Goal: Task Accomplishment & Management: Manage account settings

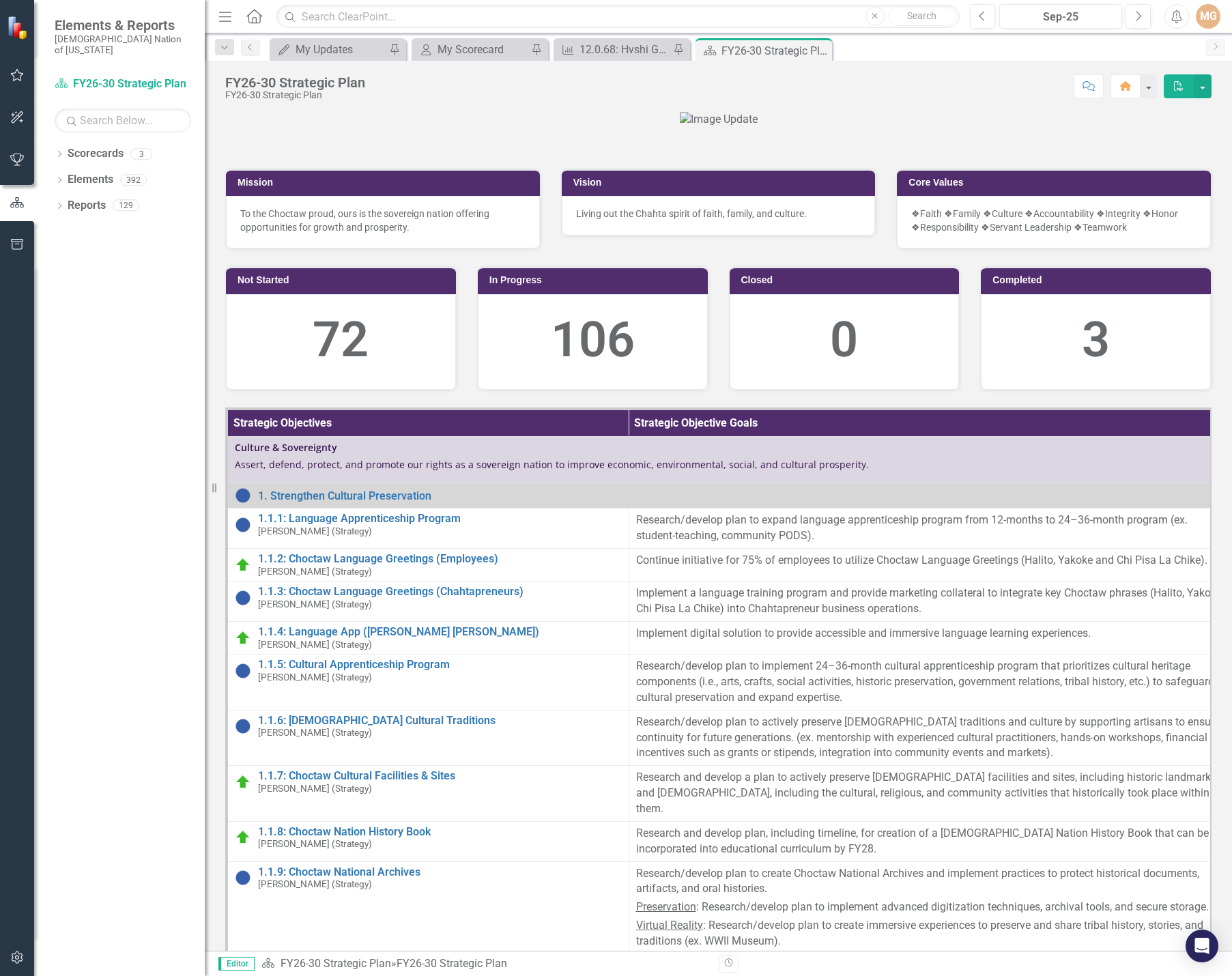
click at [1023, 128] on div at bounding box center [718, 119] width 986 height 16
click at [1039, 128] on div at bounding box center [718, 119] width 986 height 16
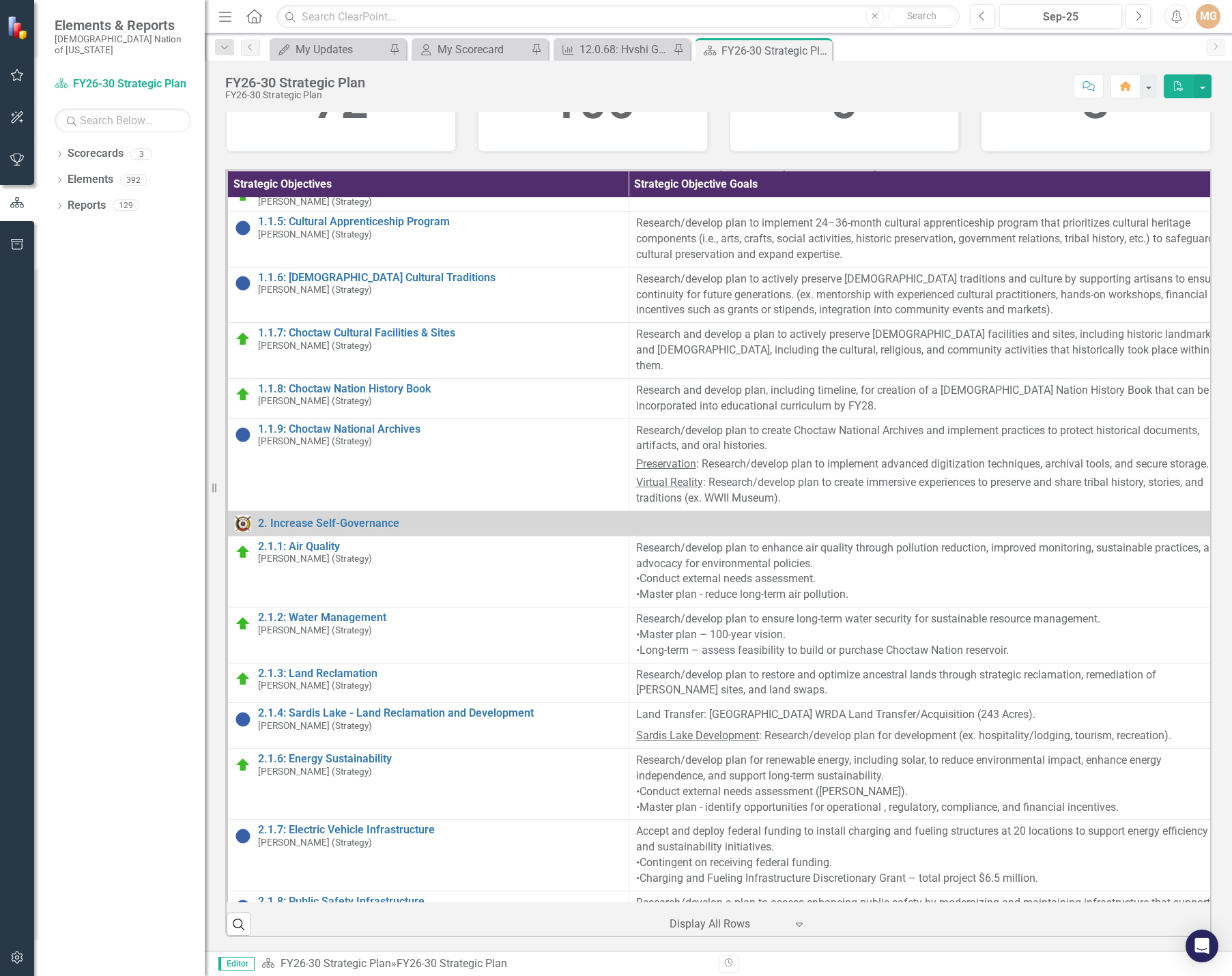
scroll to position [137, 0]
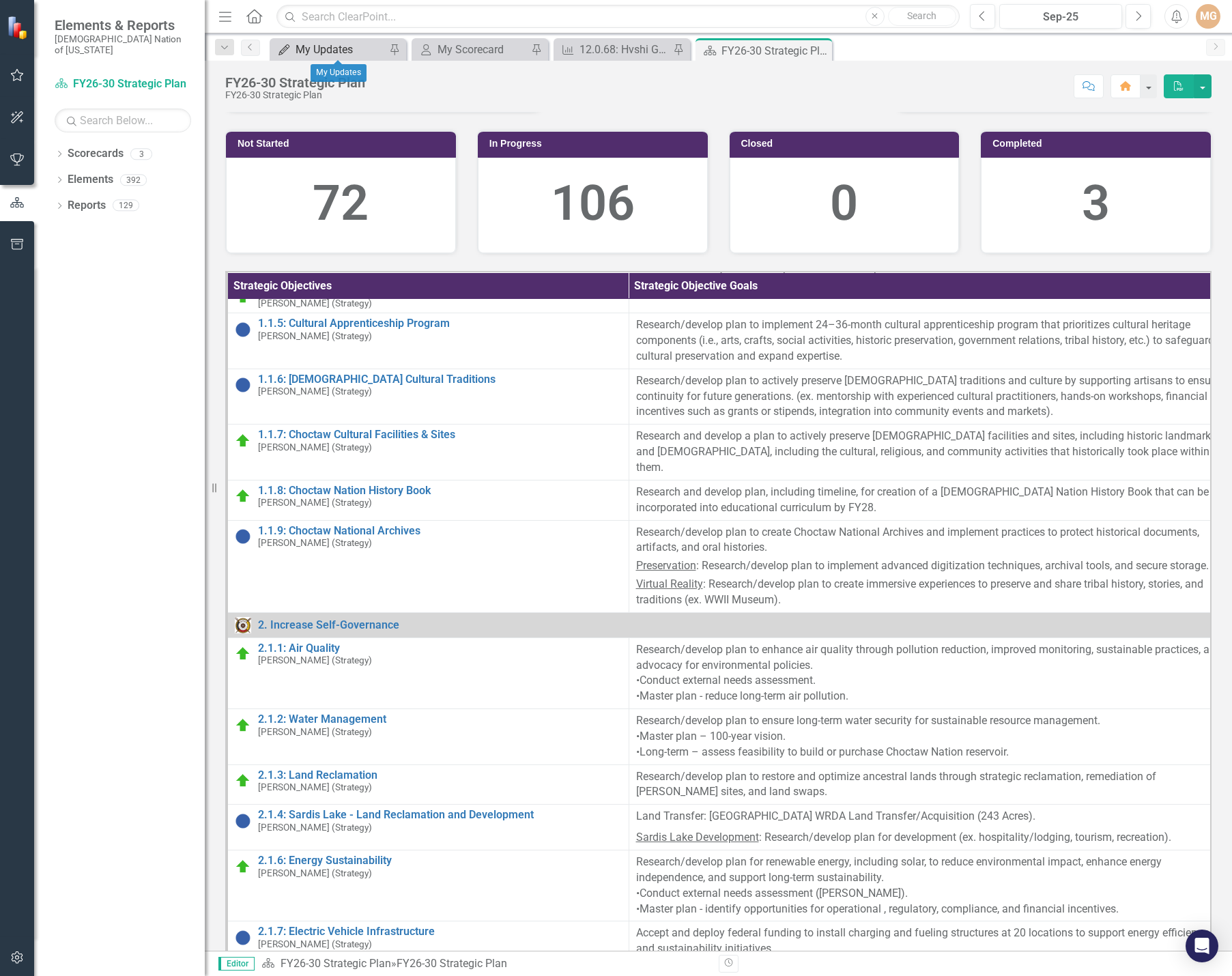
click at [327, 54] on div "My Updates" at bounding box center [341, 49] width 90 height 17
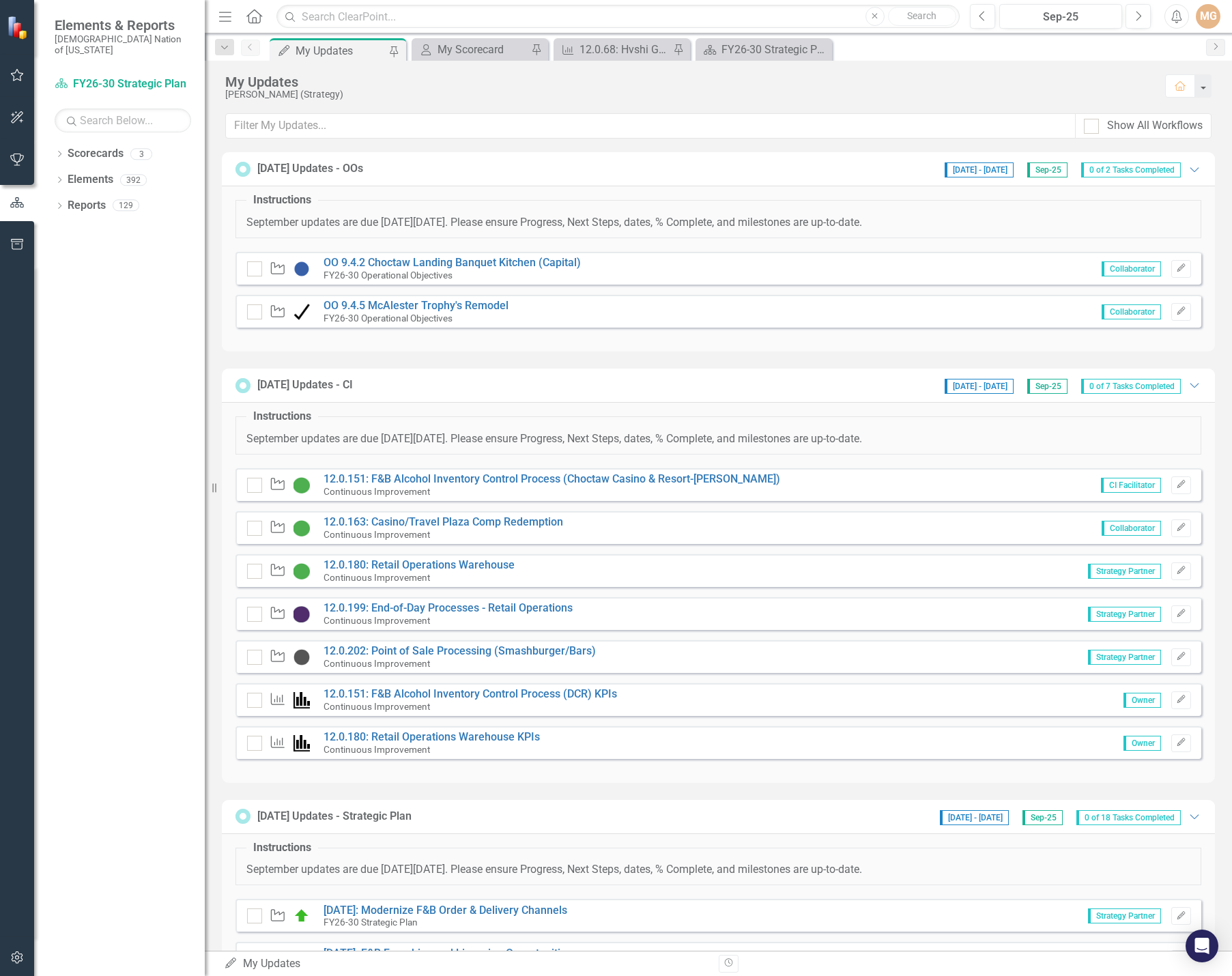
click at [590, 358] on div "September 2025 Updates - OOs 9/1/25 - 10/1/25 Sep-25 0 of 2 Tasks Completed Exp…" at bounding box center [718, 920] width 994 height 1535
click at [467, 46] on div "My Scorecard" at bounding box center [482, 49] width 90 height 17
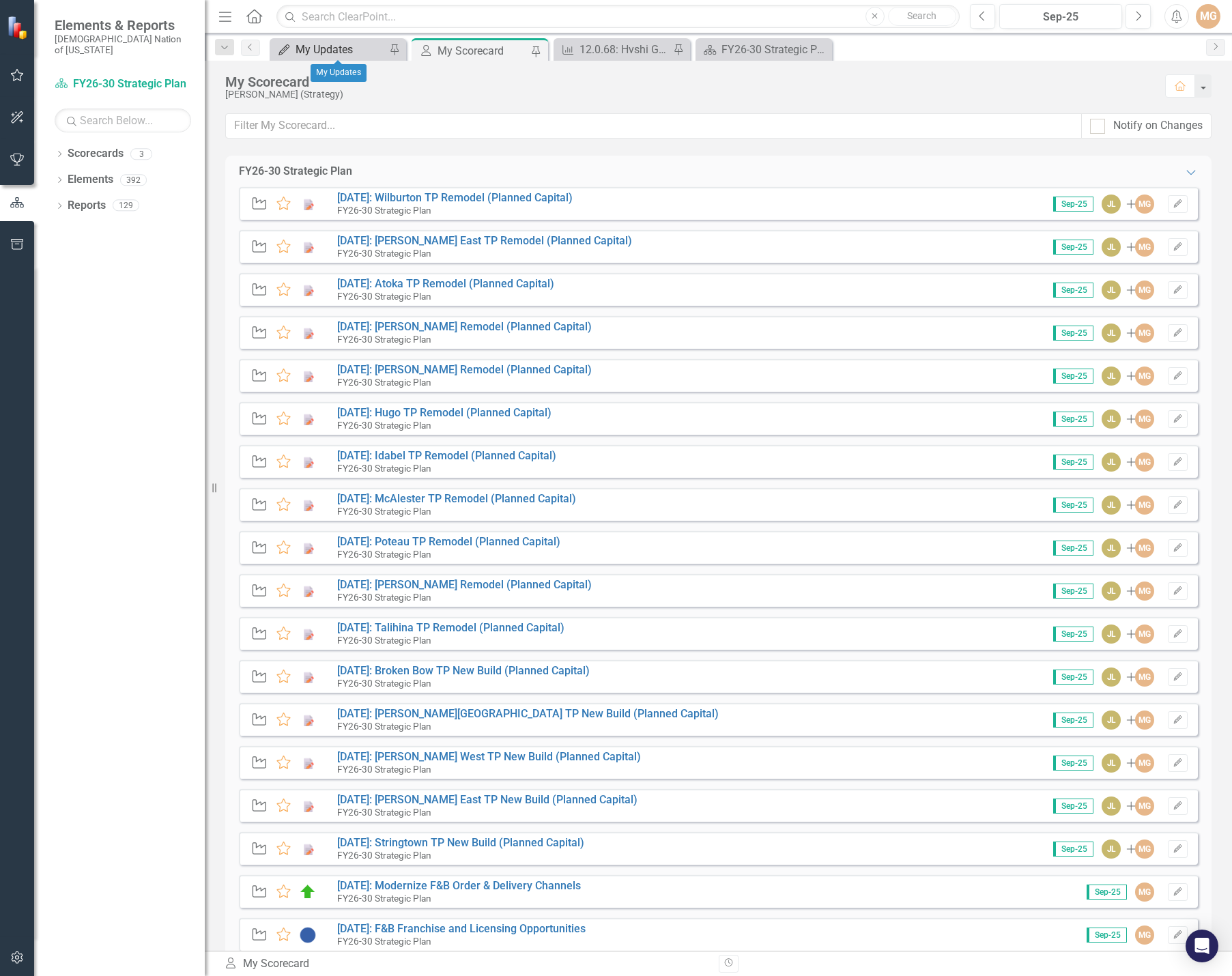
click at [327, 50] on div "My Updates" at bounding box center [341, 49] width 90 height 17
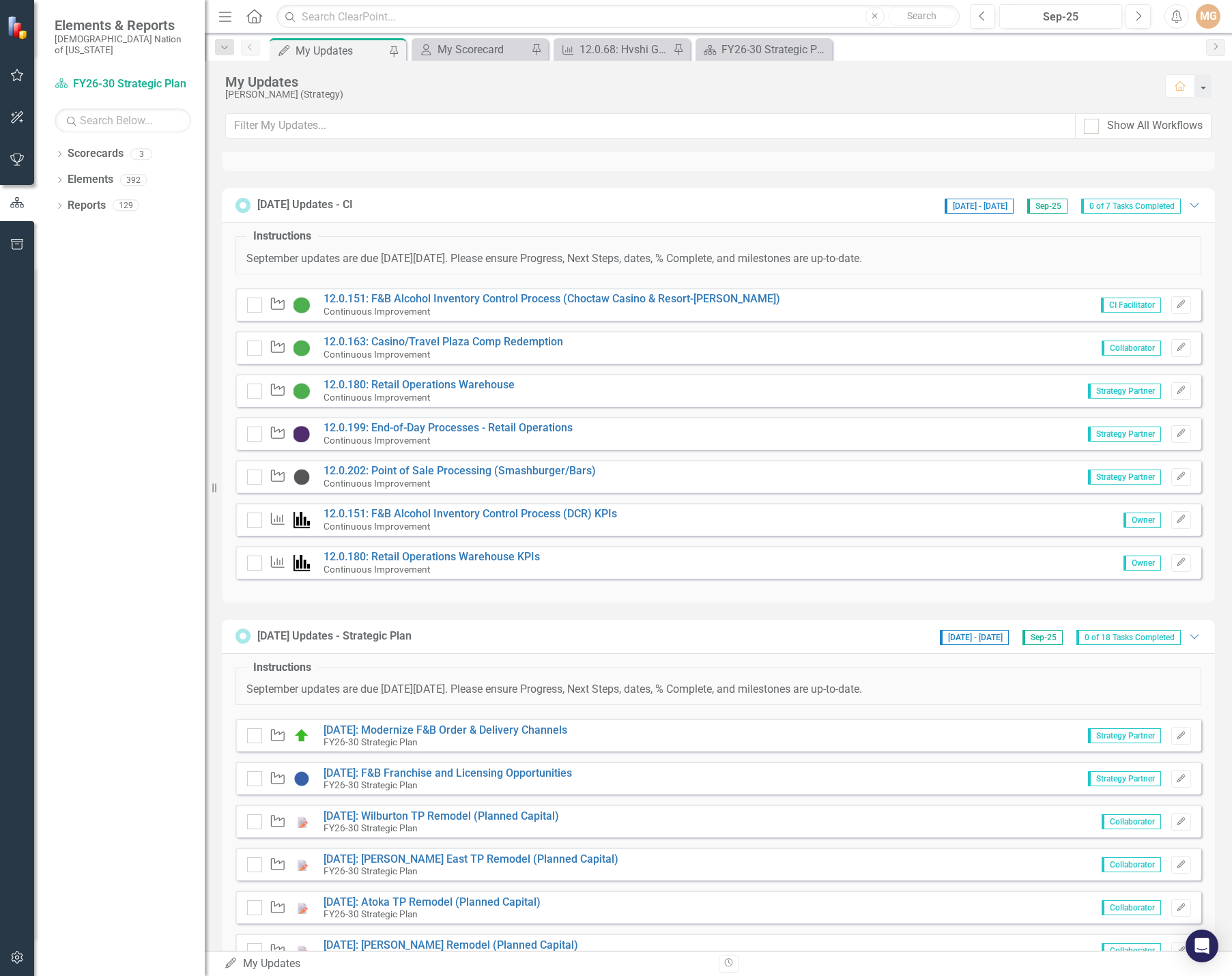
scroll to position [205, 0]
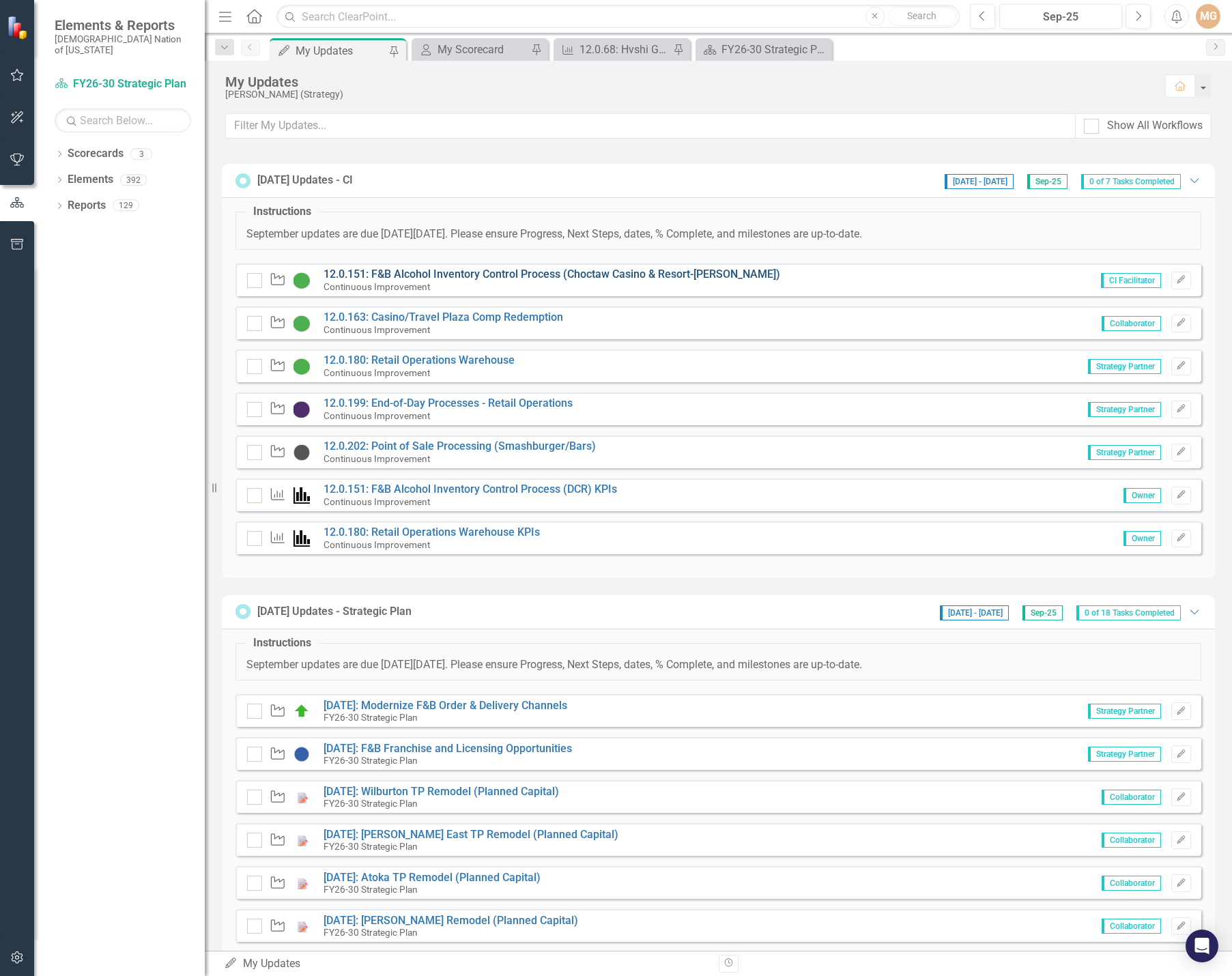
click at [608, 275] on link "12.0.151: F&B Alcohol Inventory Control Process (Choctaw Casino & Resort-[PERSO…" at bounding box center [551, 275] width 457 height 13
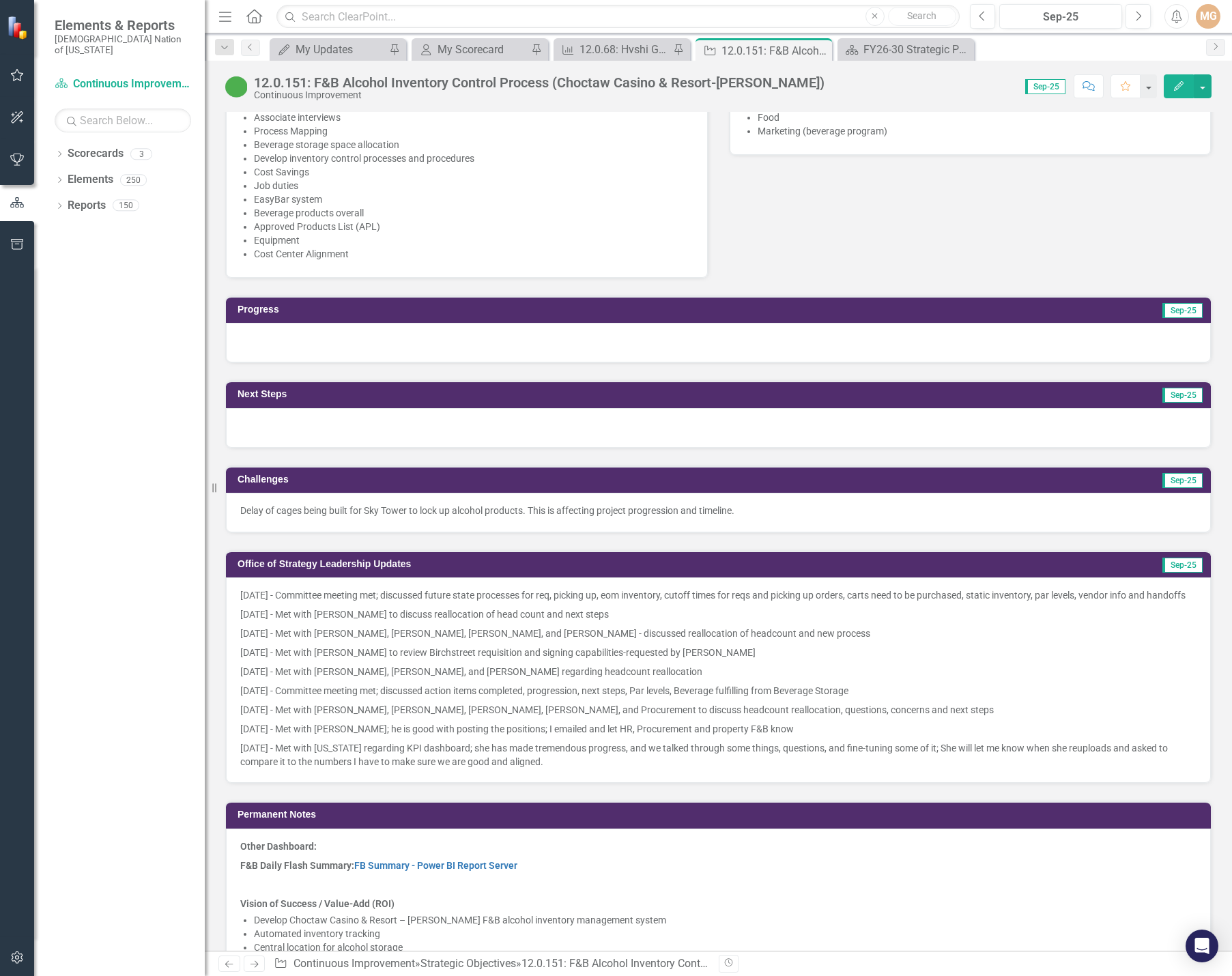
scroll to position [956, 0]
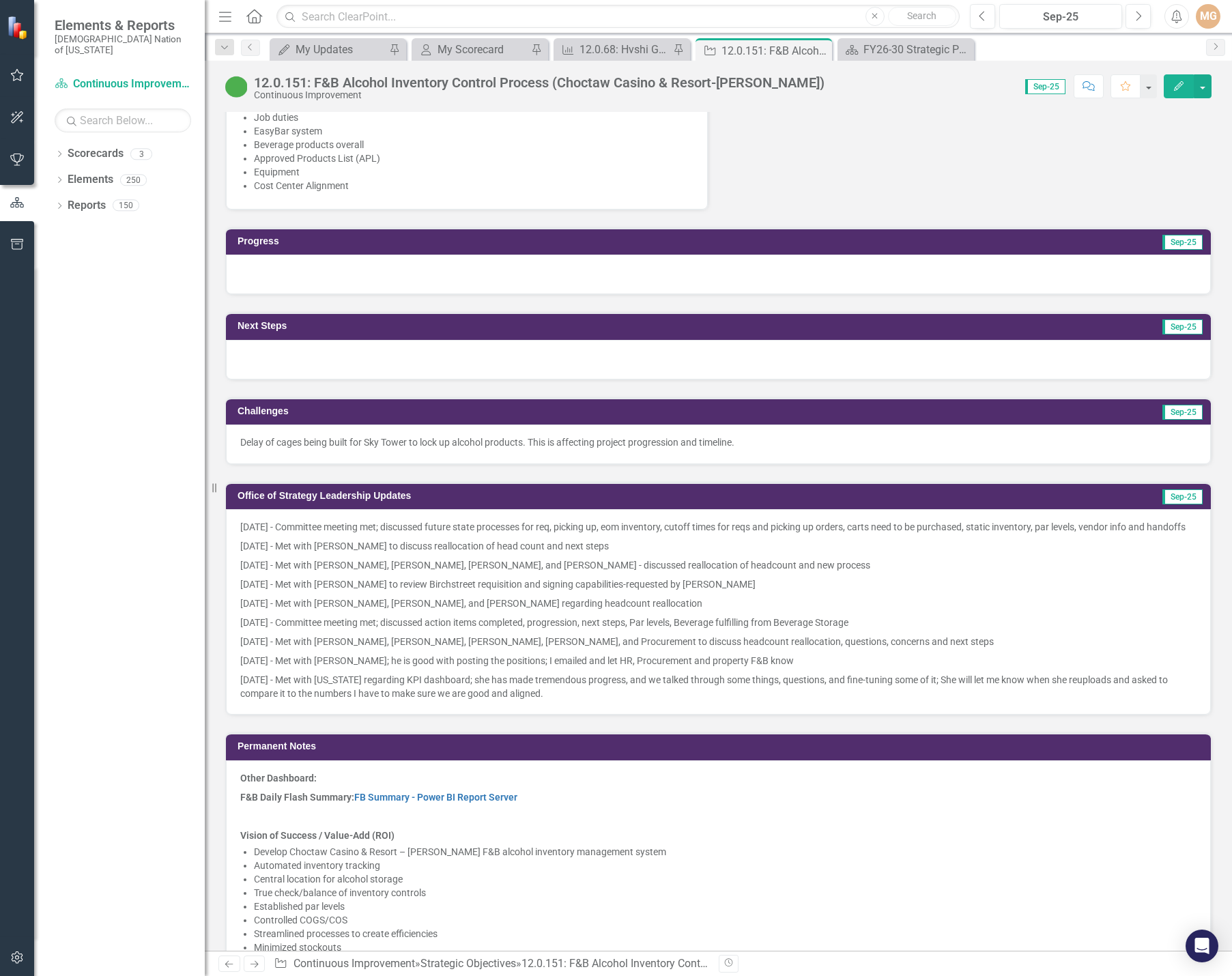
click at [618, 715] on div "9.3.25 - Committee meeting met; discussed future state processes for req, picki…" at bounding box center [718, 612] width 985 height 206
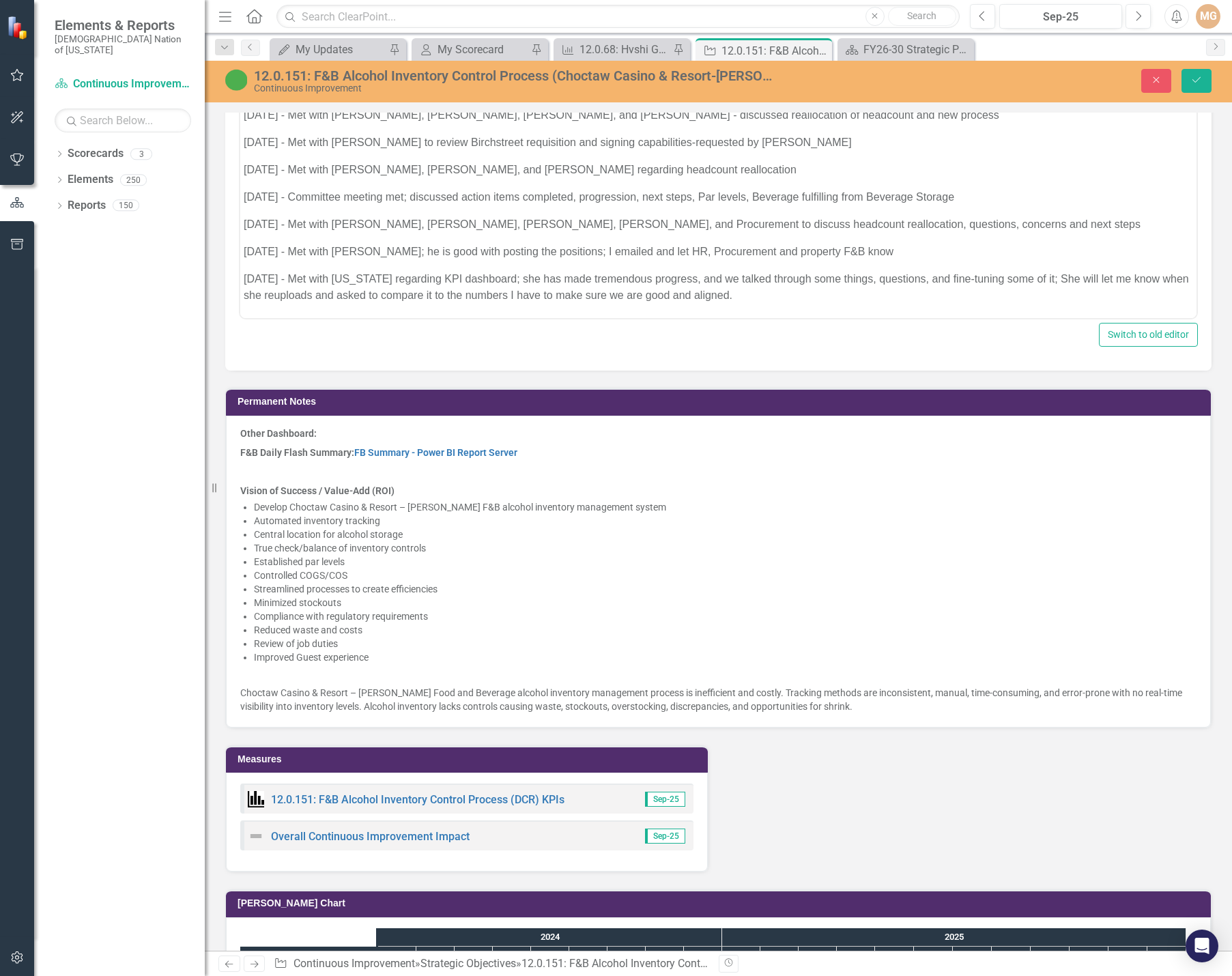
scroll to position [1434, 0]
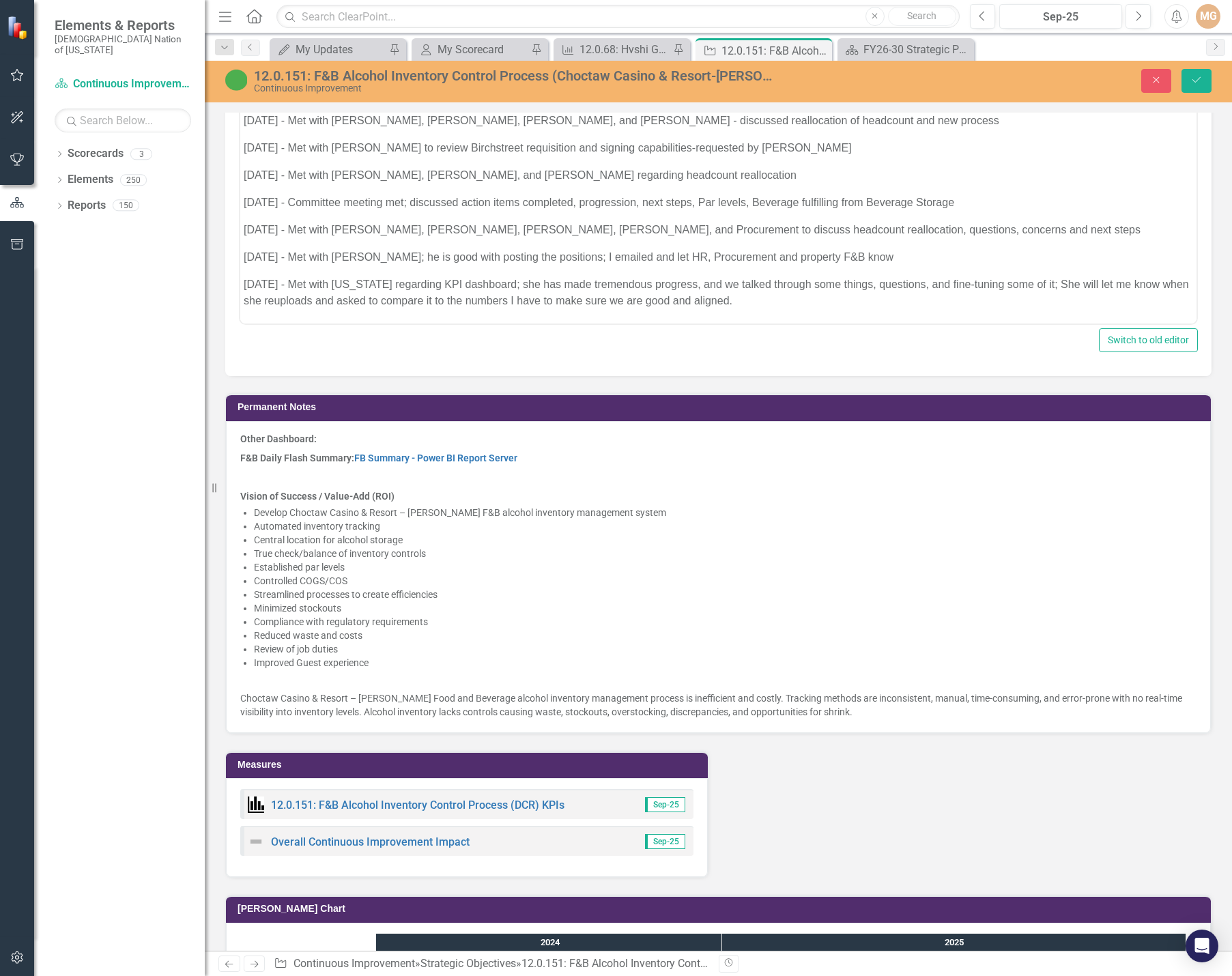
click at [798, 302] on p "9.18.25 - Met with Montana regarding KPI dashboard; she has made tremendous pro…" at bounding box center [718, 293] width 949 height 33
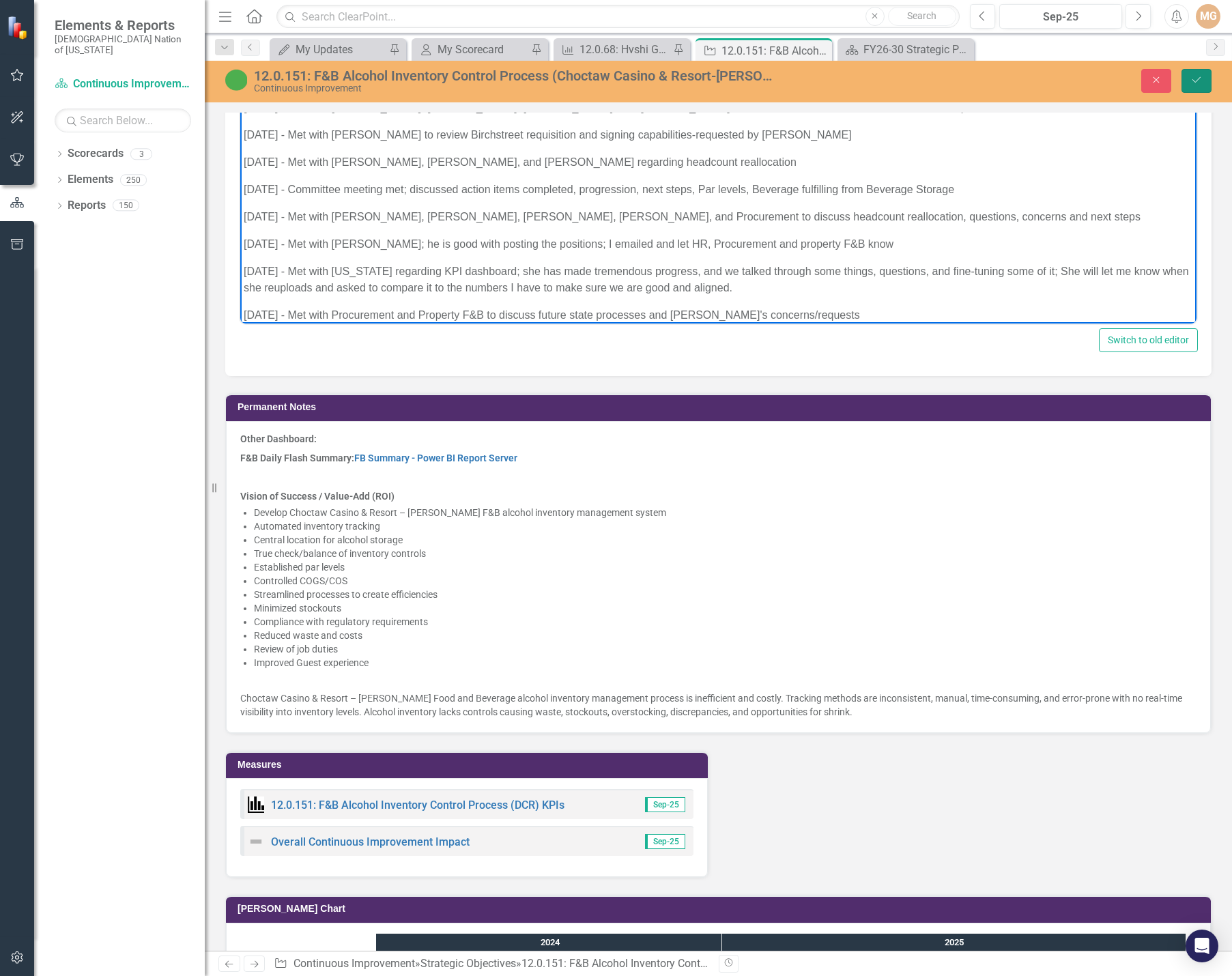
click at [1194, 77] on icon "Save" at bounding box center [1196, 79] width 13 height 10
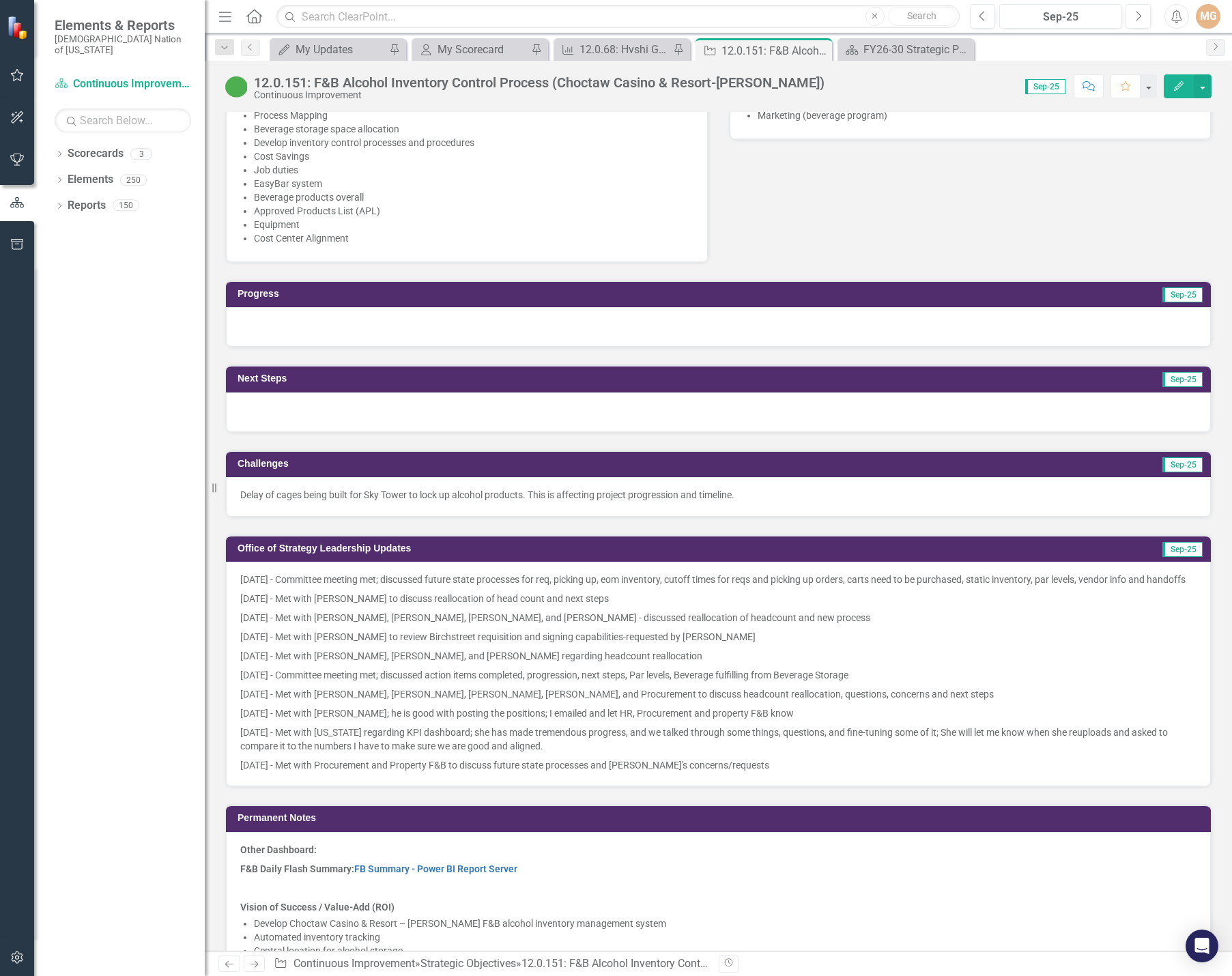
scroll to position [956, 0]
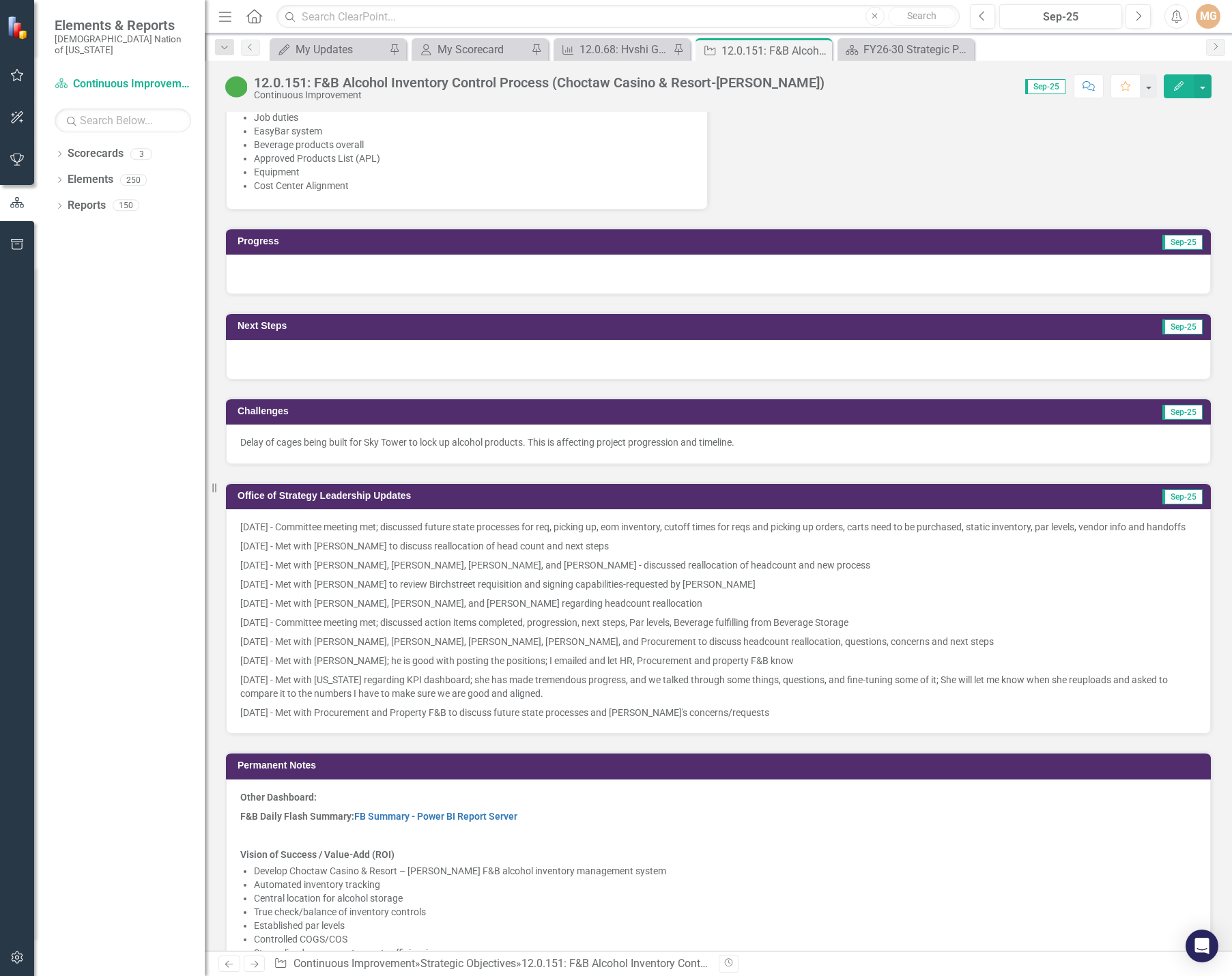
click at [764, 703] on p "9.18.25 - Met with Montana regarding KPI dashboard; she has made tremendous pro…" at bounding box center [718, 687] width 957 height 33
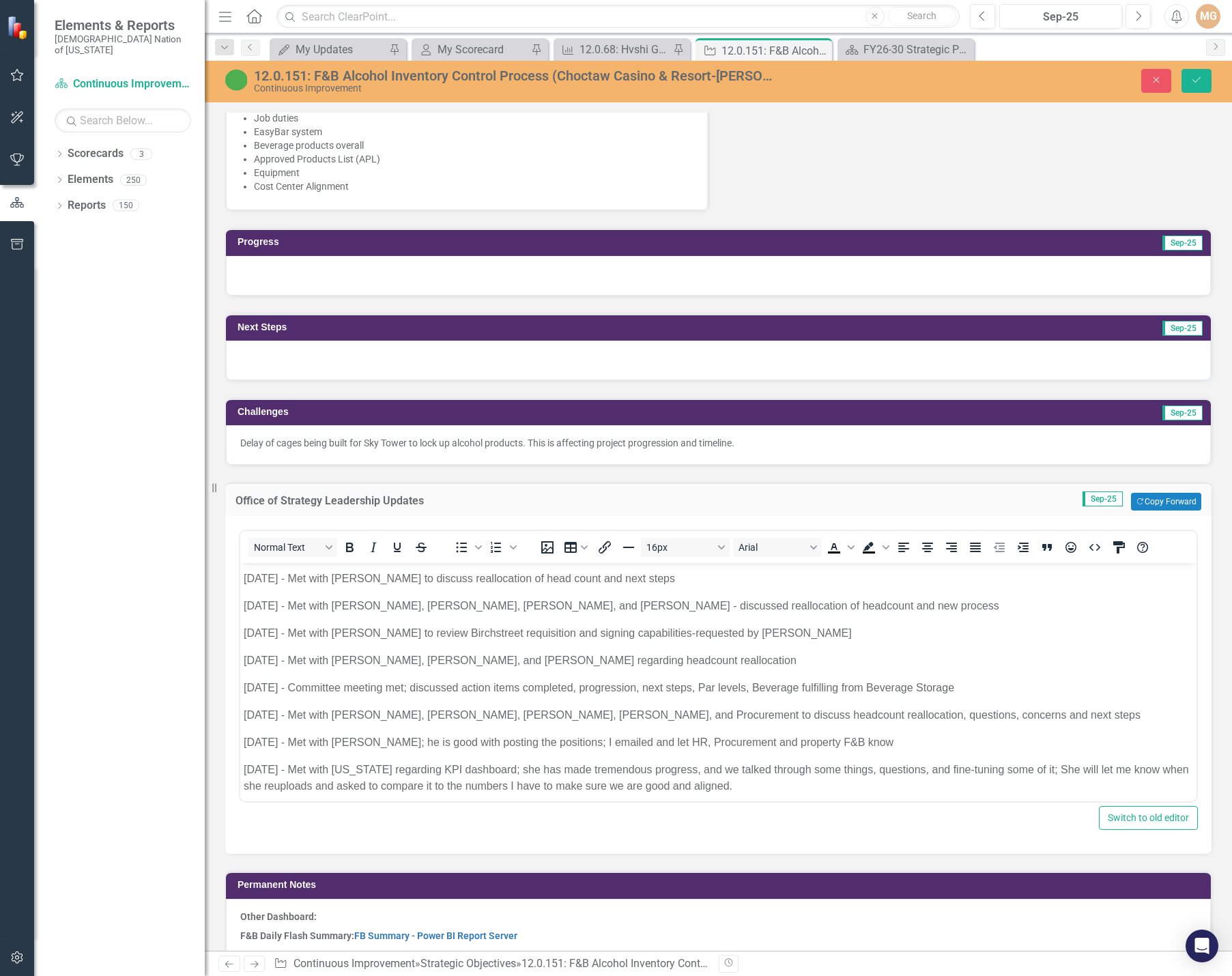
scroll to position [75, 0]
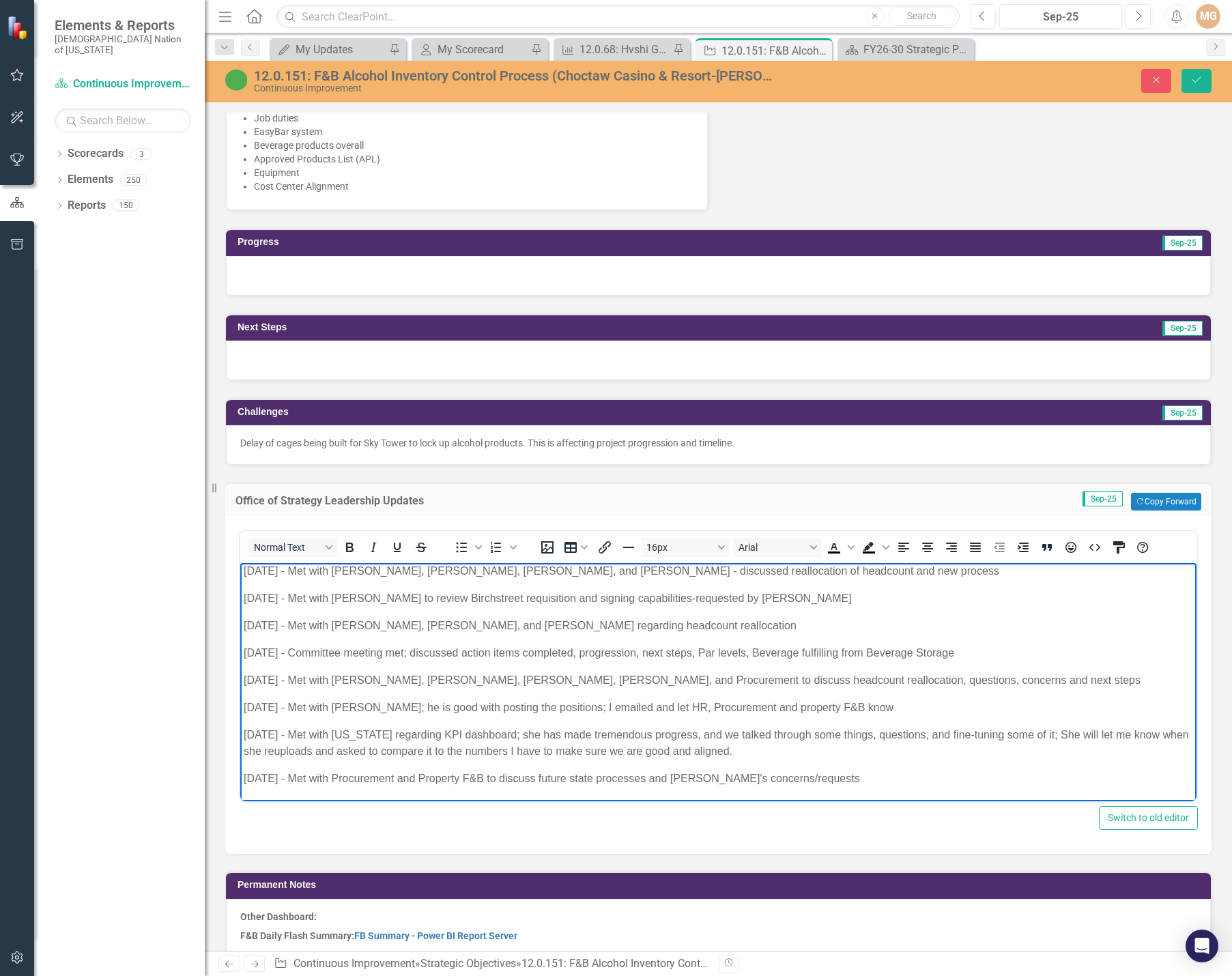
click at [800, 789] on body "9.3.25 - Committee meeting met; discussed future state processes for req, picki…" at bounding box center [718, 645] width 957 height 313
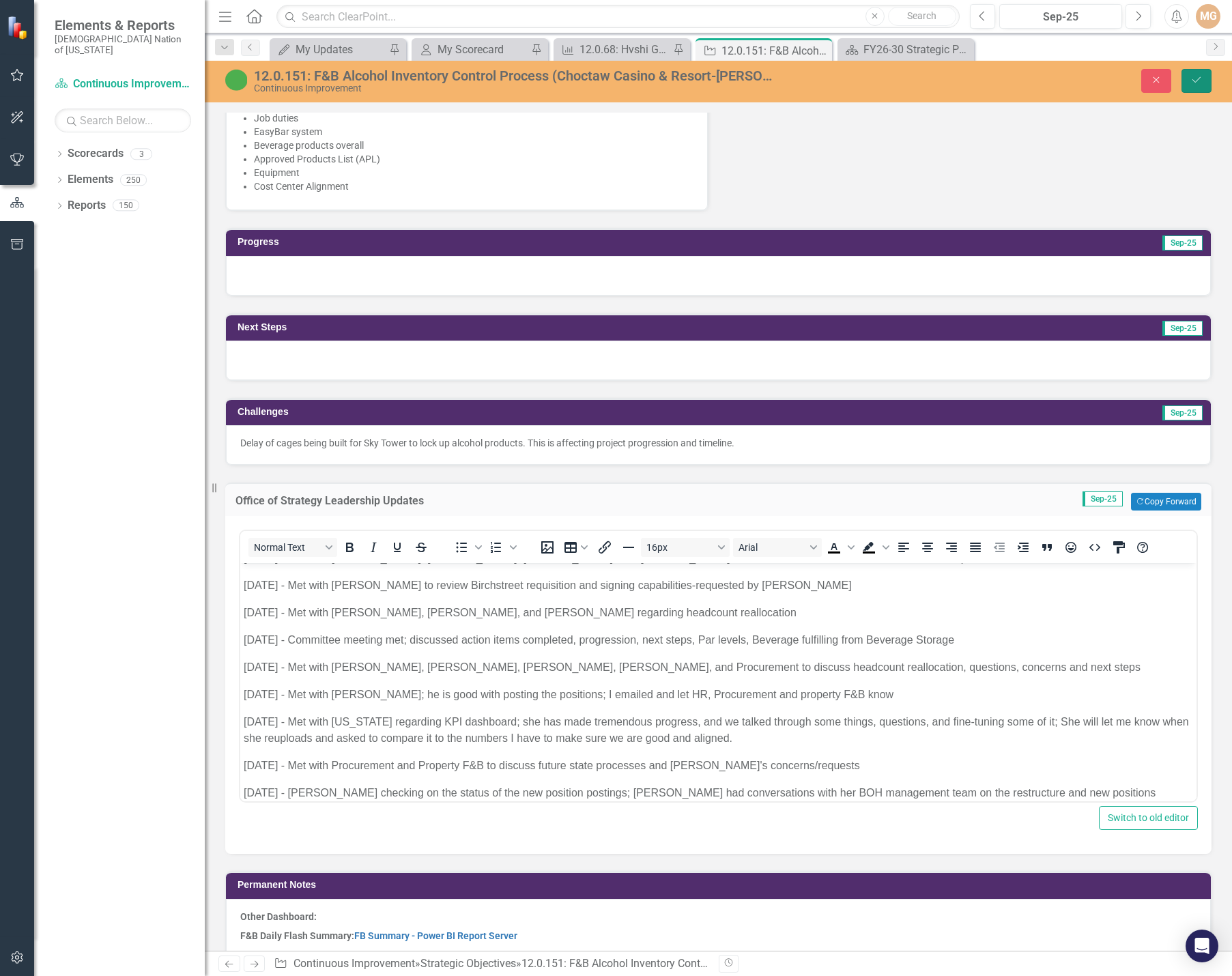
click at [1194, 78] on icon "Save" at bounding box center [1196, 79] width 13 height 10
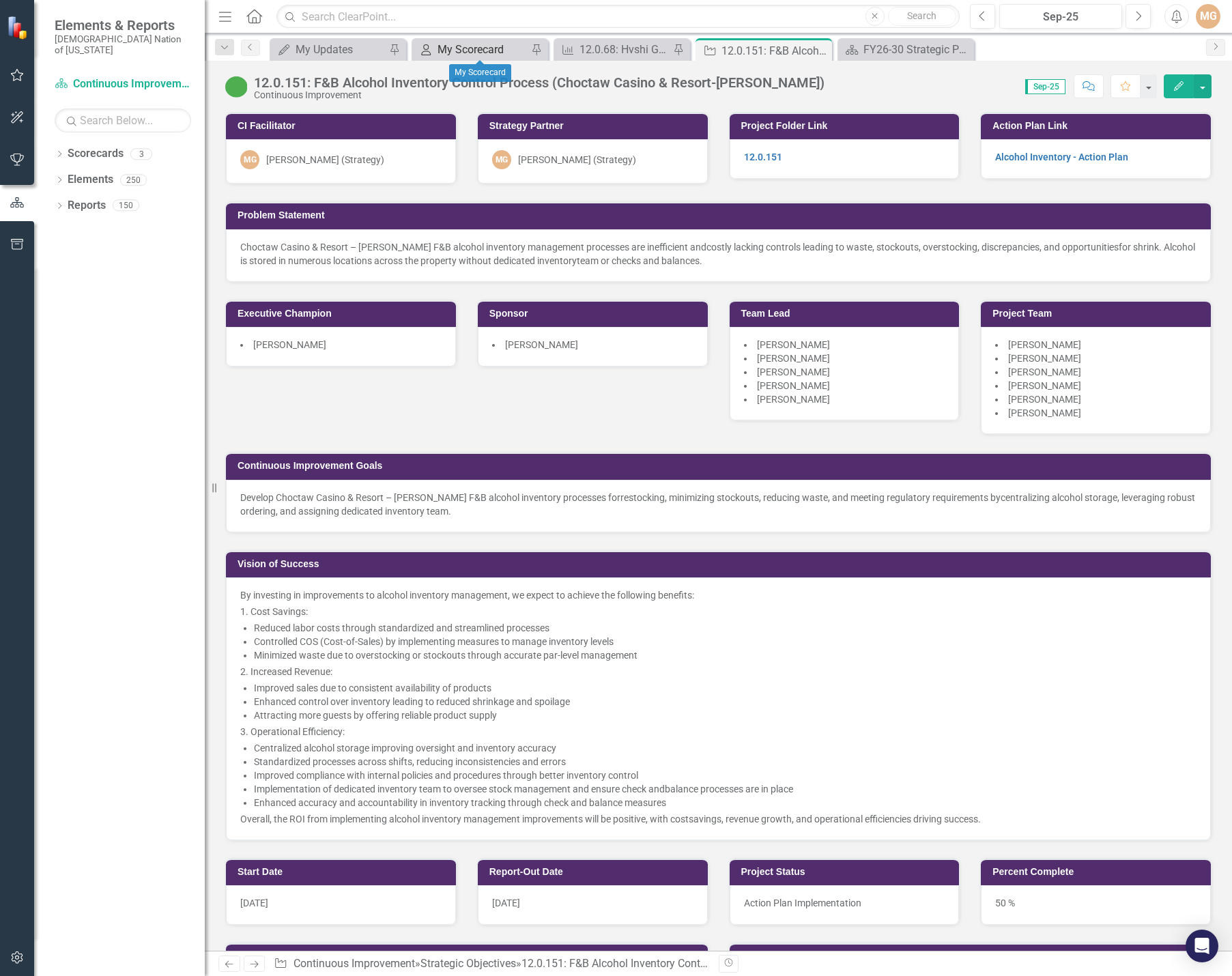
click at [477, 52] on div "My Scorecard" at bounding box center [482, 49] width 90 height 17
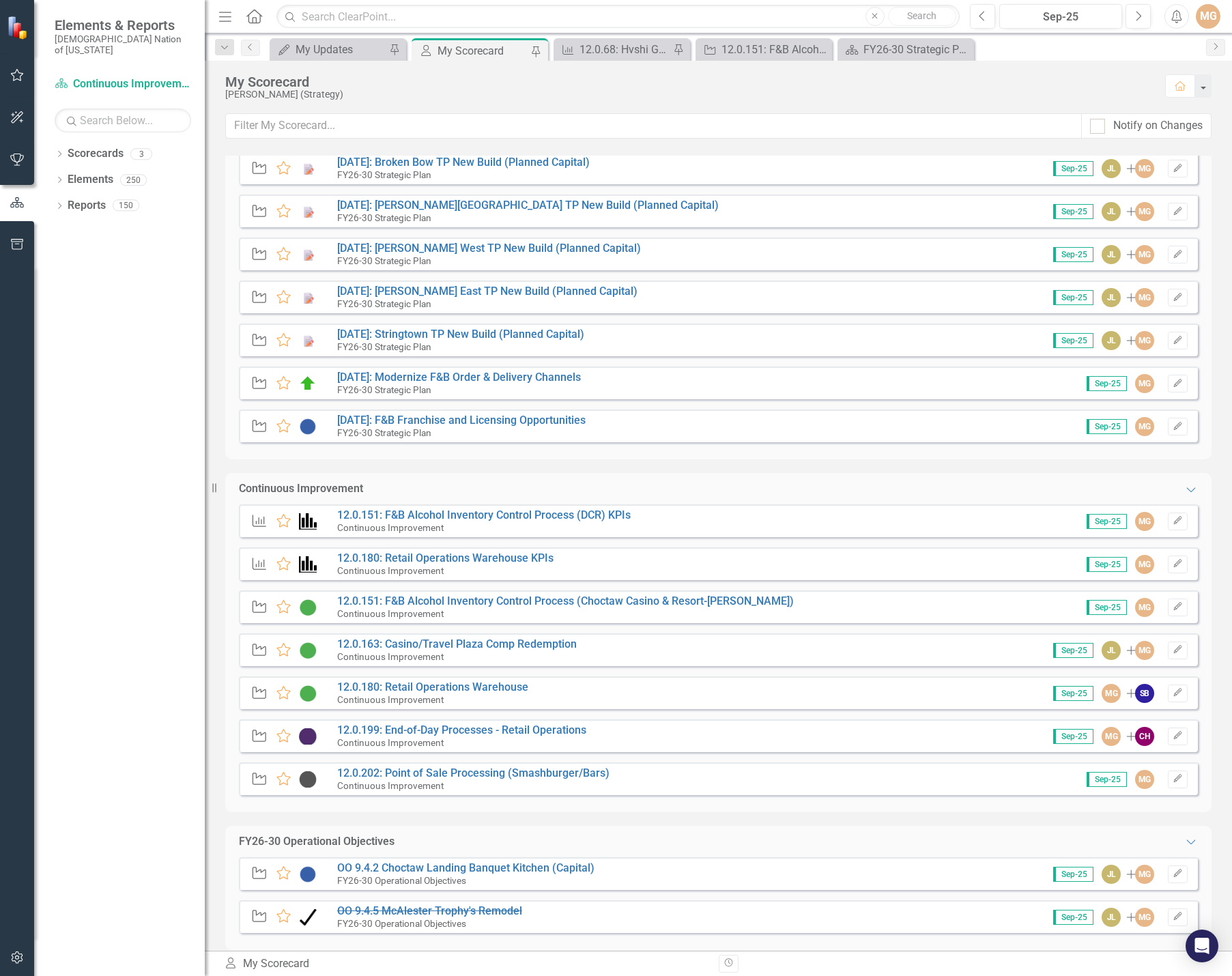
scroll to position [522, 0]
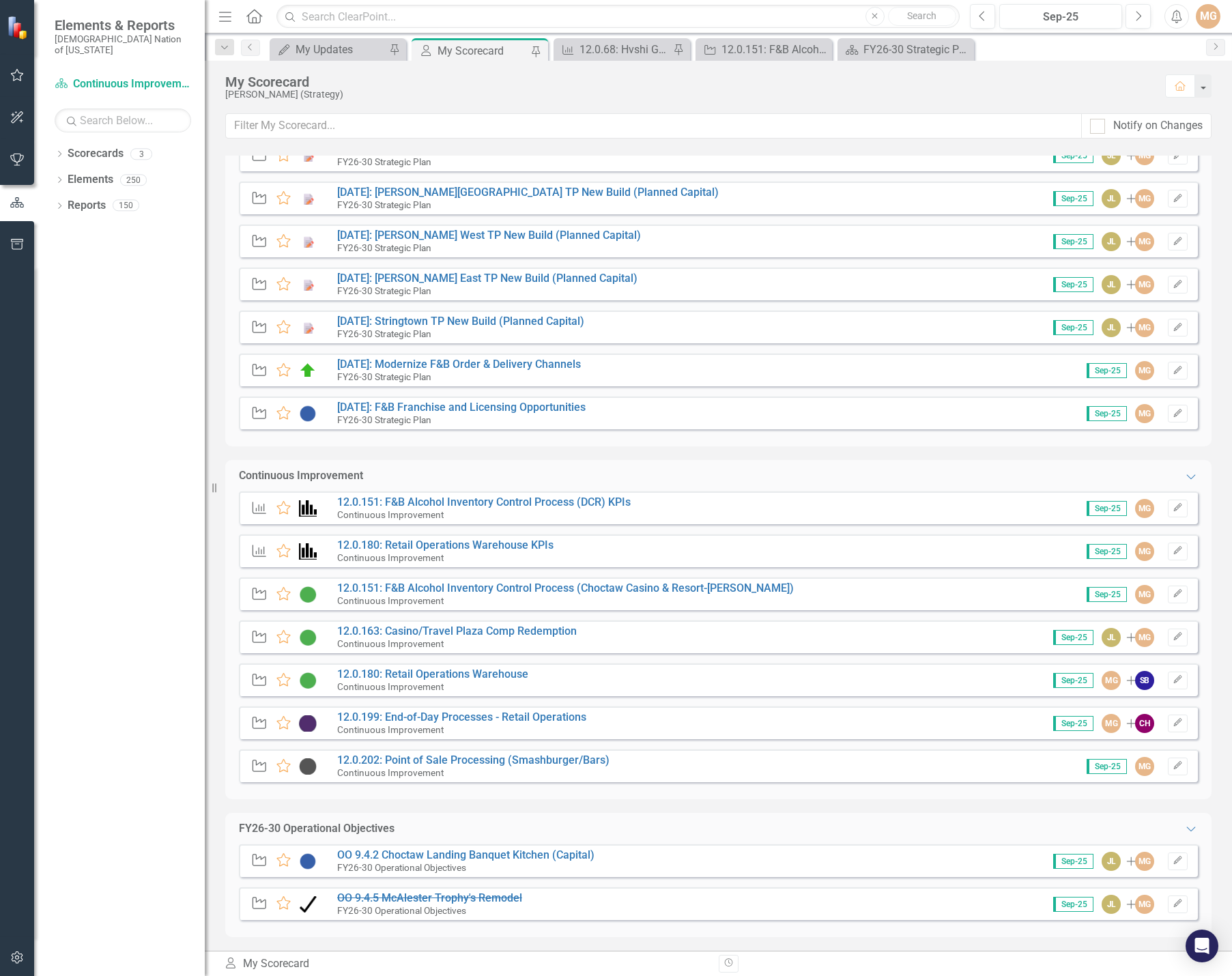
click at [353, 58] on div "My Updates My Updates Pin" at bounding box center [337, 50] width 137 height 22
click at [353, 51] on div "My Updates" at bounding box center [341, 49] width 90 height 17
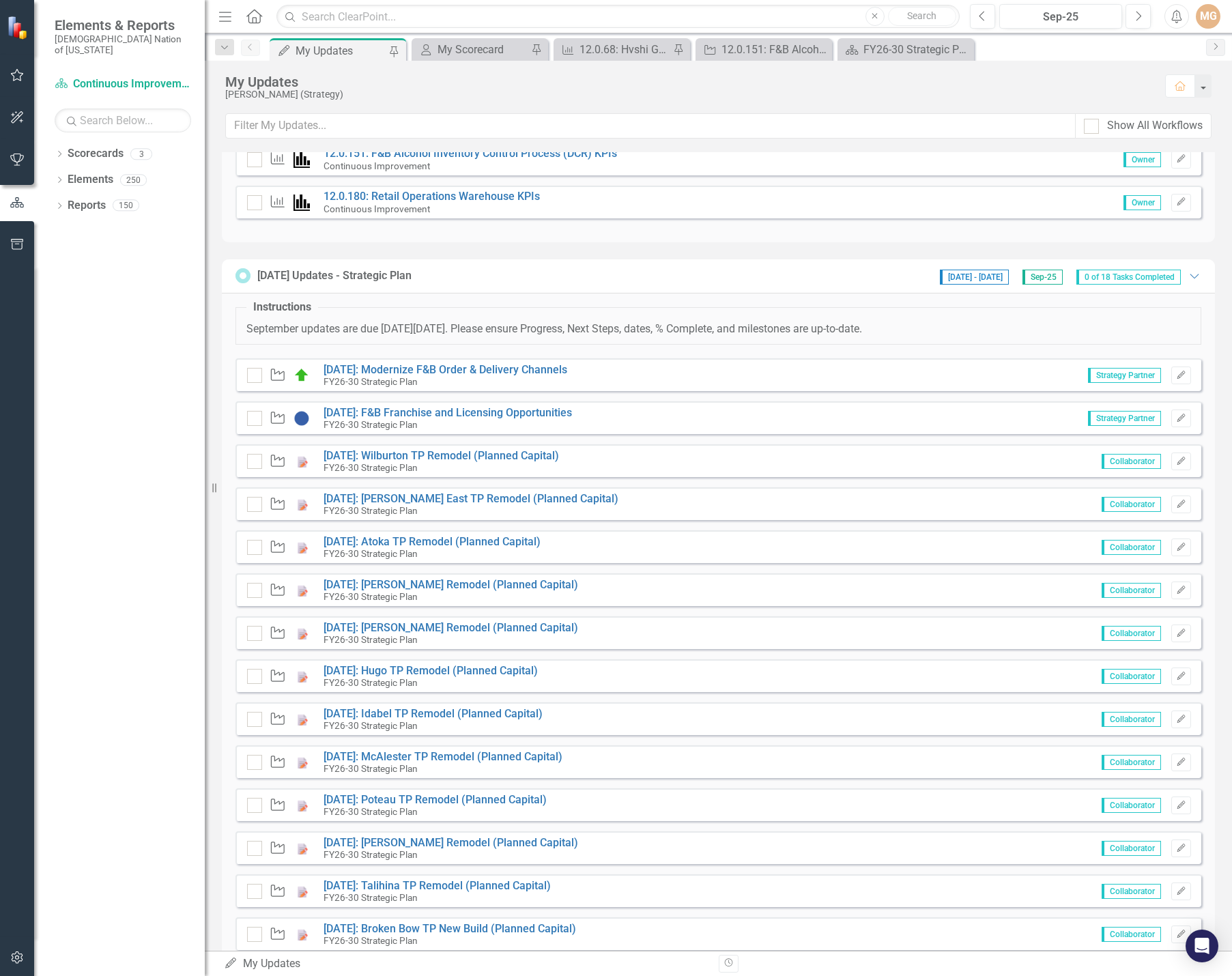
scroll to position [546, 0]
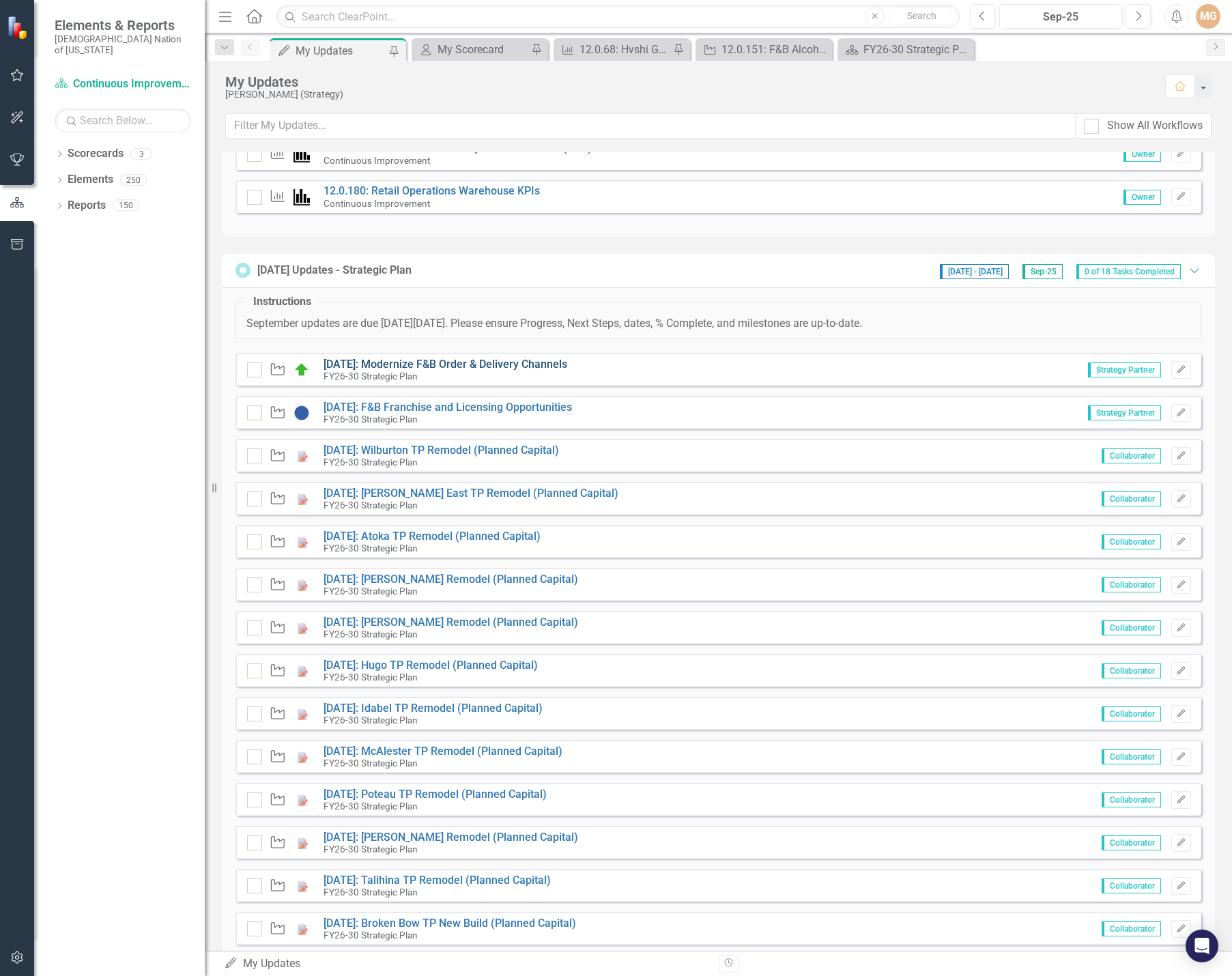
click at [494, 360] on link "[DATE]: Modernize F&B Order & Delivery Channels" at bounding box center [445, 364] width 243 height 13
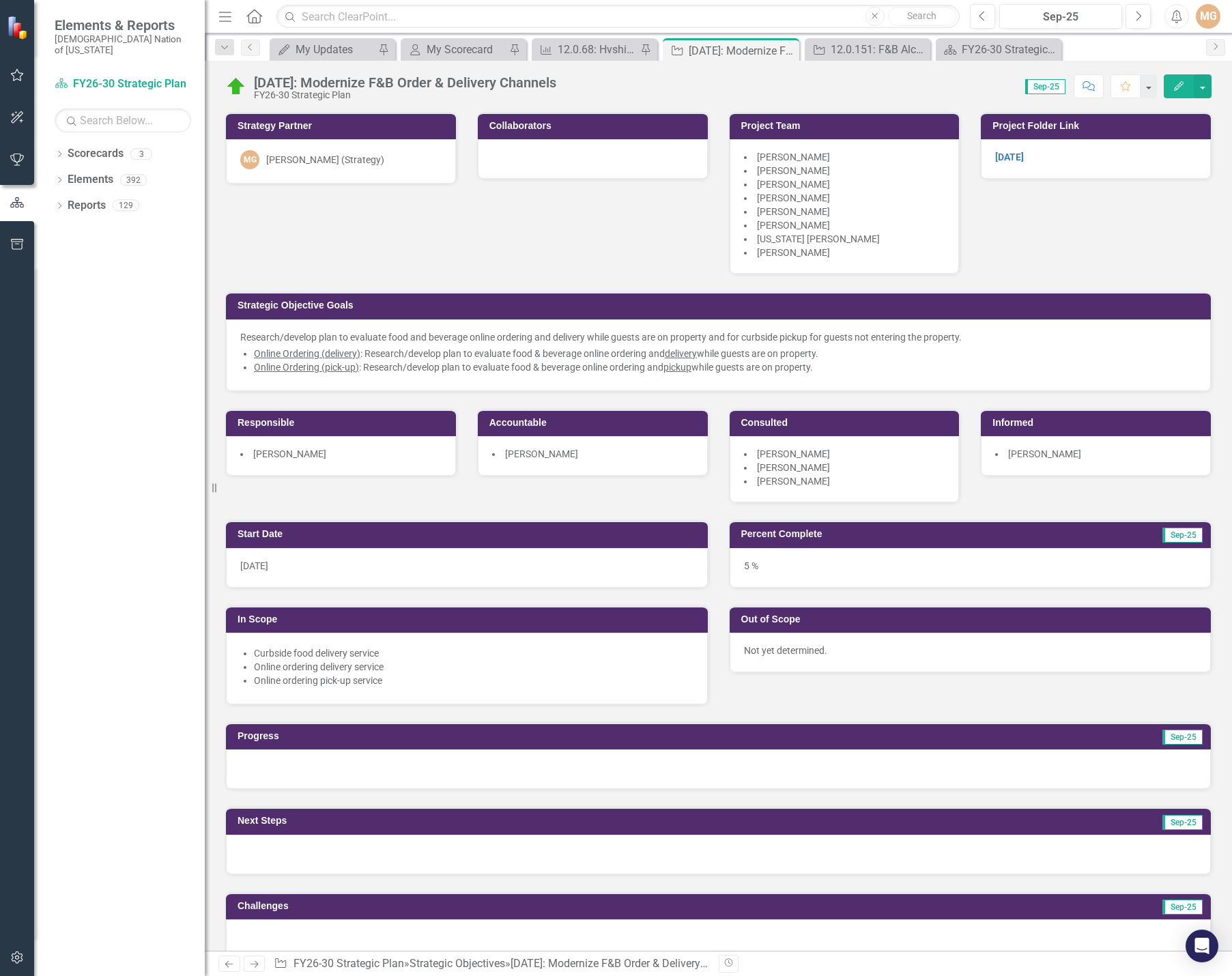
click at [1159, 216] on div "Strategy Partner MG Morgan Goad (Strategy) Collaborators Project Team Christoph…" at bounding box center [718, 299] width 1007 height 408
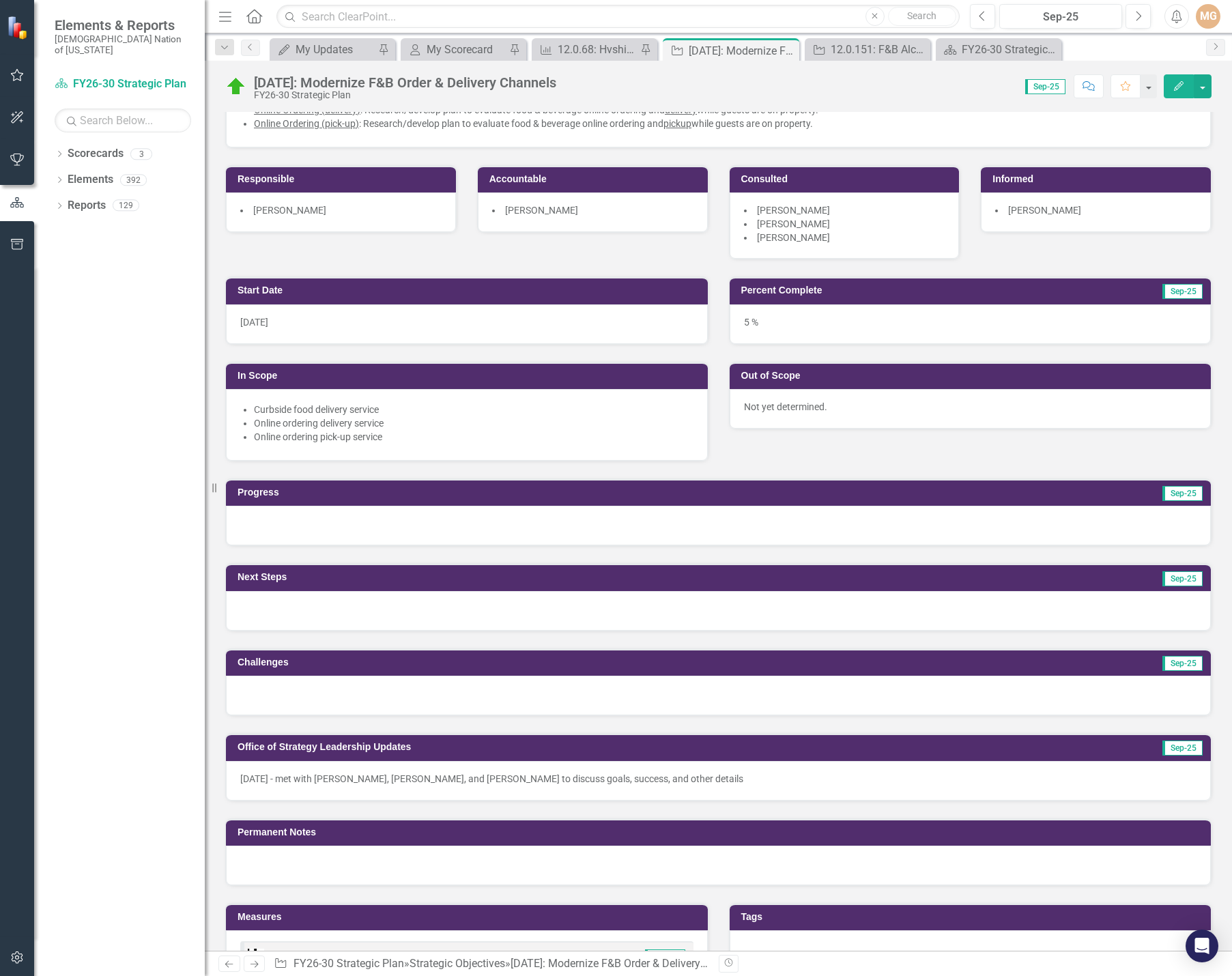
scroll to position [273, 0]
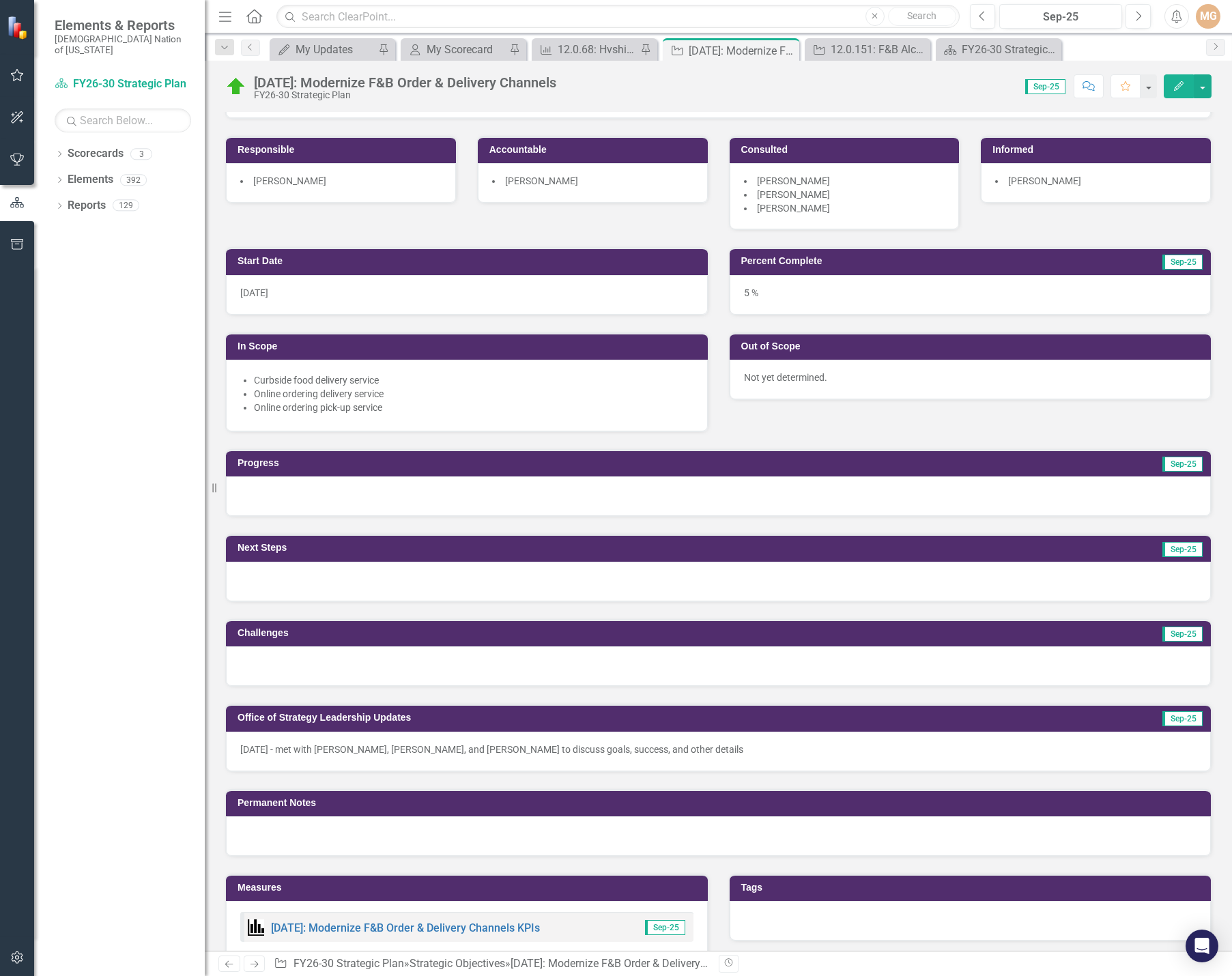
click at [914, 417] on div "Start Date 7/1/25 In Scope Curbside food delivery service Online ordering deliv…" at bounding box center [718, 331] width 1007 height 202
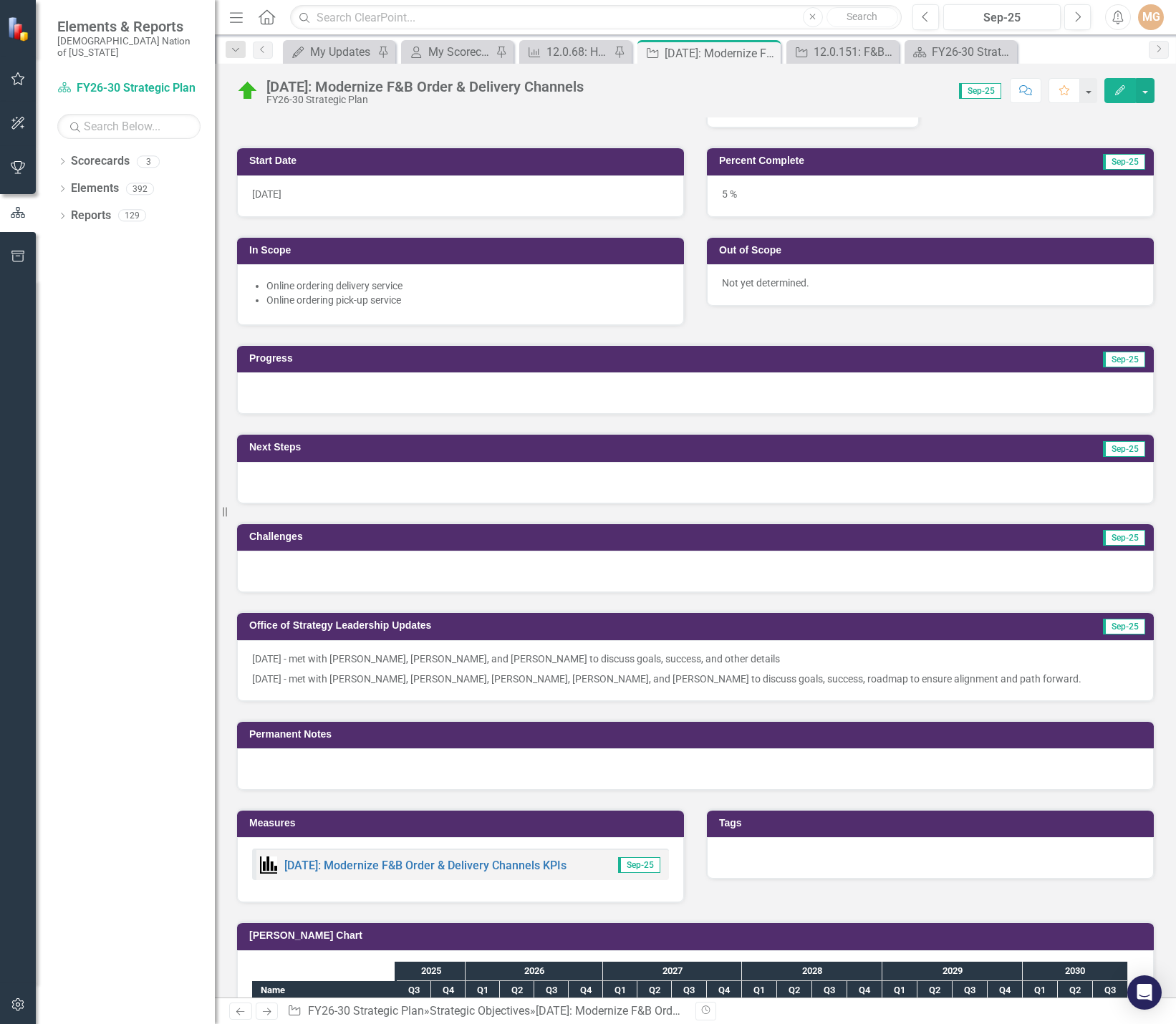
scroll to position [717, 0]
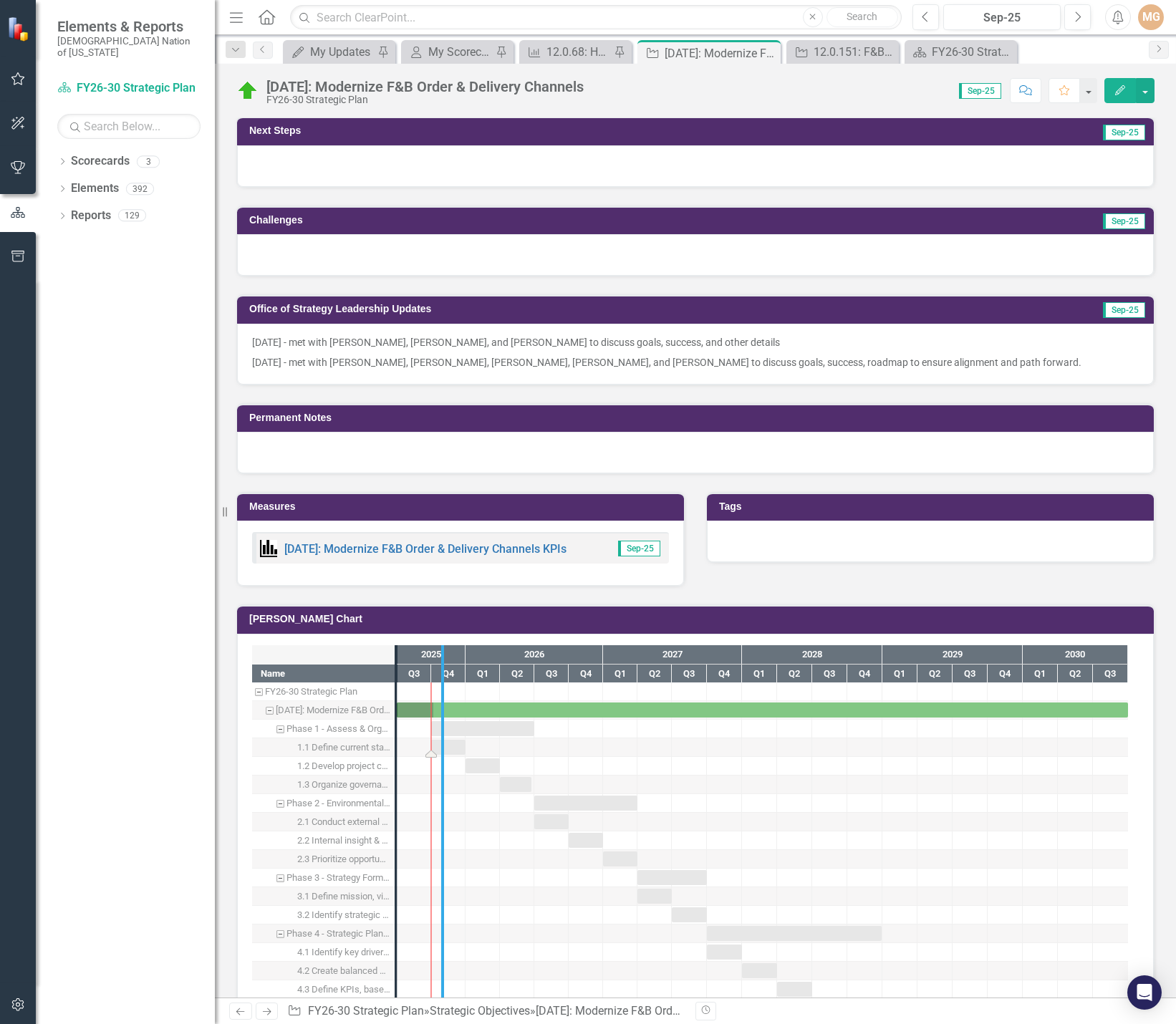
drag, startPoint x: 397, startPoint y: 755, endPoint x: 443, endPoint y: 752, distance: 46.1
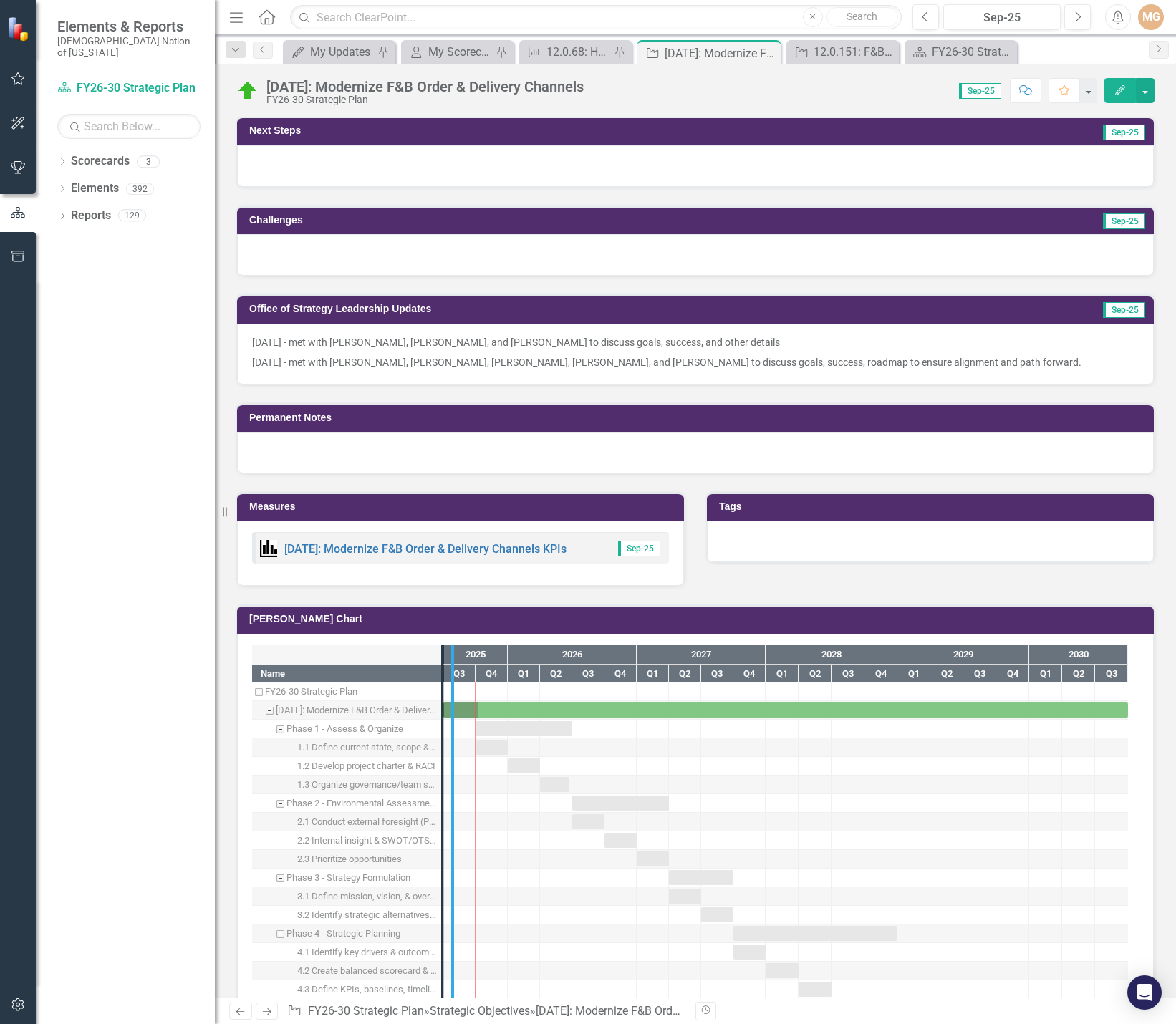
drag, startPoint x: 443, startPoint y: 752, endPoint x: 453, endPoint y: 752, distance: 10.0
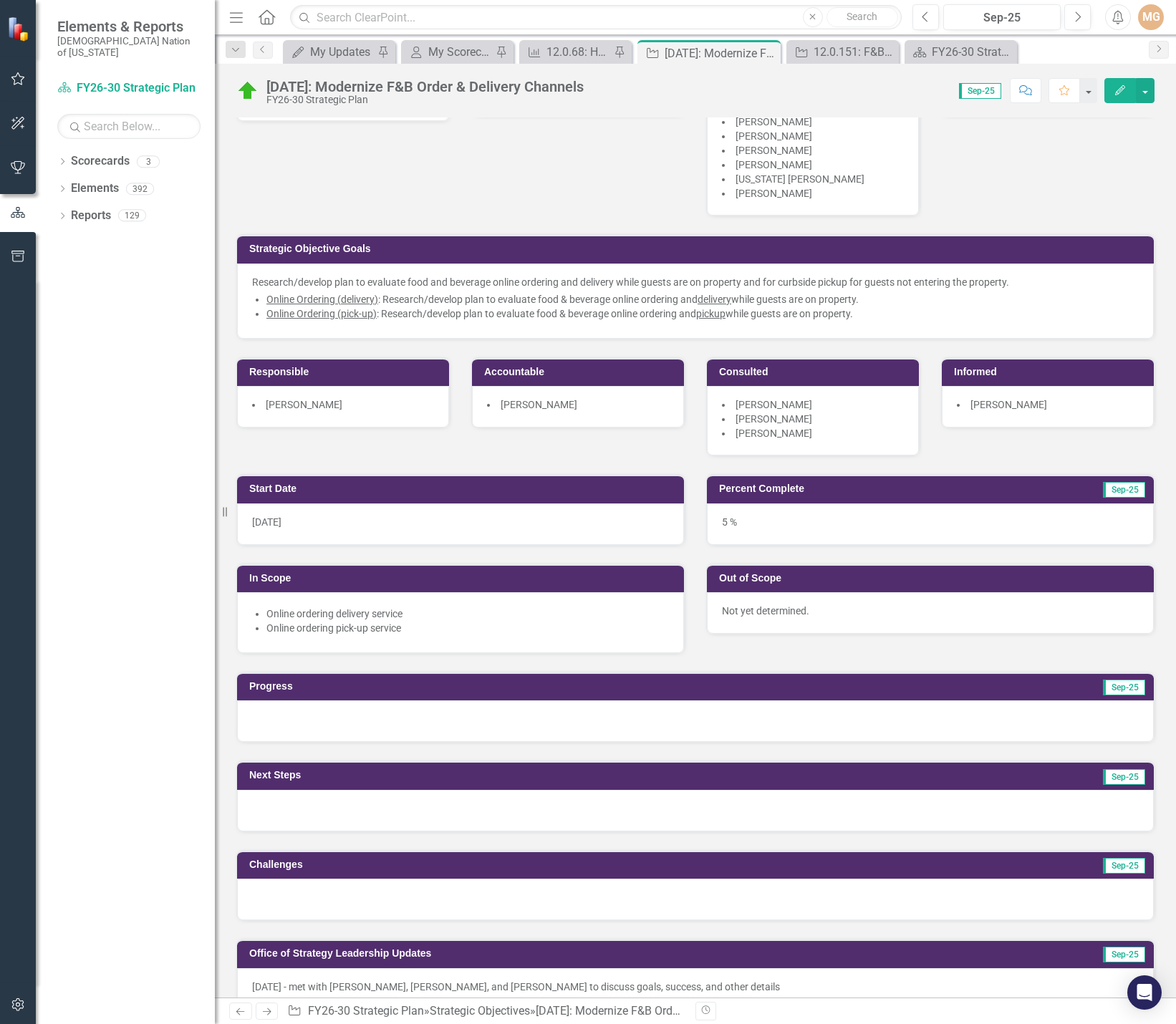
scroll to position [0, 0]
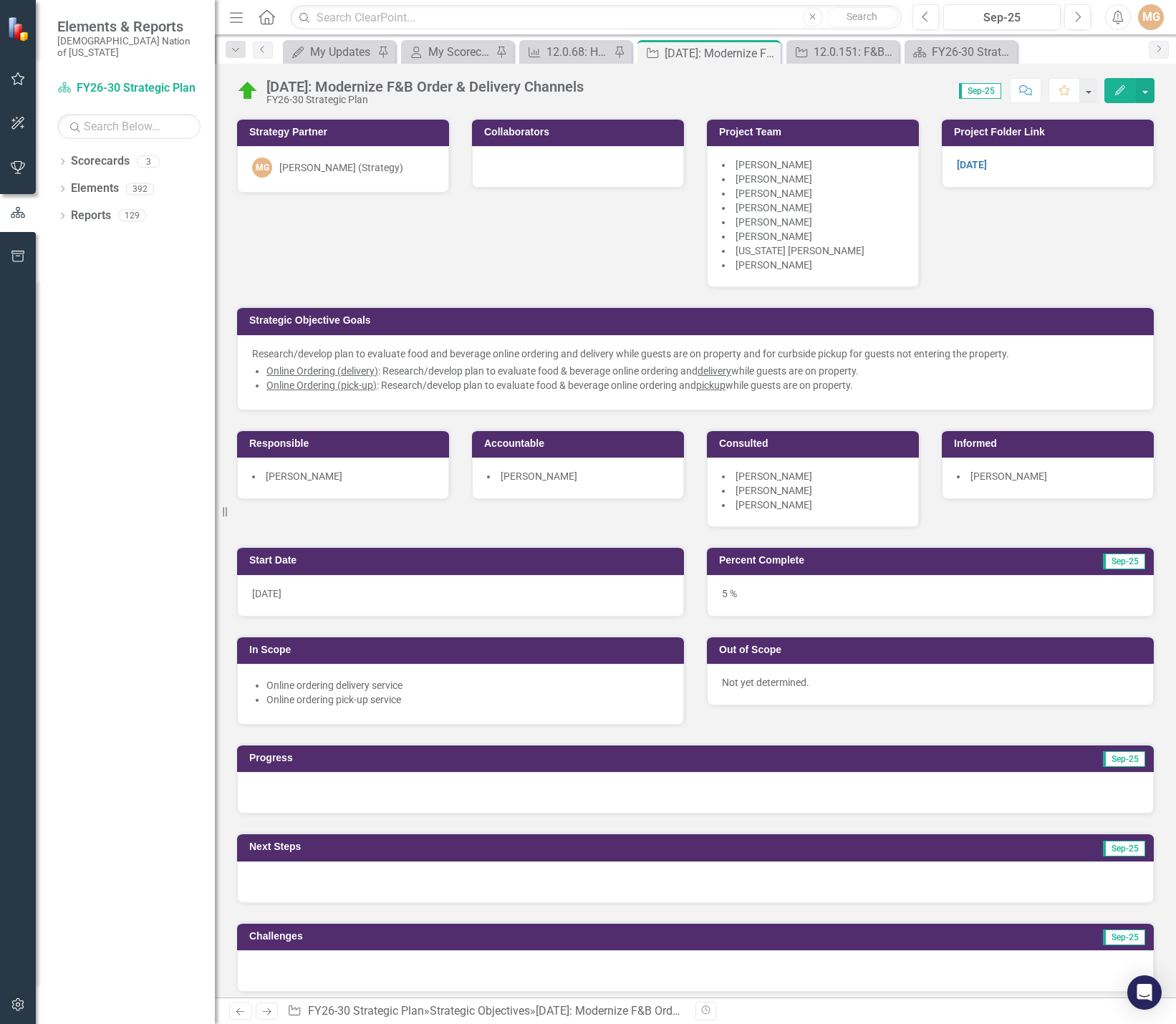
click at [683, 373] on li "Online Ordering (delivery) : Research/develop plan to evaluate food & beverage …" at bounding box center [702, 371] width 872 height 14
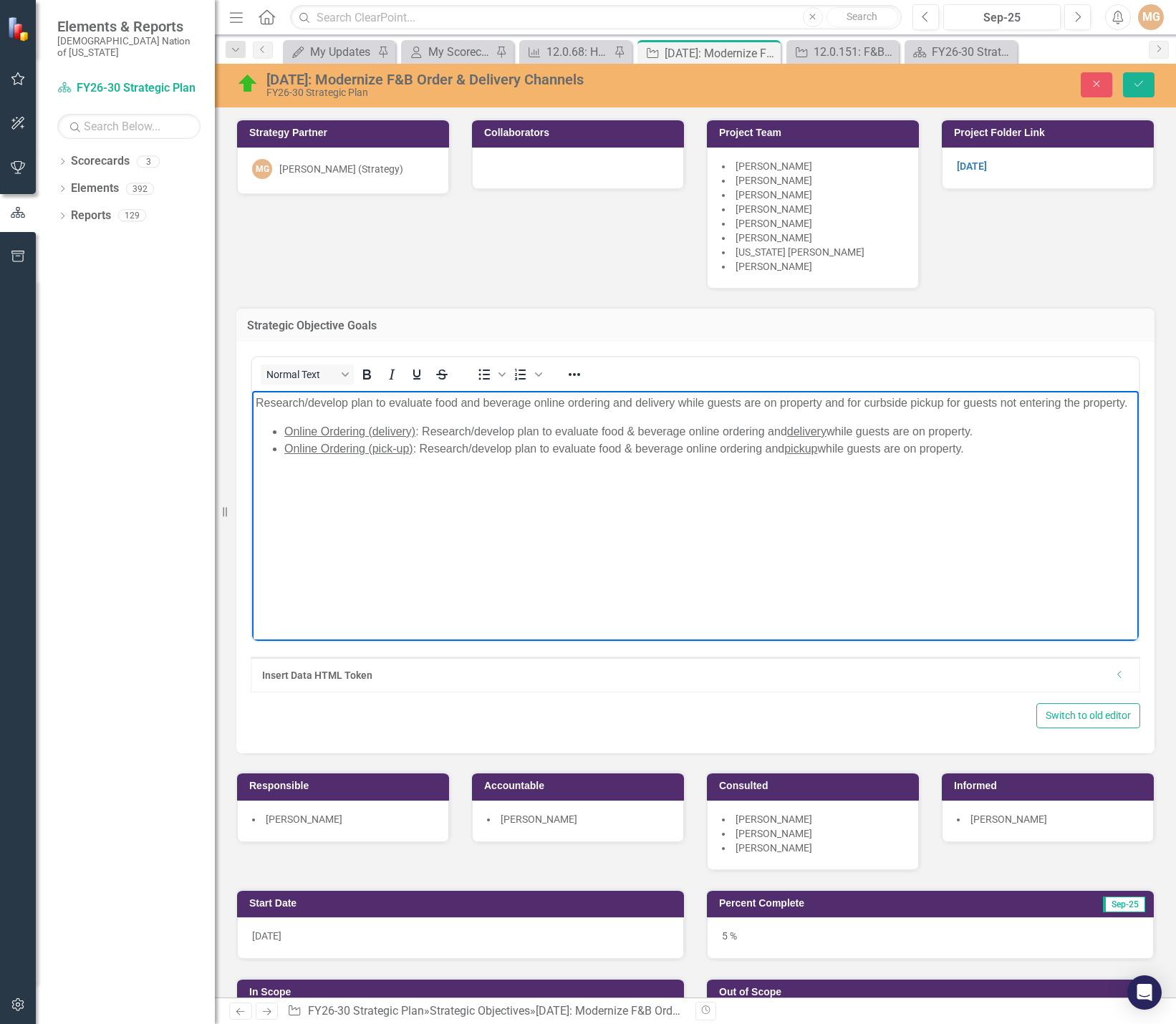
drag, startPoint x: 875, startPoint y: 463, endPoint x: 265, endPoint y: 402, distance: 613.0
click at [252, 391] on html "Research/develop plan to evaluate food and beverage online ordering and deliver…" at bounding box center [696, 498] width 886 height 215
click at [477, 375] on icon "Bullet list" at bounding box center [484, 374] width 17 height 17
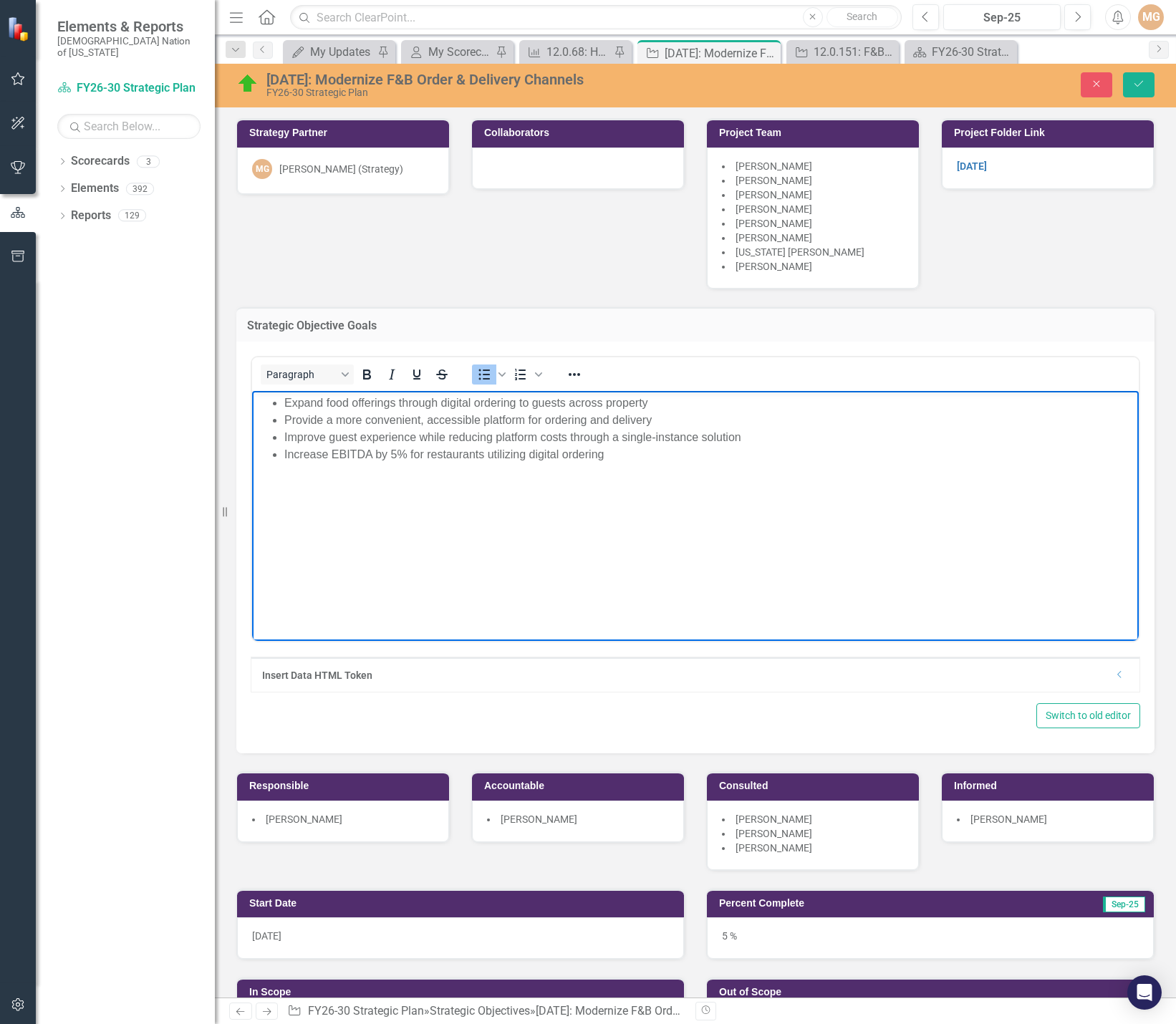
click at [1011, 290] on div "Strategic Objective Goals <p>Research/develop plan to evaluate food and beverag…" at bounding box center [696, 522] width 940 height 465
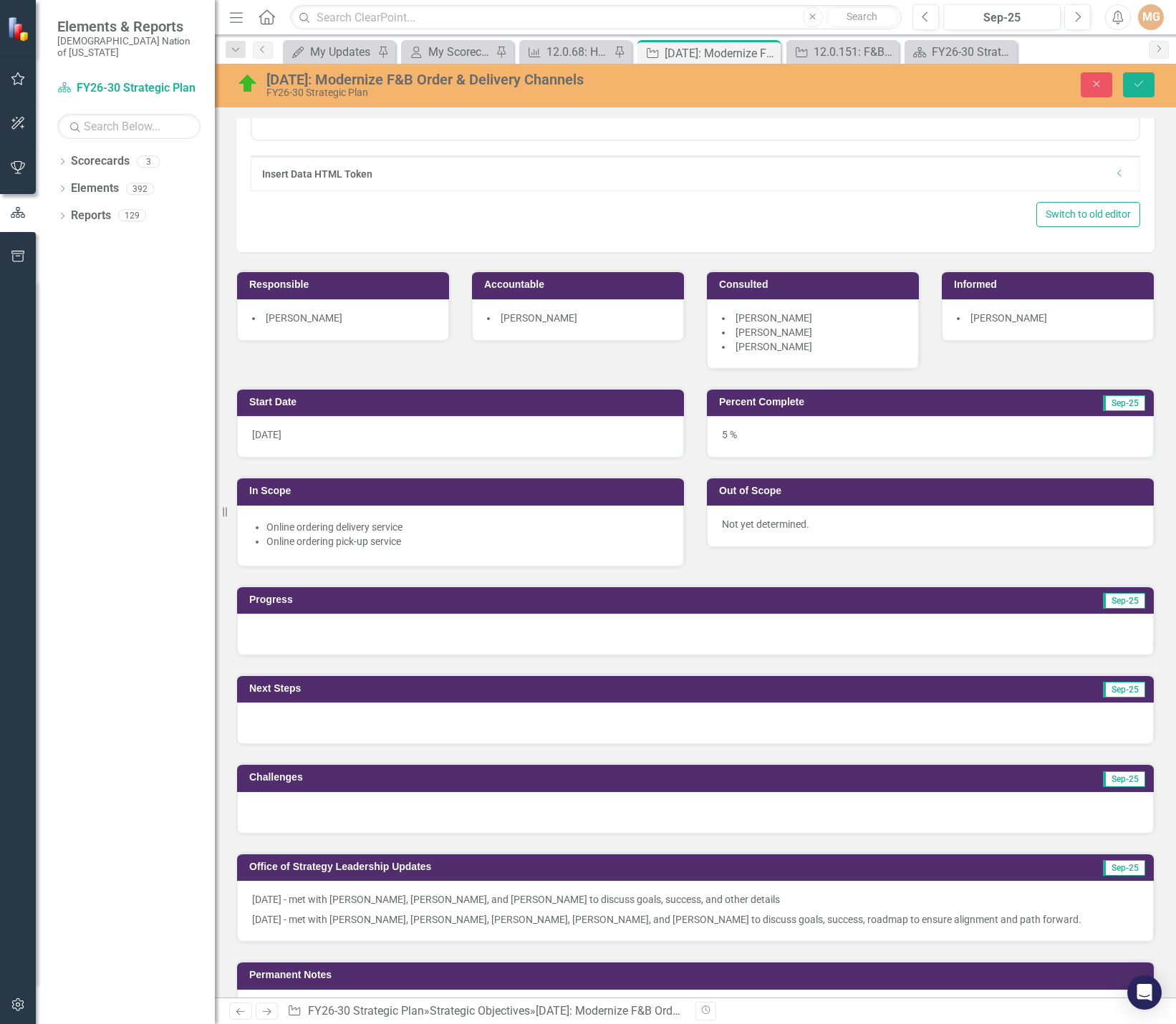
scroll to position [573, 0]
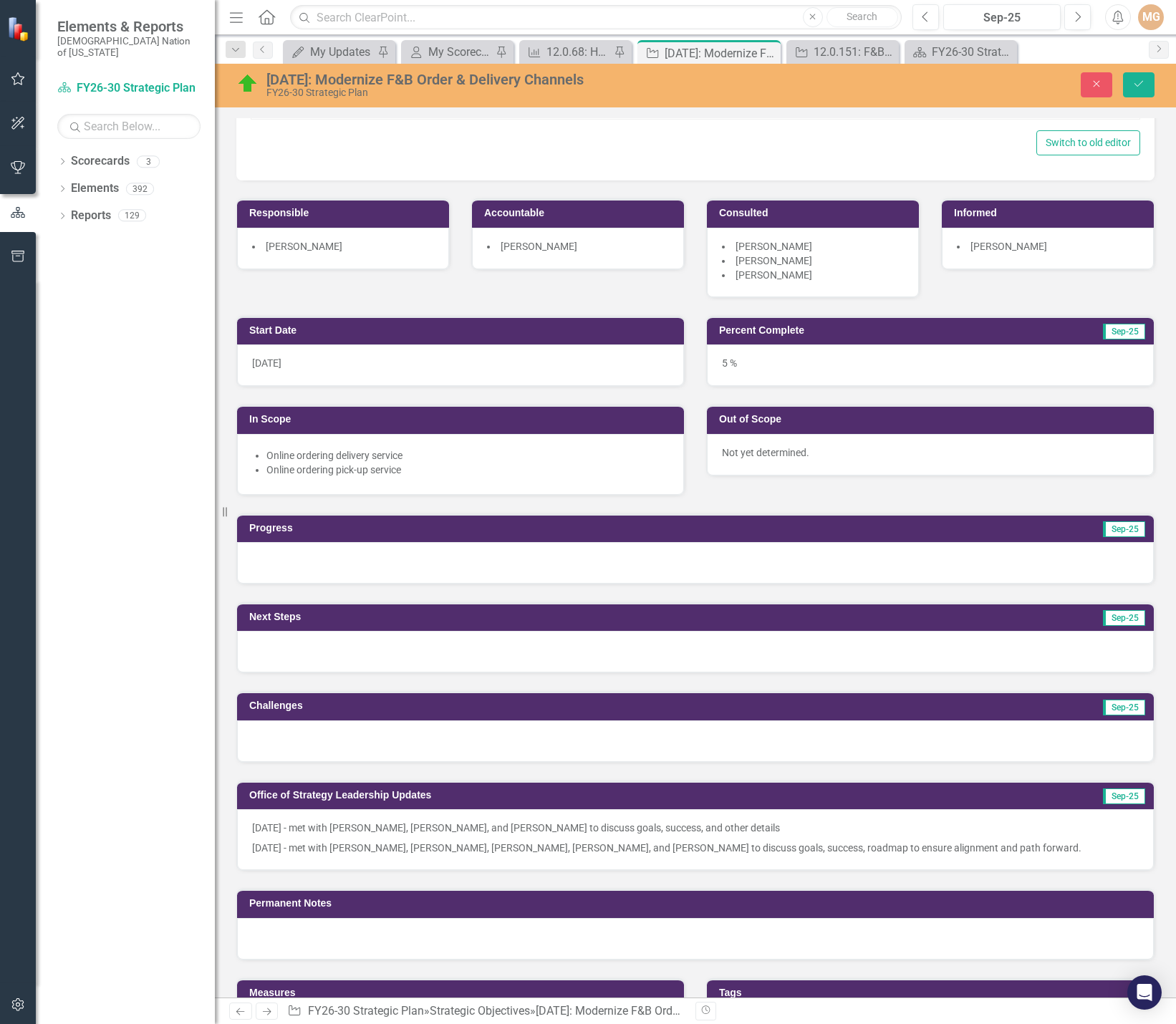
click at [470, 470] on li "Online ordering pick-up service" at bounding box center [467, 470] width 403 height 14
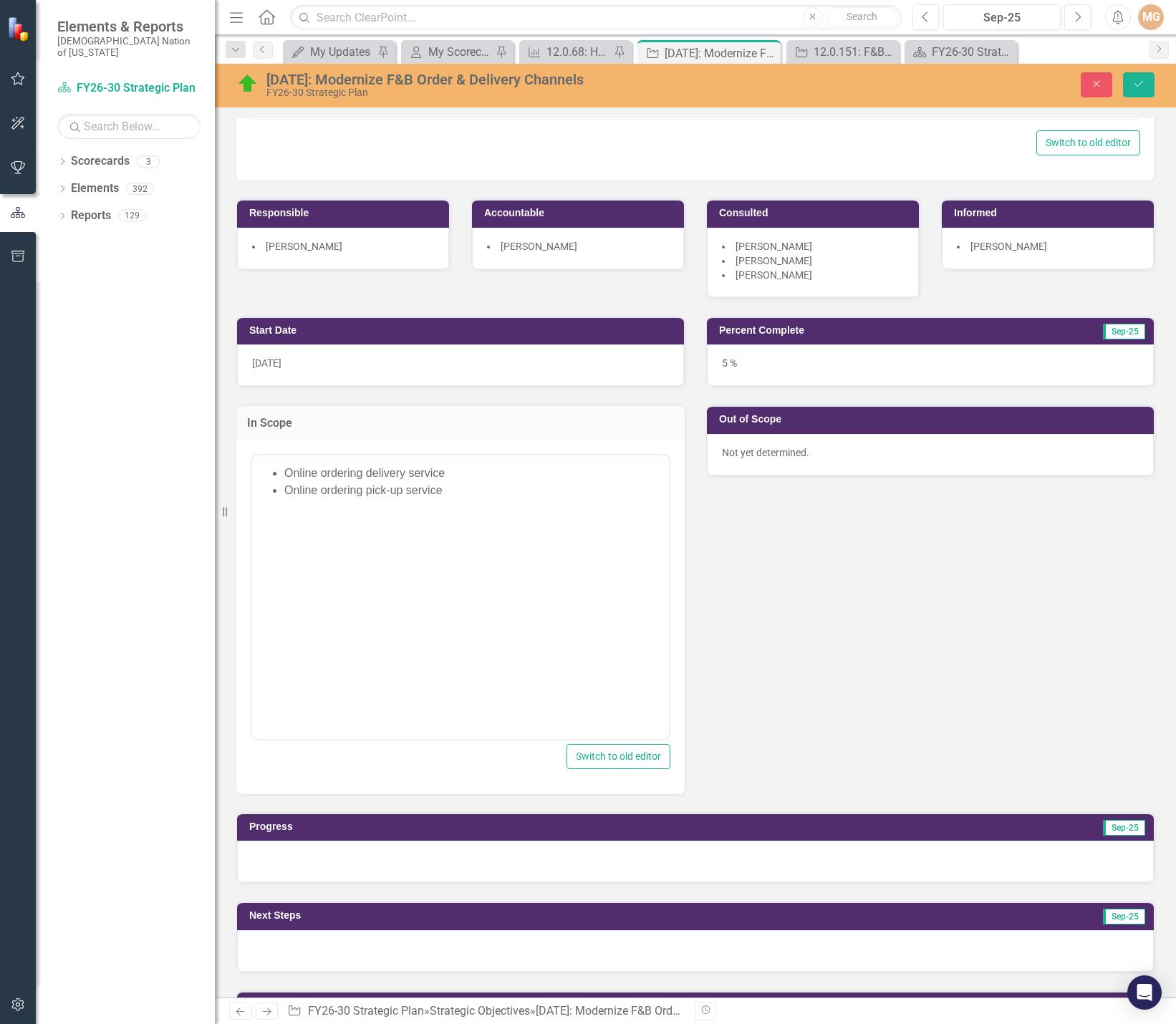
scroll to position [0, 0]
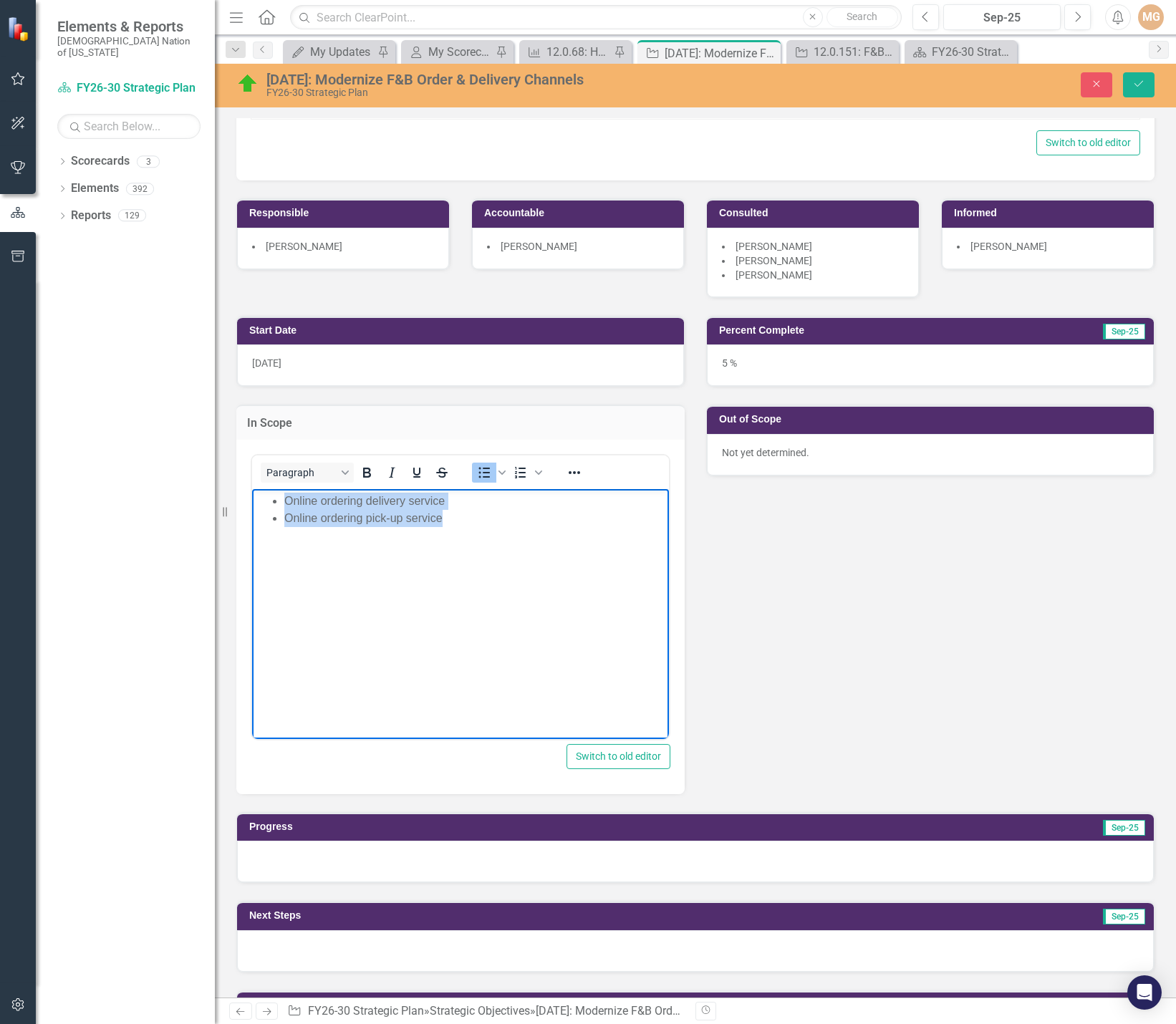
drag, startPoint x: 456, startPoint y: 523, endPoint x: 287, endPoint y: 496, distance: 171.1
click at [287, 496] on ul "Online ordering delivery service Online ordering pick-up service" at bounding box center [460, 509] width 410 height 34
click at [287, 496] on li "Online ordering delivery service" at bounding box center [474, 501] width 381 height 17
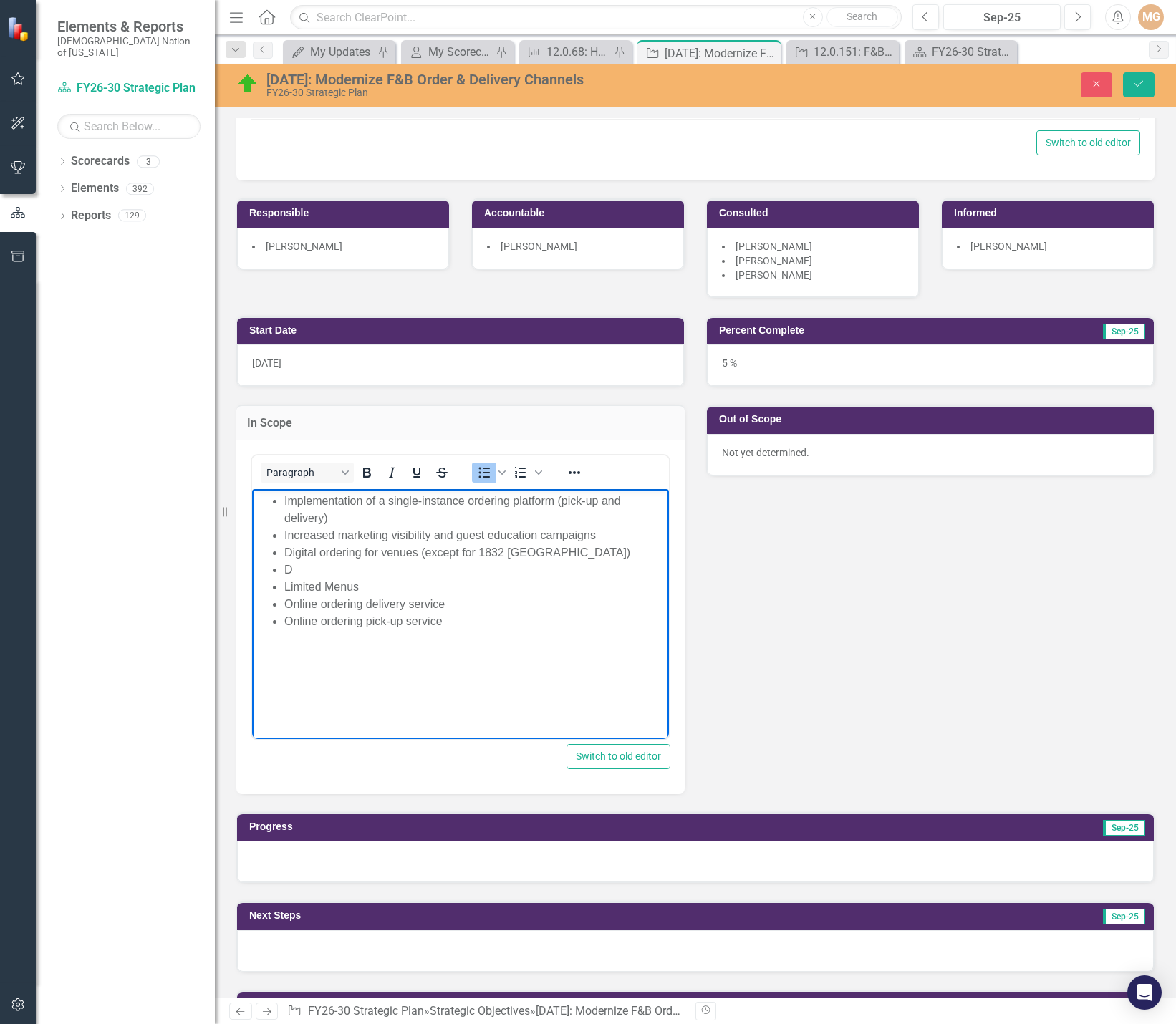
click at [421, 549] on li "Digital ordering for venues (except for 1832 Steakhouse)" at bounding box center [474, 552] width 381 height 17
click at [335, 578] on li "D" at bounding box center [474, 587] width 381 height 17
click at [314, 595] on li "Oasis, Poker Room, Hotel Rooms, Floor Bars, Movie Theater, Bowling Lanes" at bounding box center [489, 613] width 352 height 34
click at [350, 595] on li "Oasis, Poker Room, Hotel Rooms, Floor Bars, Movie Theater, Bowling Lanes" at bounding box center [489, 613] width 352 height 34
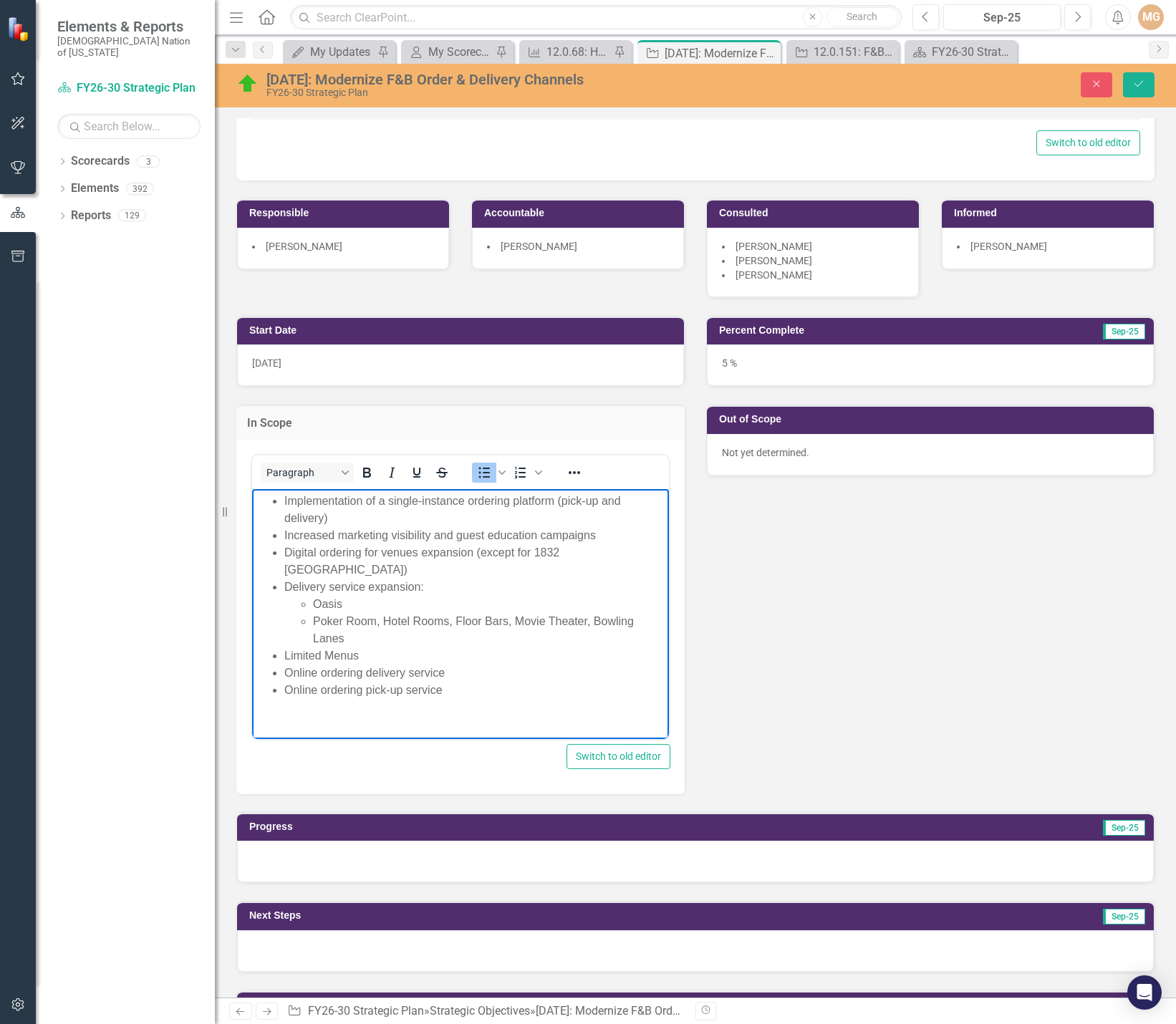
click at [383, 613] on li "Poker Room, Hotel Rooms, Floor Bars, Movie Theater, Bowling Lanes" at bounding box center [489, 630] width 352 height 34
click at [476, 630] on li "In-Room Dining - Hotel Rooms, Floor Bars, Movie Theater, Bowling Lanes" at bounding box center [489, 647] width 352 height 34
click at [469, 630] on li "In-Room Dining - Hotel Rooms" at bounding box center [489, 638] width 352 height 17
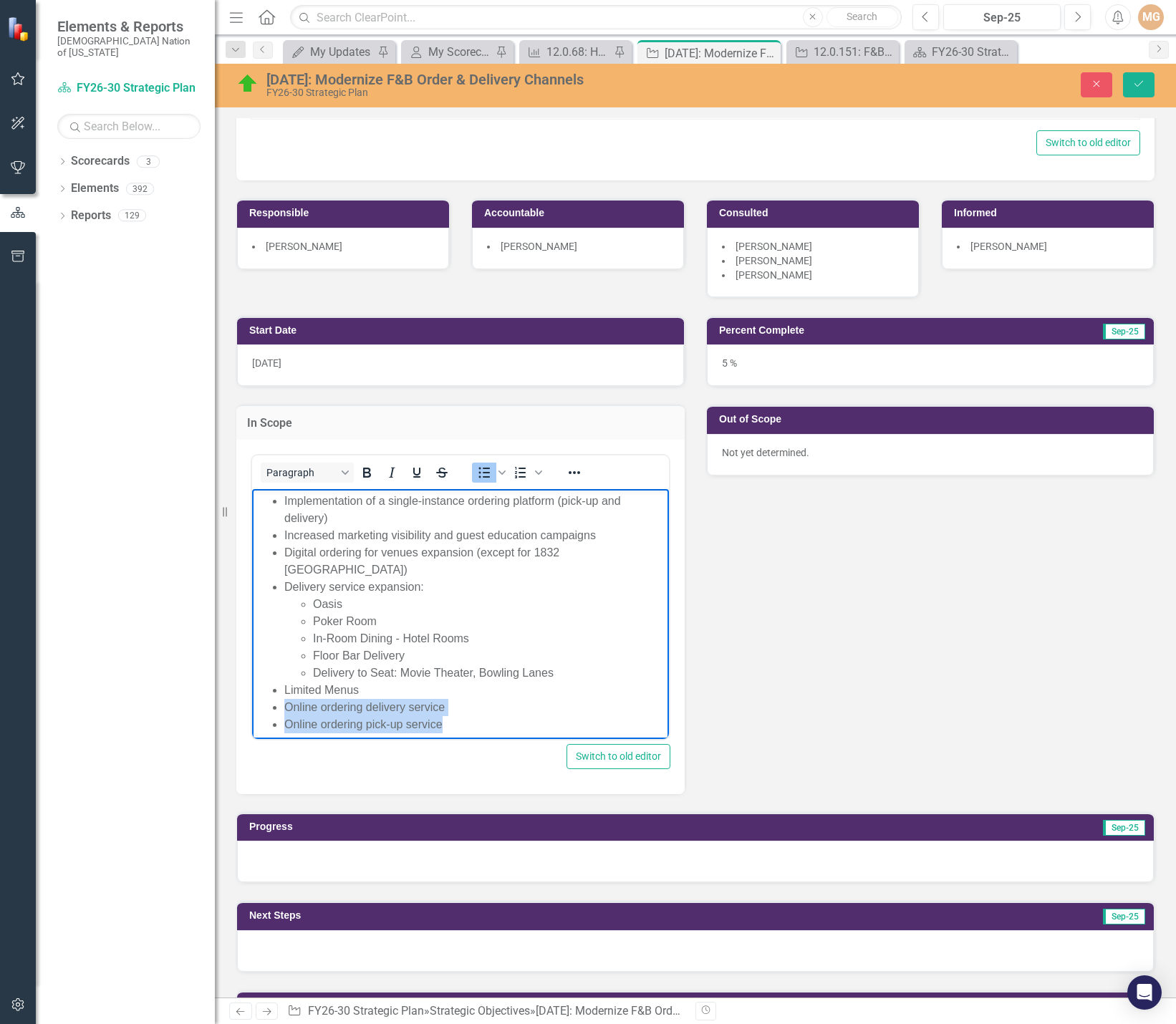
drag, startPoint x: 448, startPoint y: 703, endPoint x: 348, endPoint y: 715, distance: 100.7
click at [293, 693] on ul "Implementation of a single-instance ordering platform (pick-up and delivery) In…" at bounding box center [460, 613] width 410 height 241
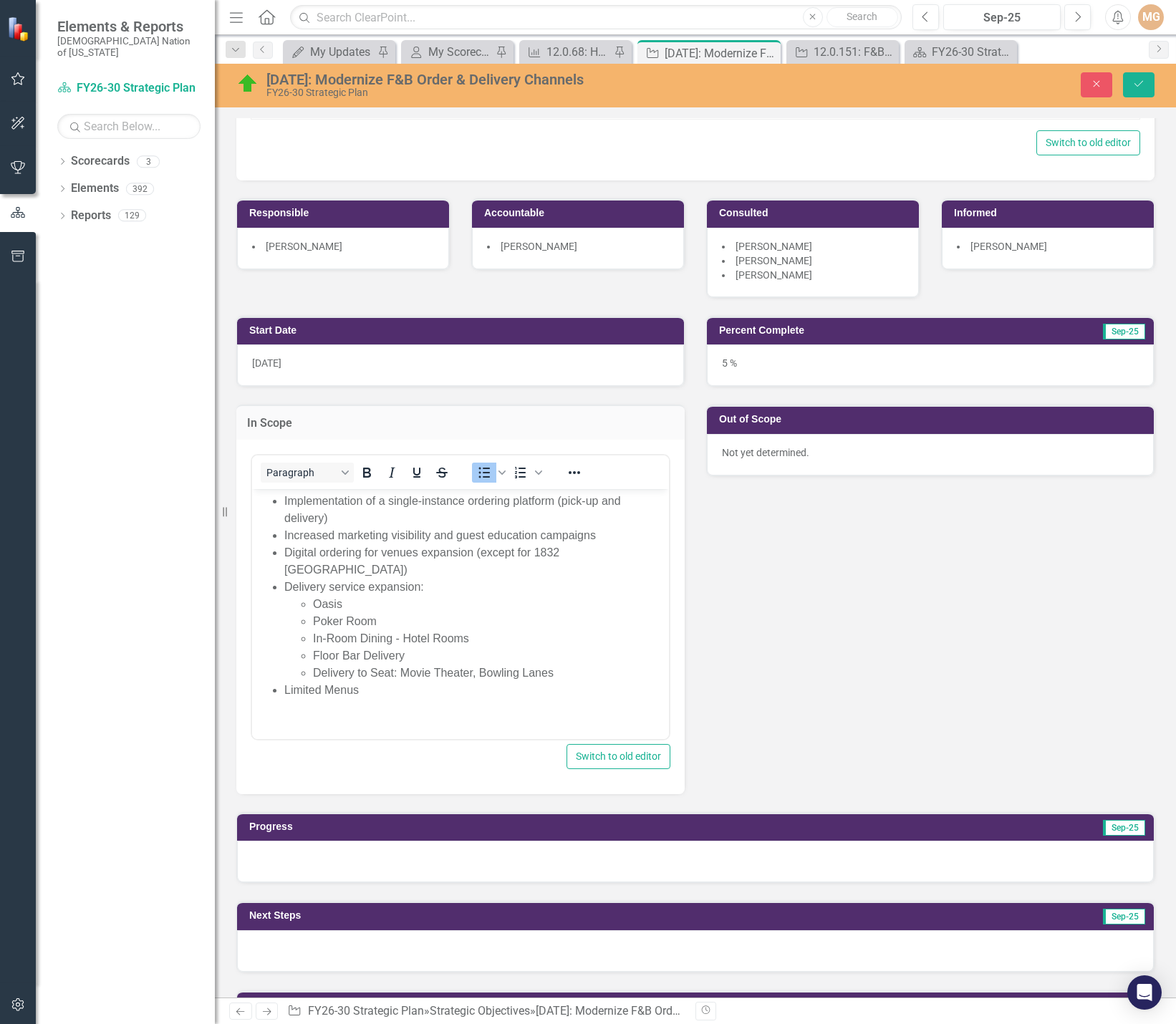
click at [807, 453] on p "Not yet determined." at bounding box center [930, 453] width 417 height 14
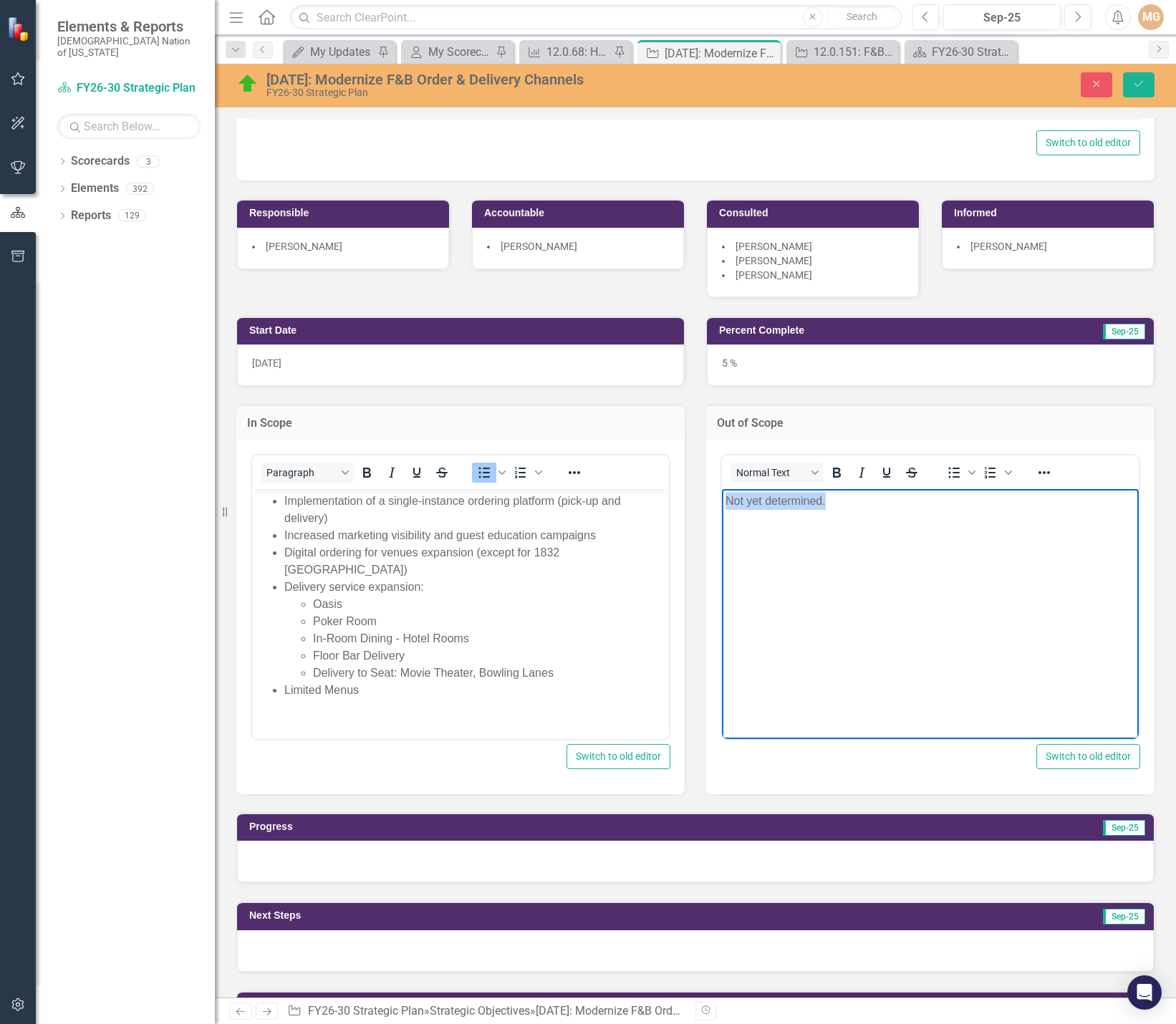
drag, startPoint x: 841, startPoint y: 507, endPoint x: 683, endPoint y: 498, distance: 158.3
click at [722, 498] on html "Not yet determined." at bounding box center [930, 595] width 417 height 215
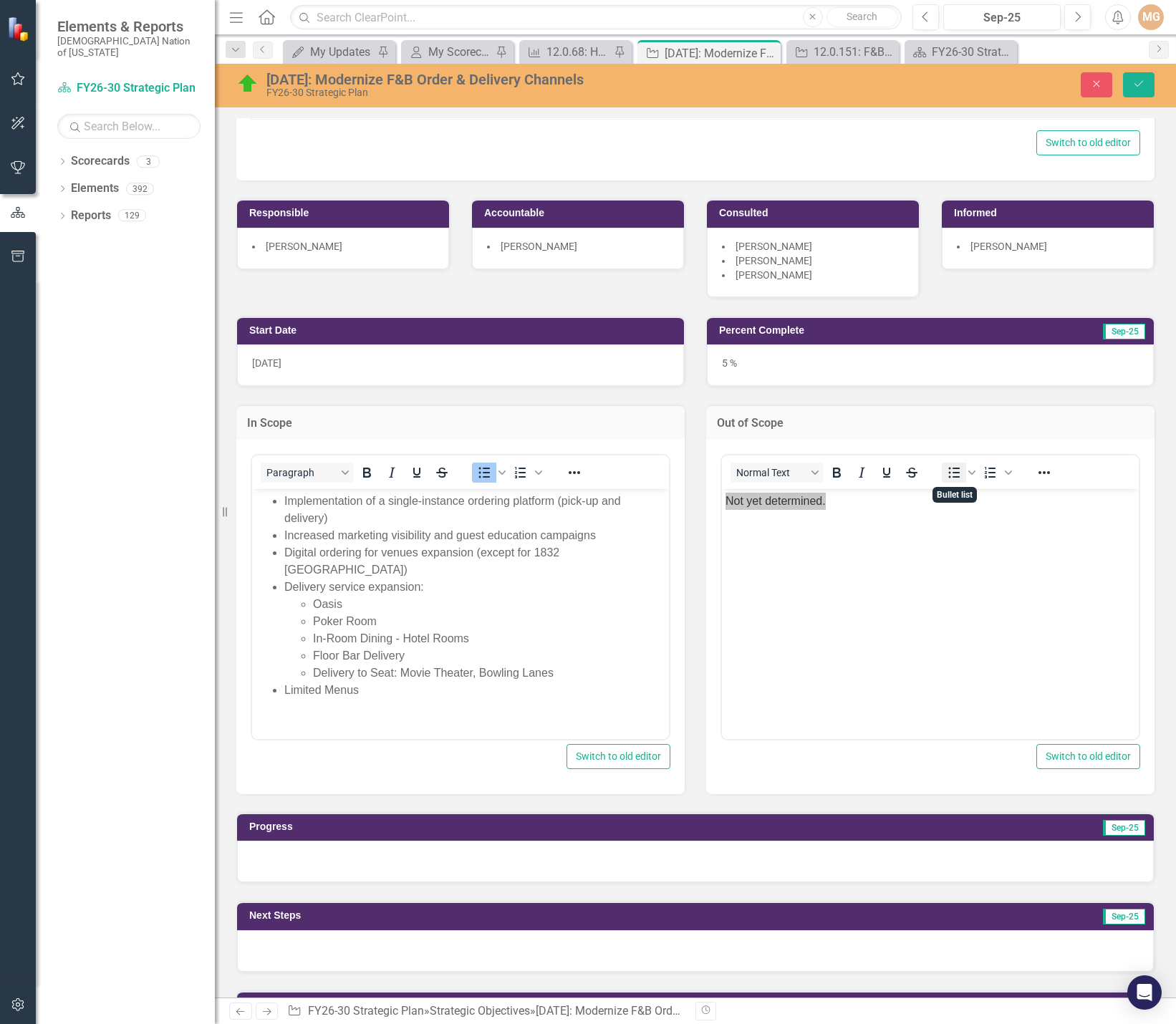
click at [949, 477] on icon "Bullet list" at bounding box center [955, 473] width 12 height 11
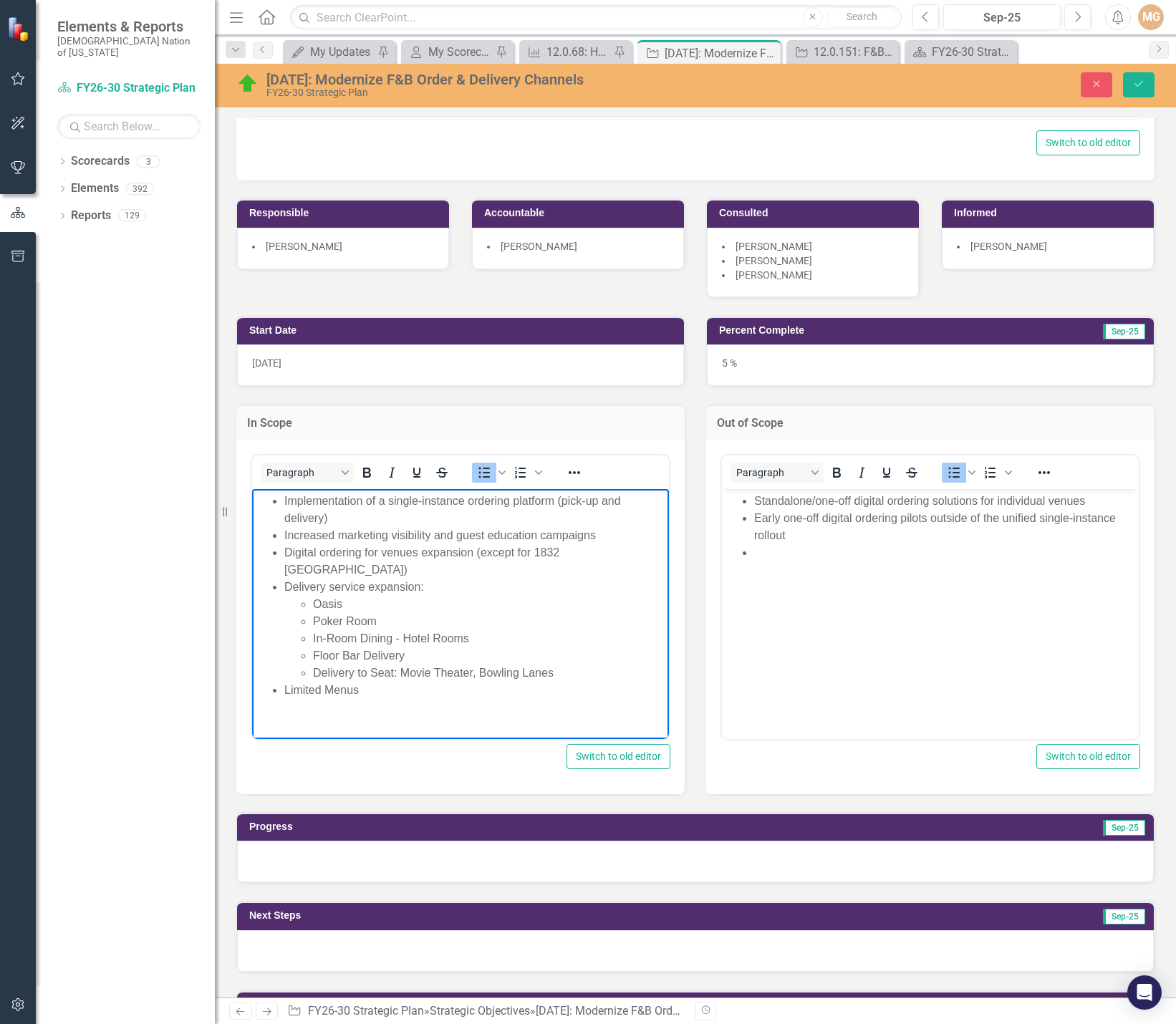
click at [380, 681] on li "Limited Menus" at bounding box center [474, 689] width 381 height 17
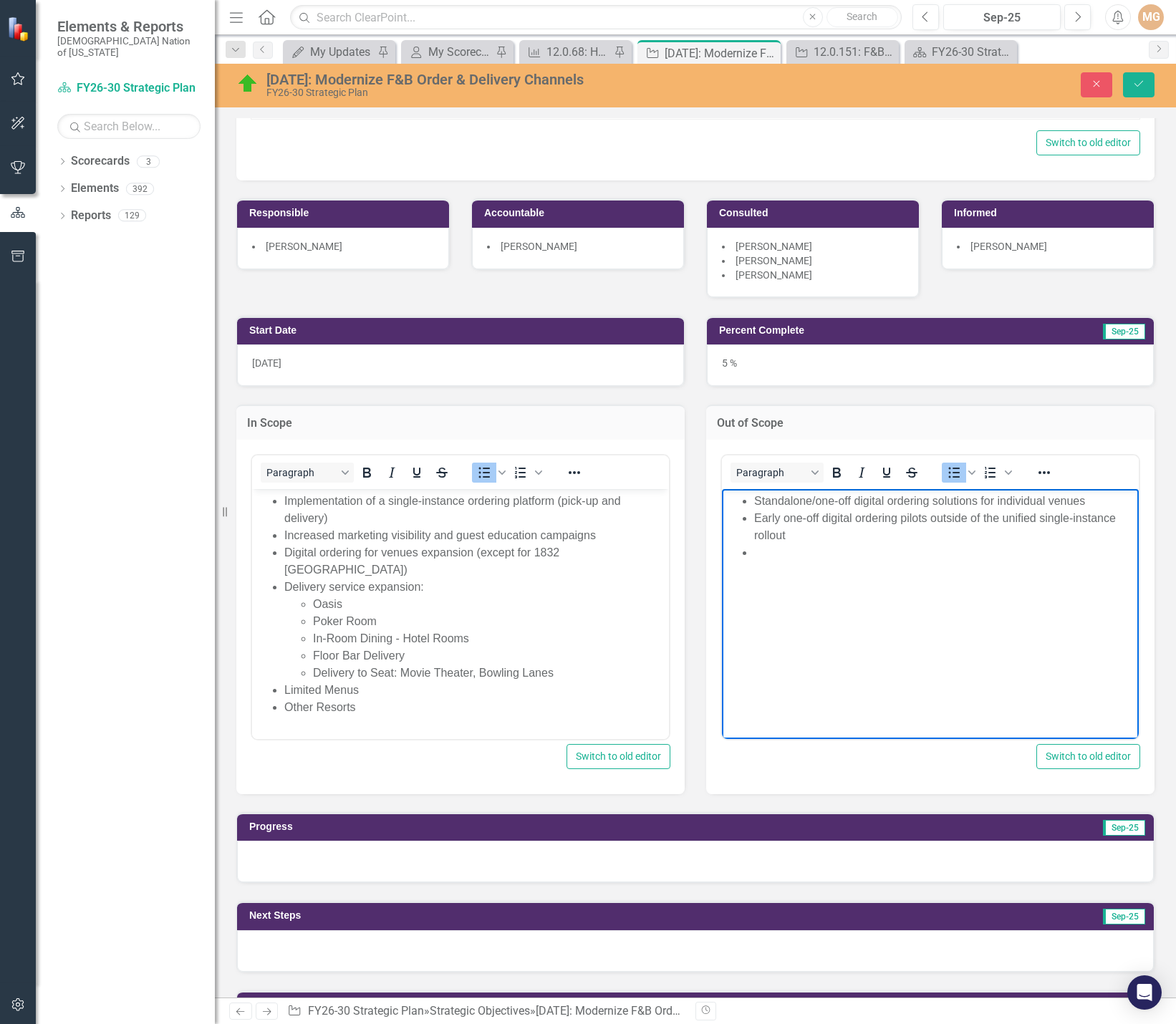
click at [782, 547] on li "Rich Text Area. Press ALT-0 for help." at bounding box center [945, 552] width 381 height 17
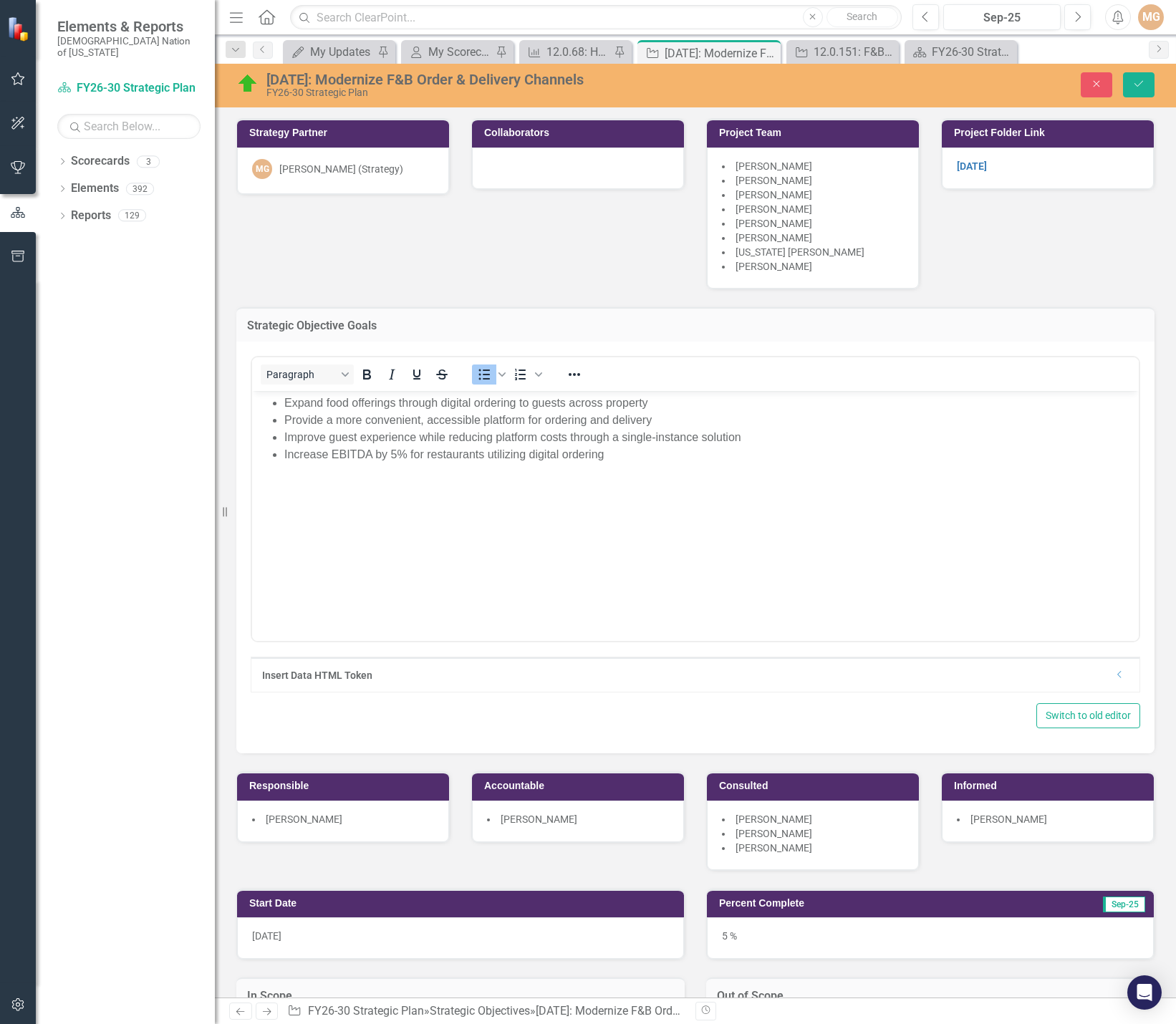
click at [825, 257] on li "[US_STATE] [PERSON_NAME]" at bounding box center [813, 252] width 182 height 14
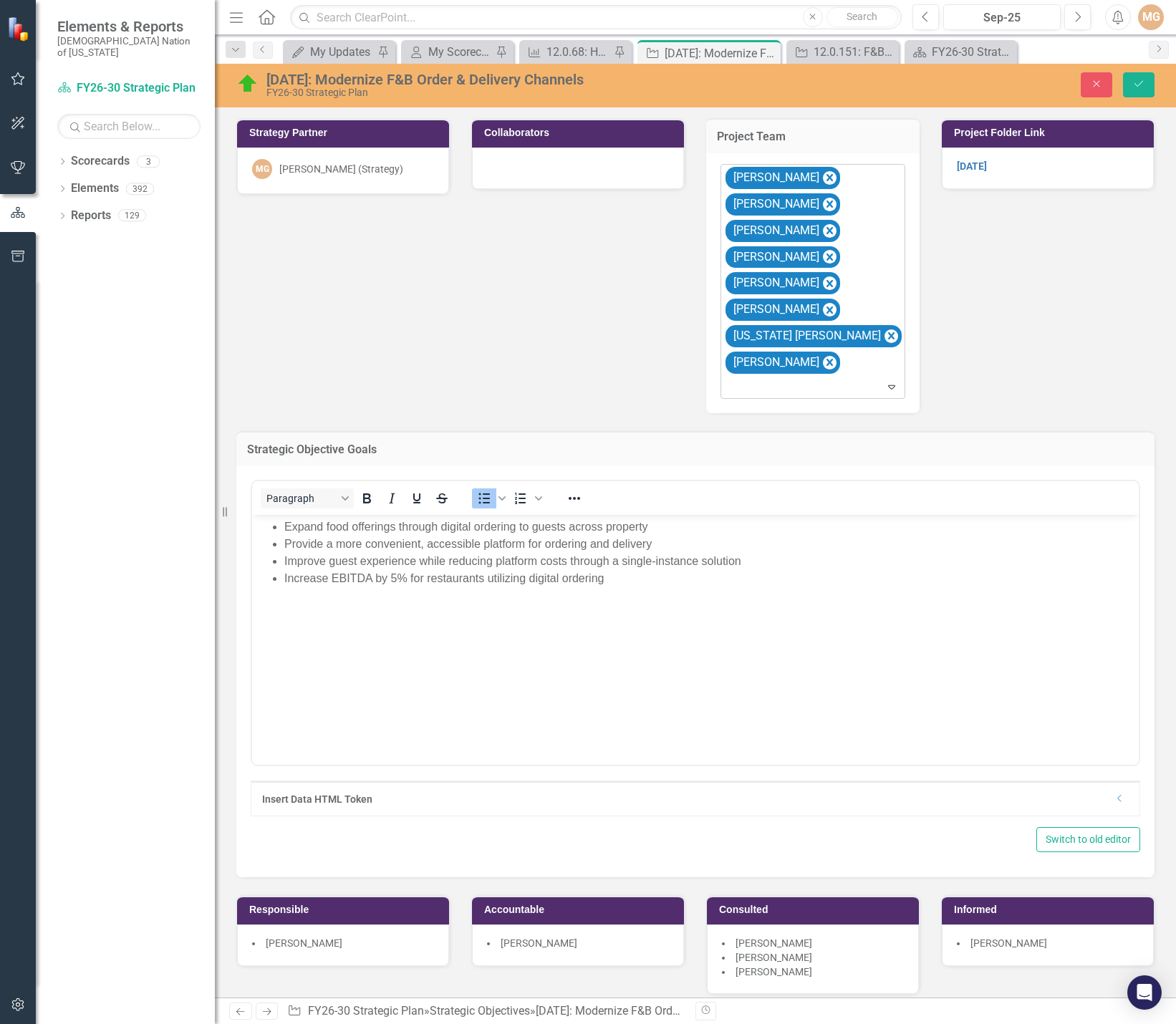
click at [824, 386] on div at bounding box center [814, 387] width 179 height 19
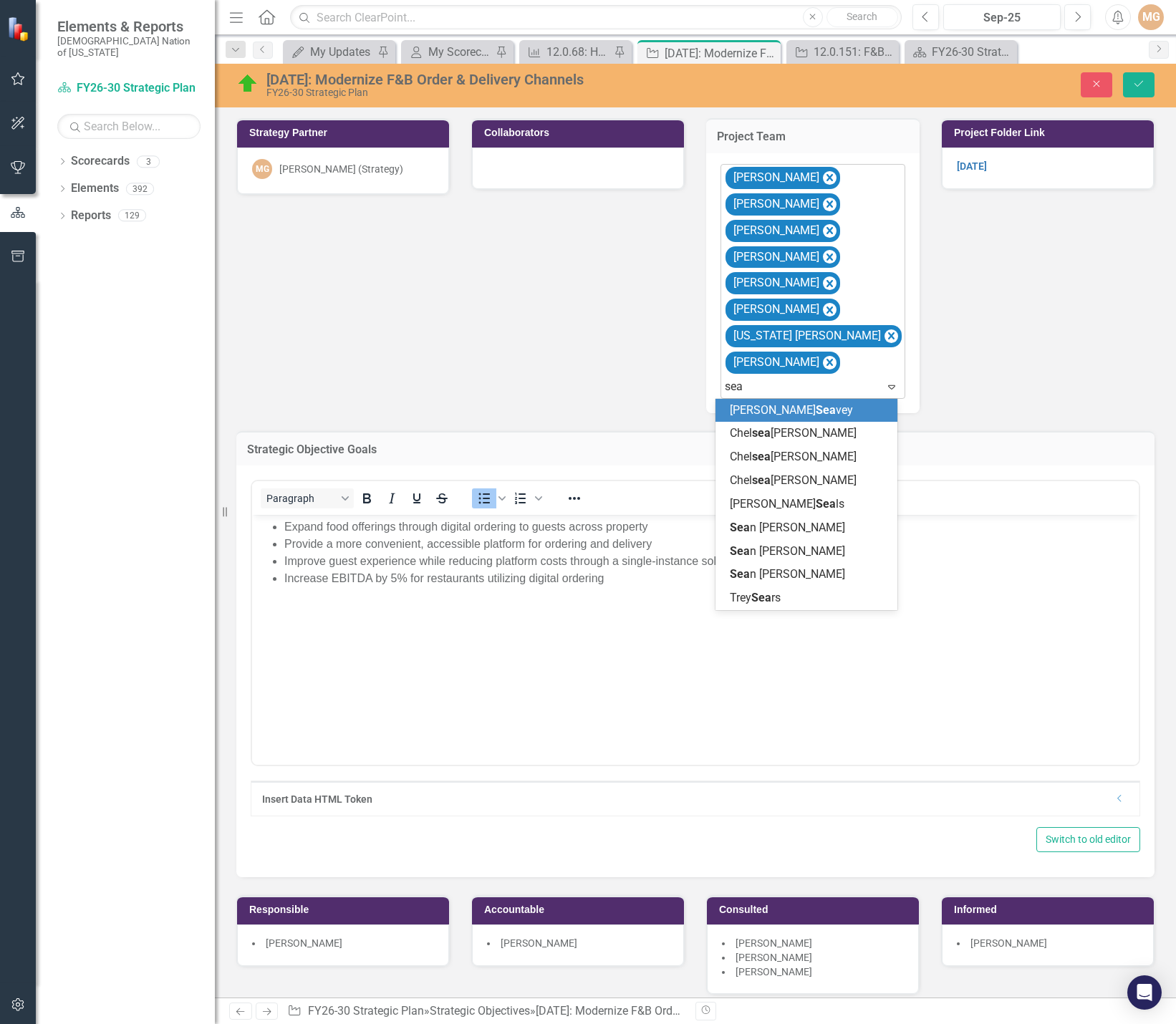
type input "sean"
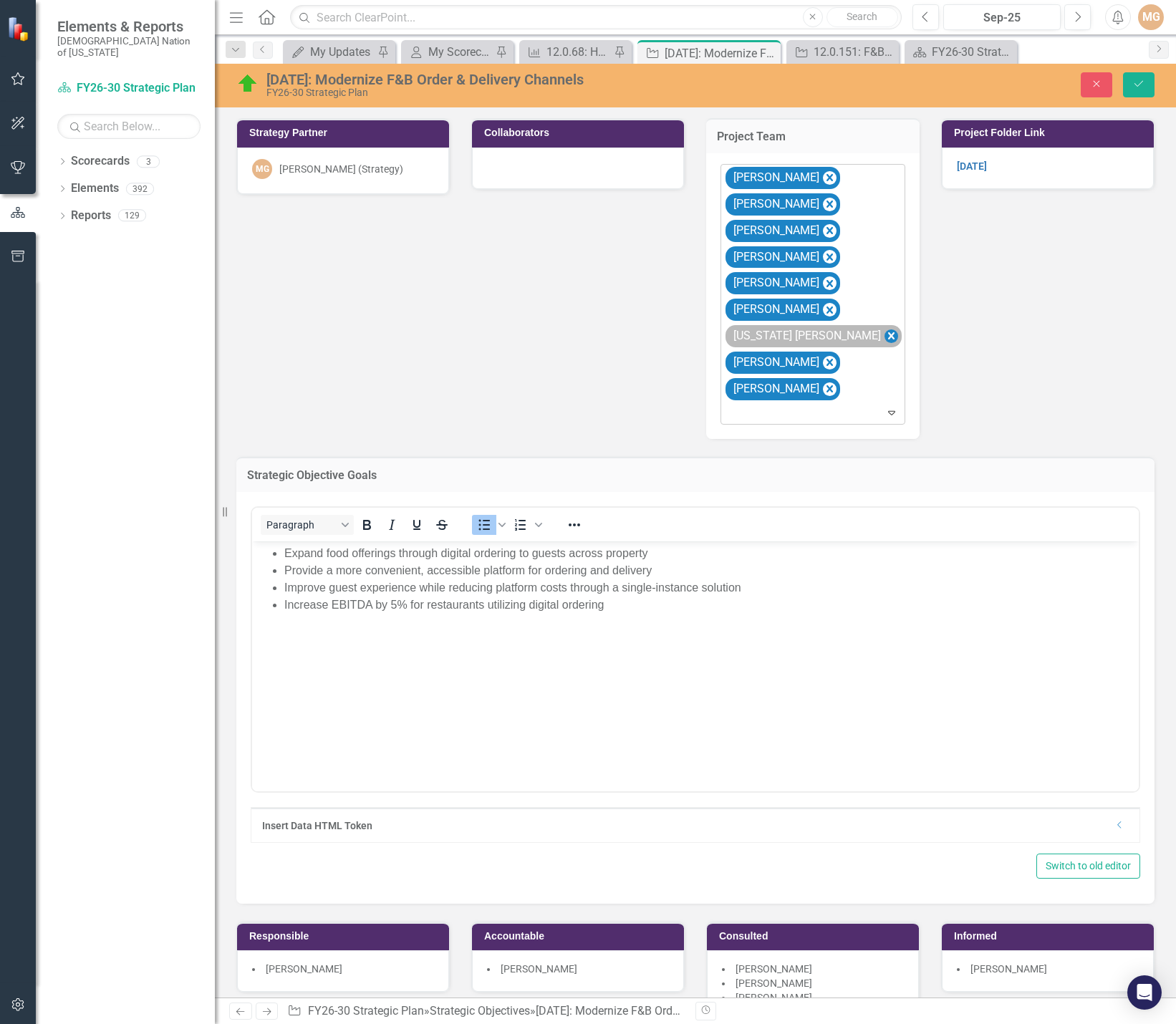
click at [885, 337] on icon "Remove Montana Dill" at bounding box center [892, 336] width 14 height 18
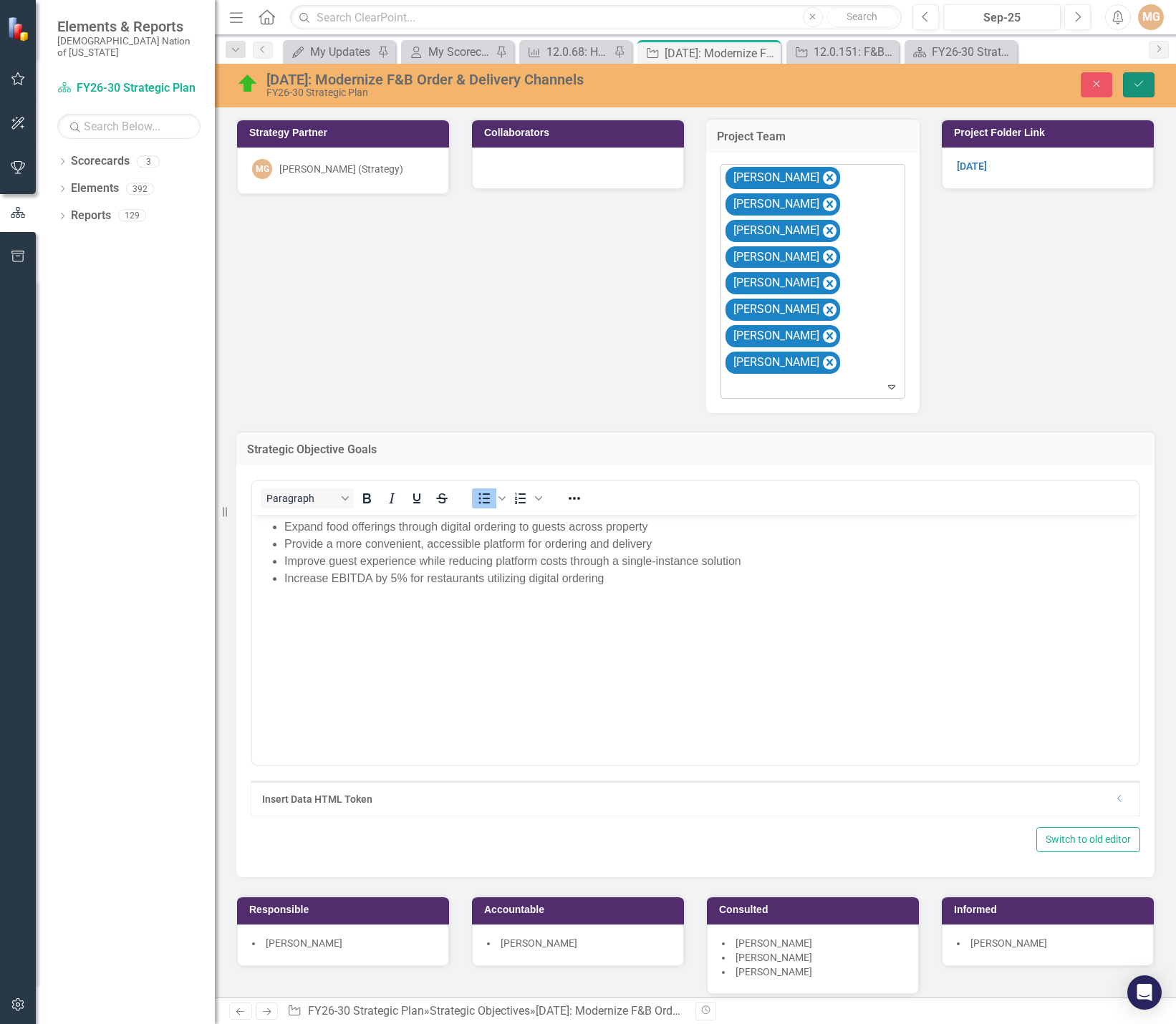
click at [1141, 80] on icon "Save" at bounding box center [1139, 83] width 13 height 10
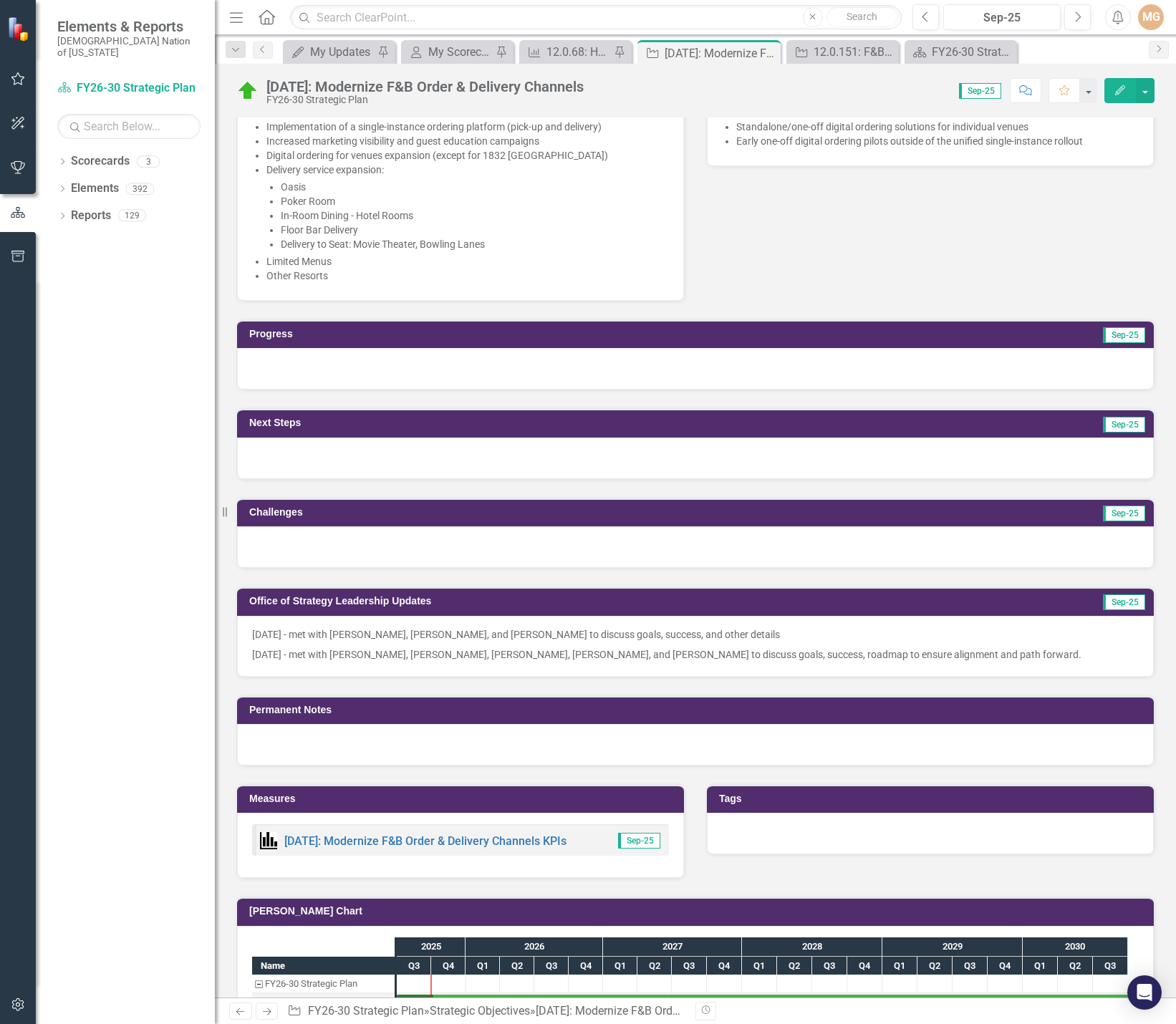
scroll to position [430, 0]
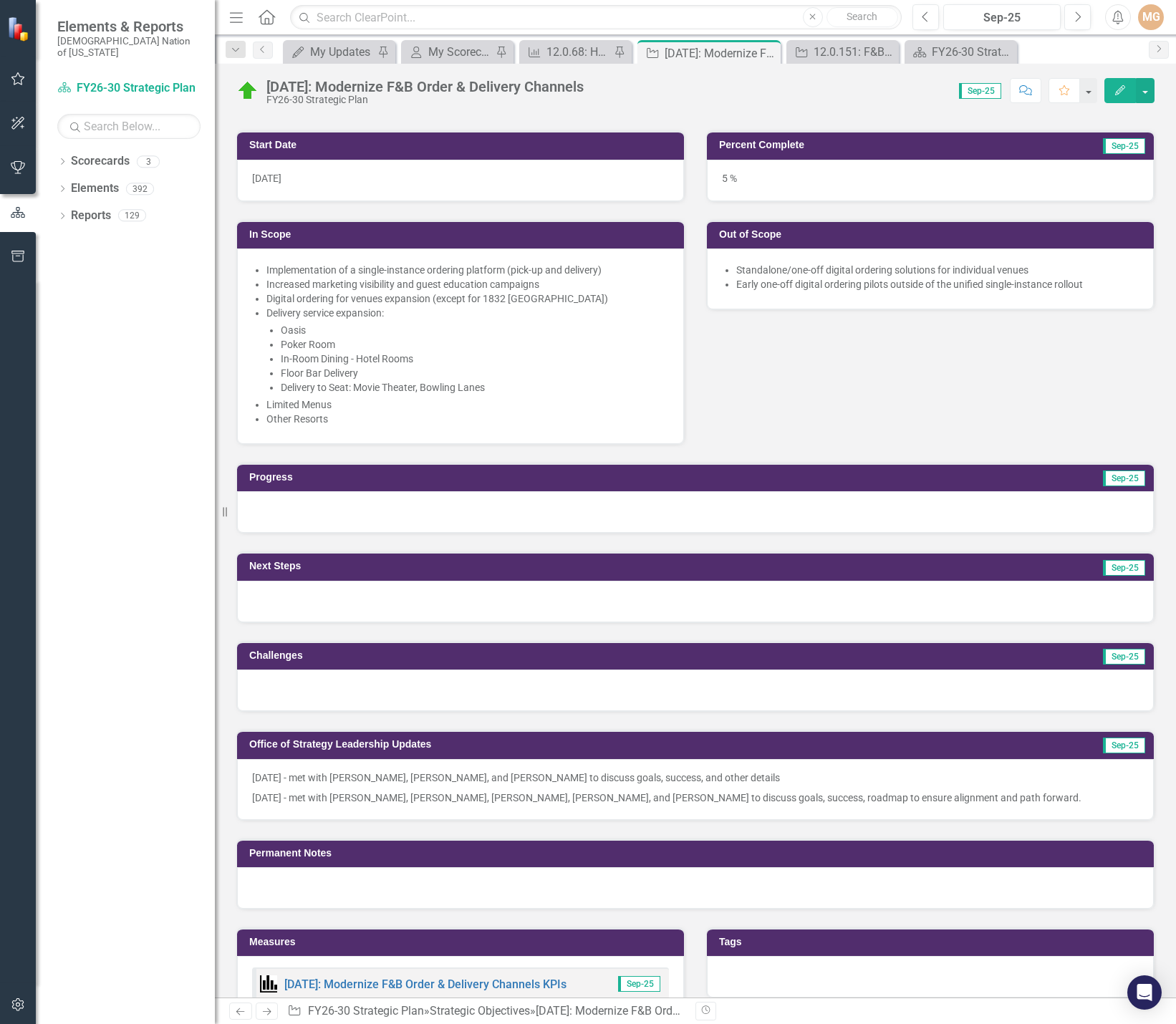
click at [705, 803] on p "[DATE] - met with [PERSON_NAME], [PERSON_NAME], [PERSON_NAME], [PERSON_NAME], a…" at bounding box center [696, 797] width 886 height 17
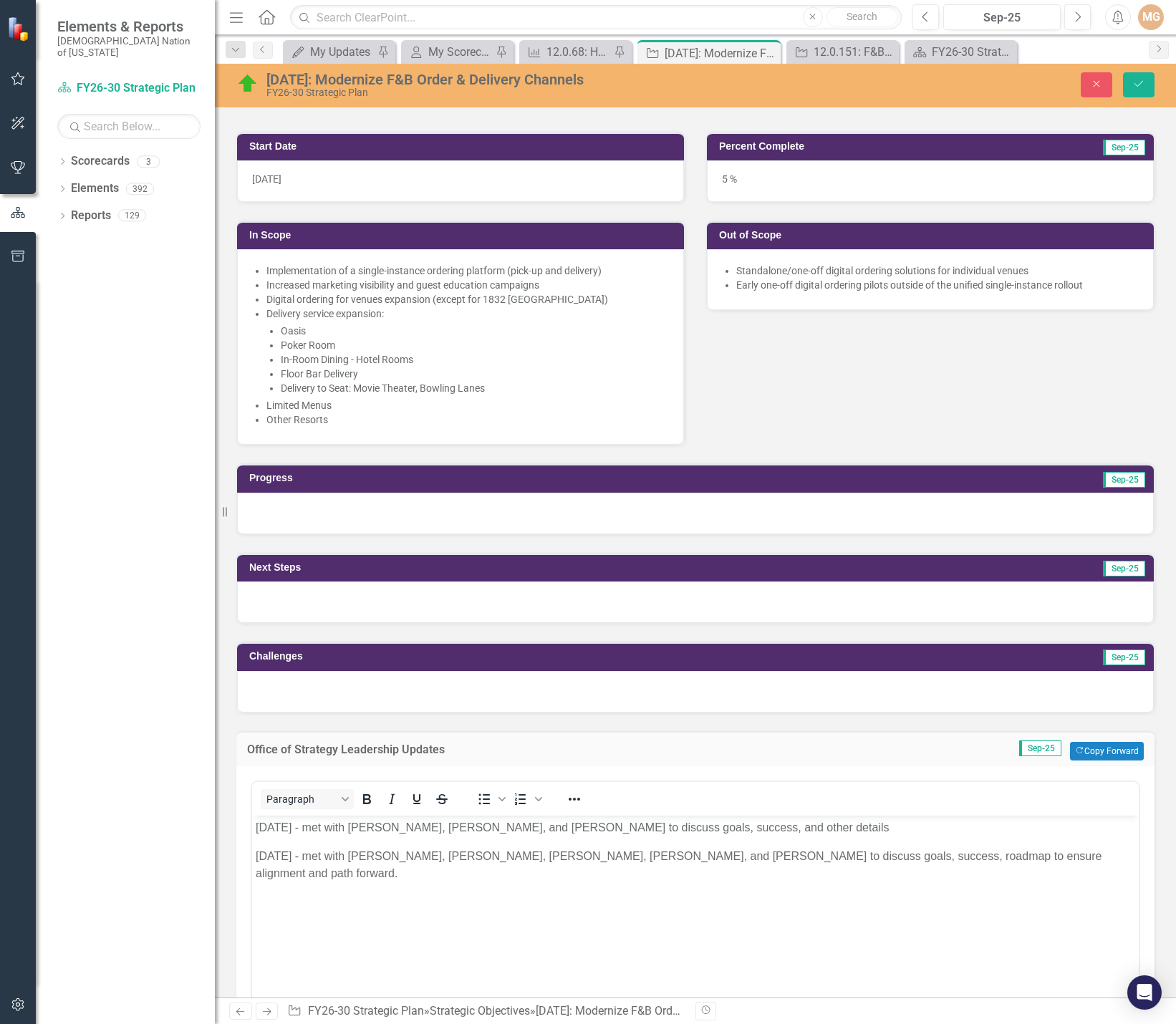
scroll to position [0, 0]
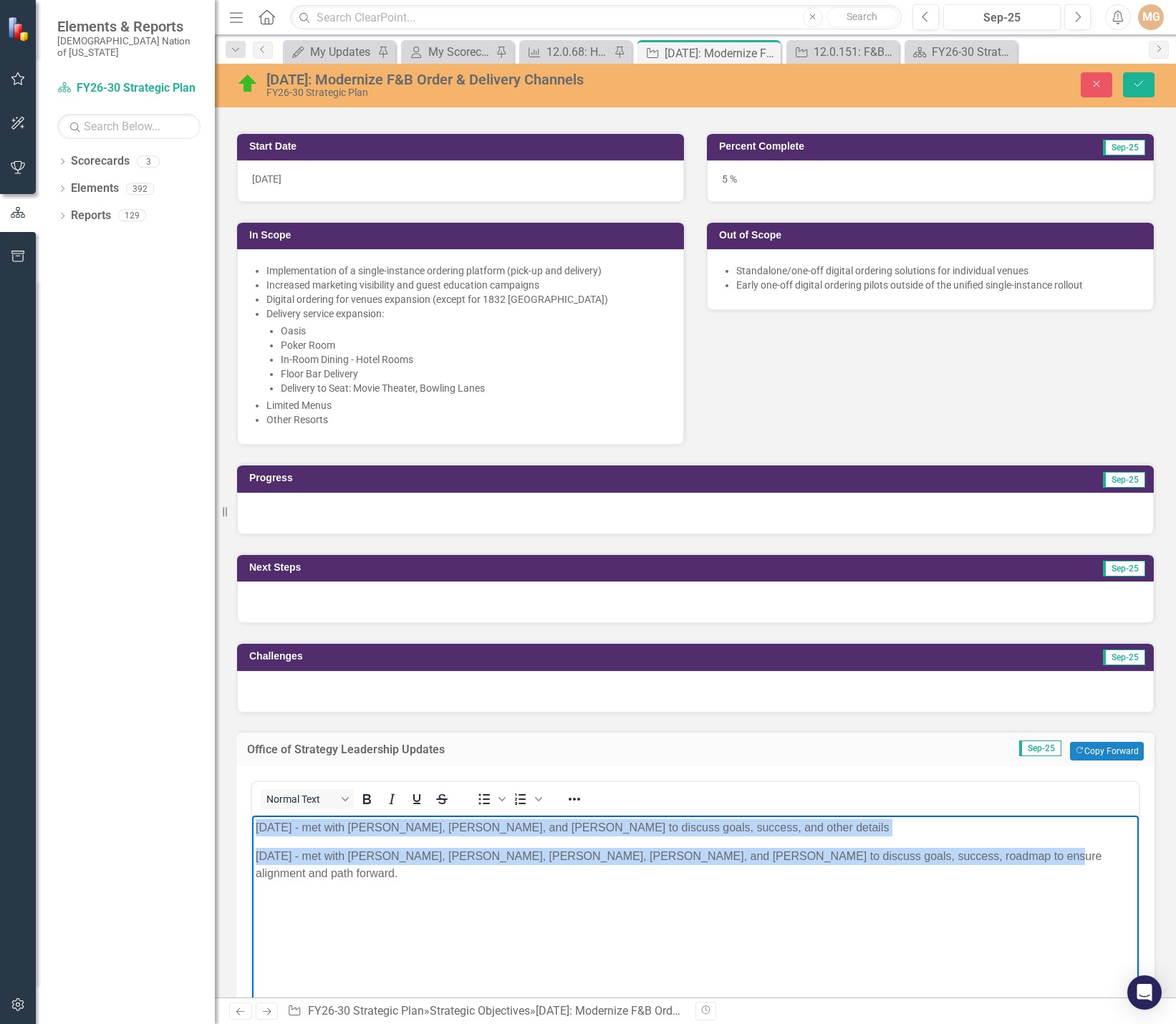
drag, startPoint x: 994, startPoint y: 859, endPoint x: 500, endPoint y: 1643, distance: 926.7
click at [252, 828] on html "9.8.25 - met with Brent, Chris, and Amanda to discuss goals, success, and other…" at bounding box center [696, 922] width 886 height 215
copy body "9.8.25 - met with Brent, Chris, and Amanda to discuss goals, success, and other…"
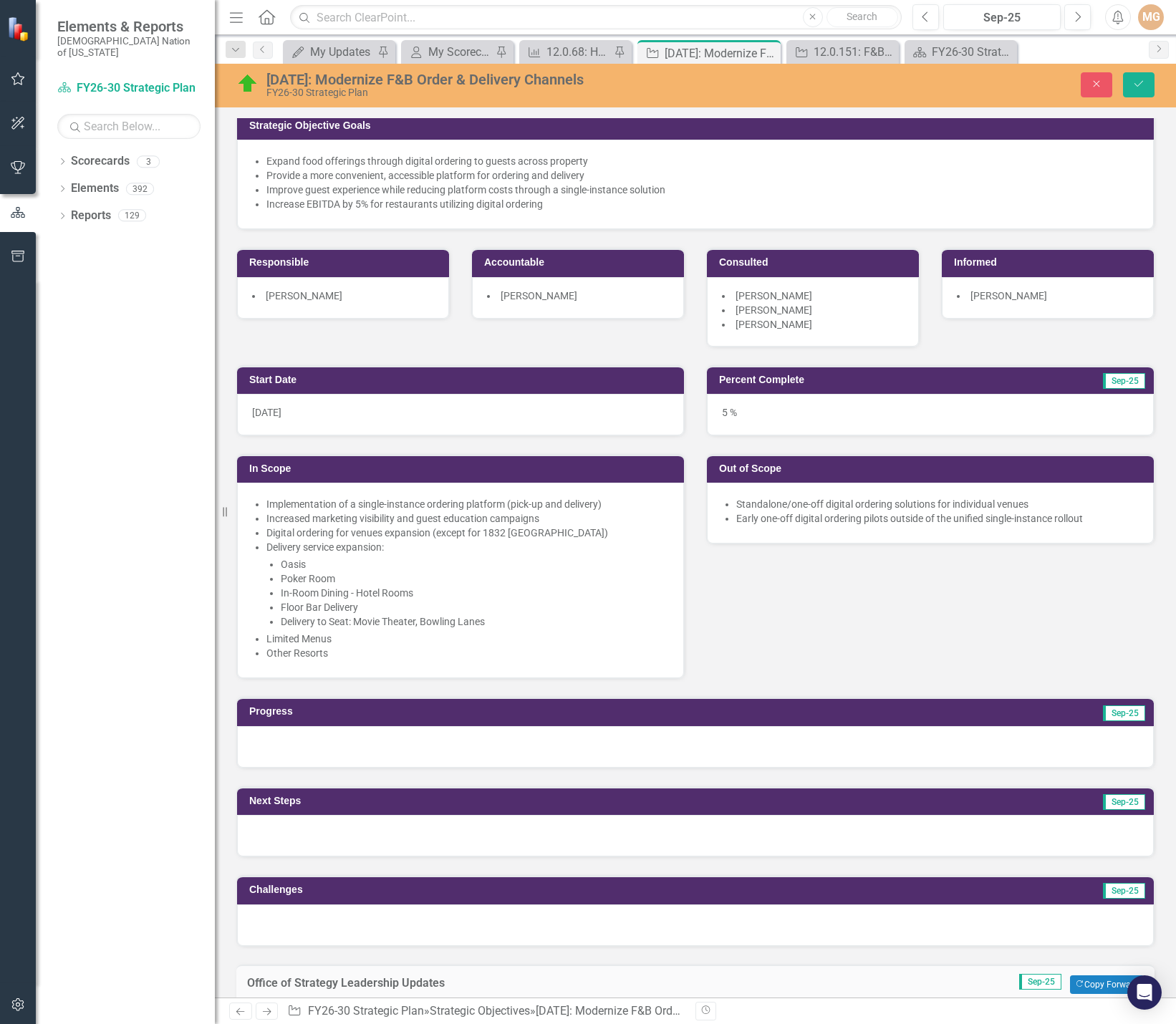
scroll to position [215, 0]
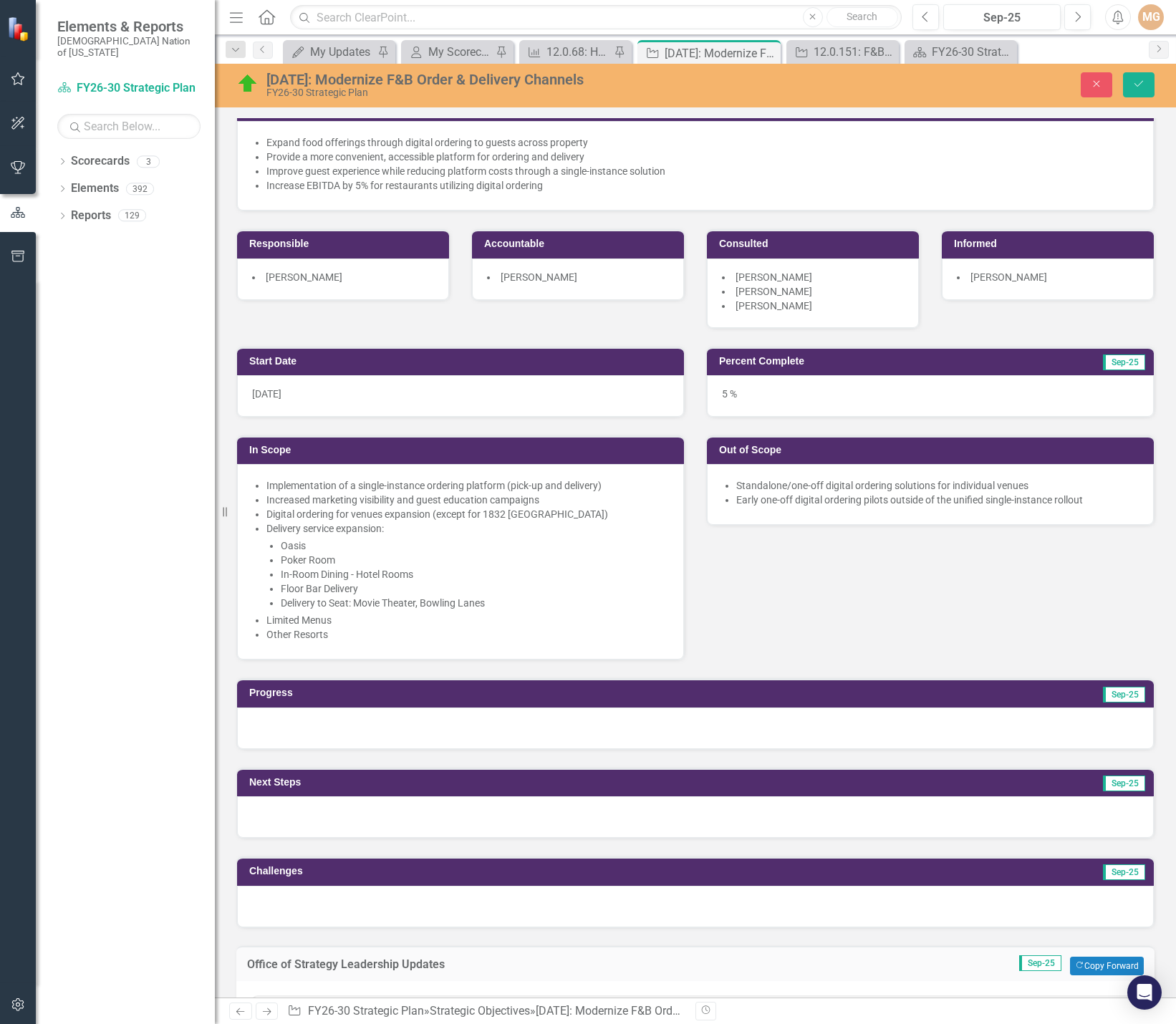
click at [378, 732] on div at bounding box center [695, 729] width 917 height 42
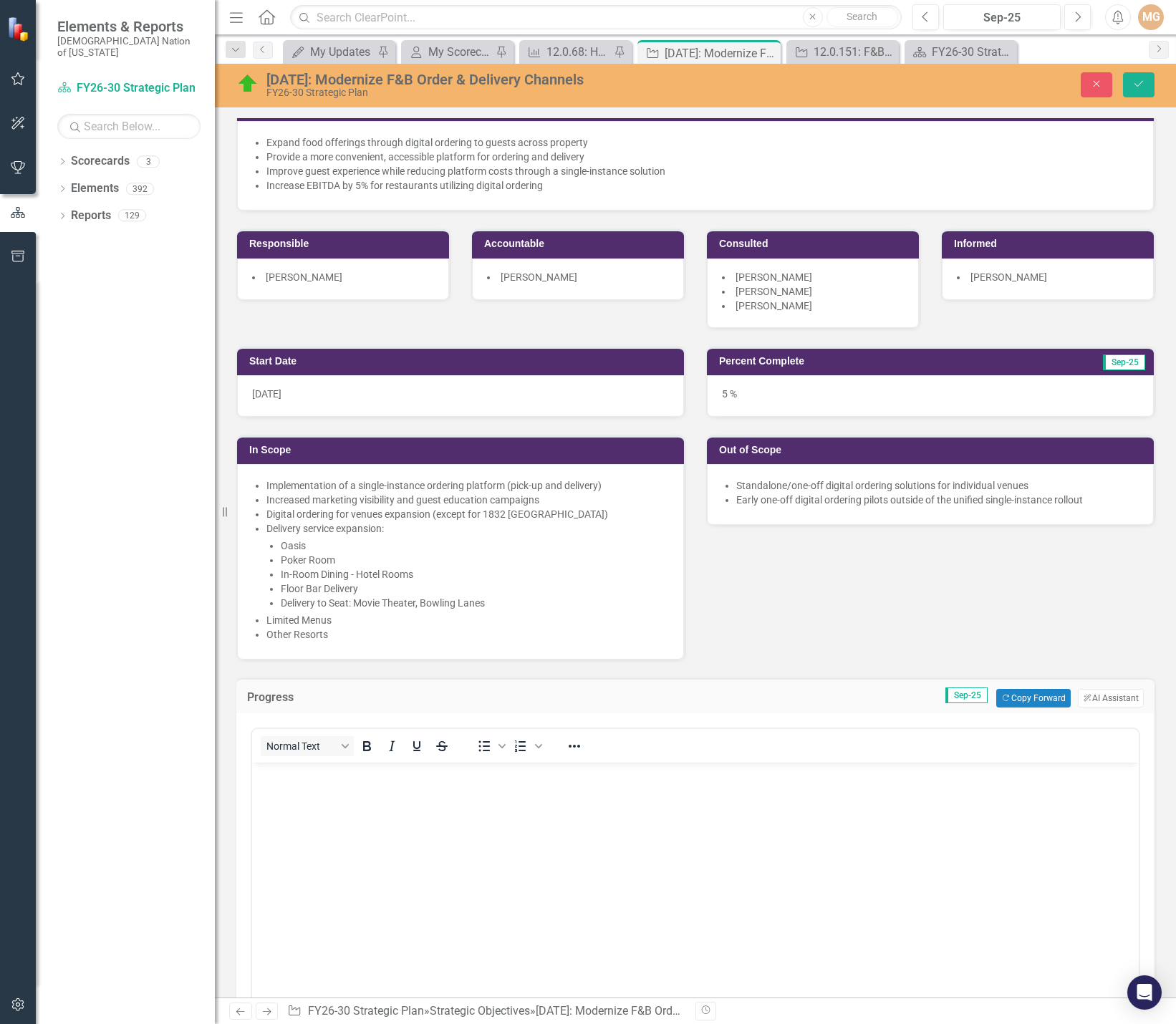
scroll to position [0, 0]
click at [390, 835] on body "Rich Text Area. Press ALT-0 for help." at bounding box center [696, 870] width 886 height 215
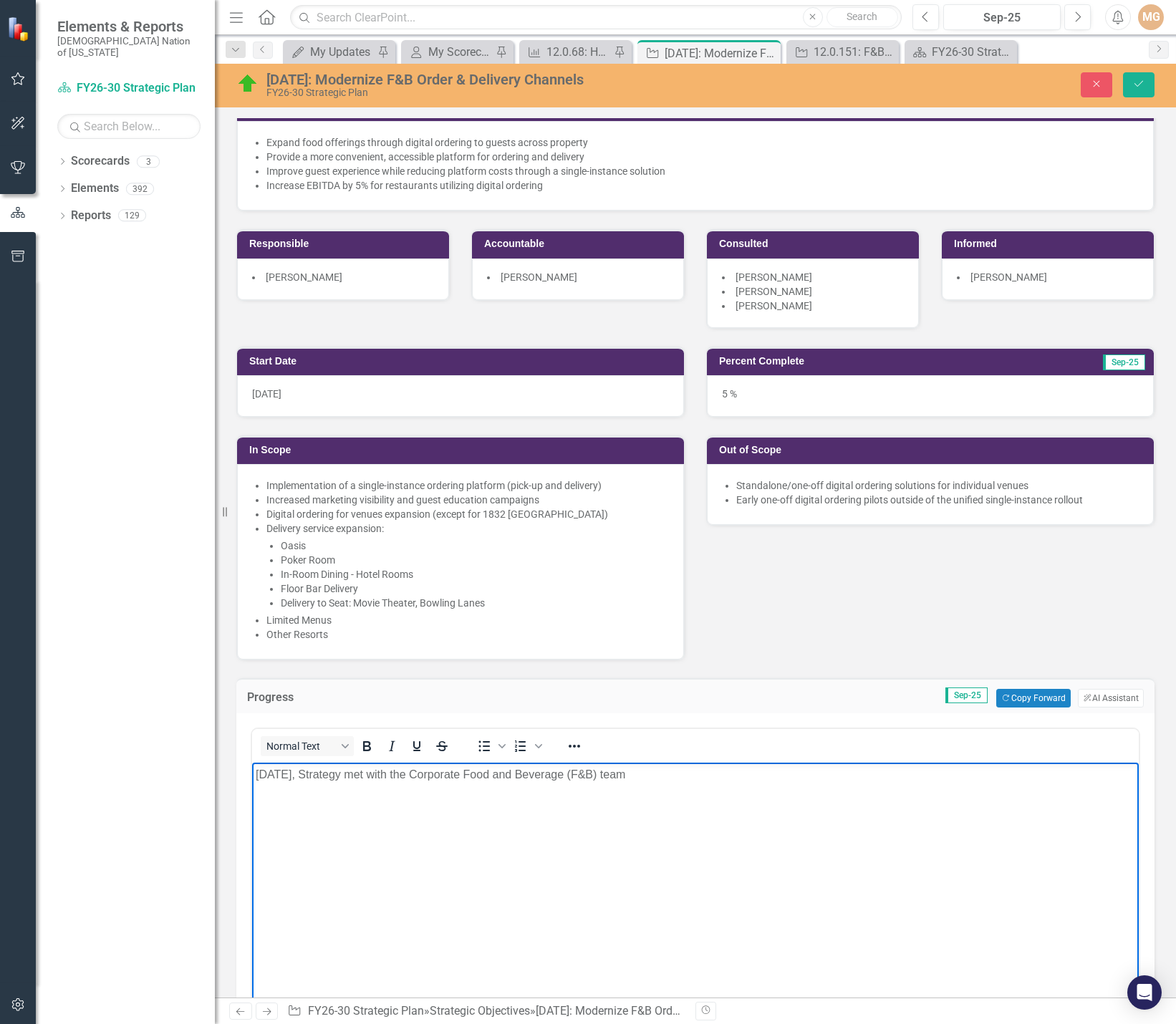
click at [714, 779] on p "September 8, 2025, Strategy met with the Corporate Food and Beverage (F&B) team" at bounding box center [695, 775] width 879 height 17
click at [484, 793] on p "September 8, 2025, Strategy met with the Corporate Food and Beverage (F&B) team…" at bounding box center [695, 783] width 879 height 34
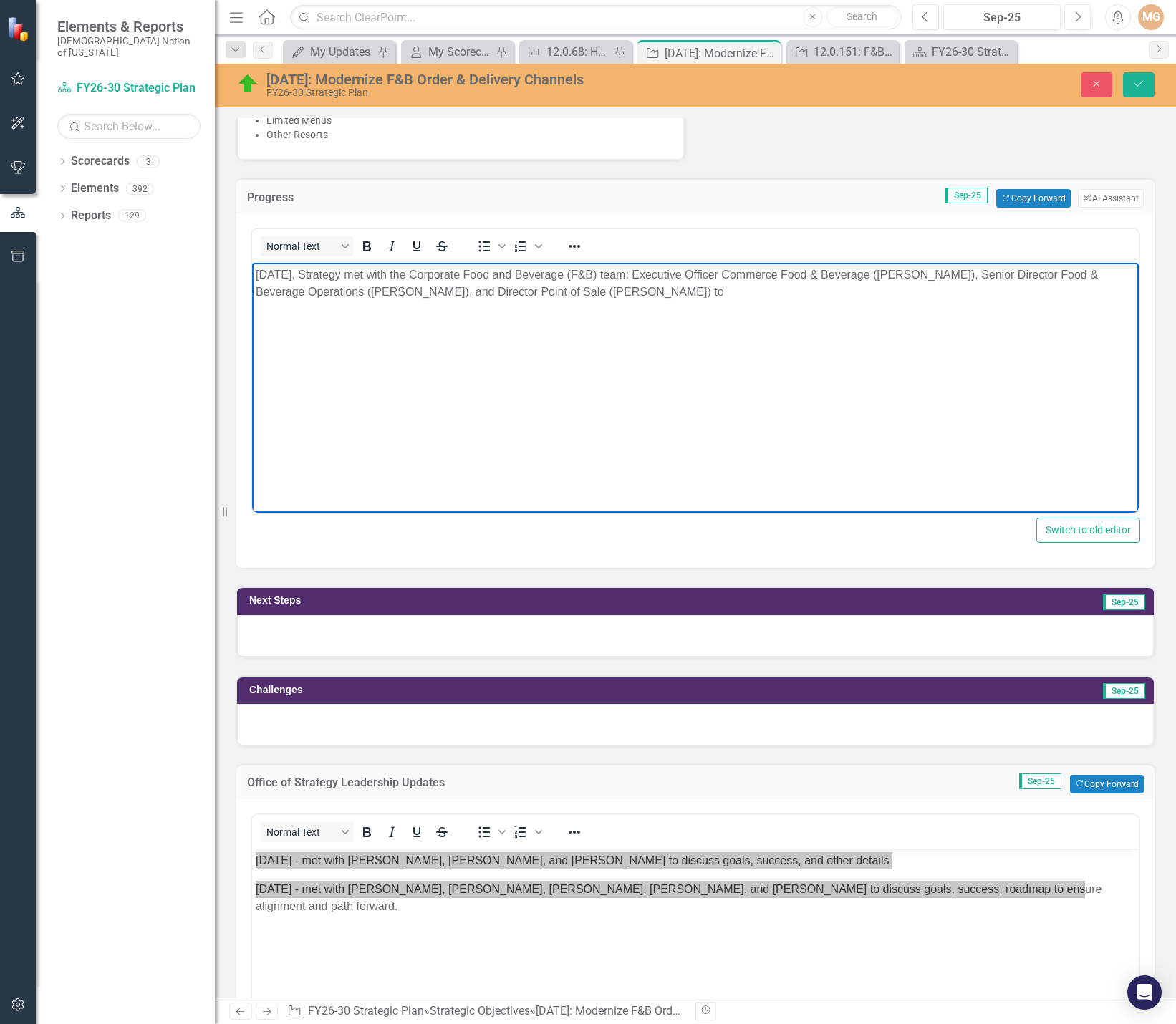
scroll to position [717, 0]
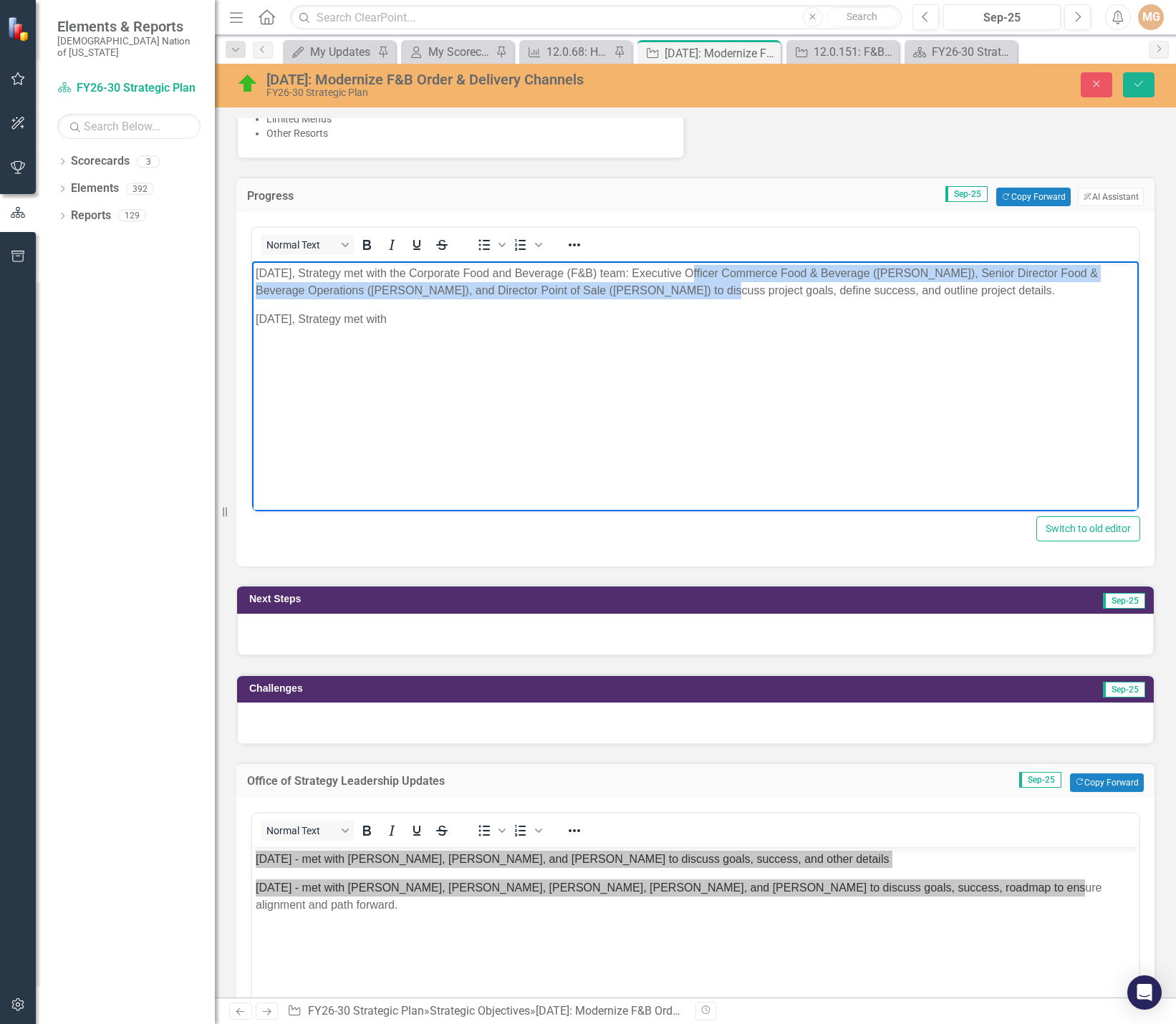
drag, startPoint x: 695, startPoint y: 273, endPoint x: 669, endPoint y: 287, distance: 29.5
click at [669, 287] on p "September 8, 2025, Strategy met with the Corporate Food and Beverage (F&B) team…" at bounding box center [695, 282] width 879 height 34
copy p "Executive Officer Commerce Food & Beverage (Brent Hinz), Senior Director Food &…"
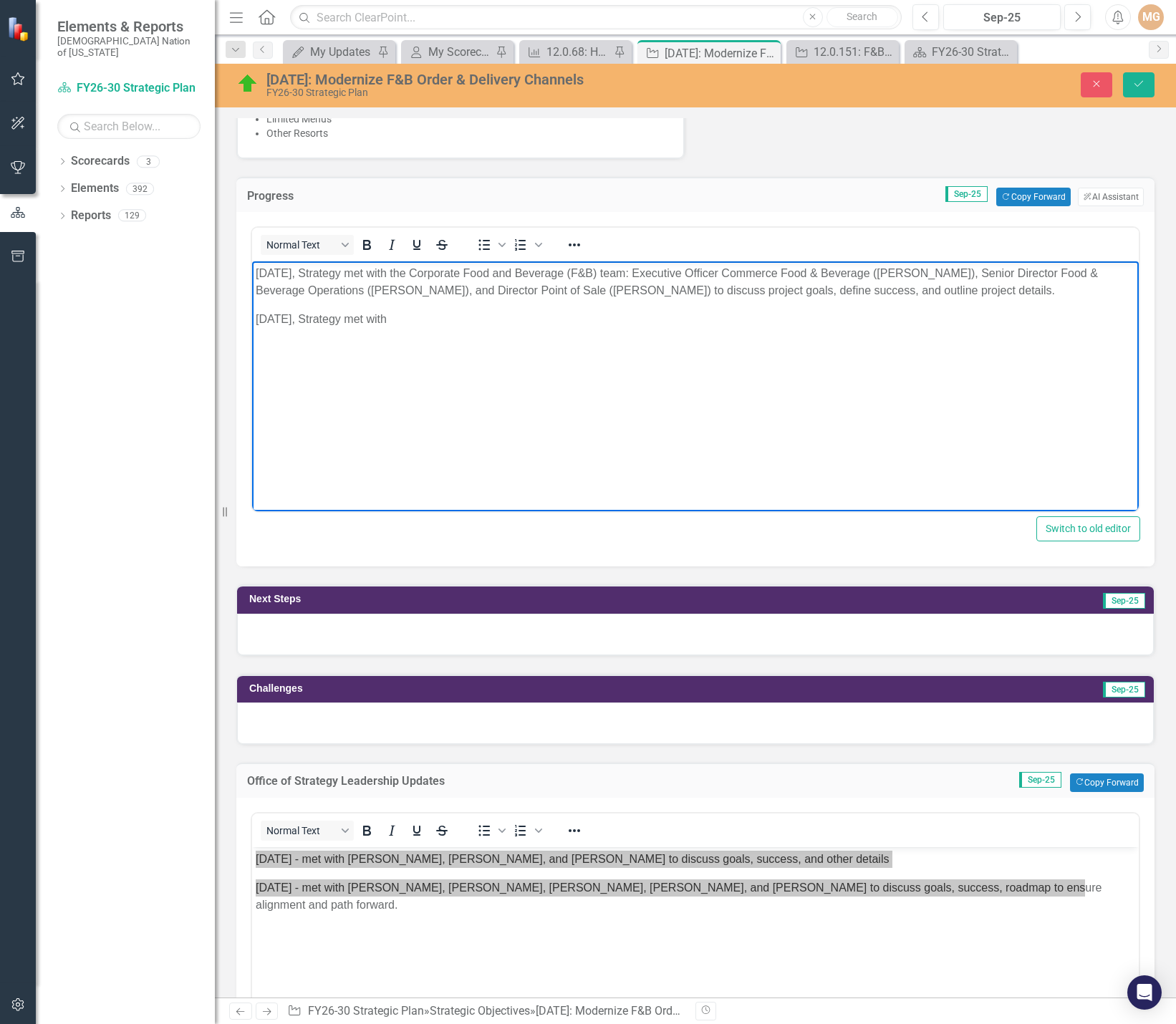
click at [501, 314] on p "September 23, 2025, Strategy met with" at bounding box center [695, 319] width 879 height 17
click at [1093, 319] on p "September 23, 2025, Strategy met with Executive Officer Commerce Food & Beverag…" at bounding box center [695, 328] width 879 height 34
click at [463, 341] on p "September 23, 2025, Strategy met with Executive Officer Commerce Food & Beverag…" at bounding box center [695, 328] width 879 height 34
click at [436, 334] on p "September 23, 2025, Strategy met with Executive Officer Commerce Food & Beverag…" at bounding box center [695, 328] width 879 height 34
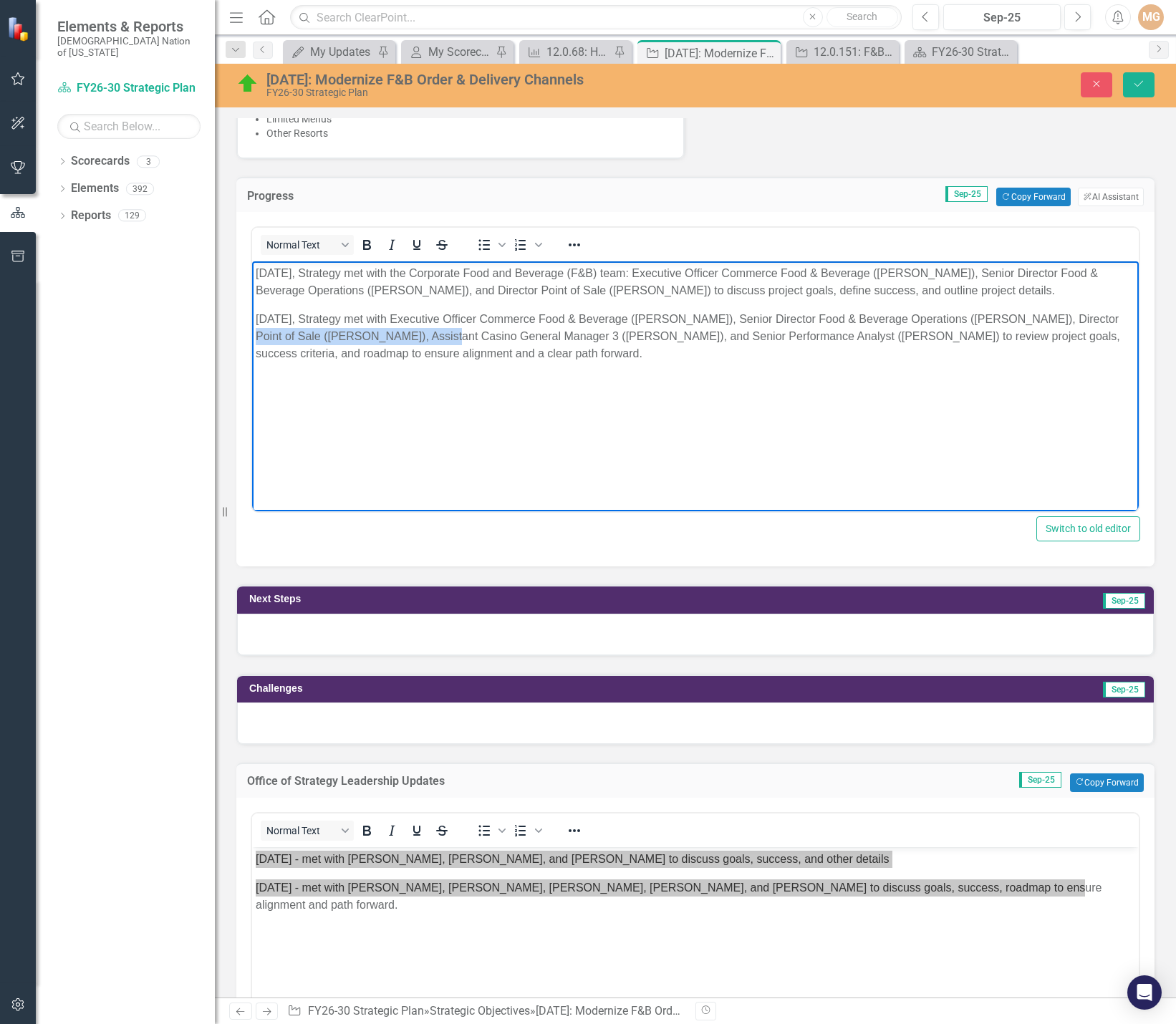
drag, startPoint x: 1077, startPoint y: 318, endPoint x: 415, endPoint y: 335, distance: 662.2
click at [415, 335] on p "September 23, 2025, Strategy met with Executive Officer Commerce Food & Beverag…" at bounding box center [695, 336] width 879 height 51
copy p "Director Point of Sale (Amanda Seavey)"
click at [321, 384] on body "September 8, 2025, Strategy met with the Corporate Food and Beverage (F&B) team…" at bounding box center [696, 369] width 886 height 215
drag, startPoint x: 269, startPoint y: 384, endPoint x: 290, endPoint y: 384, distance: 21.0
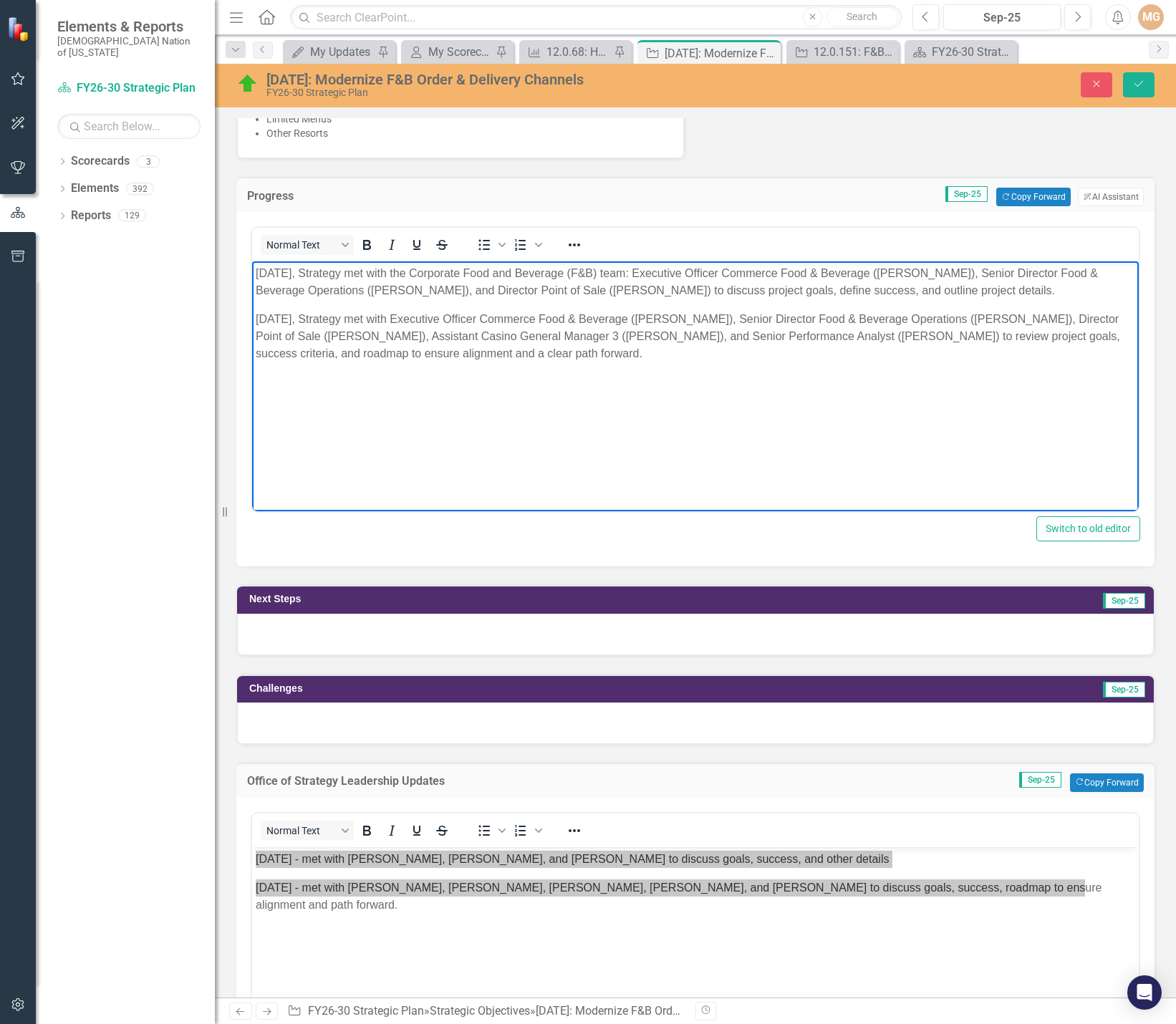
click at [269, 384] on body "September 8, 2025, Strategy met with the Corporate Food and Beverage (F&B) team…" at bounding box center [696, 369] width 886 height 215
click at [640, 356] on p "September 23, 2025, Strategy met with Executive Officer Commerce Food & Beverag…" at bounding box center [695, 336] width 879 height 51
click at [254, 377] on body "September 8, 2025, Strategy met with the Corporate Food and Beverage (F&B) team…" at bounding box center [696, 369] width 886 height 215
click at [810, 349] on p "September 23, 2025, Strategy met with Executive Officer Commerce Food & Beverag…" at bounding box center [695, 336] width 879 height 51
click at [1083, 354] on p "September 23, 2025, Strategy met with Executive Officer Commerce Food & Beverag…" at bounding box center [695, 336] width 879 height 51
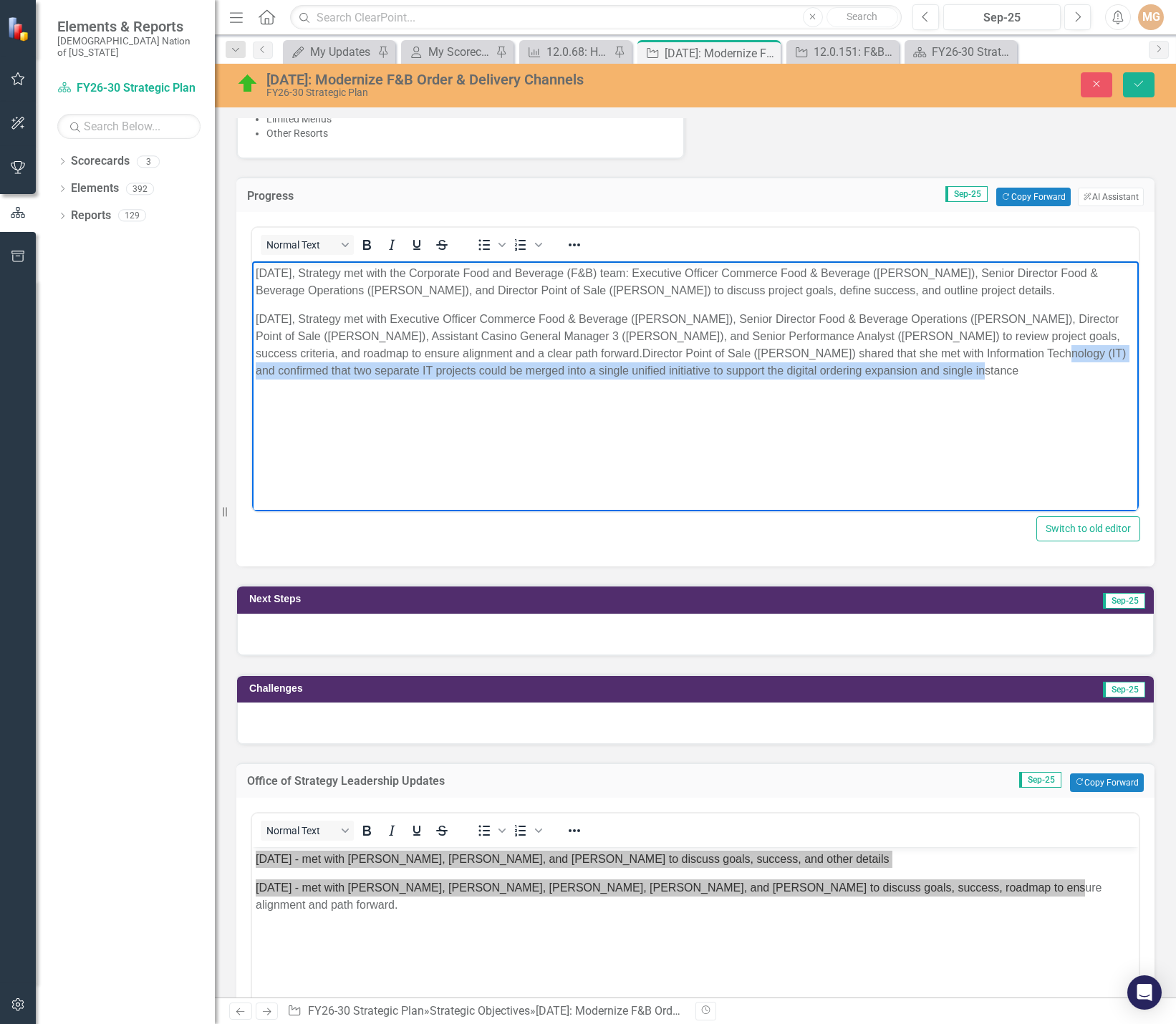
drag, startPoint x: 1021, startPoint y: 361, endPoint x: 962, endPoint y: 379, distance: 61.7
click at [962, 379] on p "September 23, 2025, Strategy met with Executive Officer Commerce Food & Beverag…" at bounding box center [695, 345] width 879 height 69
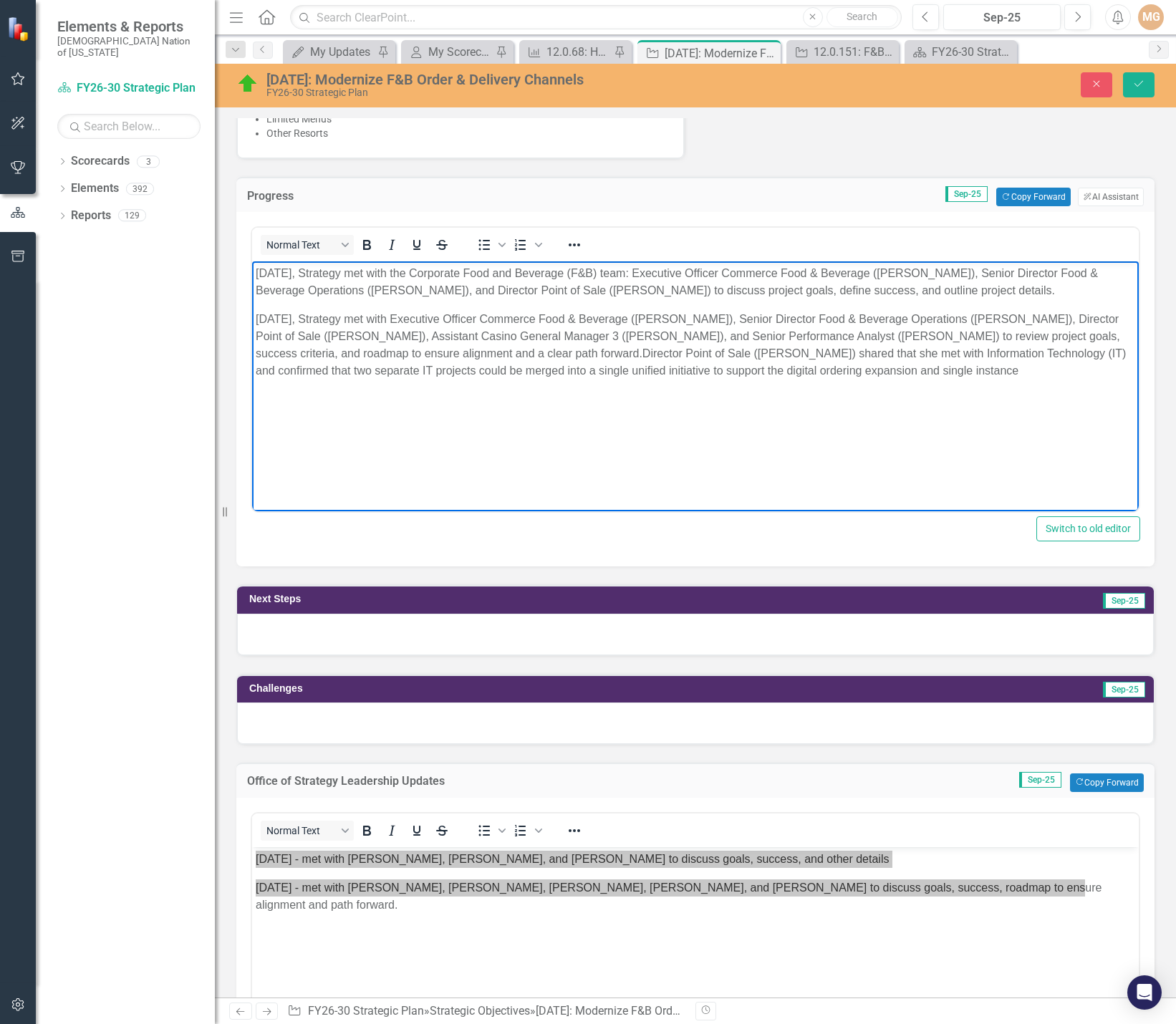
click at [1002, 382] on body "September 8, 2025, Strategy met with the Corporate Food and Beverage (F&B) team…" at bounding box center [696, 369] width 886 height 215
drag, startPoint x: 1002, startPoint y: 371, endPoint x: 921, endPoint y: 373, distance: 81.0
click at [921, 373] on p "September 23, 2025, Strategy met with Executive Officer Commerce Food & Beverag…" at bounding box center [695, 345] width 879 height 69
click at [765, 370] on p "September 23, 2025, Strategy met with Executive Officer Commerce Food & Beverag…" at bounding box center [695, 345] width 879 height 69
click at [765, 369] on p "September 23, 2025, Strategy met with Executive Officer Commerce Food & Beverag…" at bounding box center [695, 345] width 879 height 69
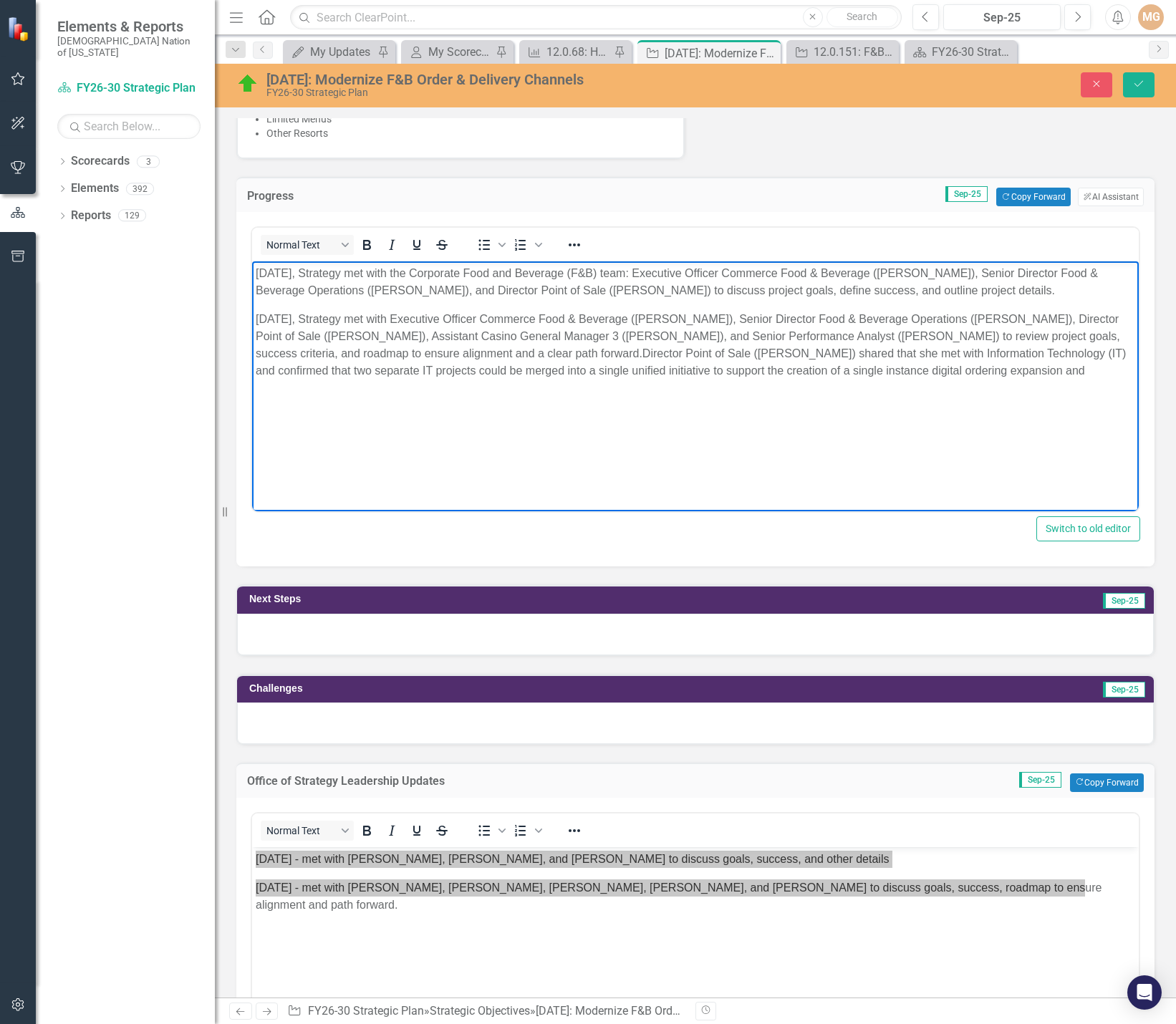
click at [941, 370] on p "September 23, 2025, Strategy met with Executive Officer Commerce Food & Beverag…" at bounding box center [695, 345] width 879 height 69
click at [987, 370] on p "September 23, 2025, Strategy met with Executive Officer Commerce Food & Beverag…" at bounding box center [695, 345] width 879 height 69
click at [344, 391] on p "September 23, 2025, Strategy met with Executive Officer Commerce Food & Beverag…" at bounding box center [695, 353] width 879 height 86
drag, startPoint x: 338, startPoint y: 389, endPoint x: 309, endPoint y: 393, distance: 29.3
click at [309, 393] on p "September 23, 2025, Strategy met with Executive Officer Commerce Food & Beverag…" at bounding box center [695, 353] width 879 height 86
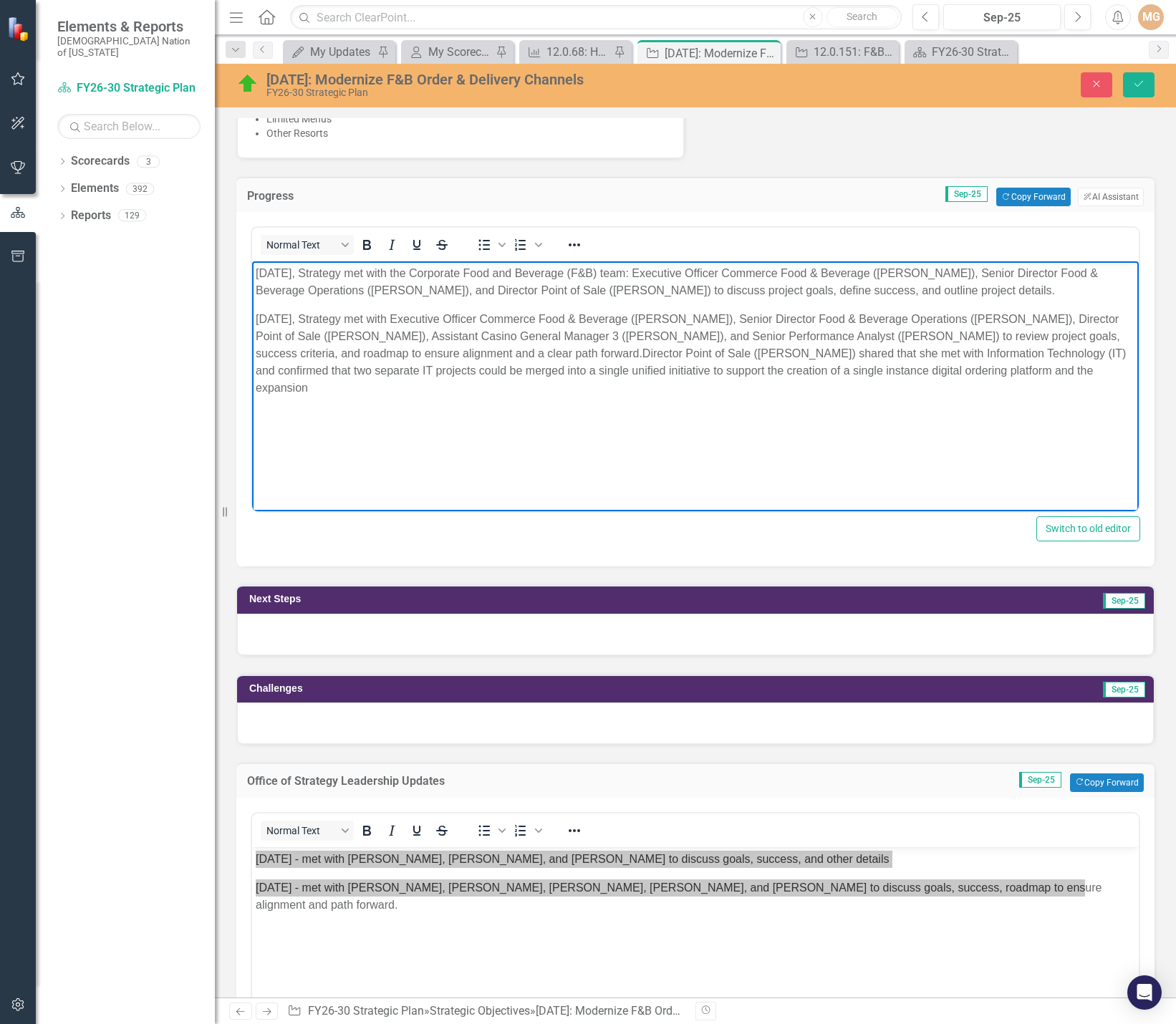
click at [1088, 375] on p "September 23, 2025, Strategy met with Executive Officer Commerce Food & Beverag…" at bounding box center [695, 353] width 879 height 86
click at [383, 391] on p "September 23, 2025, Strategy met with Executive Officer Commerce Food & Beverag…" at bounding box center [695, 353] width 879 height 86
click at [397, 426] on body "September 8, 2025, Strategy met with the Corporate Food and Beverage (F&B) team…" at bounding box center [696, 369] width 886 height 215
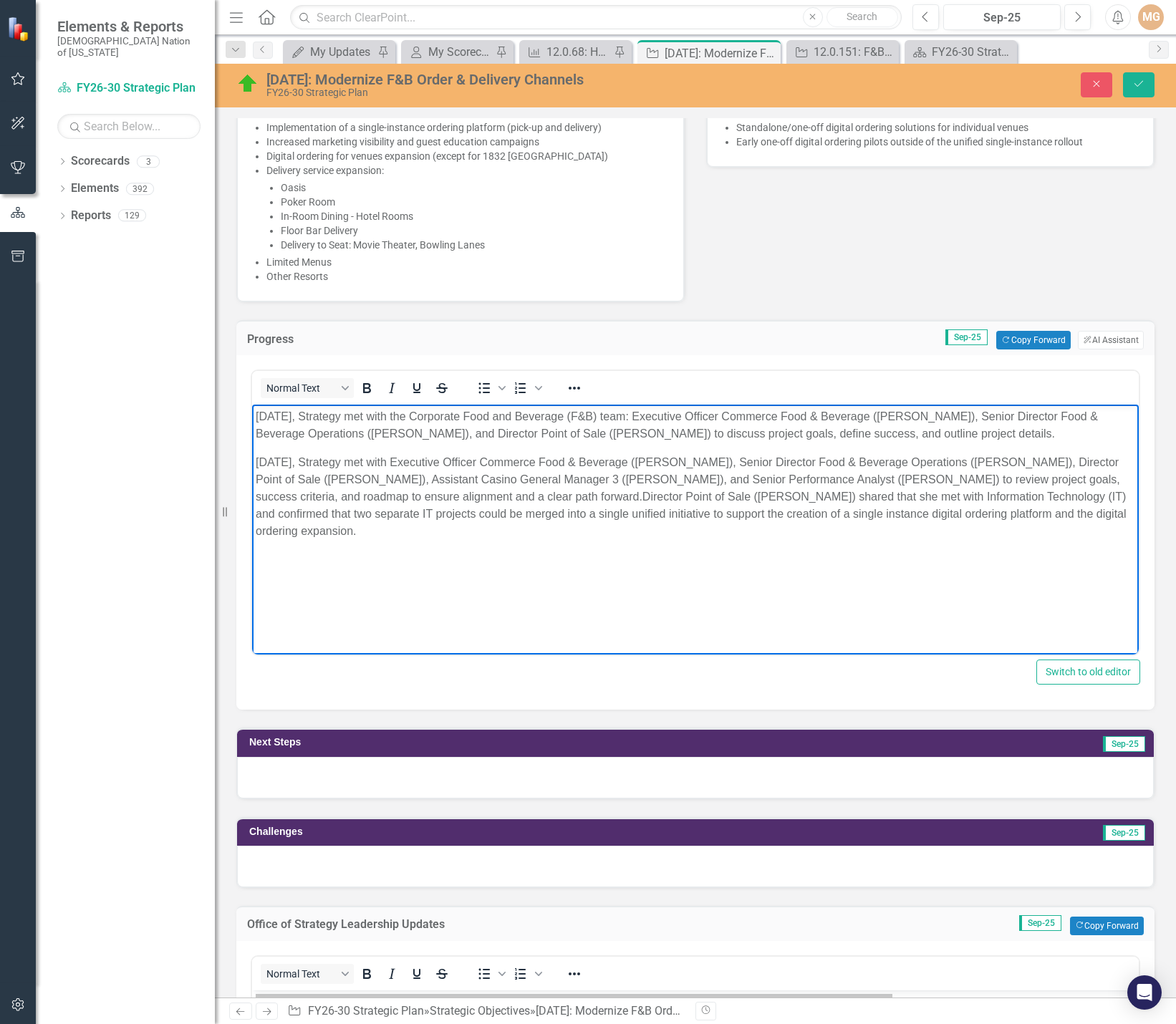
scroll to position [644, 0]
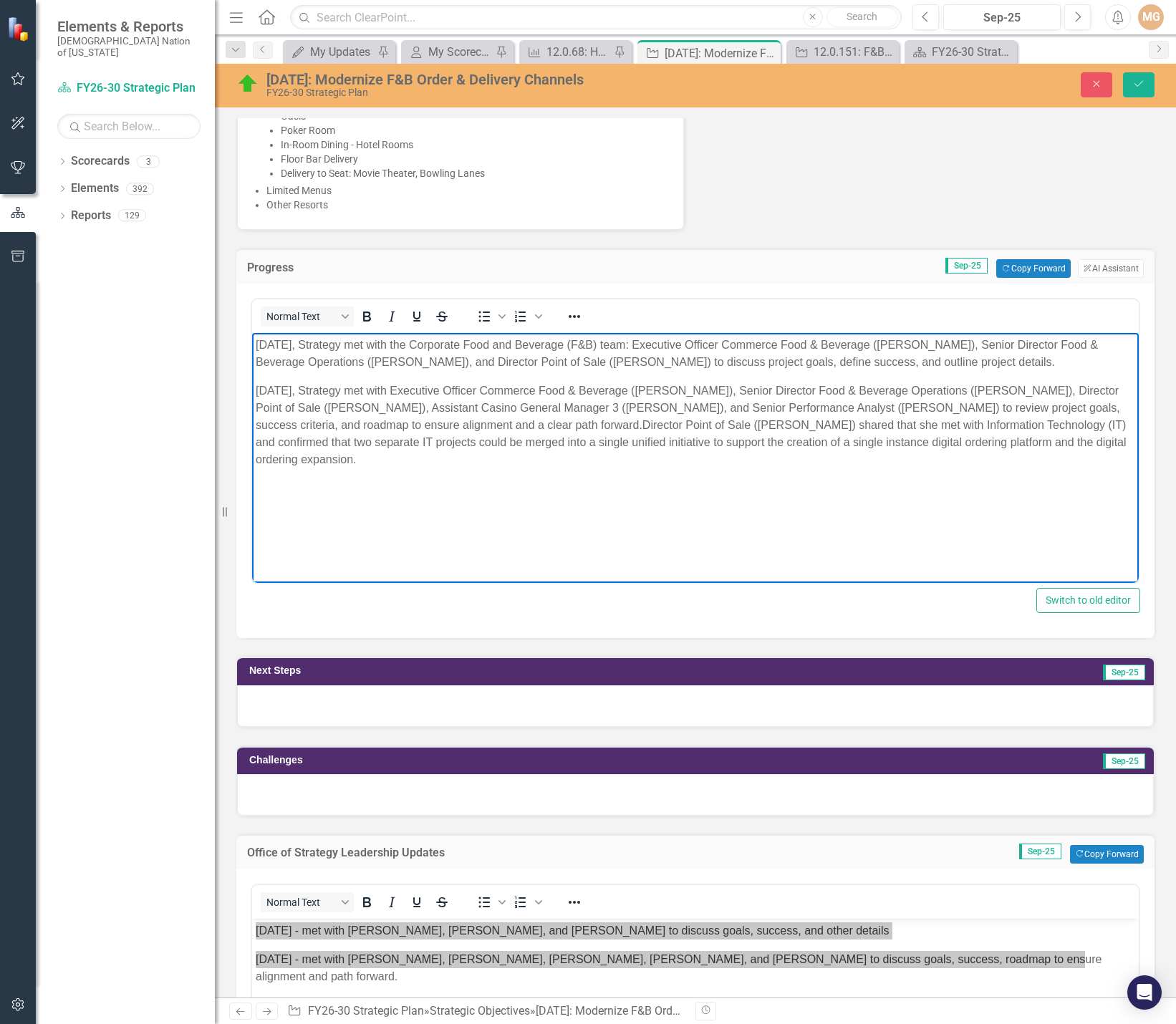
click at [601, 422] on p "September 23, 2025, Strategy met with Executive Officer Commerce Food & Beverag…" at bounding box center [695, 425] width 879 height 86
click at [869, 425] on p "September 23, 2025, Strategy met with Executive Officer Commerce Food & Beverag…" at bounding box center [695, 425] width 879 height 86
click at [607, 423] on p "September 23, 2025, Strategy met with Executive Officer Commerce Food & Beverag…" at bounding box center [695, 425] width 879 height 86
click at [900, 425] on p "September 23, 2025, Strategy met with Executive Officer Commerce Food & Beverag…" at bounding box center [695, 425] width 879 height 86
drag, startPoint x: 890, startPoint y: 423, endPoint x: 602, endPoint y: 427, distance: 288.0
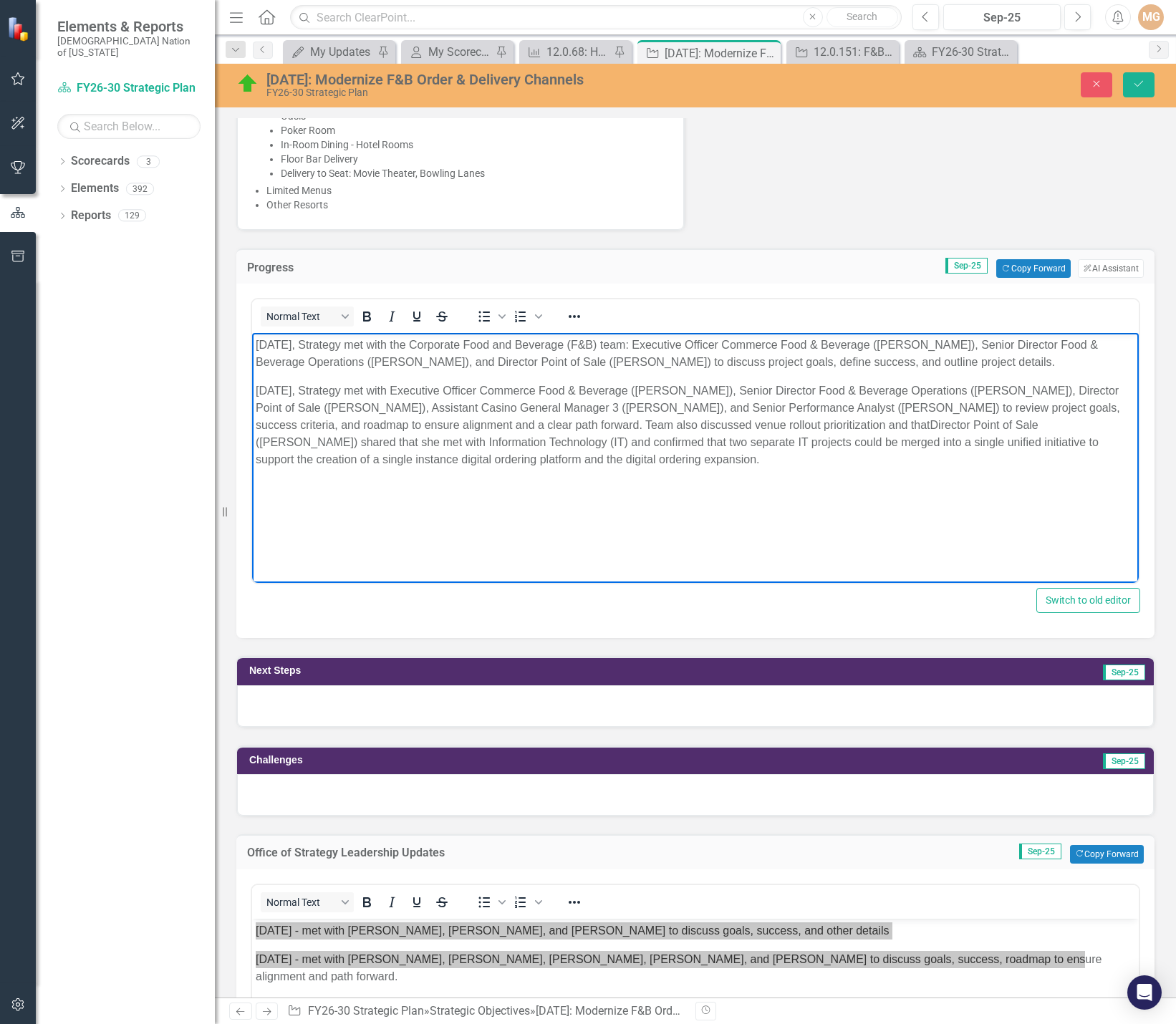
click at [602, 427] on p "September 23, 2025, Strategy met with Executive Officer Commerce Food & Beverag…" at bounding box center [695, 425] width 879 height 86
click at [458, 514] on body "September 8, 2025, Strategy met with the Corporate Food and Beverage (F&B) team…" at bounding box center [696, 440] width 886 height 215
click at [449, 461] on p "September 23, 2025, Strategy met with Executive Officer Commerce Food & Beverag…" at bounding box center [695, 425] width 879 height 86
drag, startPoint x: 644, startPoint y: 461, endPoint x: 599, endPoint y: 460, distance: 45.0
click at [599, 460] on p "September 23, 2025, Strategy met with Executive Officer Commerce Food & Beverag…" at bounding box center [695, 425] width 879 height 86
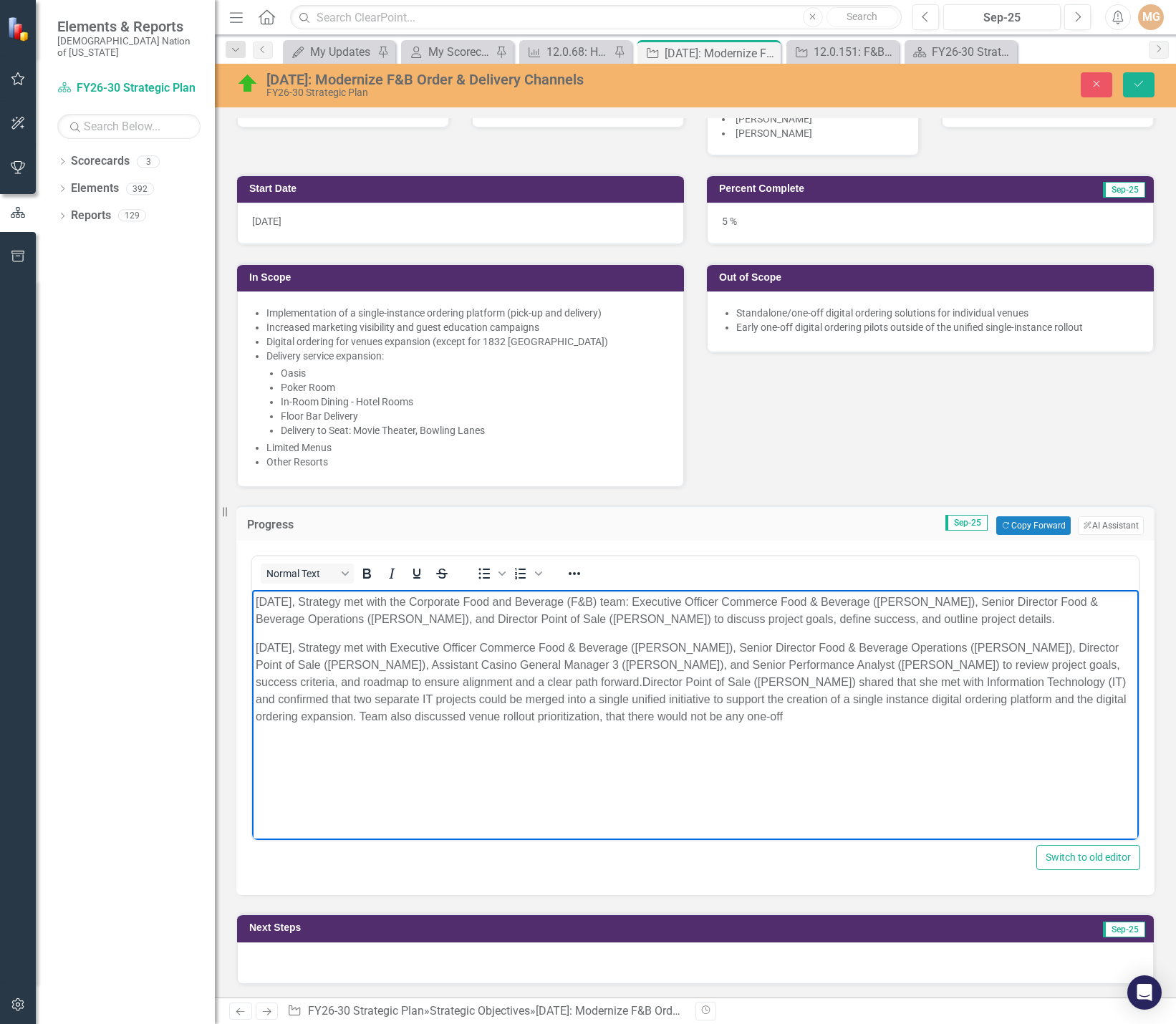
scroll to position [358, 0]
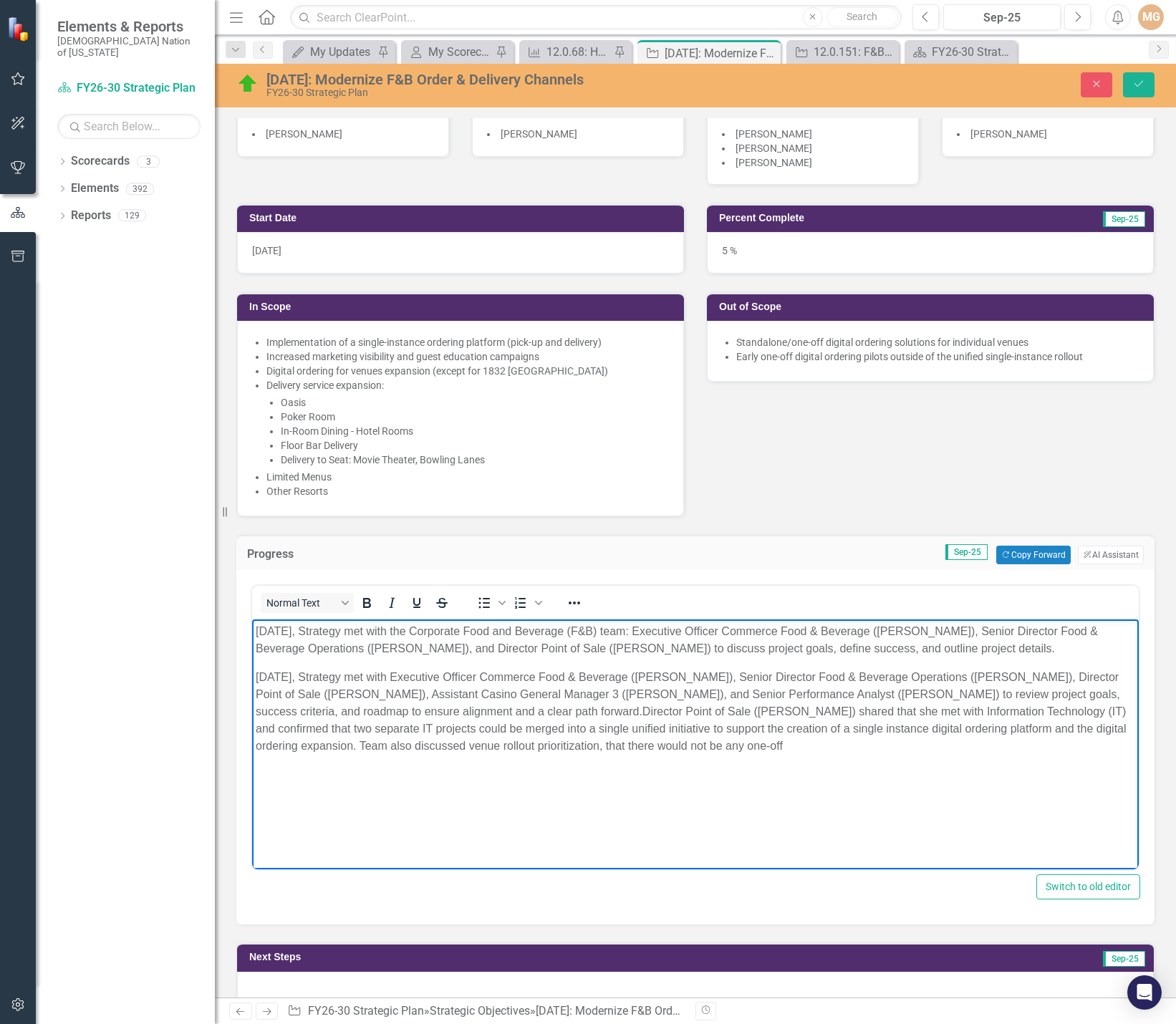
click at [749, 746] on p "September 23, 2025, Strategy met with Executive Officer Commerce Food & Beverag…" at bounding box center [695, 712] width 879 height 86
click at [848, 742] on p "September 23, 2025, Strategy met with Executive Officer Commerce Food & Beverag…" at bounding box center [695, 712] width 879 height 86
drag, startPoint x: 605, startPoint y: 728, endPoint x: 568, endPoint y: 729, distance: 37.0
click at [568, 729] on p "September 23, 2025, Strategy met with Executive Officer Commerce Food & Beverag…" at bounding box center [695, 720] width 879 height 103
click at [353, 762] on p "September 23, 2025, Strategy met with Executive Officer Commerce Food & Beverag…" at bounding box center [695, 720] width 879 height 103
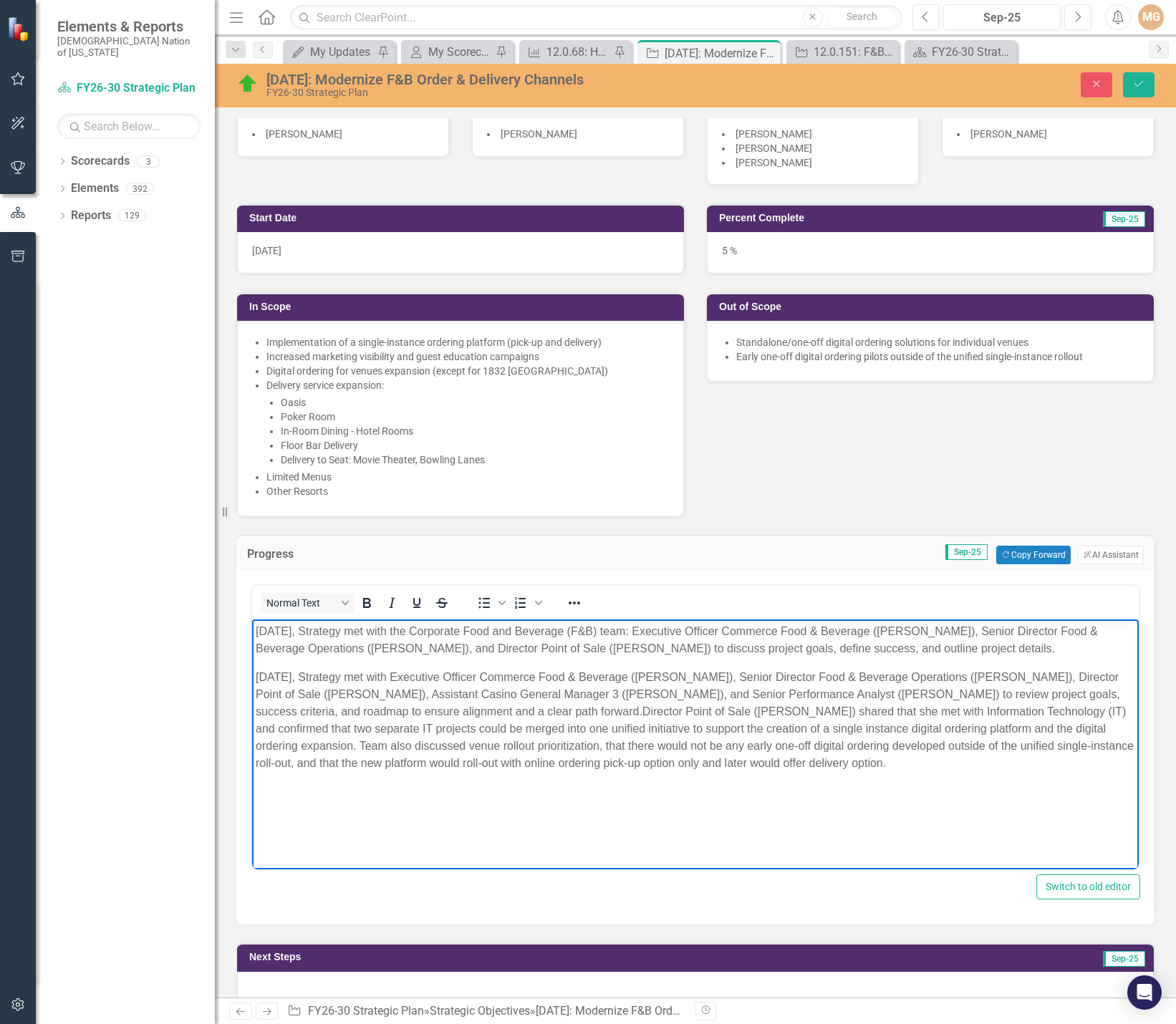
click at [894, 746] on p "September 23, 2025, Strategy met with Executive Officer Commerce Food & Beverag…" at bounding box center [695, 720] width 879 height 103
click at [814, 746] on p "September 23, 2025, Strategy met with Executive Officer Commerce Food & Beverag…" at bounding box center [695, 720] width 879 height 103
click at [971, 766] on p "September 23, 2025, Strategy met with Executive Officer Commerce Food & Beverag…" at bounding box center [695, 720] width 879 height 103
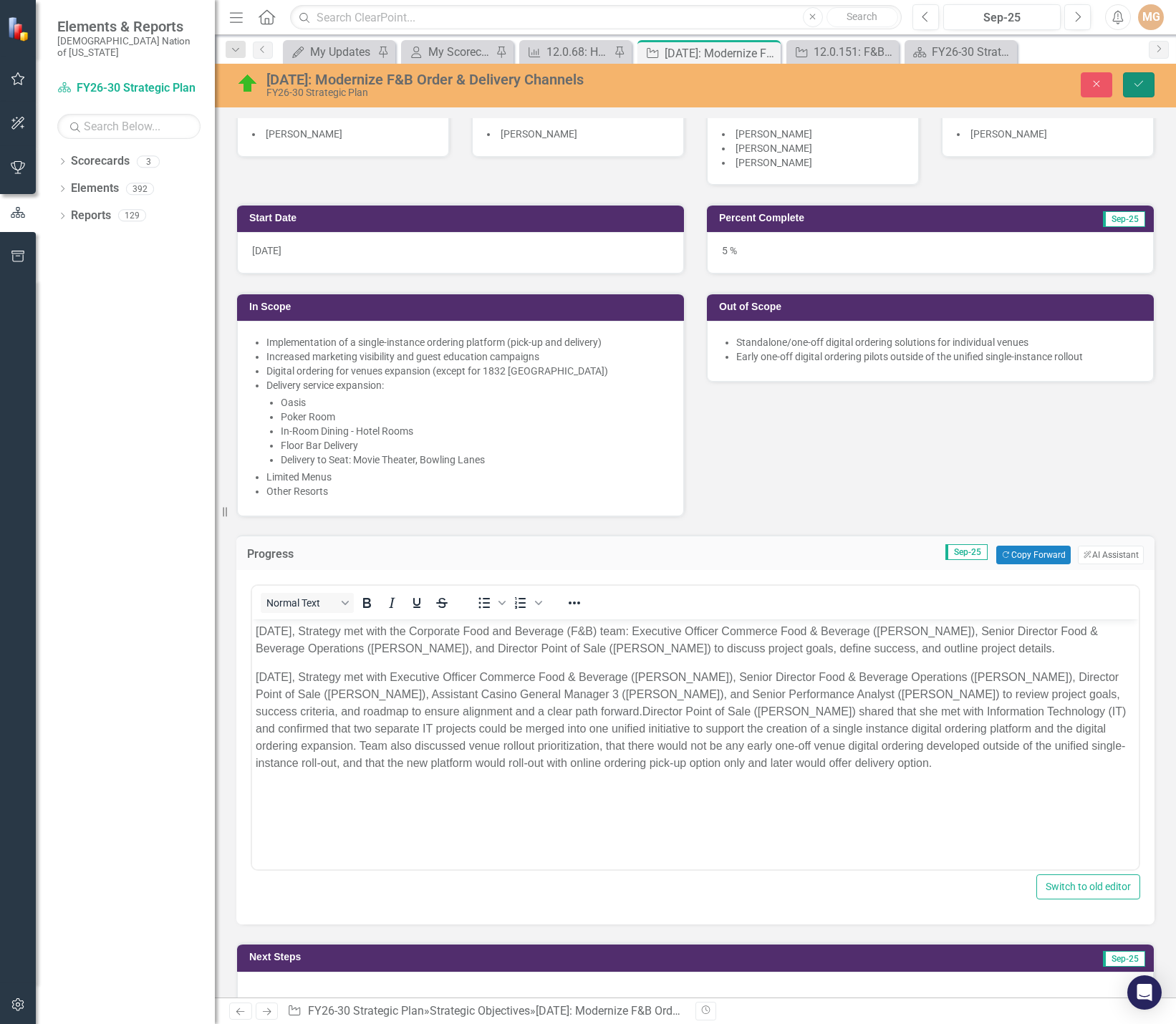
click at [1145, 89] on button "Save" at bounding box center [1139, 85] width 32 height 25
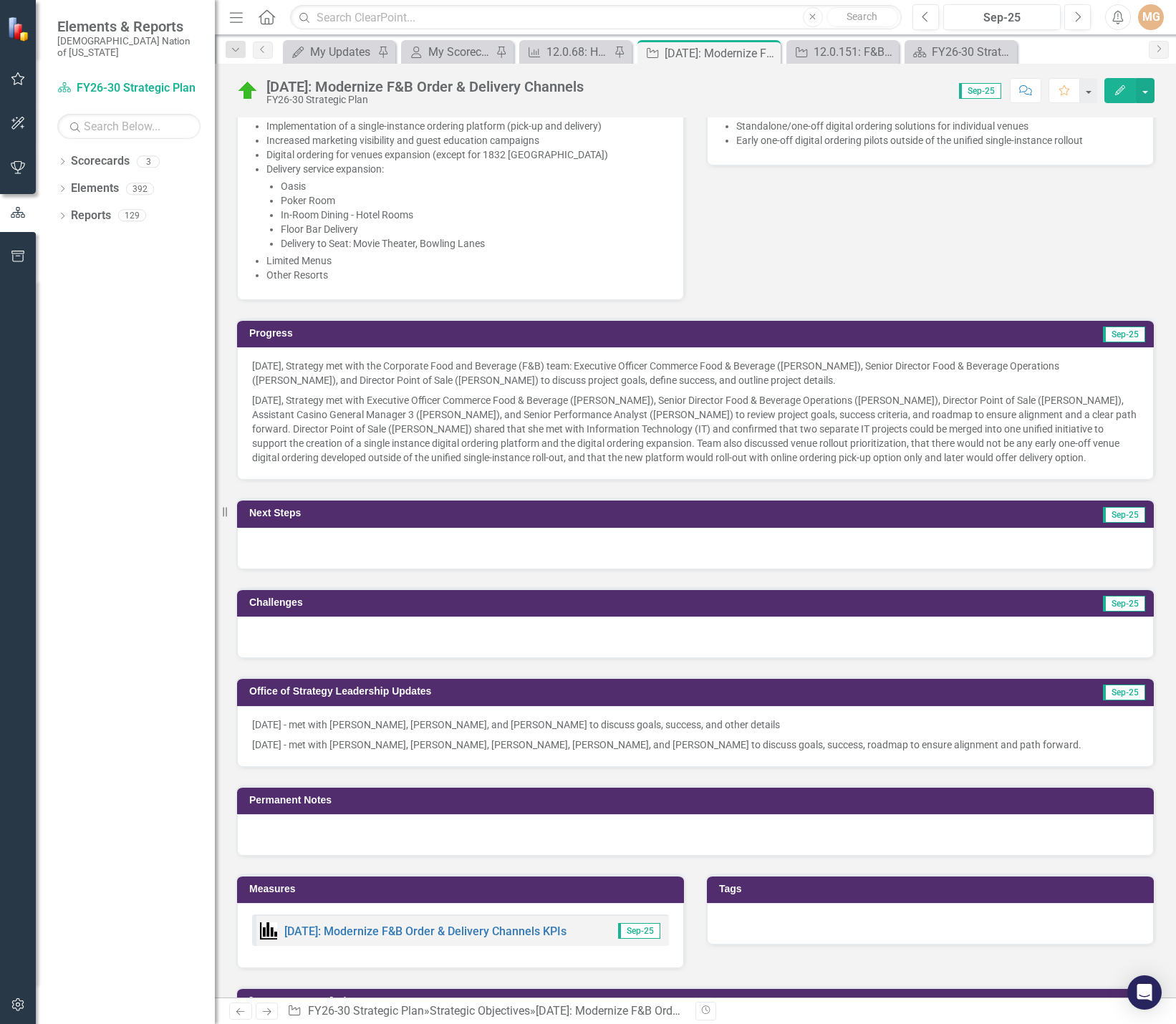
scroll to position [644, 0]
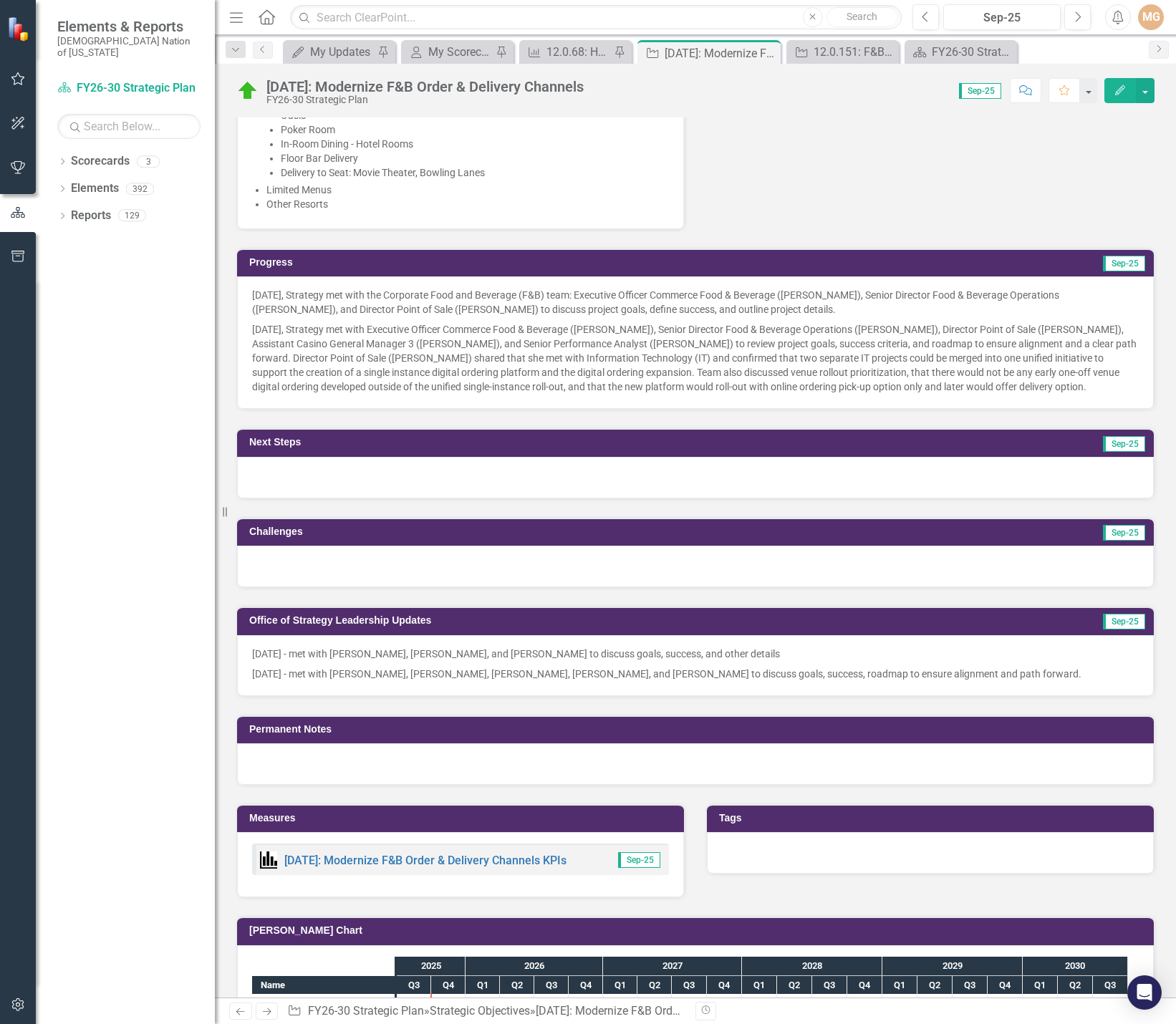
click at [349, 480] on div at bounding box center [695, 478] width 917 height 42
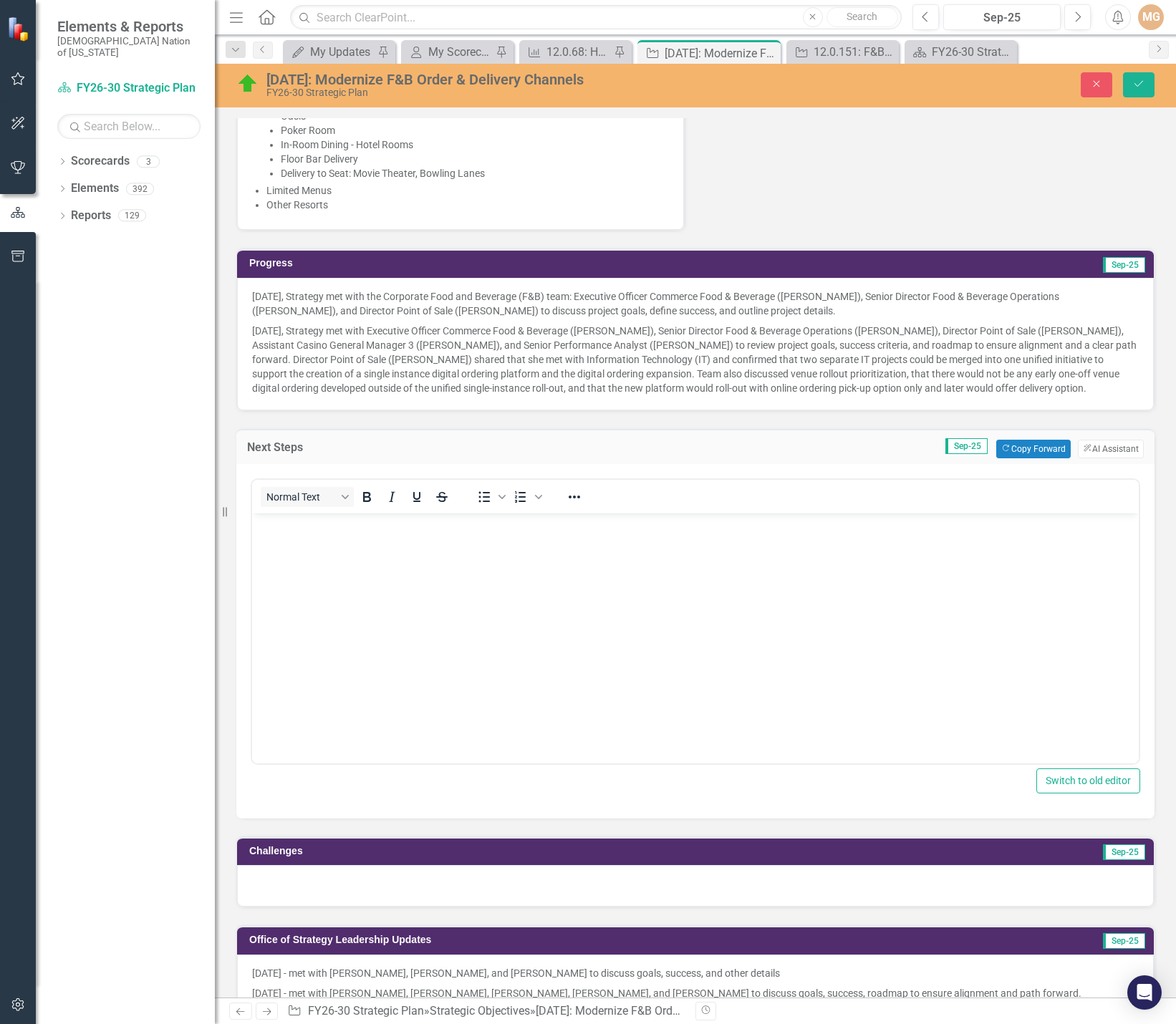
scroll to position [0, 0]
click at [421, 578] on body "Rich Text Area. Press ALT-0 for help." at bounding box center [696, 620] width 886 height 215
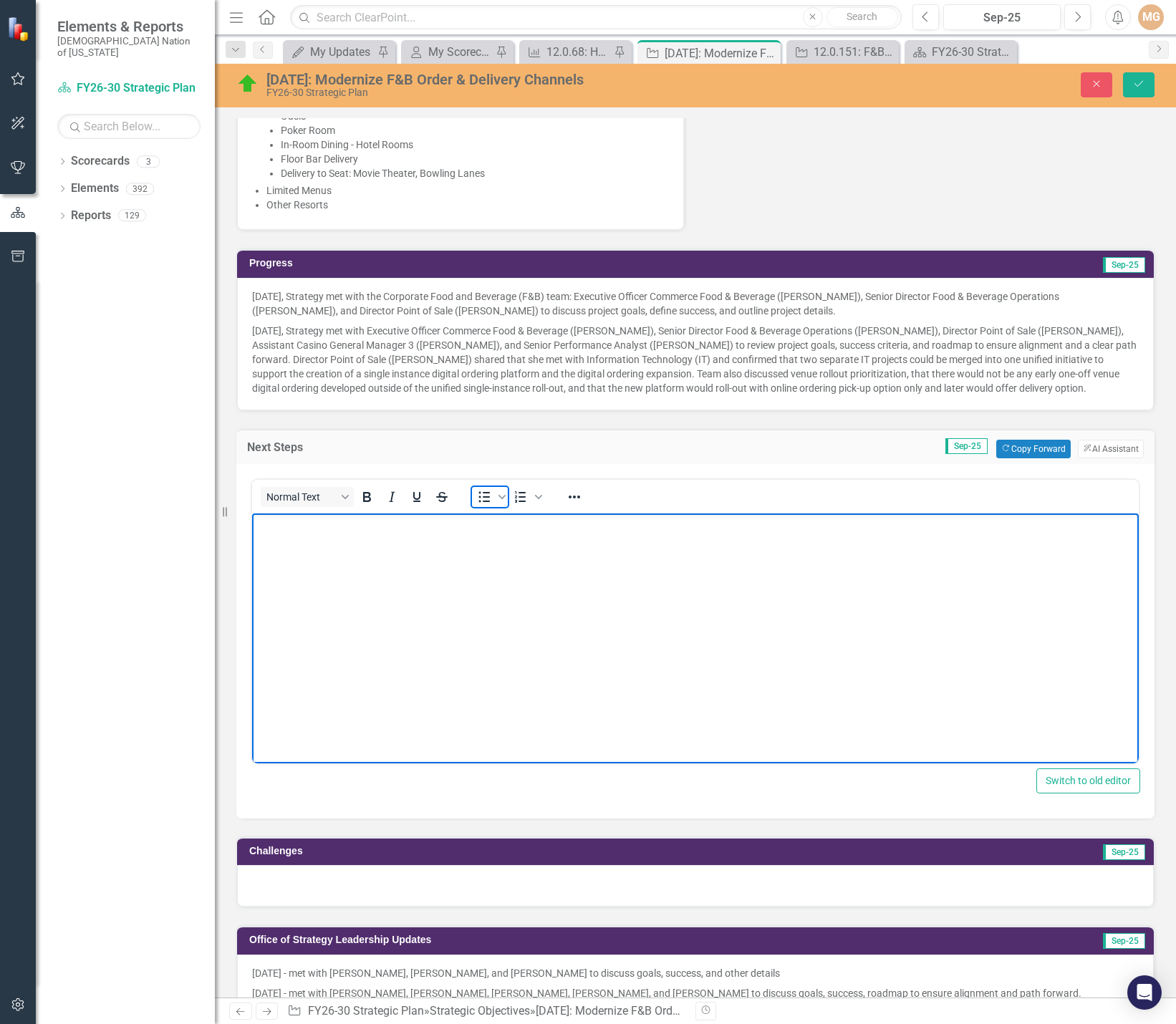
click at [478, 497] on icon "Bullet list" at bounding box center [484, 497] width 17 height 17
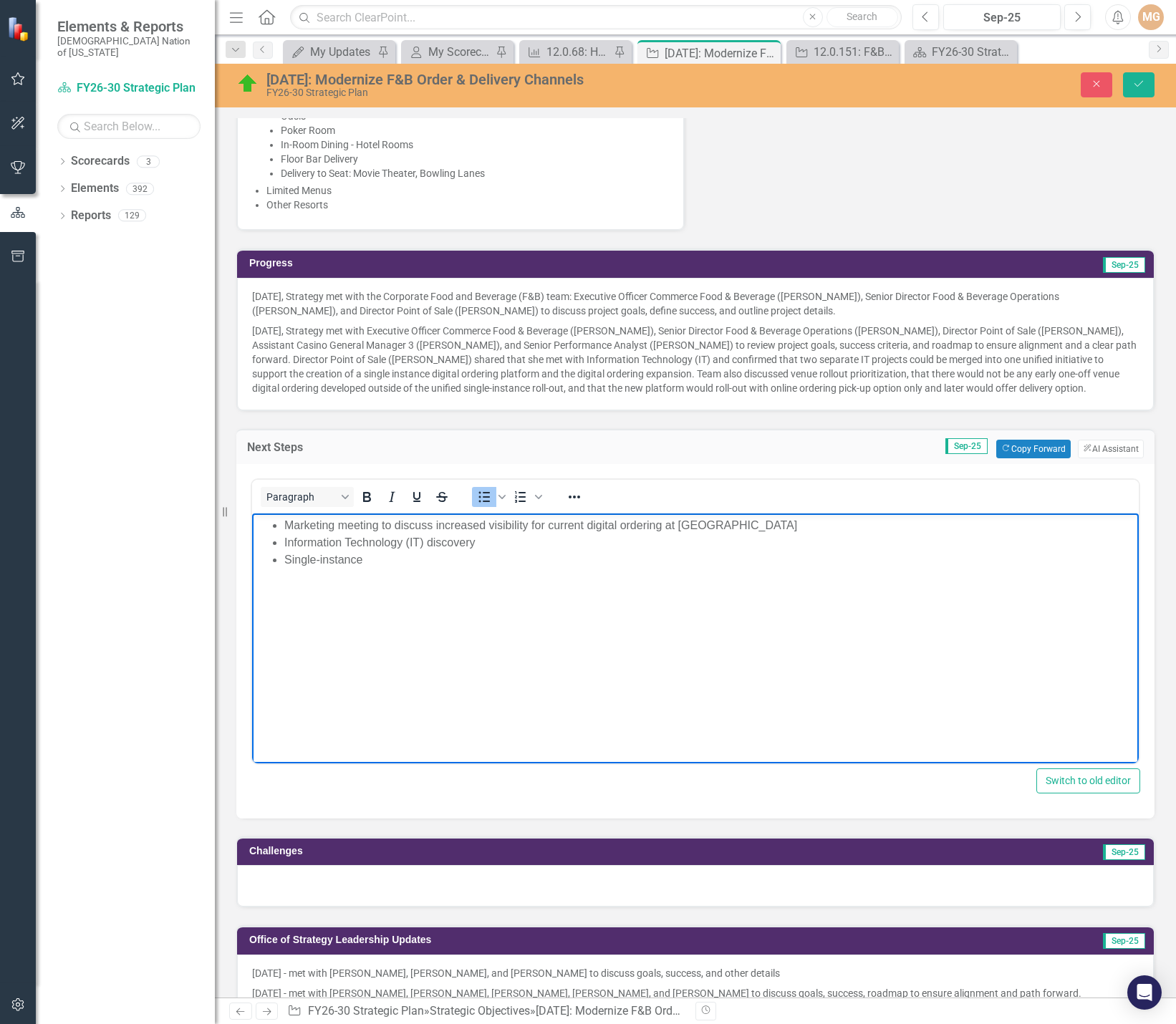
click at [897, 380] on p "September 23, 2025, Strategy met with Executive Officer Commerce Food & Beverag…" at bounding box center [696, 358] width 886 height 75
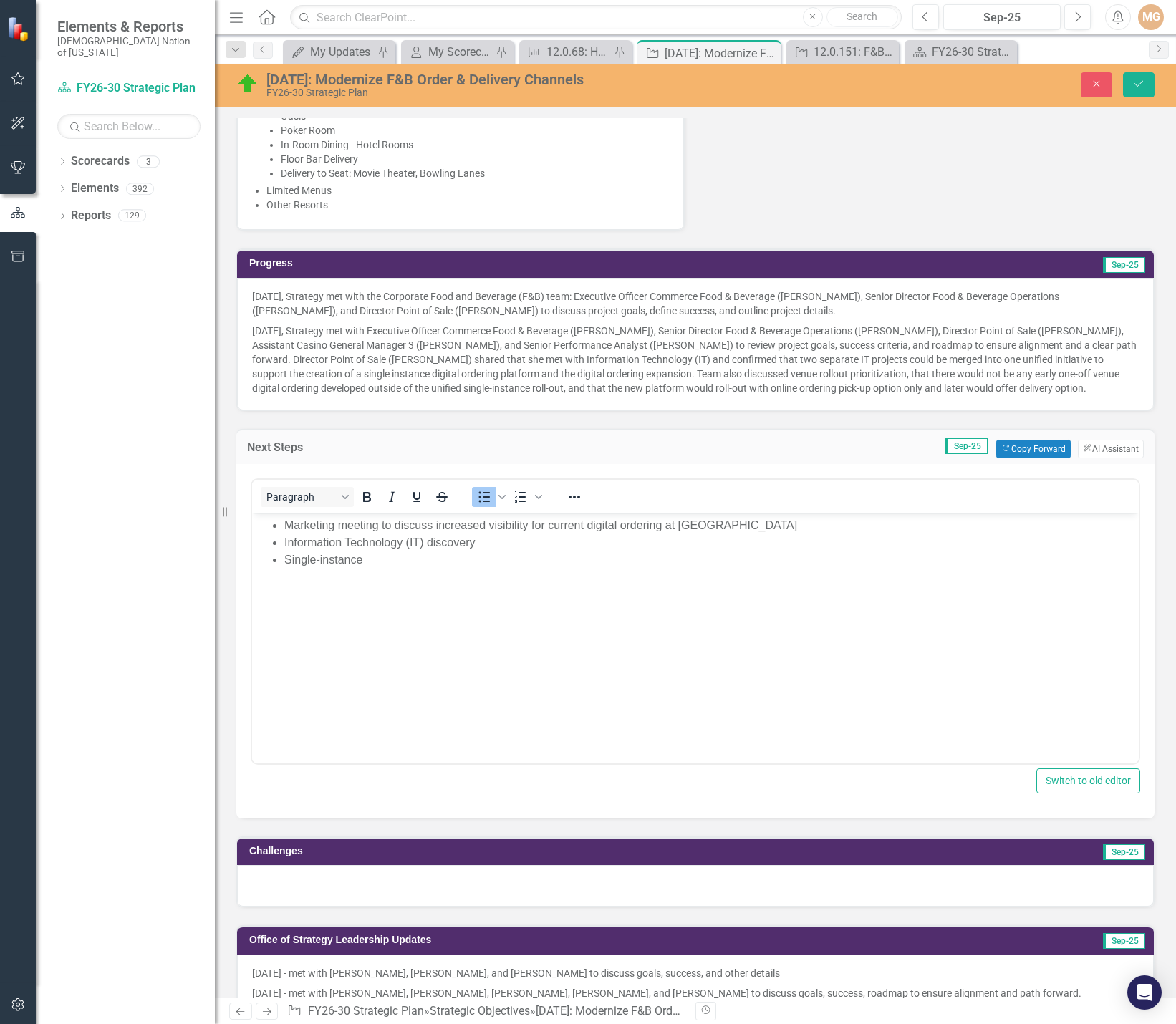
click at [897, 380] on p "September 23, 2025, Strategy met with Executive Officer Commerce Food & Beverag…" at bounding box center [696, 358] width 886 height 75
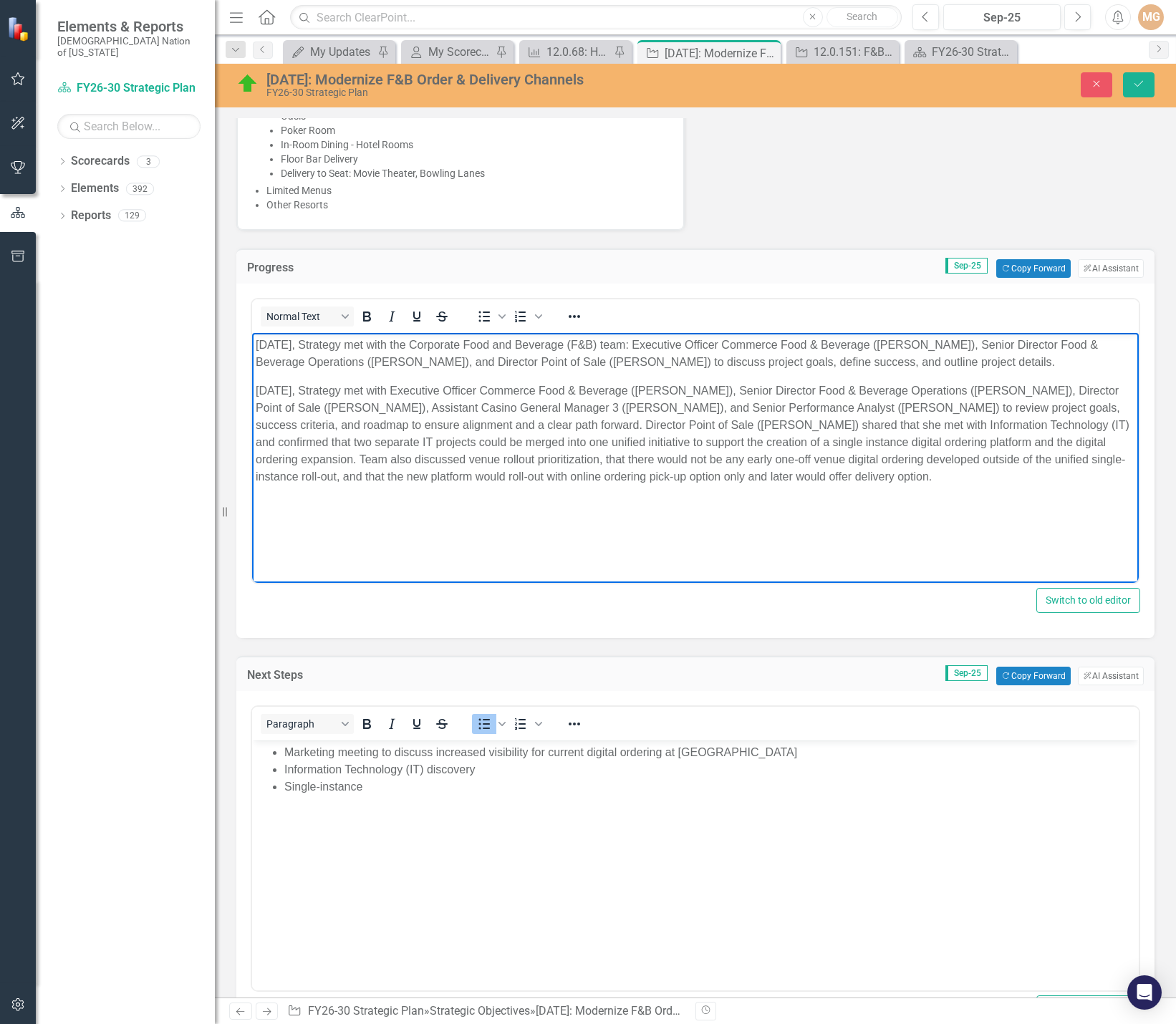
click at [844, 441] on p "September 23, 2025, Strategy met with Executive Officer Commerce Food & Beverag…" at bounding box center [695, 434] width 879 height 103
click at [411, 788] on li "Single-instance" at bounding box center [709, 787] width 851 height 17
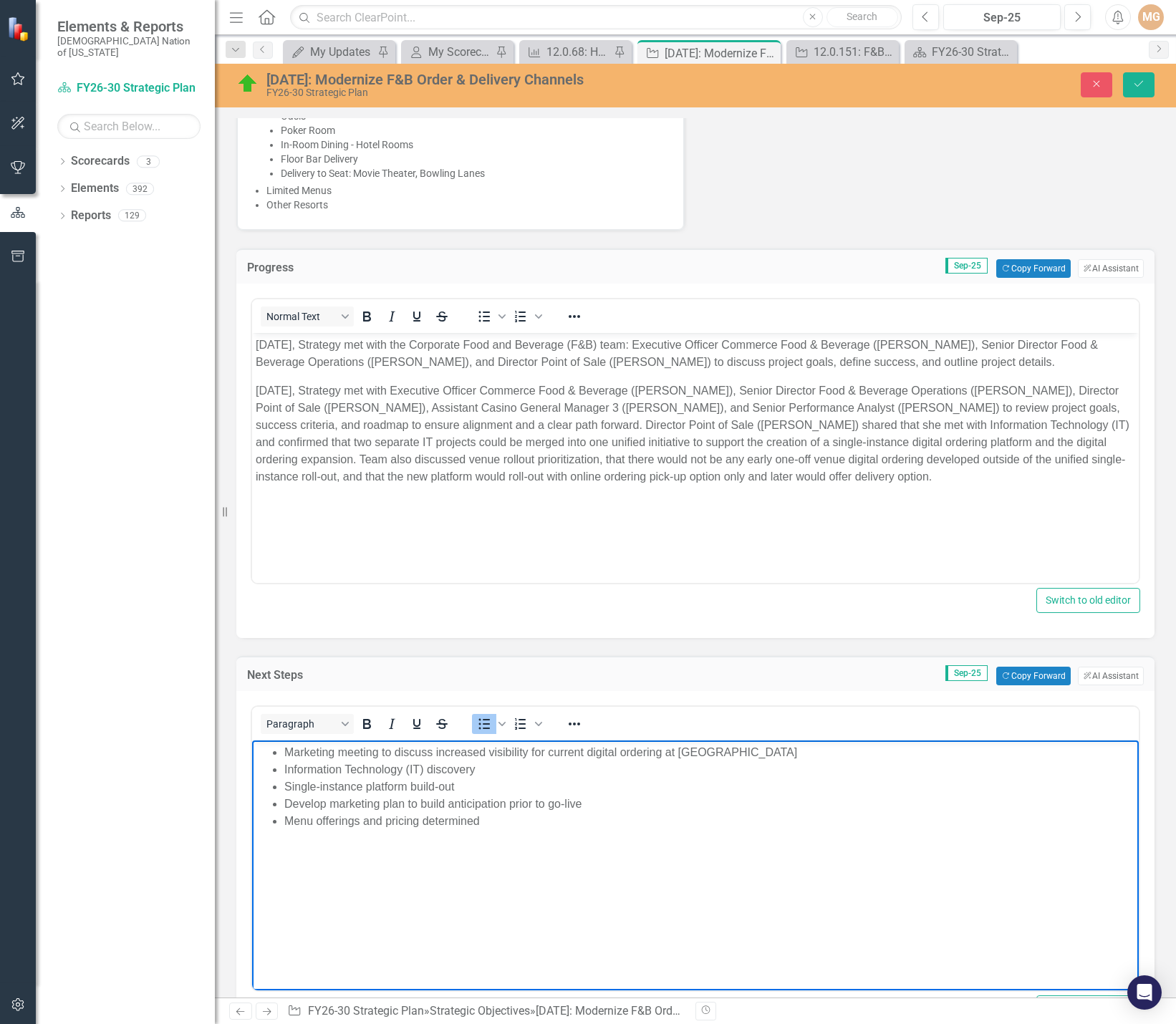
click at [501, 817] on li "Menu offerings and pricing determined" at bounding box center [709, 821] width 851 height 17
click at [693, 811] on li "Develop marketing plan to build anticipation prior to go-live" at bounding box center [709, 804] width 851 height 17
click at [418, 800] on li "Develop marketing plan to build anticipation prior to go-live" at bounding box center [709, 804] width 851 height 17
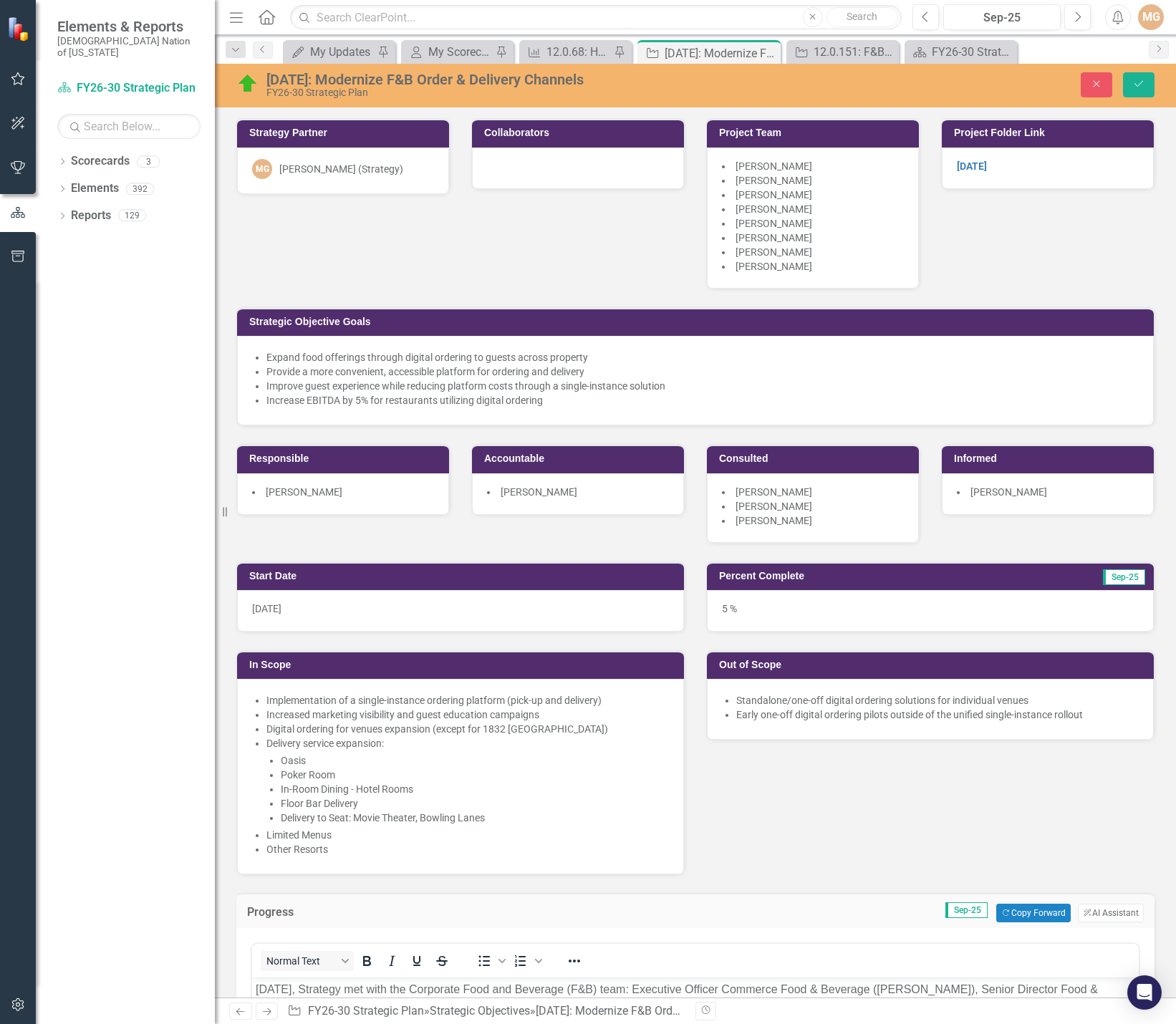
scroll to position [644, 0]
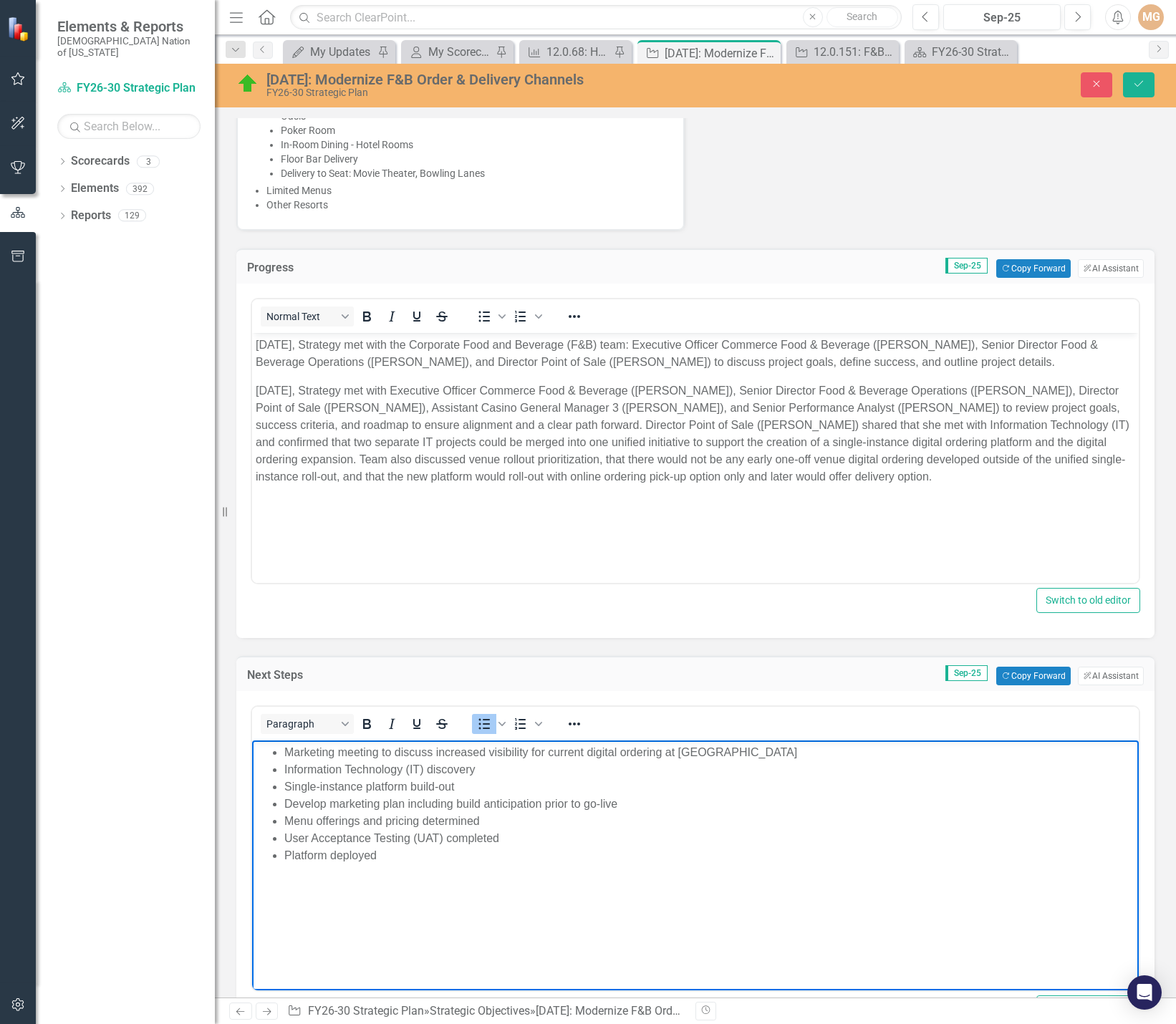
click at [480, 804] on li "Develop marketing plan including build anticipation prior to go-live" at bounding box center [709, 804] width 851 height 17
click at [764, 814] on li "Menu offerings and pricing determined" at bounding box center [709, 821] width 851 height 17
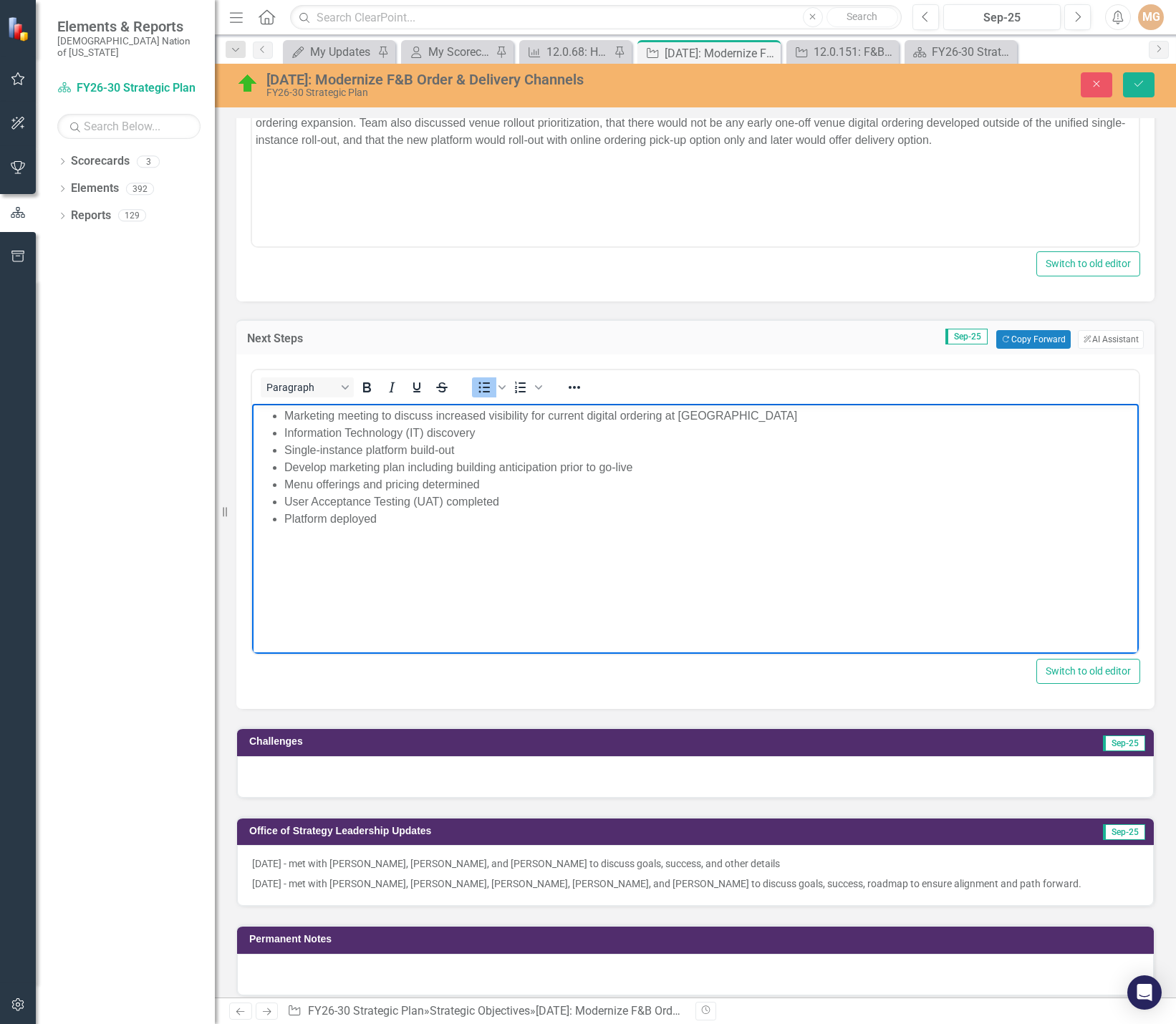
scroll to position [1003, 0]
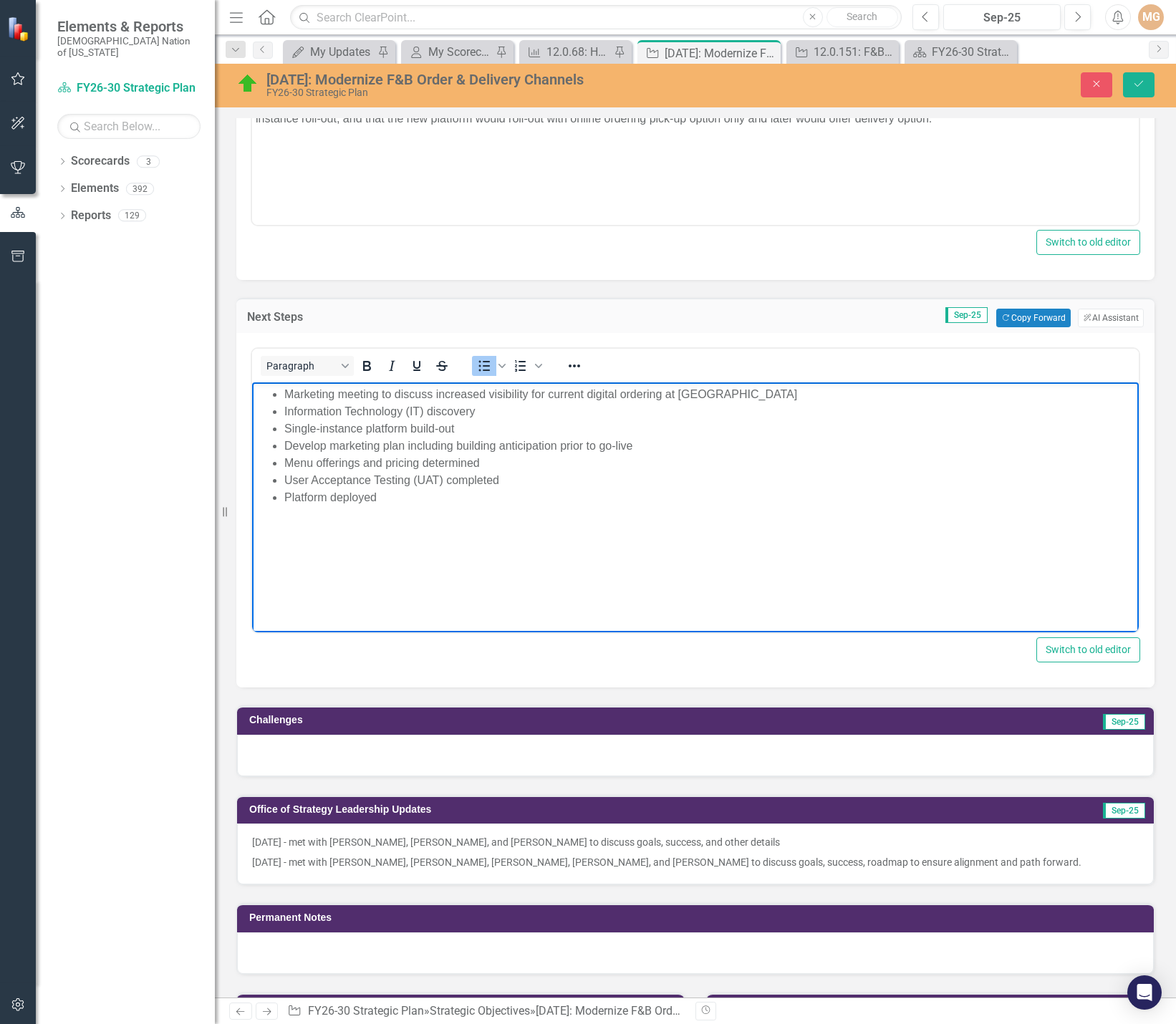
click at [478, 765] on div at bounding box center [695, 756] width 917 height 42
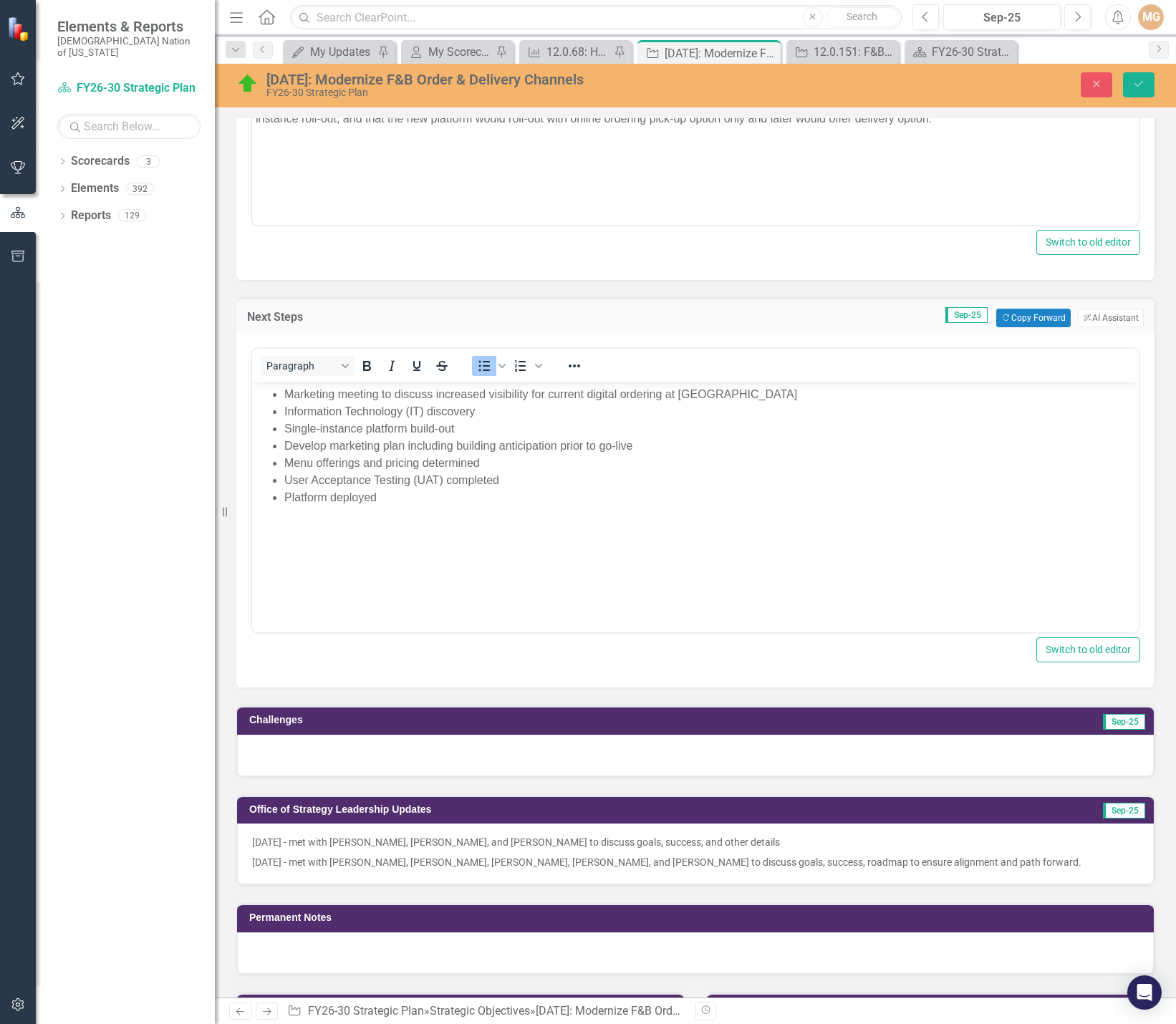
click at [478, 765] on div at bounding box center [695, 756] width 917 height 42
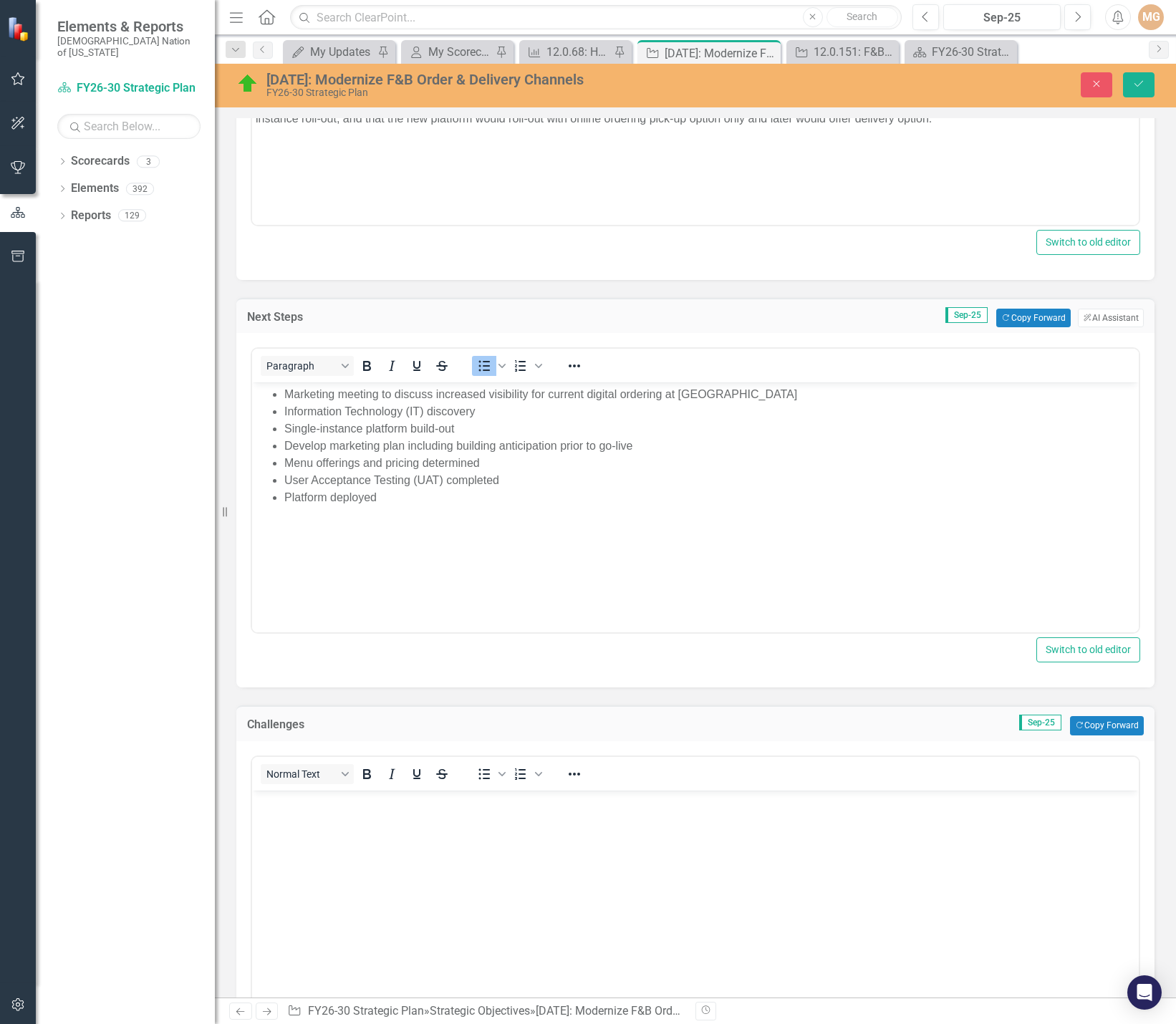
scroll to position [0, 0]
click at [390, 882] on body "Rich Text Area. Press ALT-0 for help." at bounding box center [696, 897] width 886 height 215
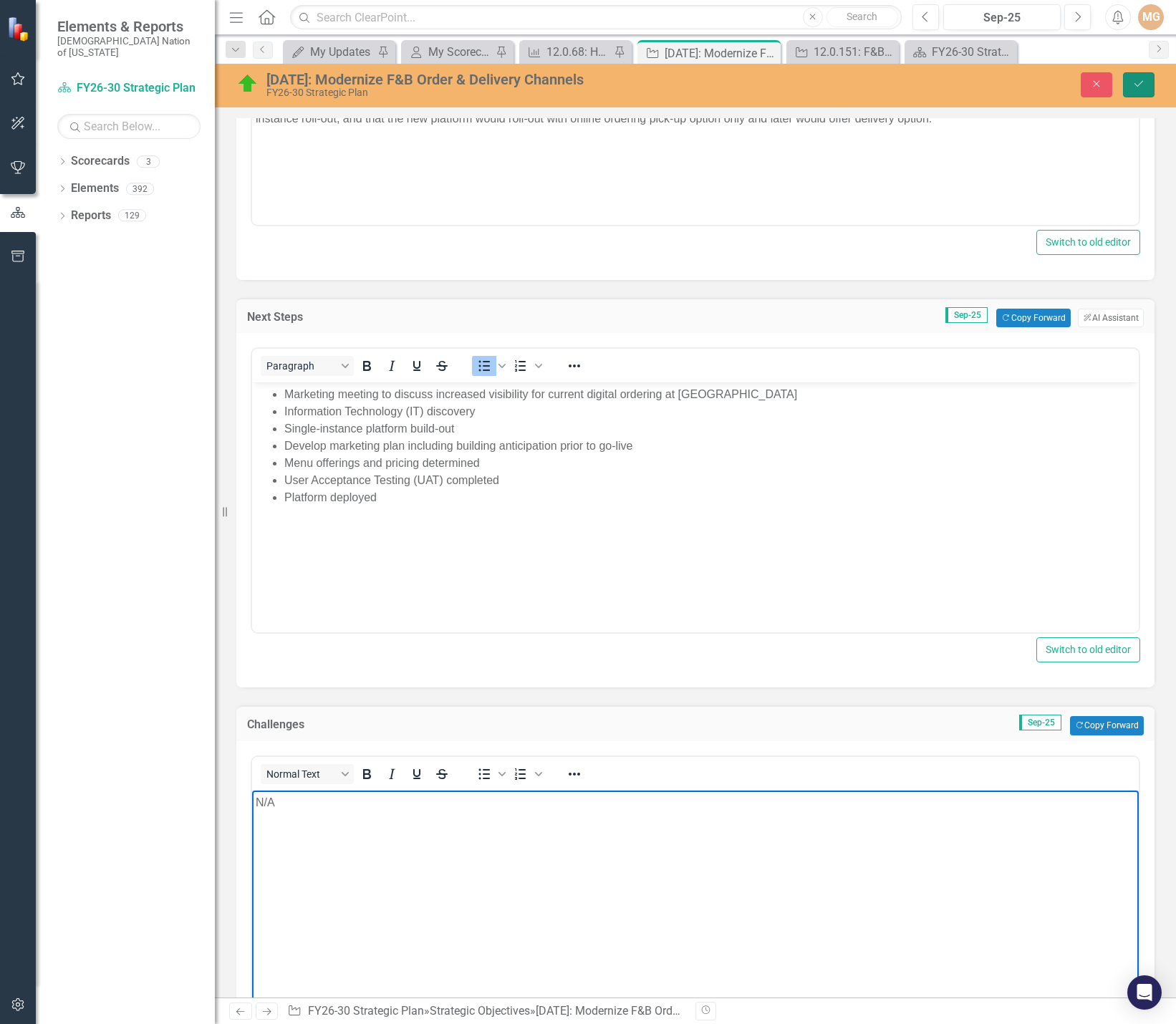
click at [1150, 87] on button "Save" at bounding box center [1139, 85] width 32 height 25
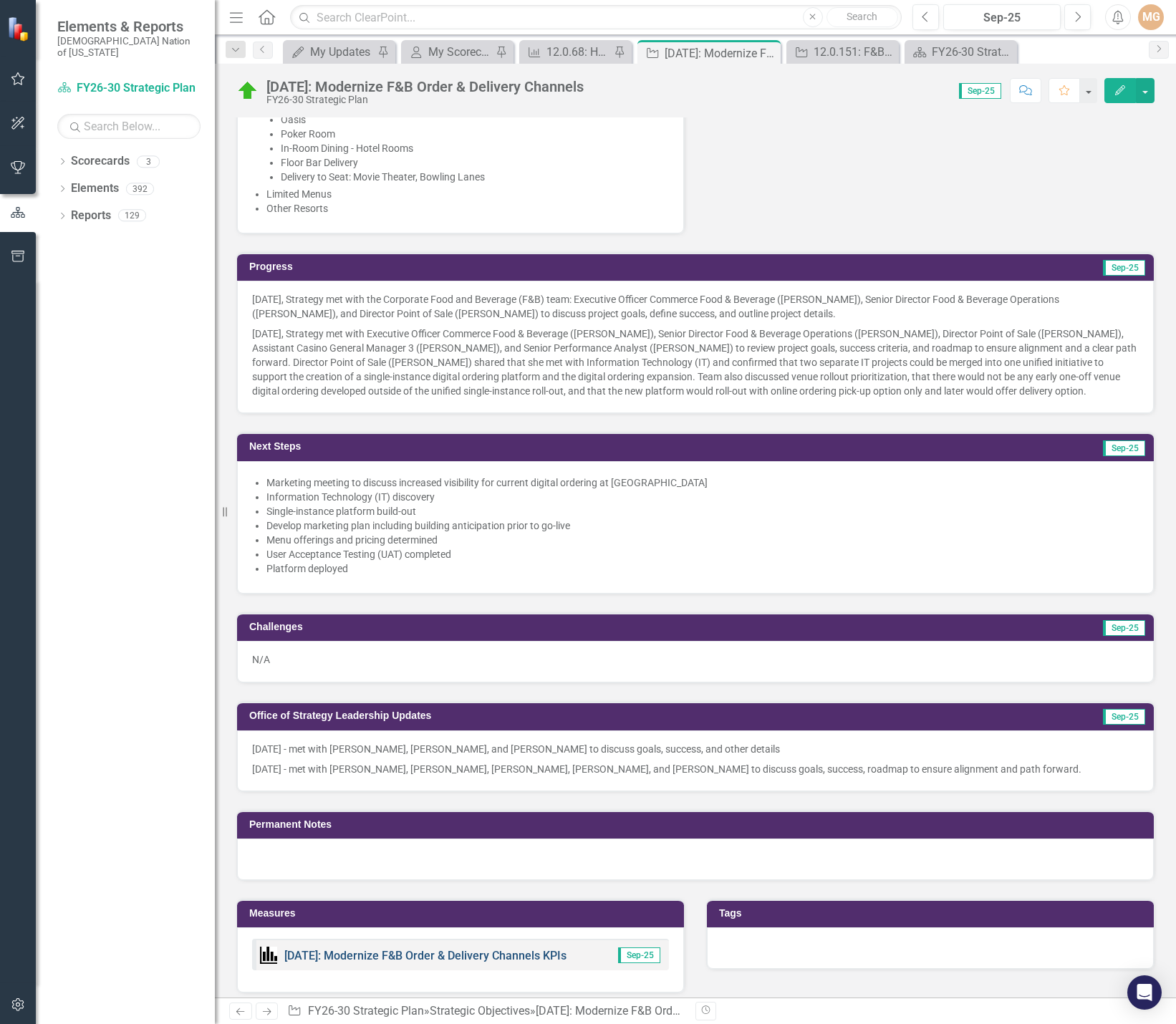
scroll to position [618, 0]
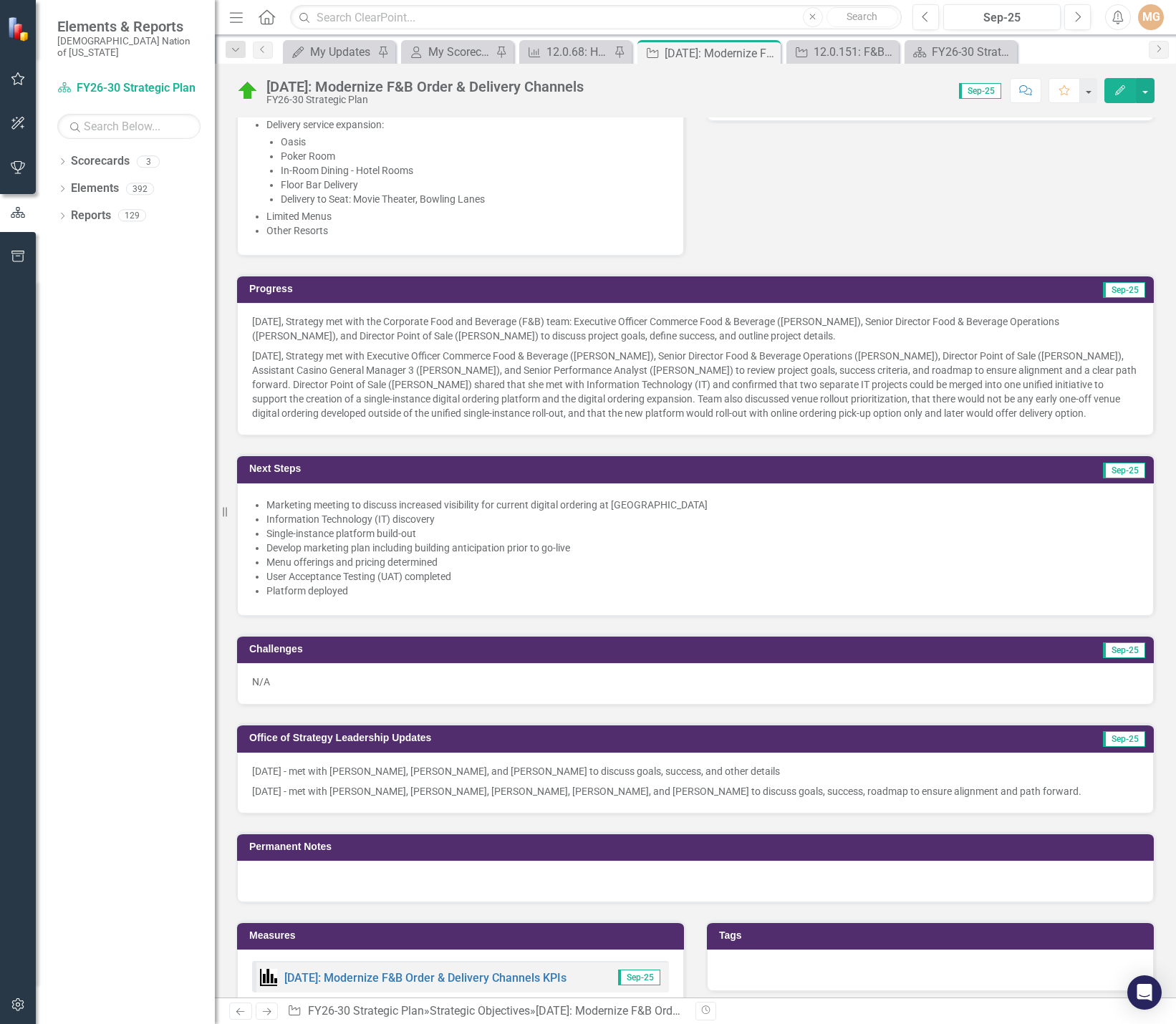
click at [352, 882] on div at bounding box center [695, 882] width 917 height 42
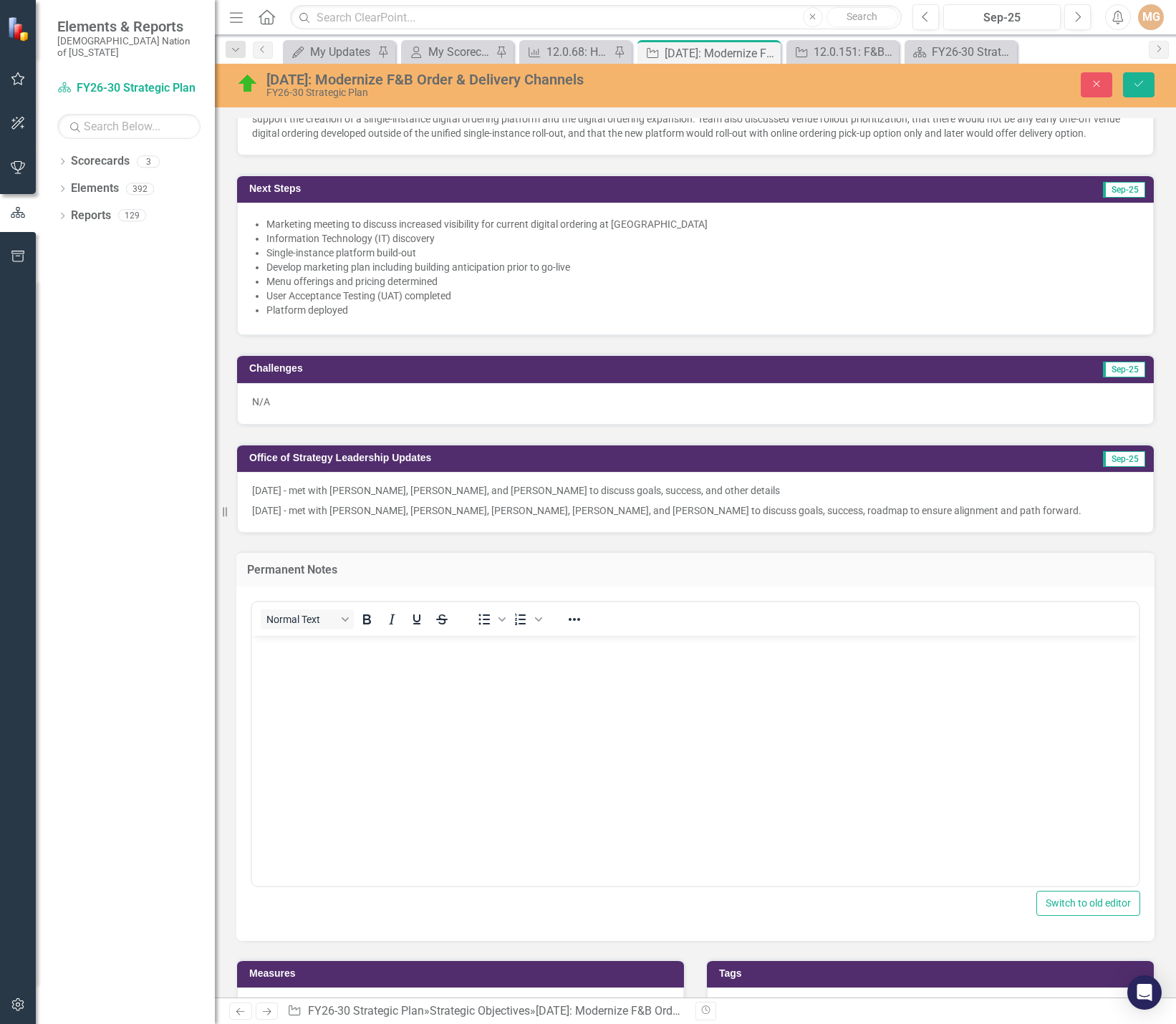
scroll to position [904, 0]
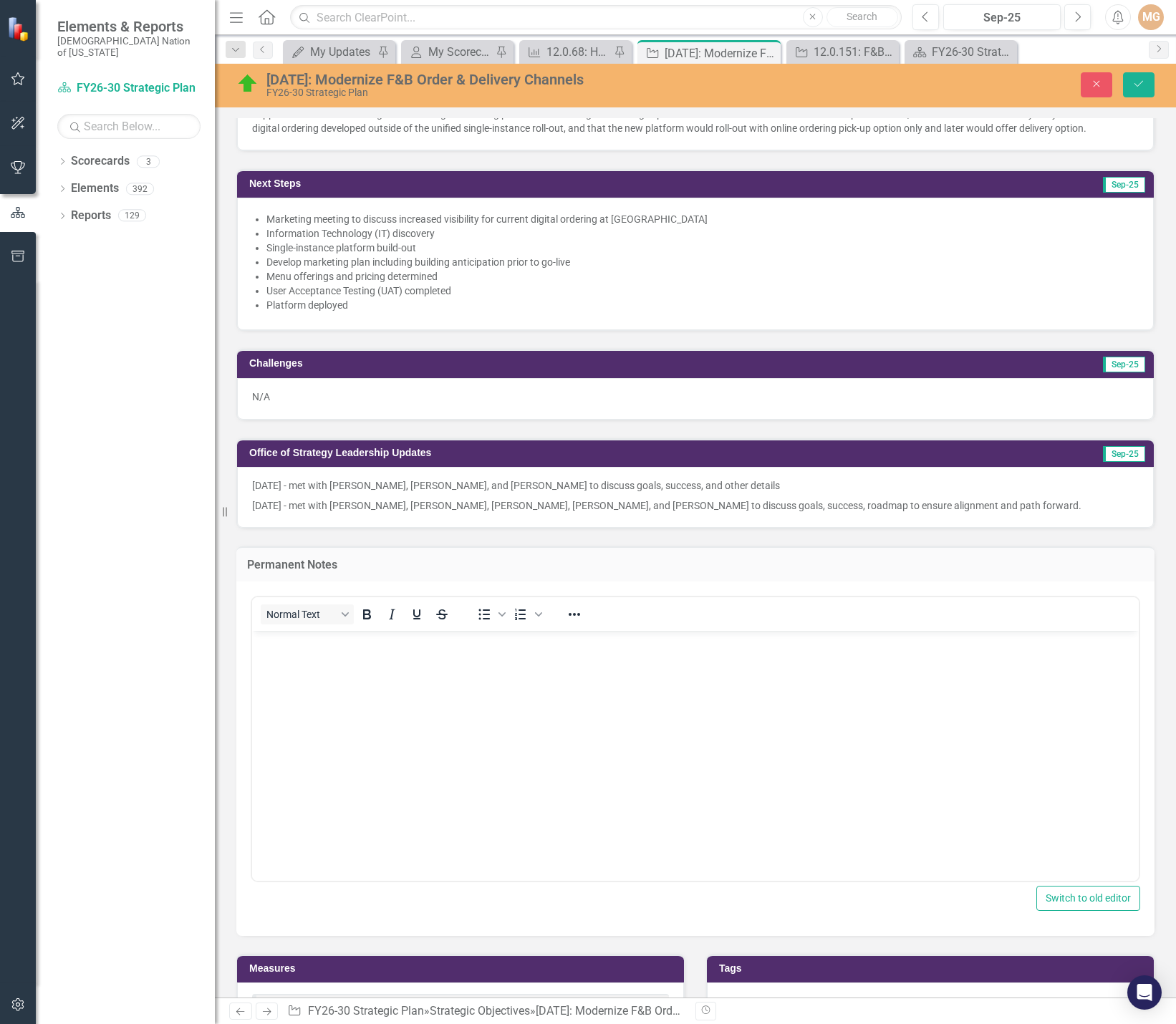
click at [307, 663] on body "Rich Text Area. Press ALT-0 for help." at bounding box center [696, 738] width 886 height 215
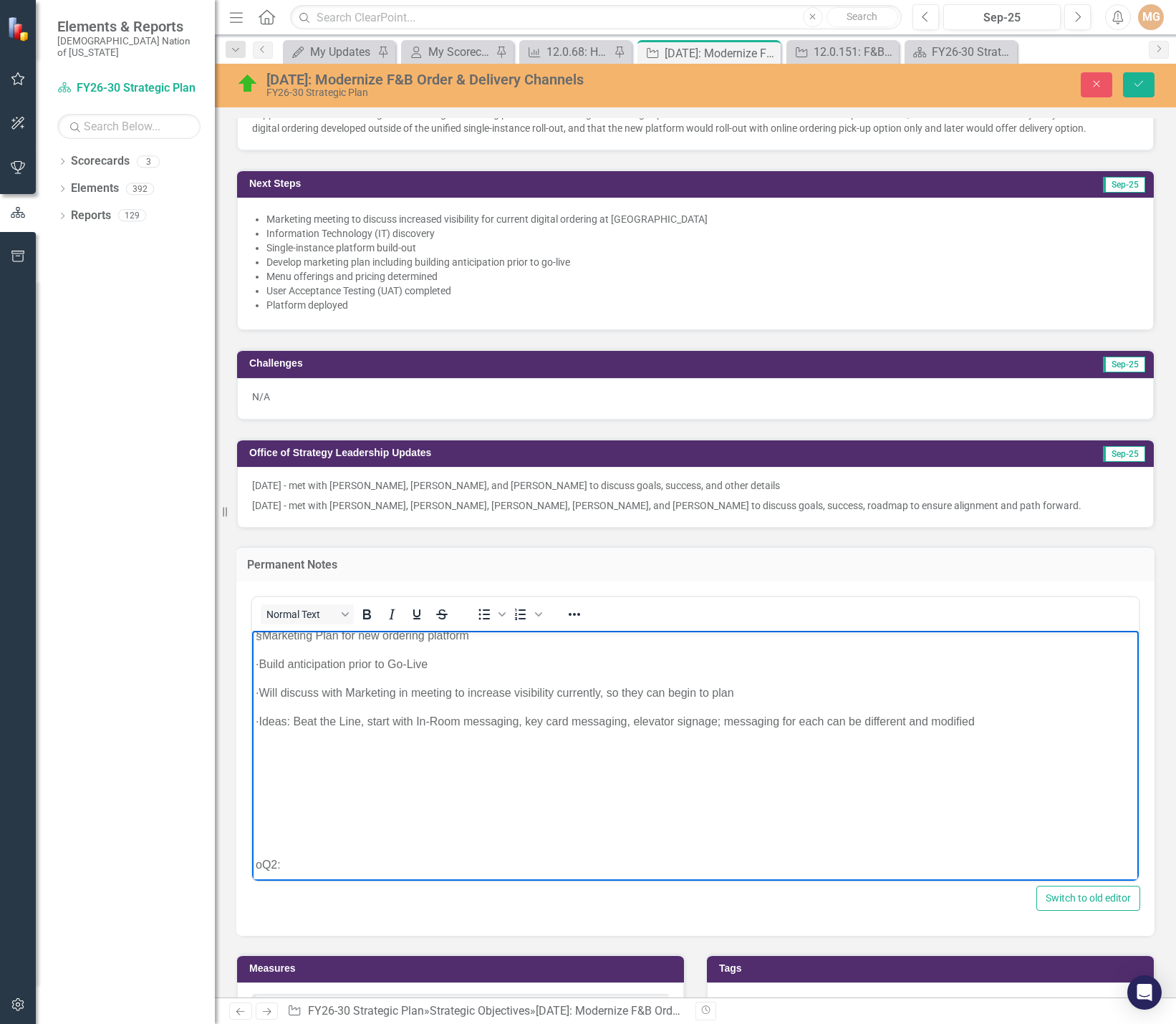
scroll to position [0, 0]
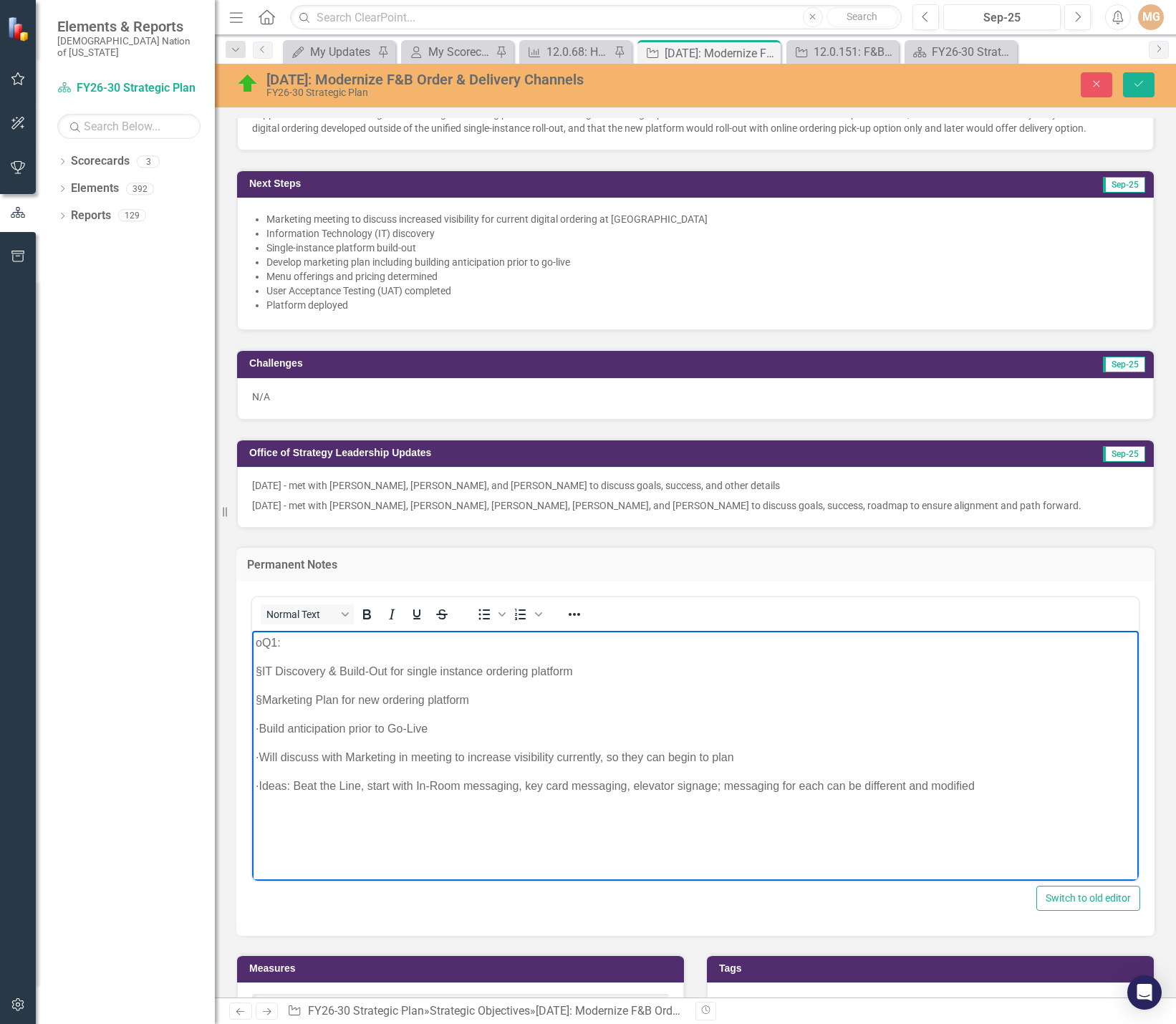
click at [272, 643] on p "o Q1:" at bounding box center [695, 643] width 879 height 17
click at [267, 667] on p "§ IT Discovery & Build-Out for single instance ordering platform" at bounding box center [695, 671] width 879 height 17
click at [480, 611] on icon "Bullet list" at bounding box center [484, 615] width 17 height 17
click at [272, 696] on p "§ Marketing Plan for new ordering platform" at bounding box center [695, 699] width 879 height 17
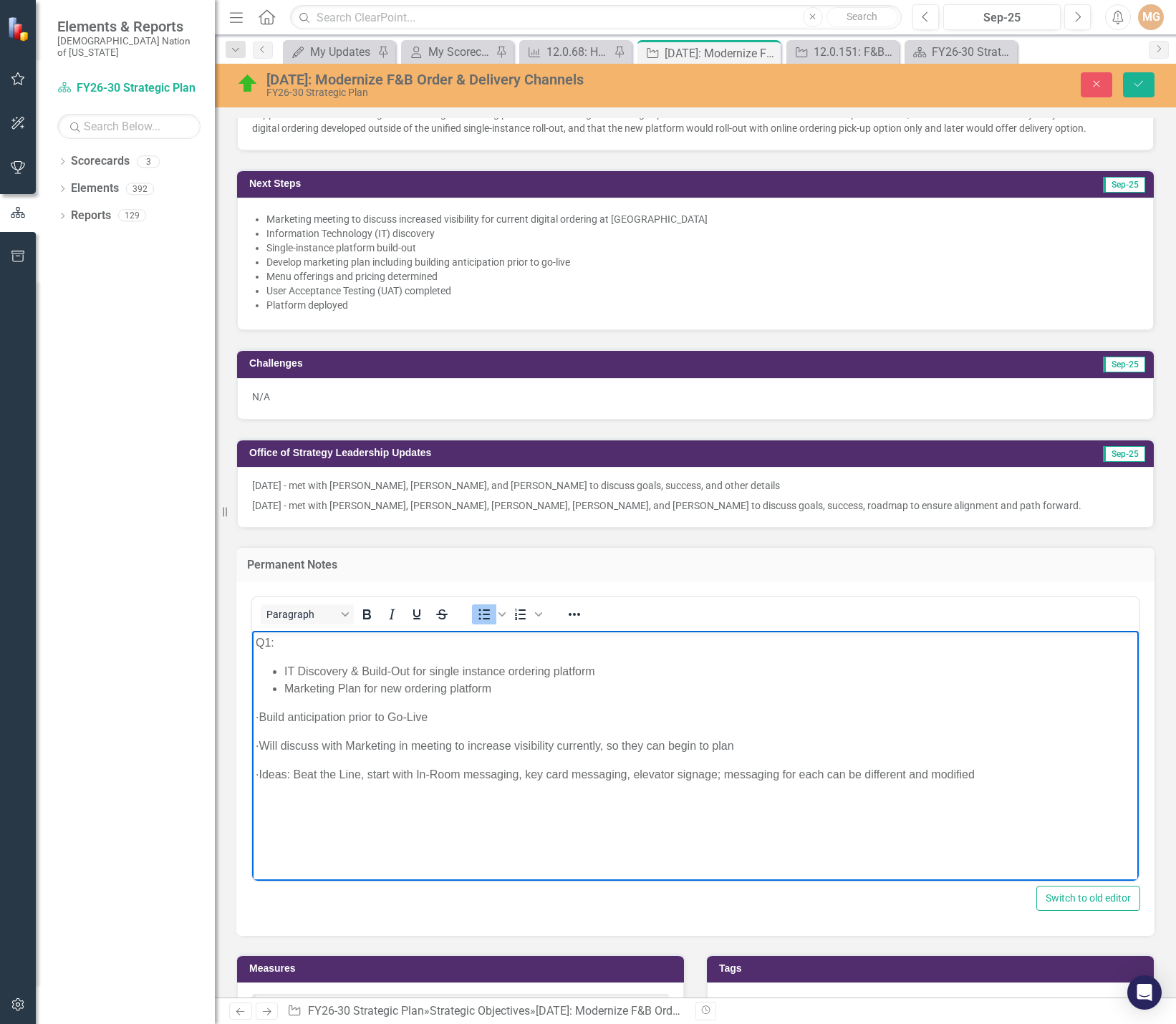
click at [283, 713] on p "· Build anticipation prior to Go-Live" at bounding box center [695, 717] width 879 height 17
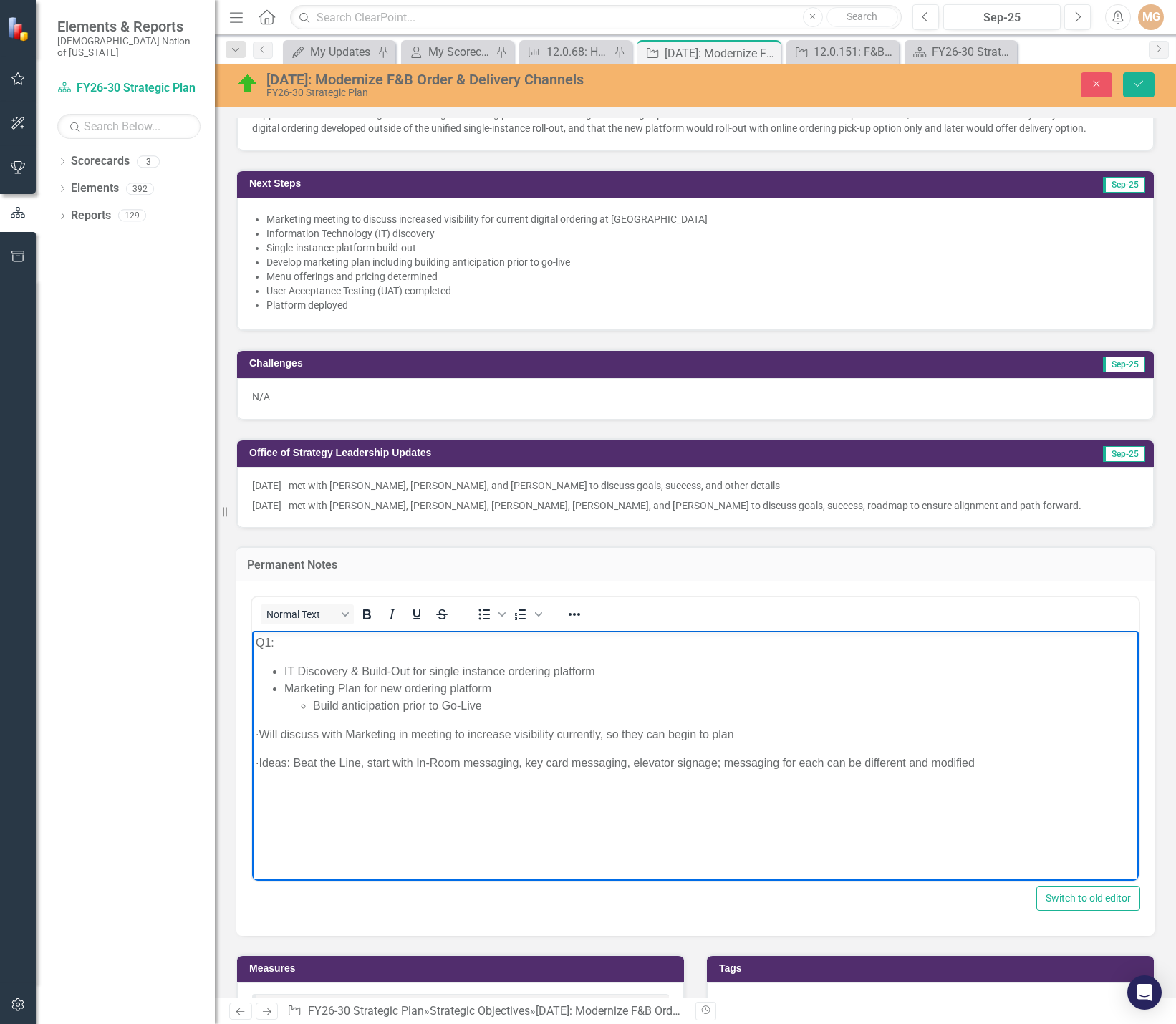
drag, startPoint x: 281, startPoint y: 734, endPoint x: 248, endPoint y: 731, distance: 33.1
click at [252, 731] on html "Q1: IT Discovery & Build-Out for single instance ordering platform Marketing Pl…" at bounding box center [696, 1038] width 886 height 815
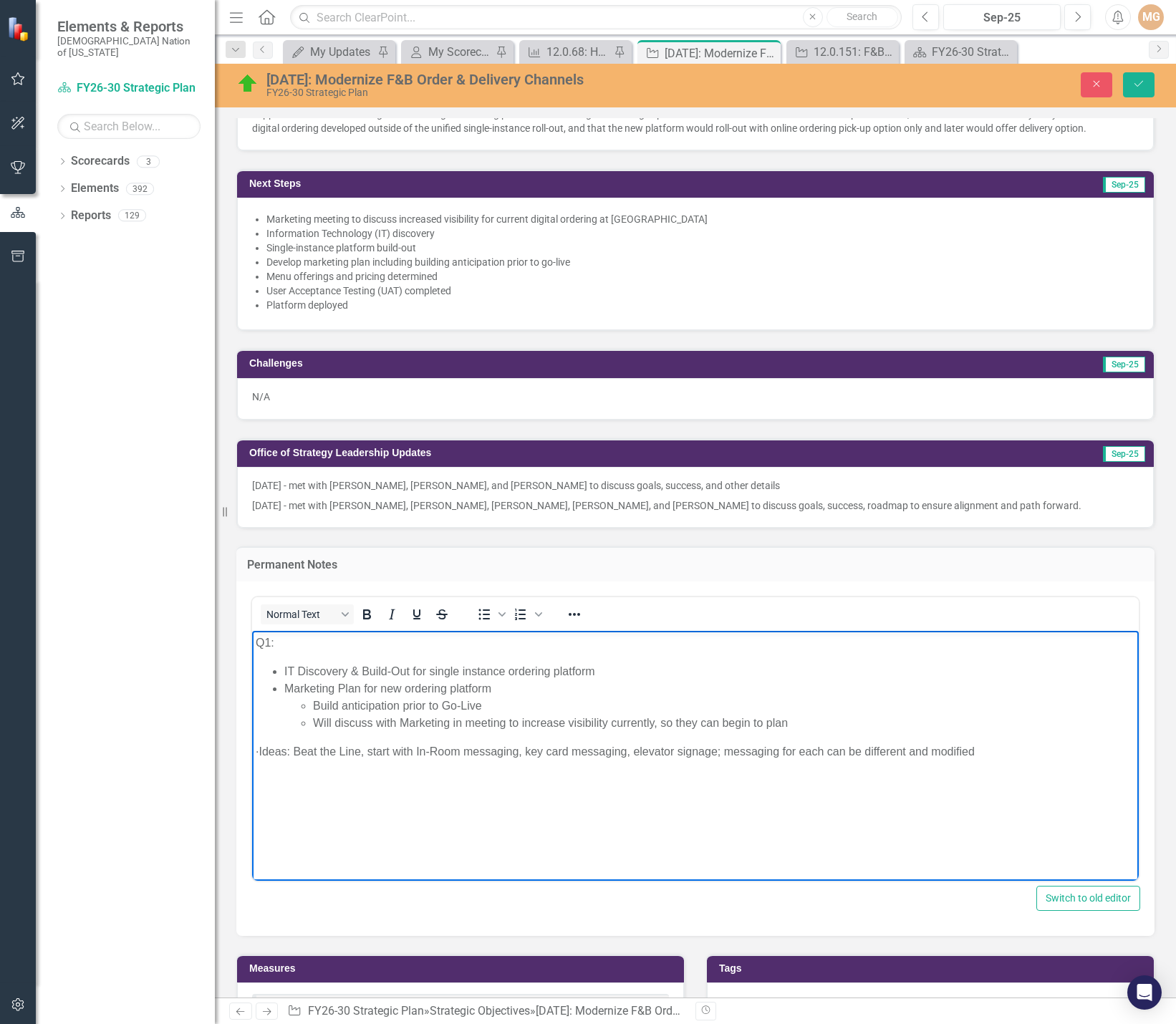
drag, startPoint x: 283, startPoint y: 751, endPoint x: 234, endPoint y: 752, distance: 49.0
click at [252, 752] on html "Q1: IT Discovery & Build-Out for single instance ordering platform Marketing Pl…" at bounding box center [696, 1032] width 886 height 804
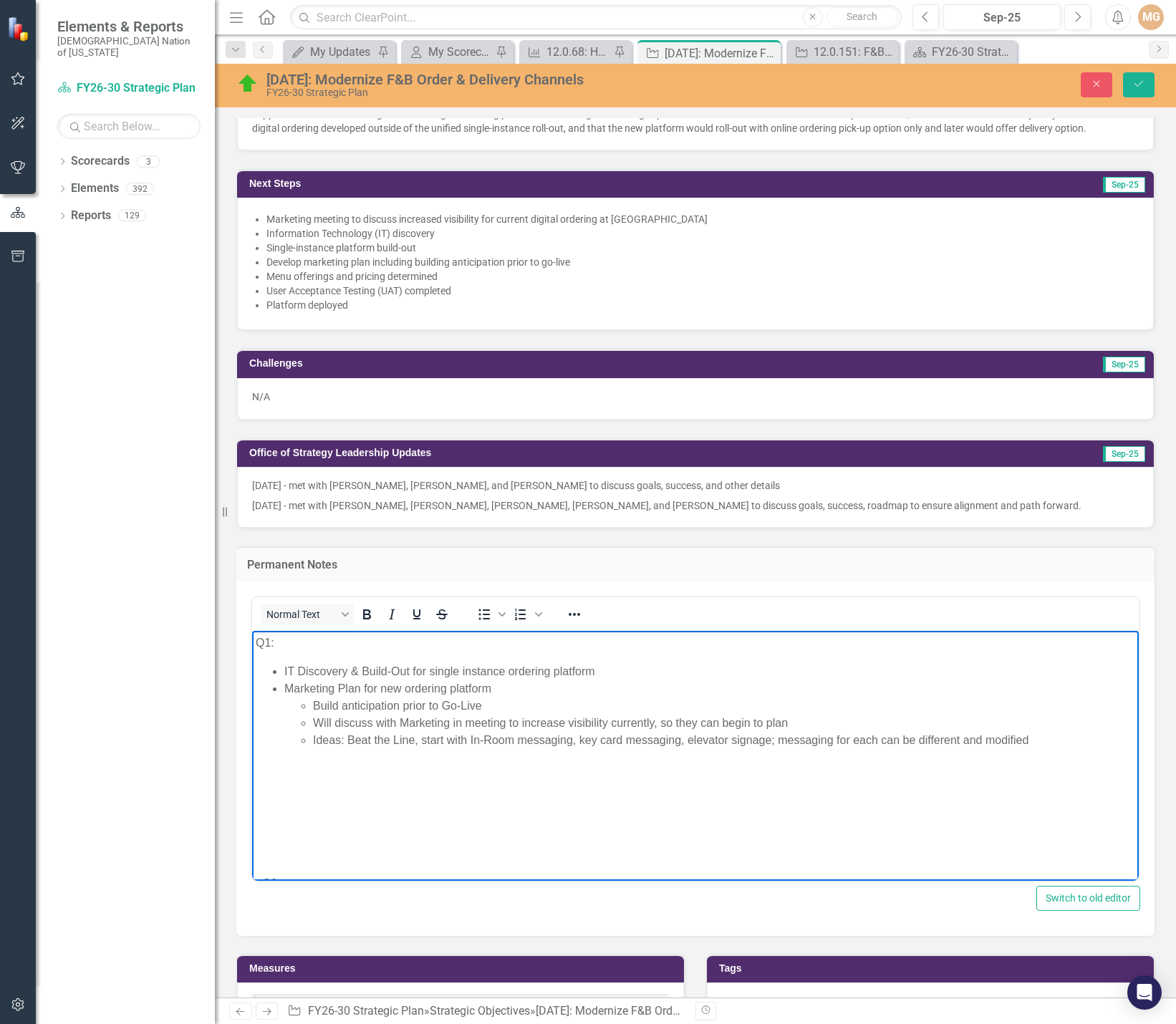
click at [264, 783] on body "Q1: IT Discovery & Build-Out for single instance ordering platform Marketing Pl…" at bounding box center [696, 1026] width 886 height 792
click at [269, 769] on p "o Q2:" at bounding box center [695, 769] width 879 height 17
click at [273, 755] on body "Q1: IT Discovery & Build-Out for single instance ordering platform Marketing Pl…" at bounding box center [696, 969] width 886 height 678
click at [270, 747] on ul "IT Discovery & Build-Out for single instance ordering platform Marketing Plan f…" at bounding box center [695, 705] width 879 height 86
click at [266, 797] on p "§ IT Build-Out for single instance ordering platform" at bounding box center [695, 797] width 879 height 17
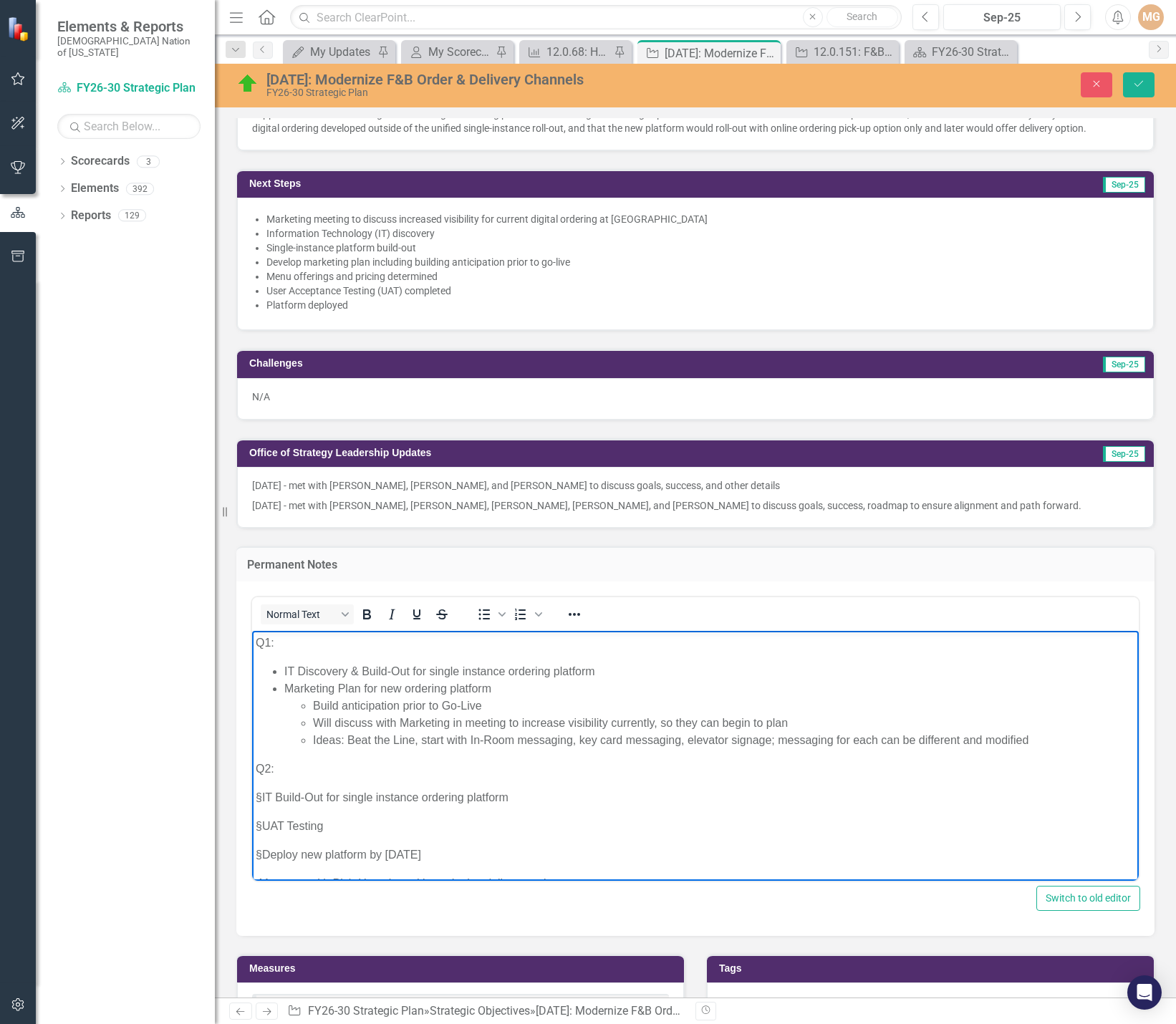
drag, startPoint x: 269, startPoint y: 797, endPoint x: 288, endPoint y: 797, distance: 19.0
click at [269, 797] on p "§ IT Build-Out for single instance ordering platform" at bounding box center [695, 797] width 879 height 17
click at [478, 613] on icon "Bullet list" at bounding box center [484, 615] width 17 height 17
click at [269, 824] on p "§ UAT Testing" at bounding box center [695, 826] width 879 height 17
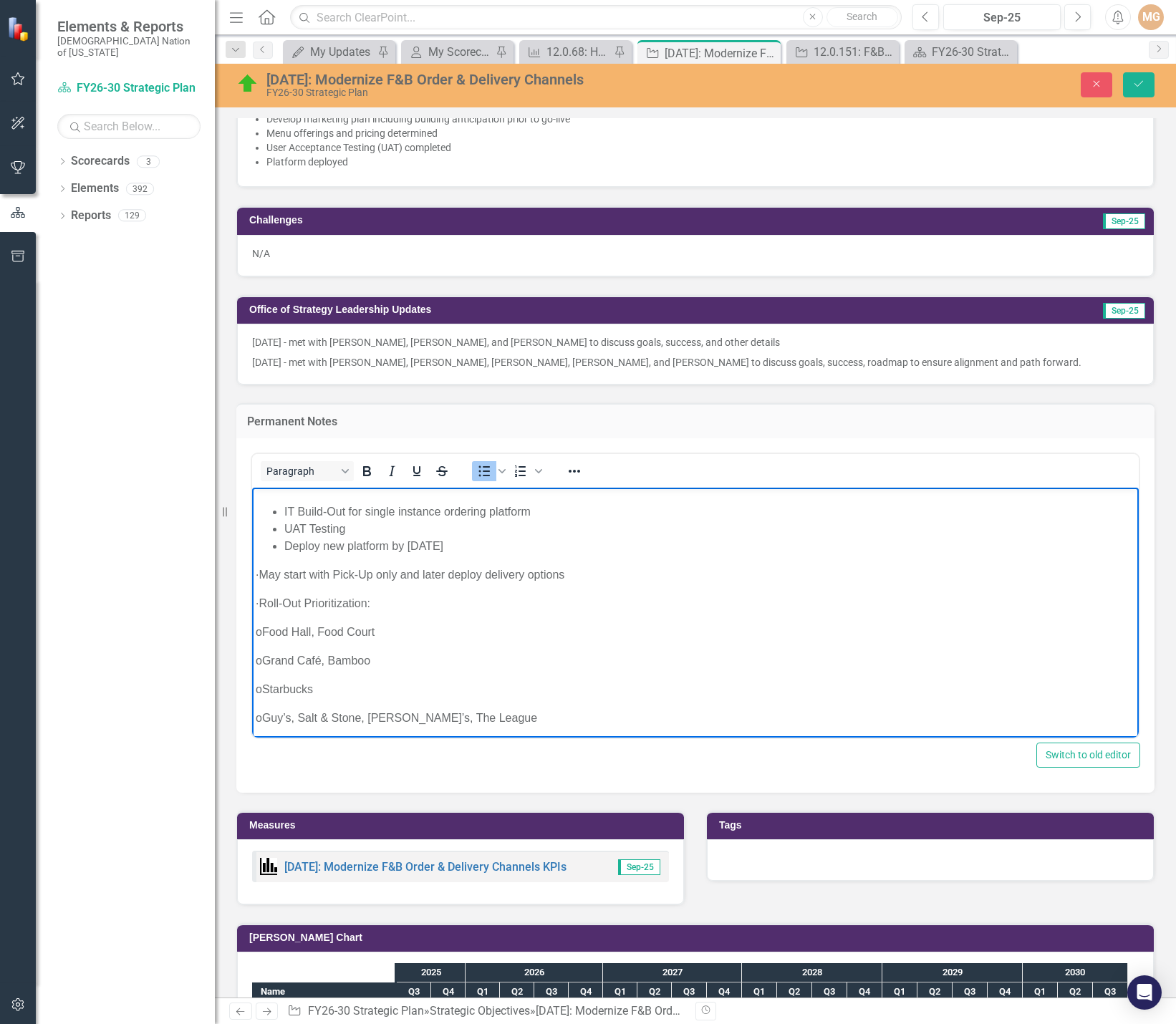
scroll to position [144, 0]
drag, startPoint x: 282, startPoint y: 572, endPoint x: 234, endPoint y: 571, distance: 48.0
click at [252, 571] on html "Q1: IT Discovery & Build-Out for single instance ordering platform Marketing Pl…" at bounding box center [696, 671] width 886 height 654
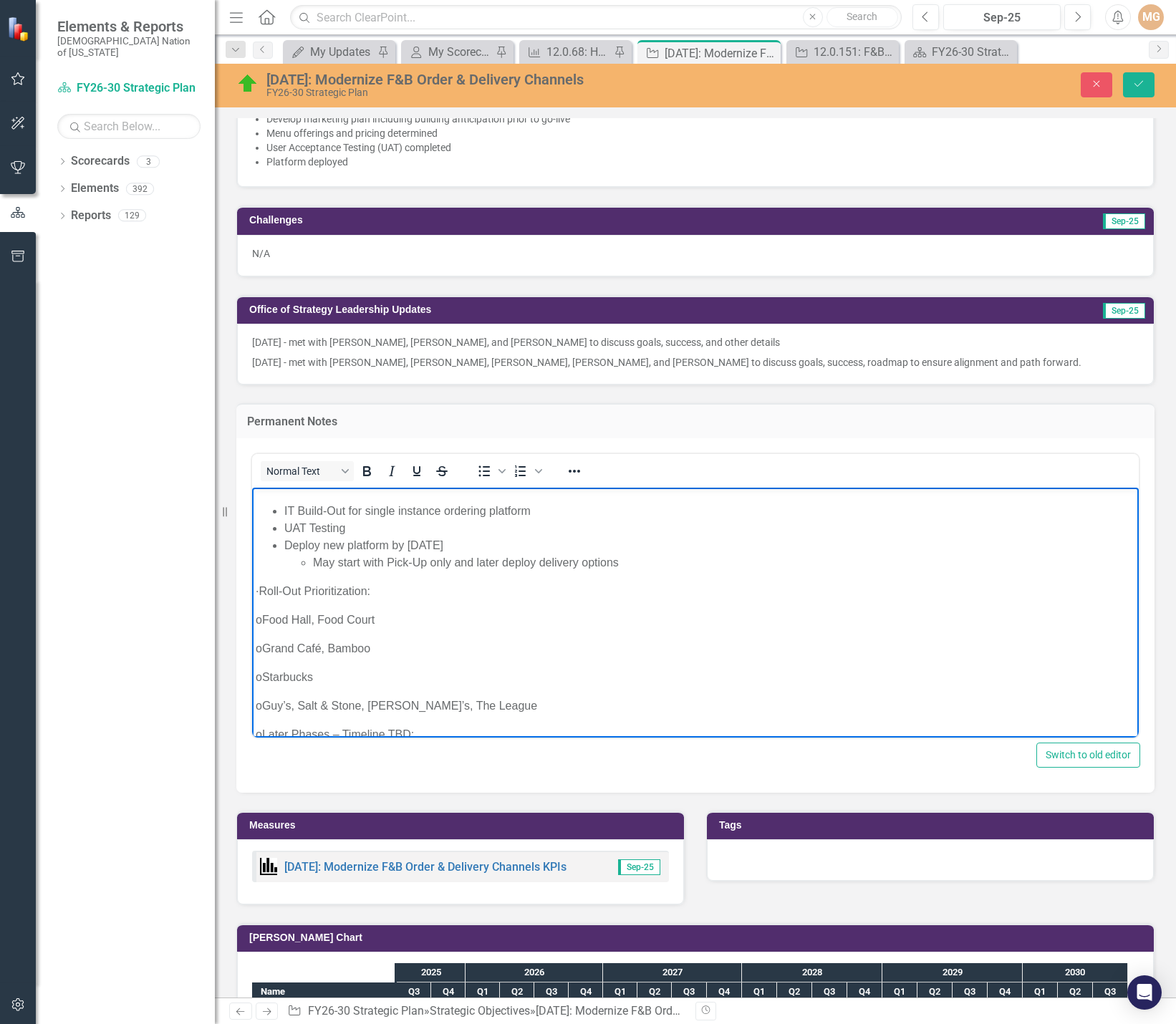
drag, startPoint x: 282, startPoint y: 591, endPoint x: 245, endPoint y: 591, distance: 37.0
click at [252, 591] on html "Q1: IT Discovery & Build-Out for single instance ordering platform Marketing Pl…" at bounding box center [696, 665] width 886 height 644
drag, startPoint x: 272, startPoint y: 609, endPoint x: 236, endPoint y: 610, distance: 36.0
click at [252, 610] on html "Q1: IT Discovery & Build-Out for single instance ordering platform Marketing Pl…" at bounding box center [696, 660] width 886 height 632
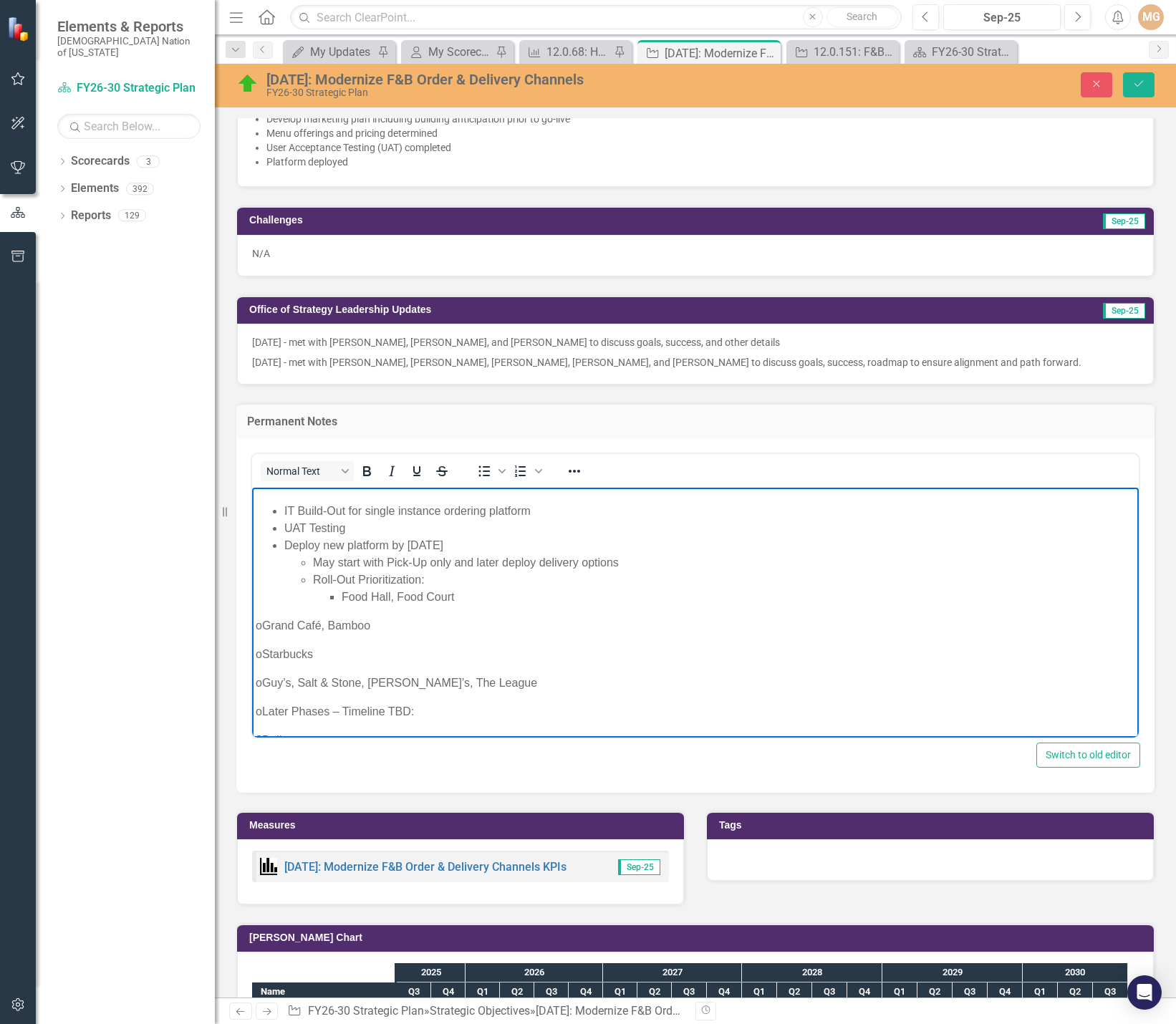
drag, startPoint x: 273, startPoint y: 623, endPoint x: 236, endPoint y: 622, distance: 37.0
click at [252, 622] on html "Q1: IT Discovery & Build-Out for single instance ordering platform Marketing Pl…" at bounding box center [696, 654] width 886 height 620
drag, startPoint x: 270, startPoint y: 642, endPoint x: 245, endPoint y: 645, distance: 25.2
click at [252, 645] on html "Q1: IT Discovery & Build-Out for single instance ordering platform Marketing Pl…" at bounding box center [696, 648] width 886 height 609
drag, startPoint x: 272, startPoint y: 659, endPoint x: 231, endPoint y: 658, distance: 41.0
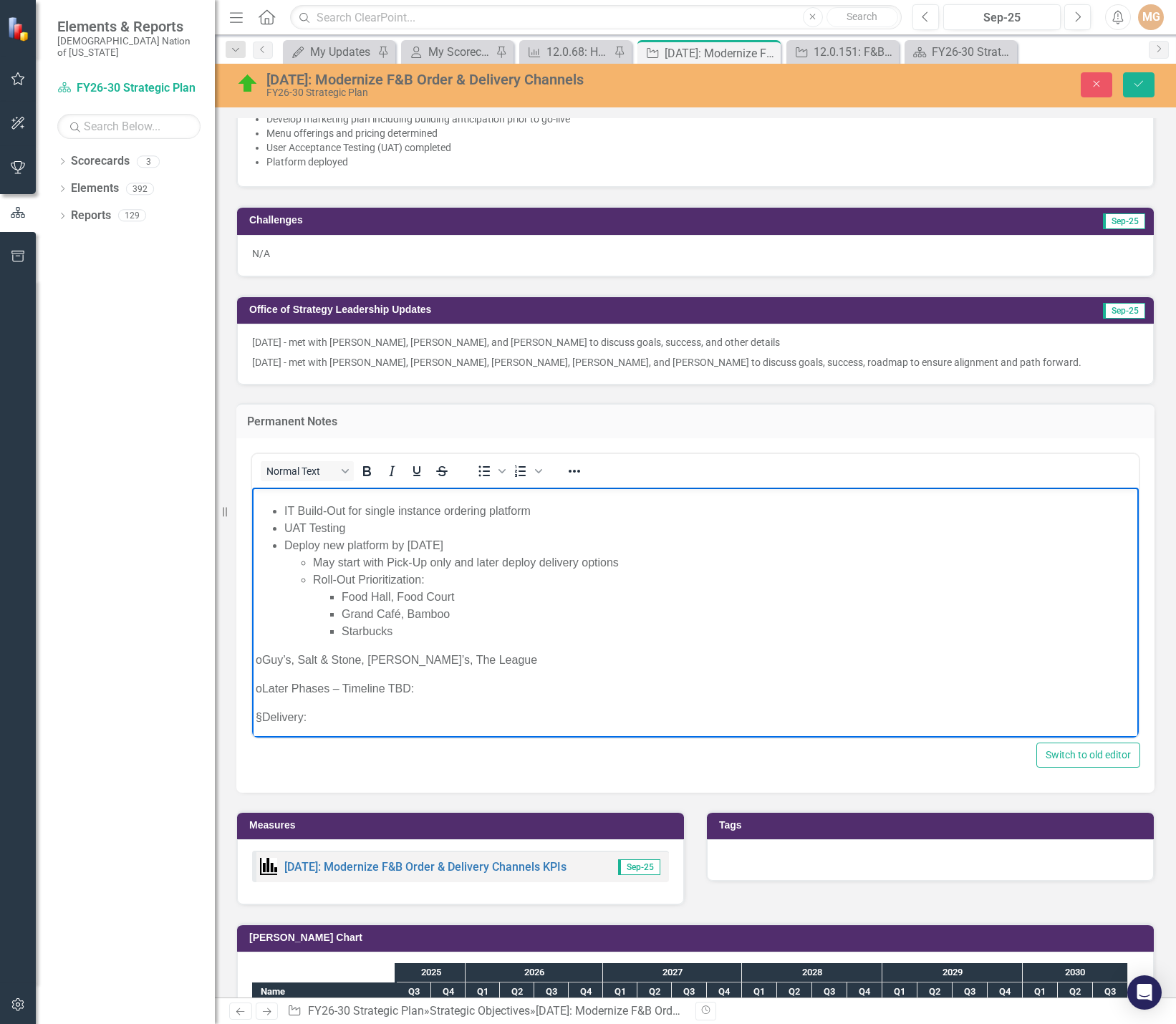
click at [252, 658] on html "Q1: IT Discovery & Build-Out for single instance ordering platform Marketing Pl…" at bounding box center [696, 643] width 886 height 598
drag, startPoint x: 271, startPoint y: 673, endPoint x: 245, endPoint y: 675, distance: 26.1
click at [252, 675] on html "Q1: IT Discovery & Build-Out for single instance ordering platform Marketing Pl…" at bounding box center [696, 637] width 886 height 586
click at [505, 477] on span "Bullet list" at bounding box center [501, 471] width 12 height 20
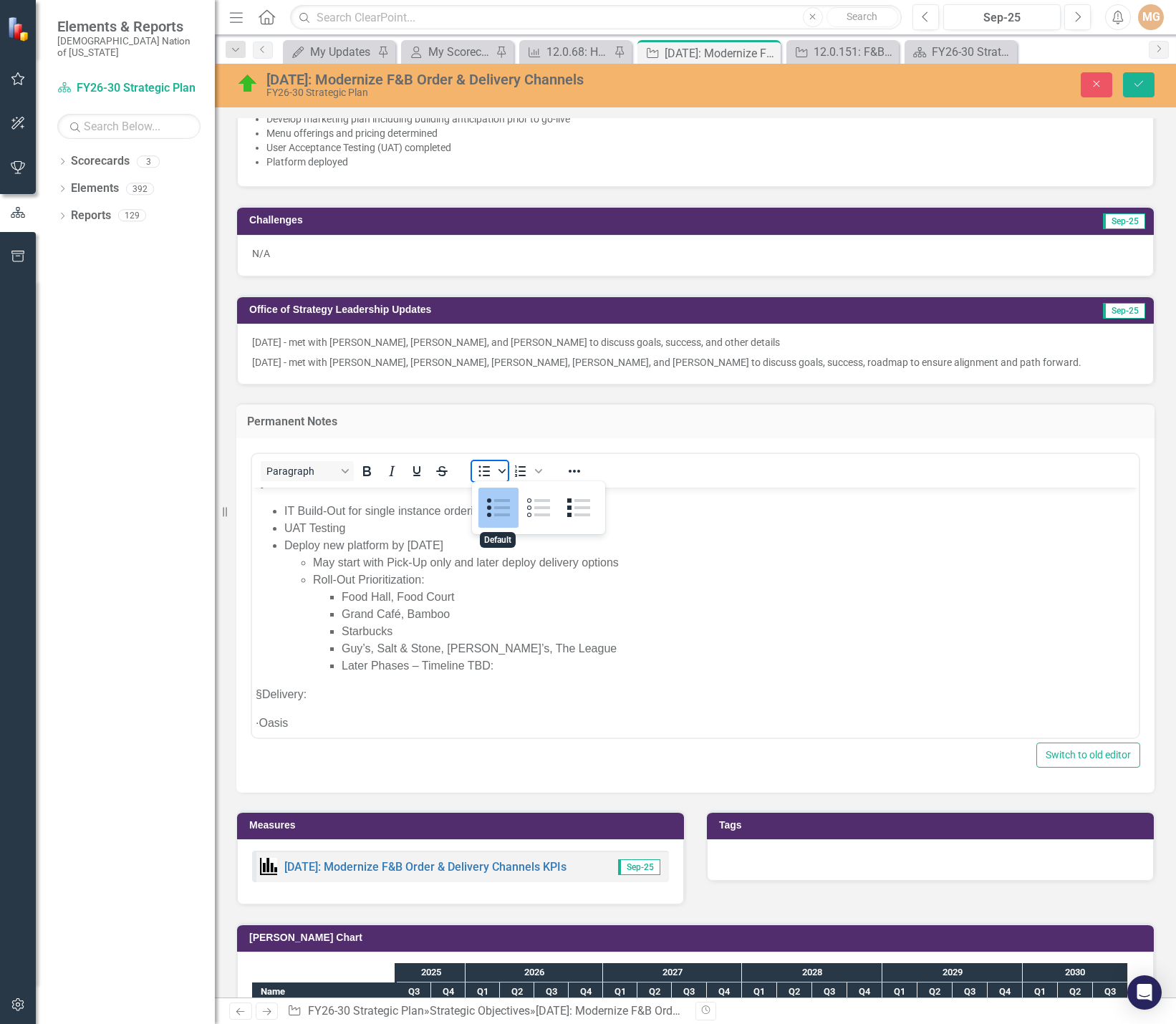
click at [505, 477] on span "Bullet list" at bounding box center [501, 471] width 12 height 20
click at [570, 471] on icon "Reveal or hide additional toolbar items" at bounding box center [574, 471] width 12 height 3
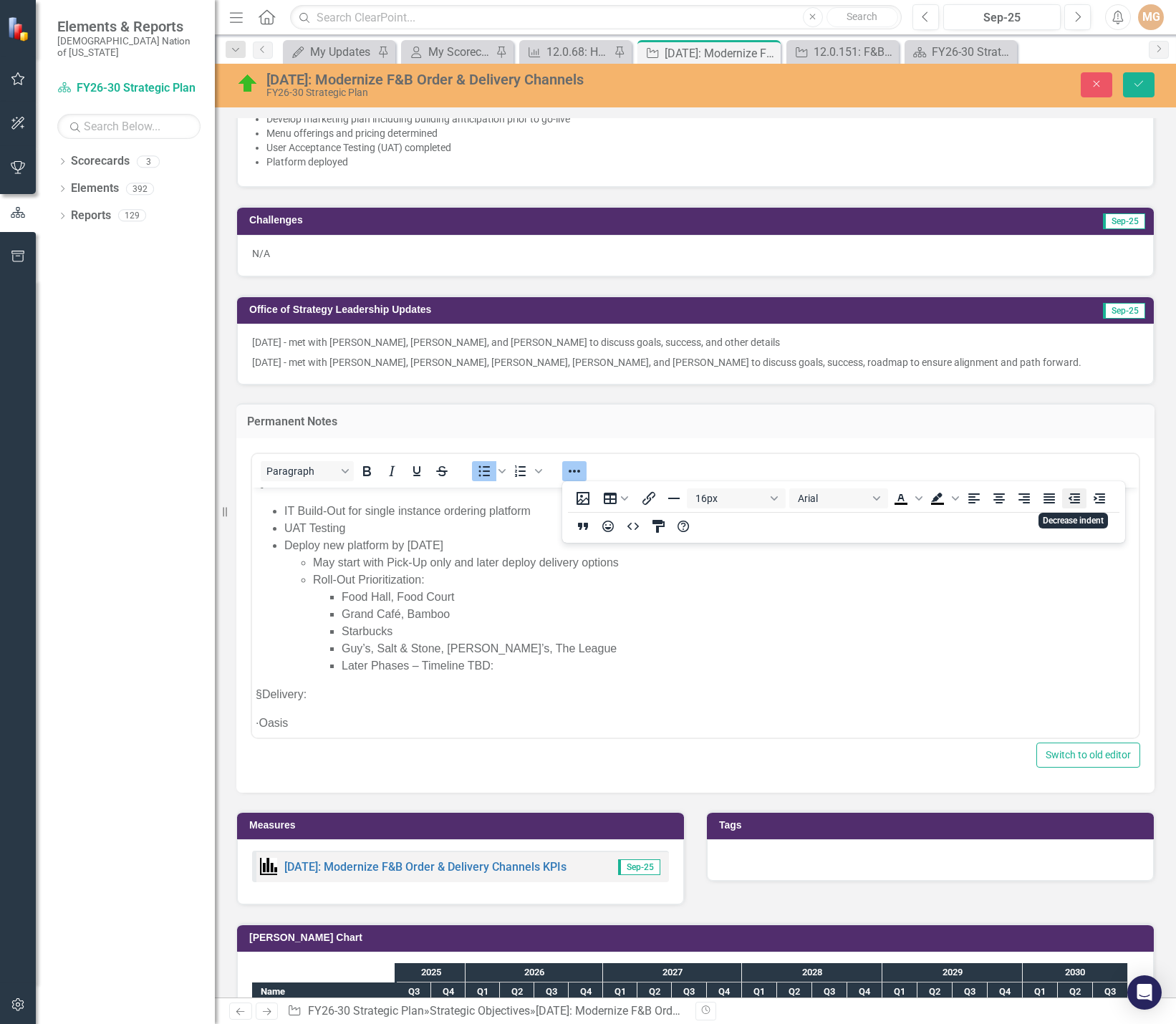
click at [1074, 500] on icon "Decrease indent" at bounding box center [1074, 498] width 12 height 10
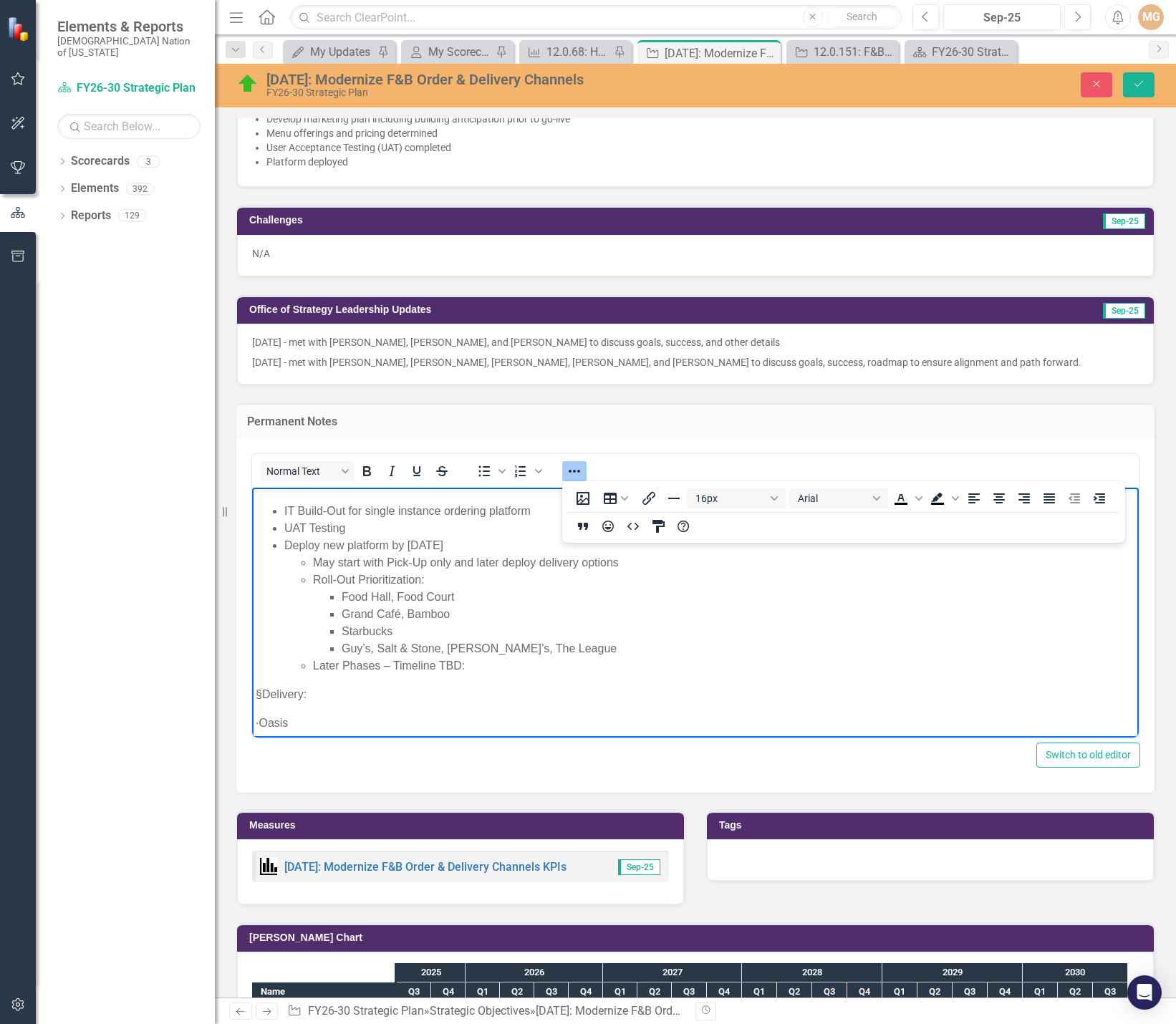
click at [268, 693] on p "§ Delivery:" at bounding box center [695, 694] width 879 height 17
drag, startPoint x: 285, startPoint y: 709, endPoint x: 248, endPoint y: 710, distance: 37.0
click at [252, 710] on html "Q1: IT Discovery & Build-Out for single instance ordering platform Marketing Pl…" at bounding box center [696, 625] width 886 height 563
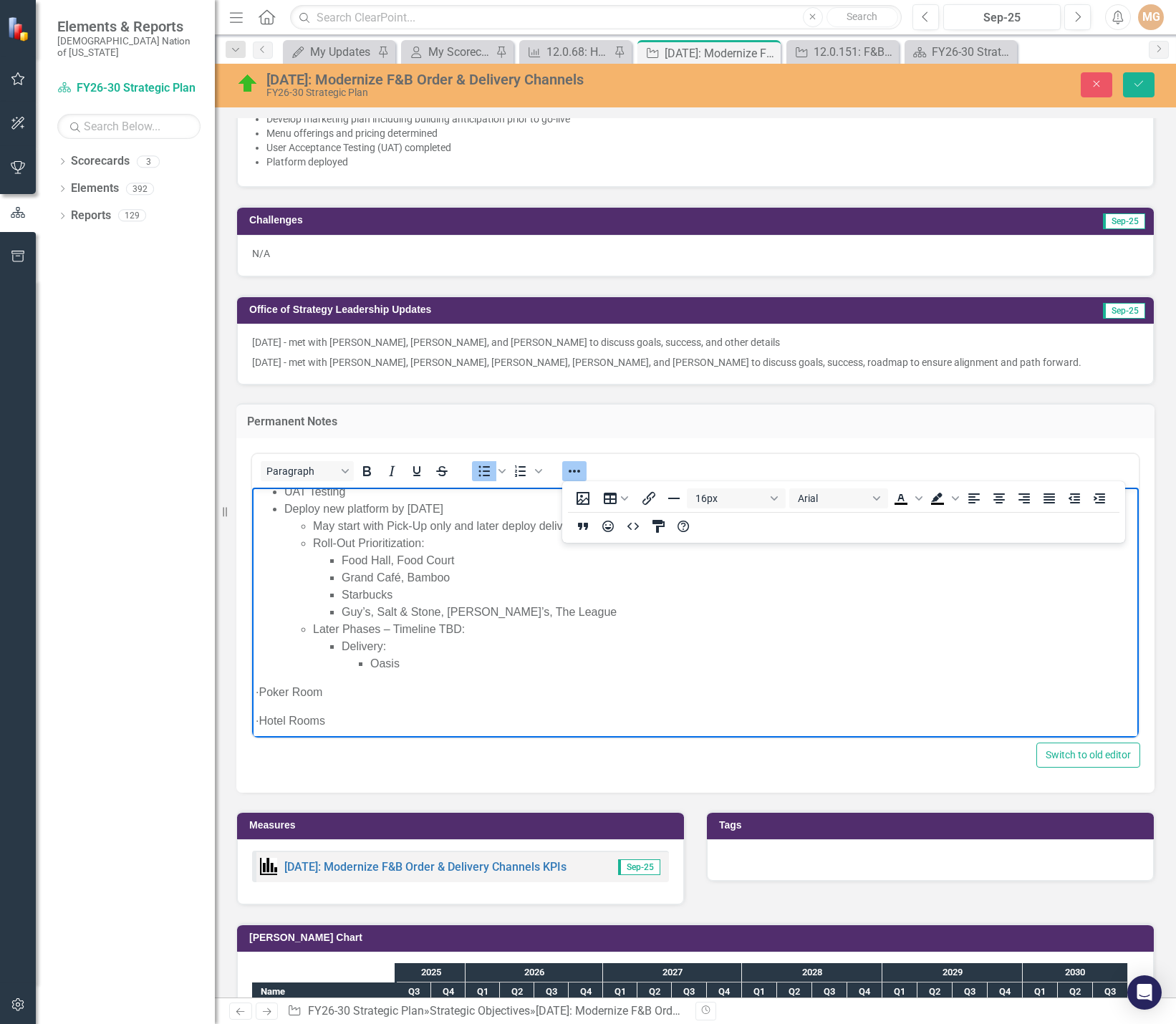
scroll to position [215, 0]
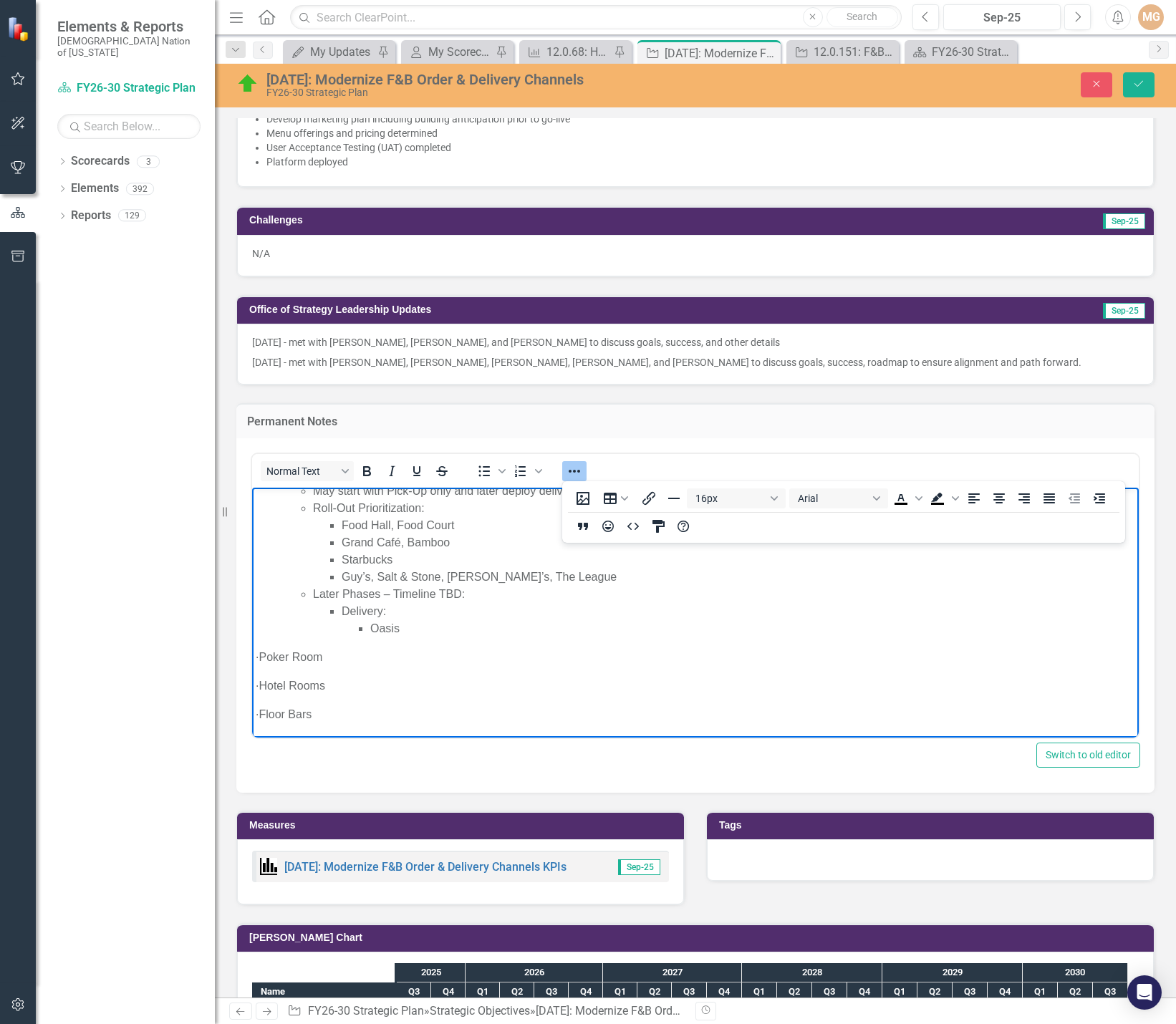
drag, startPoint x: 265, startPoint y: 654, endPoint x: 244, endPoint y: 654, distance: 21.0
click at [252, 654] on html "Q1: IT Discovery & Build-Out for single instance ordering platform Marketing Pl…" at bounding box center [696, 548] width 886 height 551
drag, startPoint x: 281, startPoint y: 672, endPoint x: 217, endPoint y: 668, distance: 64.1
click at [252, 668] on html "Q1: IT Discovery & Build-Out for single instance ordering platform Marketing Pl…" at bounding box center [696, 543] width 886 height 540
drag, startPoint x: 280, startPoint y: 692, endPoint x: 224, endPoint y: 689, distance: 56.1
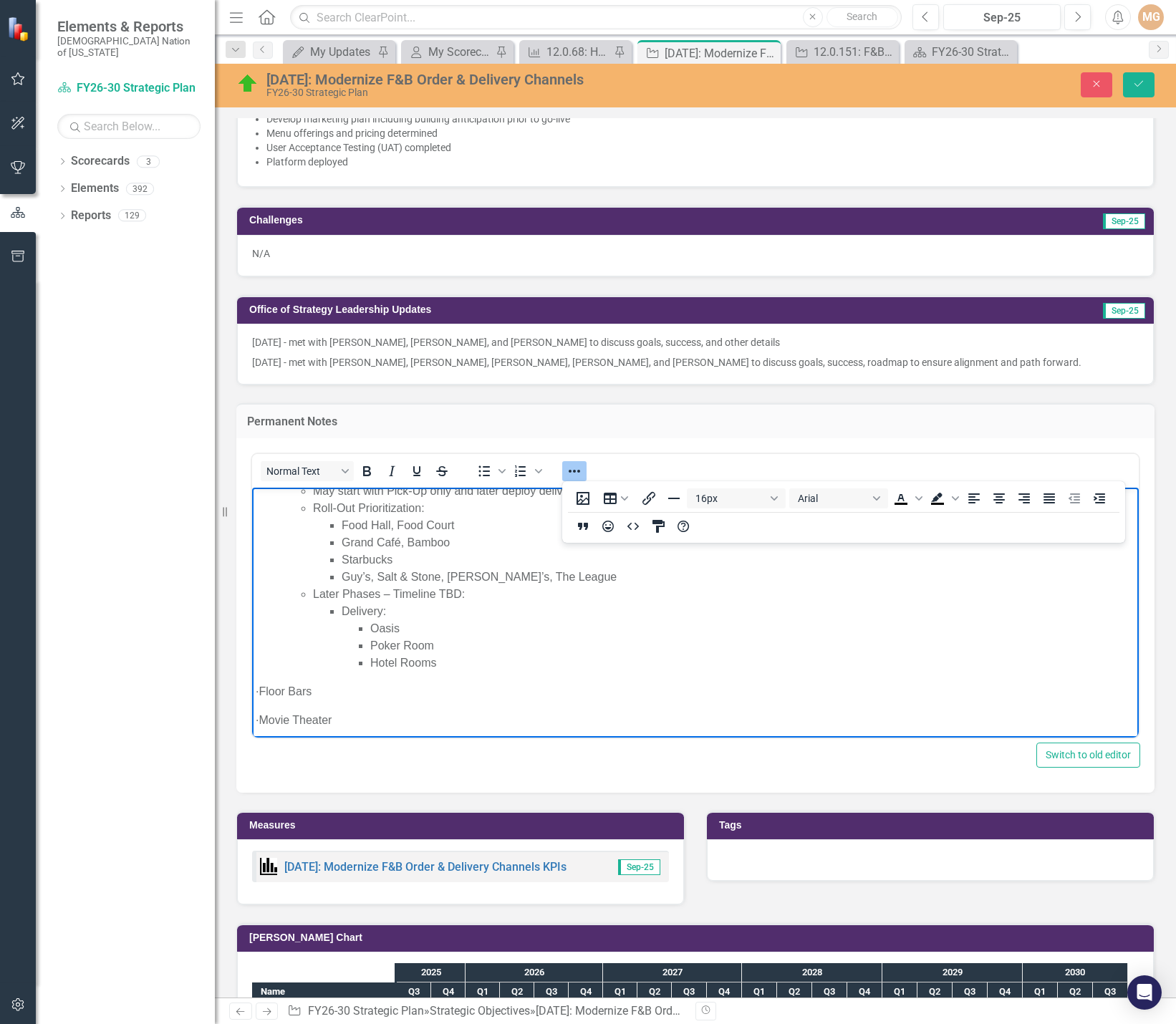
click at [252, 689] on html "Q1: IT Discovery & Build-Out for single instance ordering platform Marketing Pl…" at bounding box center [696, 536] width 886 height 529
drag, startPoint x: 282, startPoint y: 712, endPoint x: 252, endPoint y: 709, distance: 30.1
click at [252, 709] on html "Q1: IT Discovery & Build-Out for single instance ordering platform Marketing Pl…" at bounding box center [696, 531] width 886 height 517
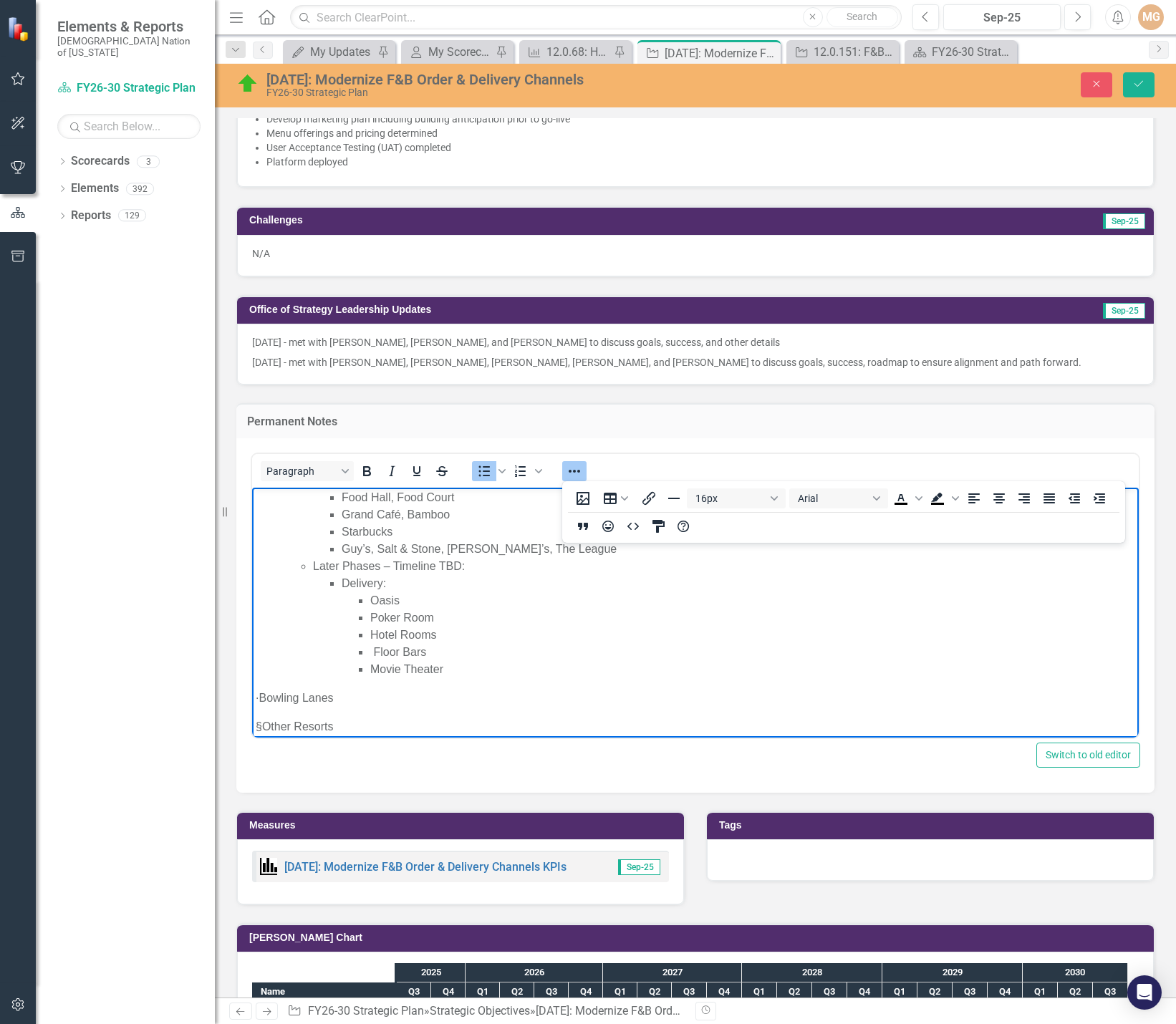
scroll to position [255, 0]
drag, startPoint x: 282, startPoint y: 683, endPoint x: 249, endPoint y: 682, distance: 33.0
click at [252, 682] on html "Q1: IT Discovery & Build-Out for single instance ordering platform Marketing Pl…" at bounding box center [696, 484] width 886 height 505
drag, startPoint x: 270, startPoint y: 711, endPoint x: 240, endPoint y: 712, distance: 30.0
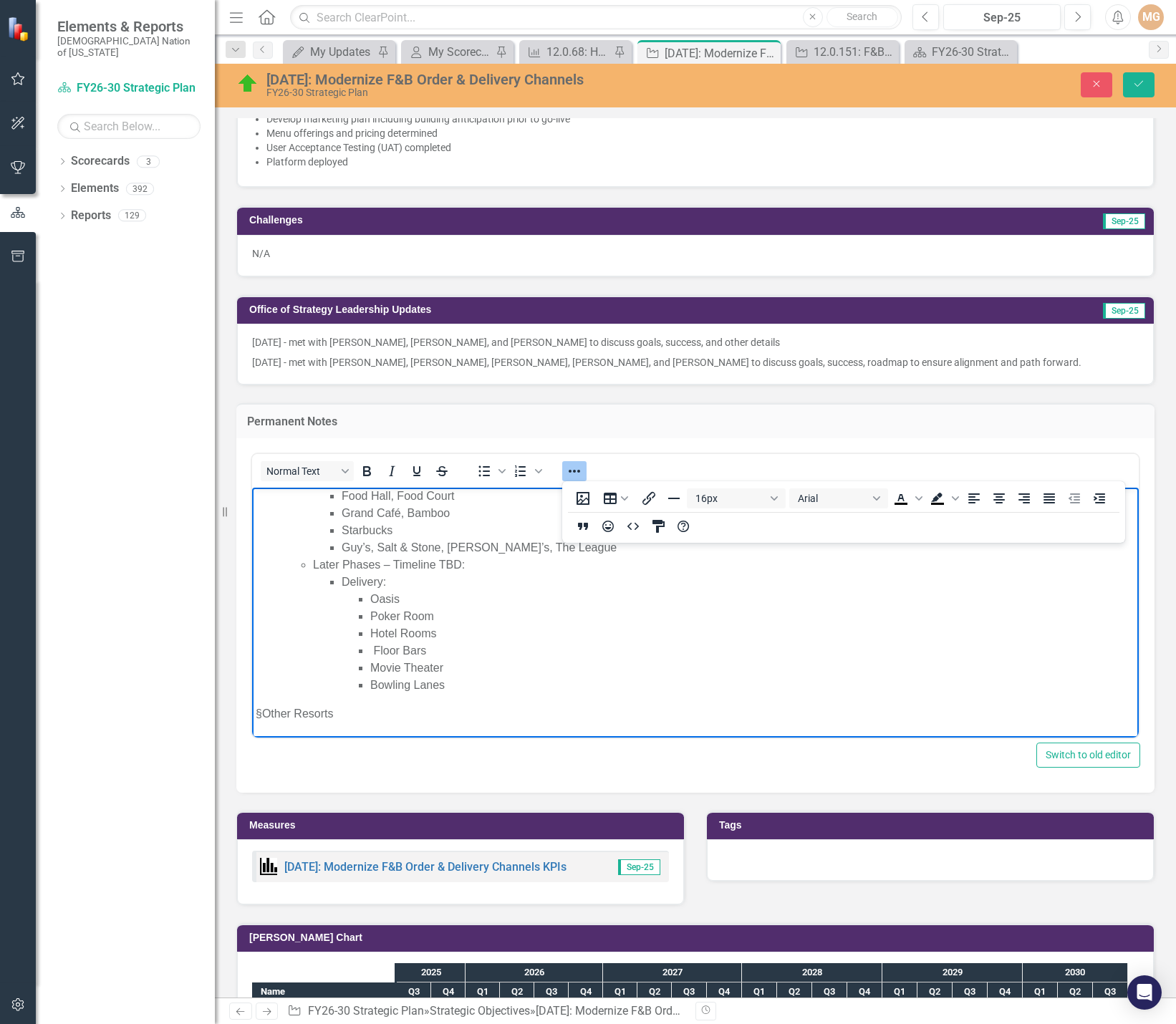
click at [252, 712] on html "Q1: IT Discovery & Build-Out for single instance ordering platform Marketing Pl…" at bounding box center [696, 490] width 886 height 495
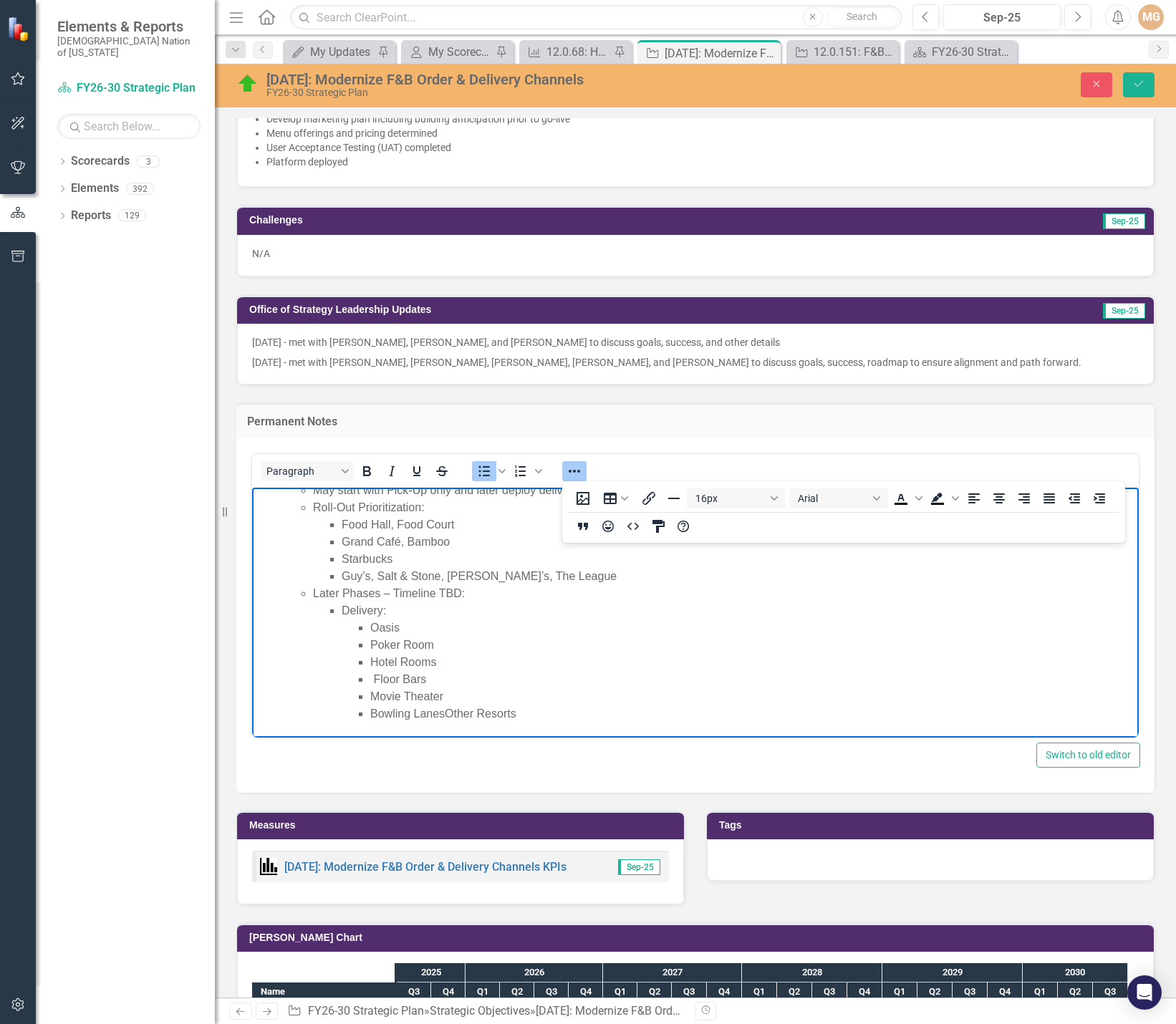
scroll to position [233, 0]
click at [583, 468] on button "Reveal or hide additional toolbar items" at bounding box center [574, 471] width 24 height 20
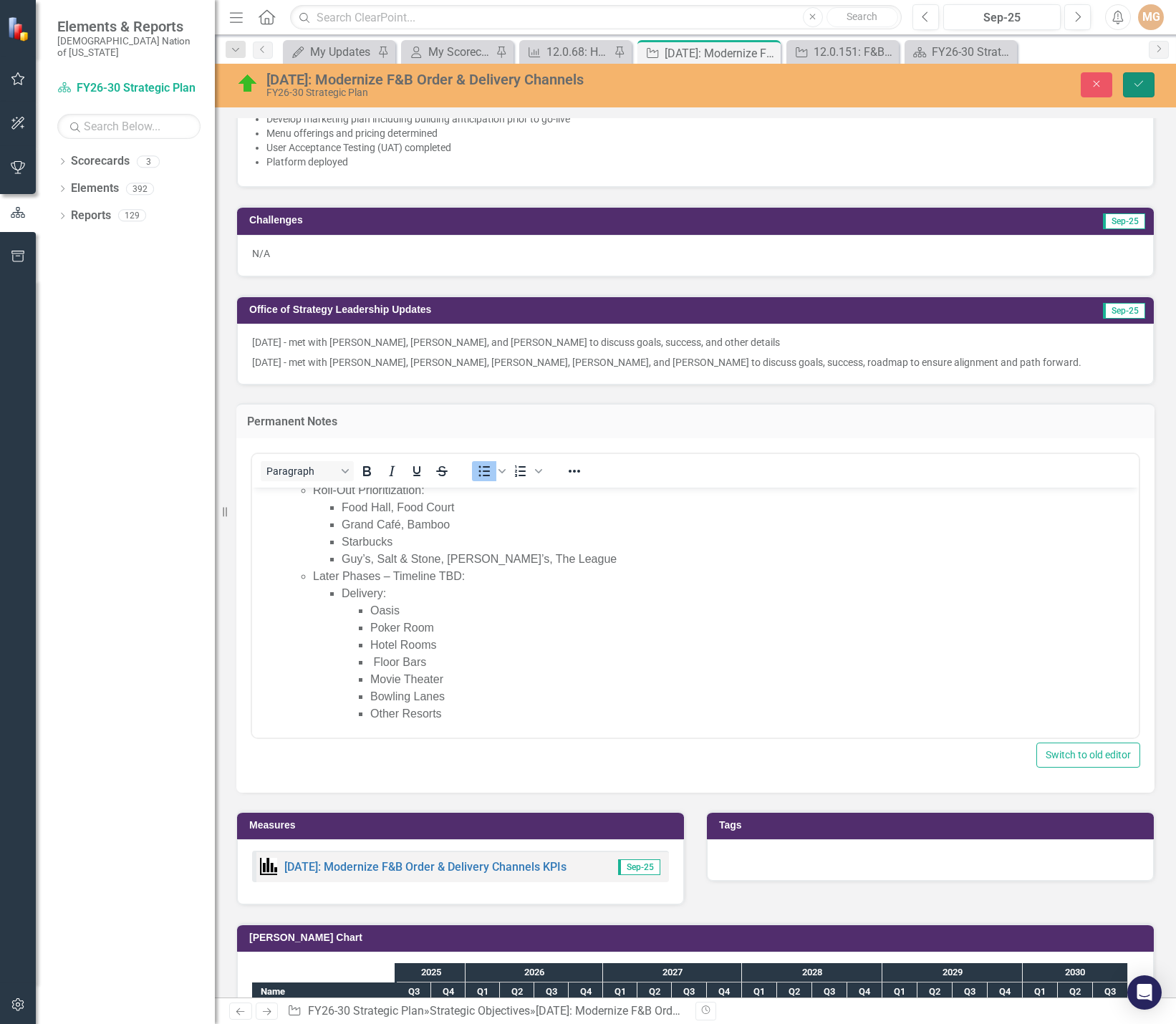
click at [1139, 92] on button "Save" at bounding box center [1139, 85] width 32 height 25
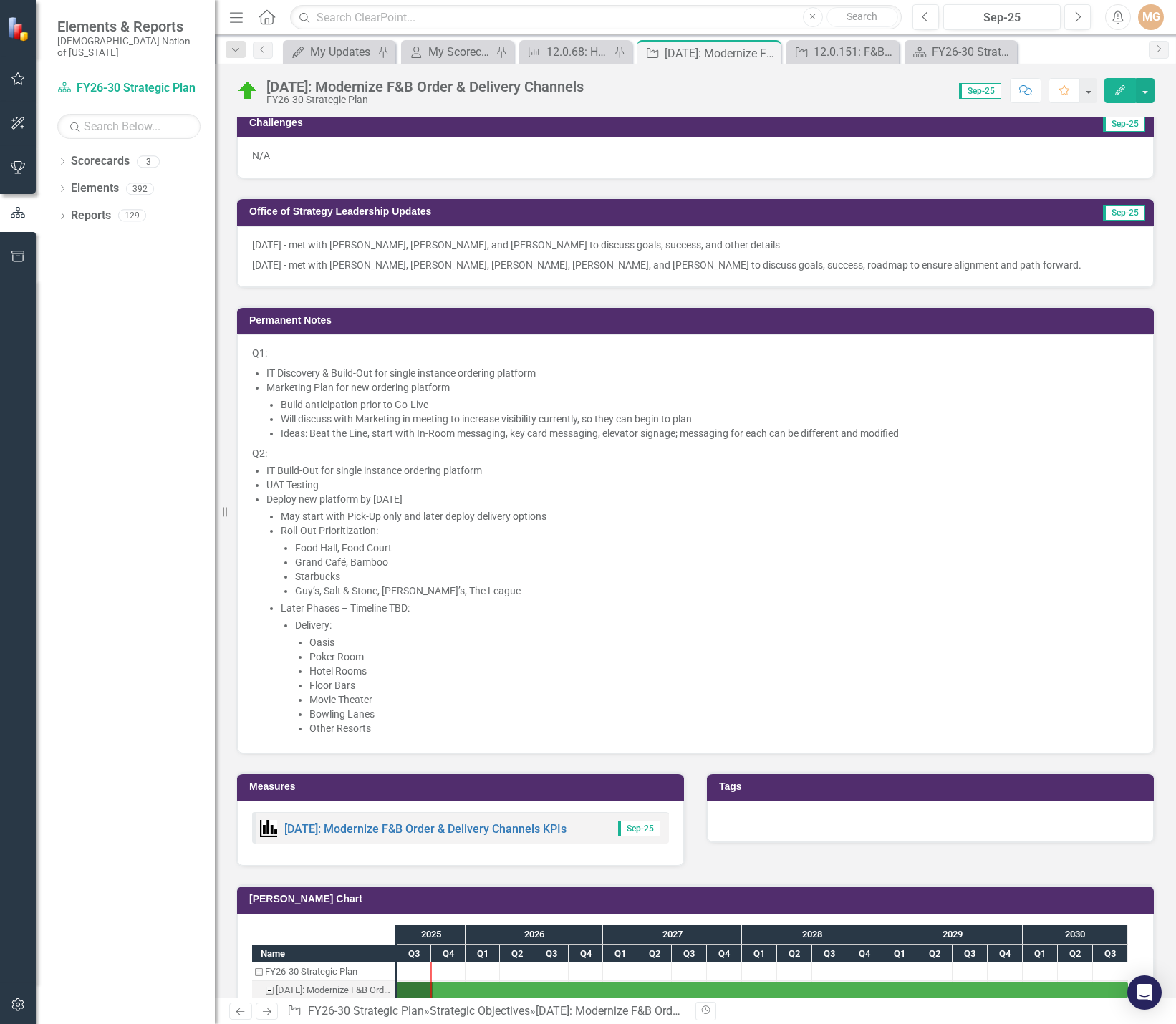
scroll to position [1146, 0]
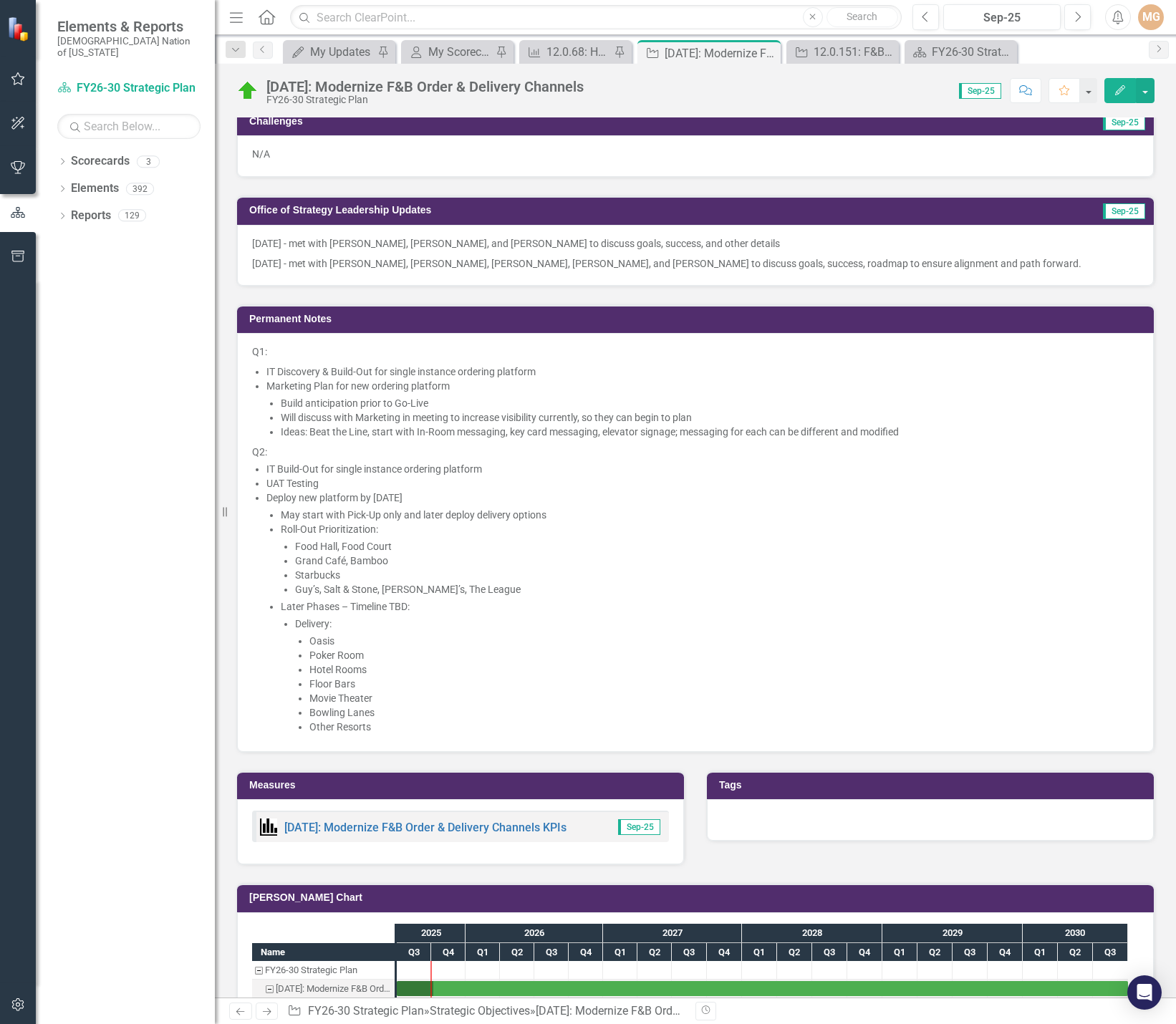
click at [367, 576] on li "Starbucks" at bounding box center [716, 575] width 844 height 14
click at [369, 576] on li "Starbucks" at bounding box center [716, 575] width 844 height 14
click at [423, 590] on li "Guy’s, Salt & Stone, Gilley’s, The League" at bounding box center [716, 589] width 844 height 14
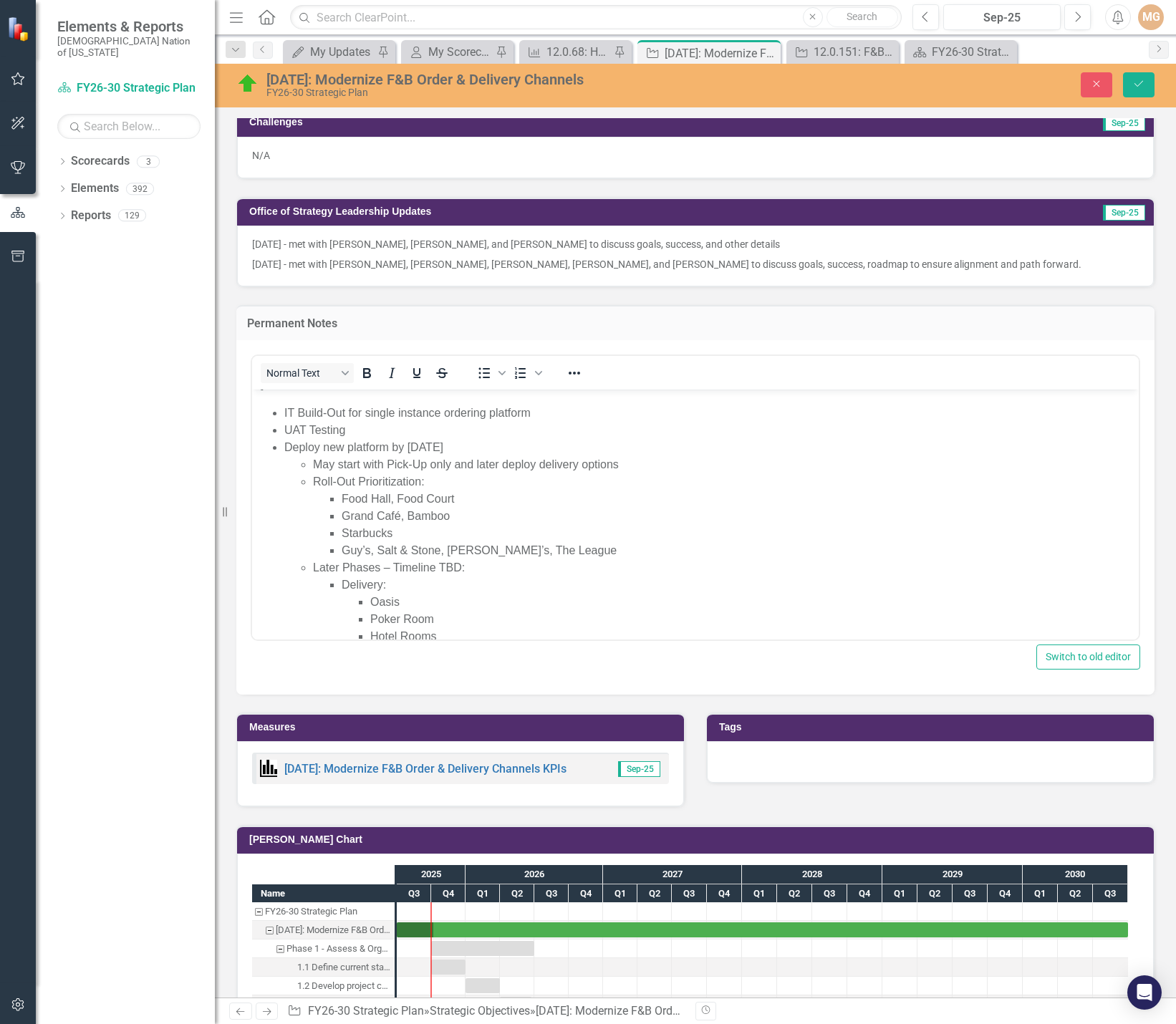
scroll to position [215, 0]
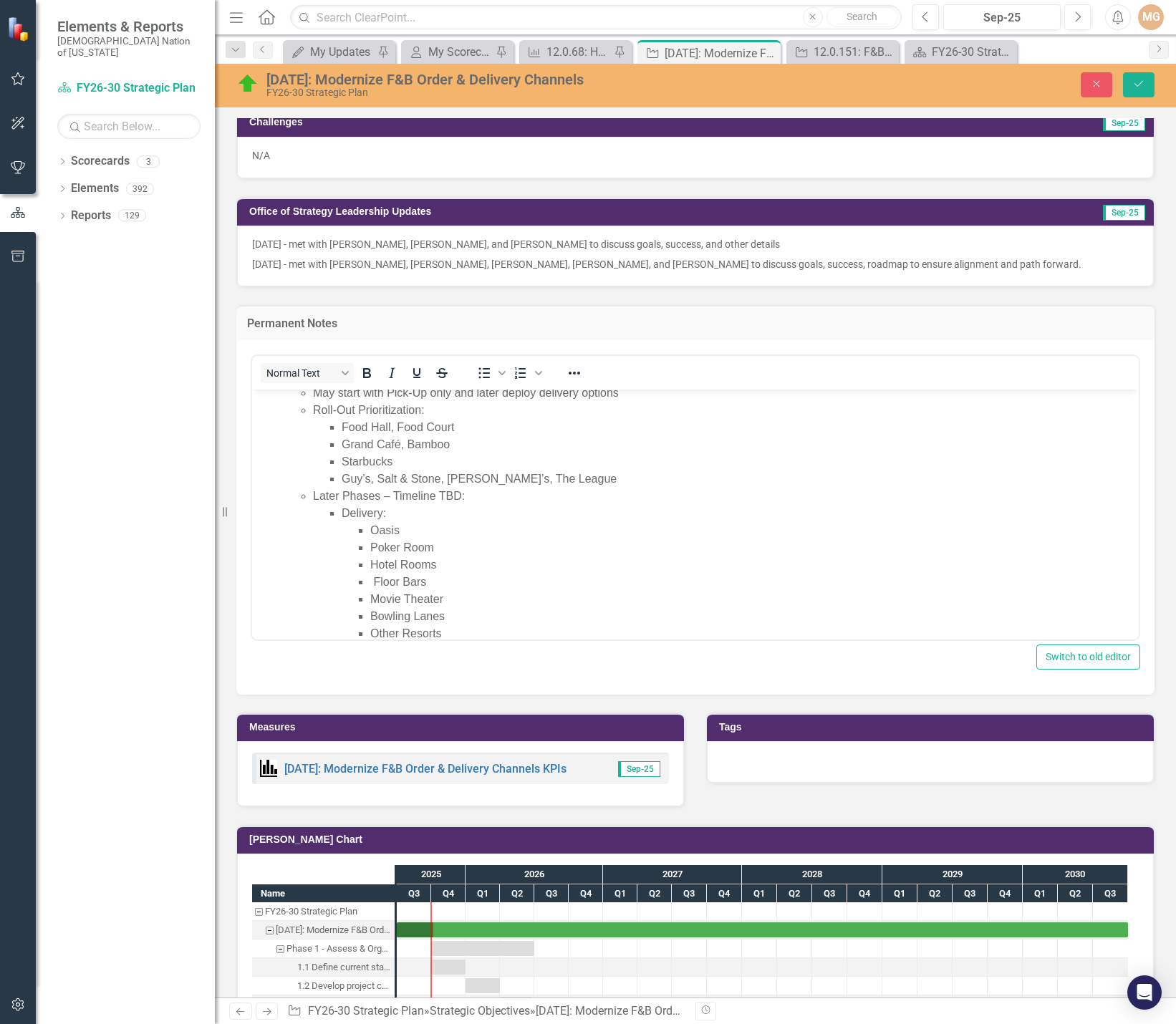
click at [404, 459] on li "Starbucks" at bounding box center [738, 461] width 793 height 17
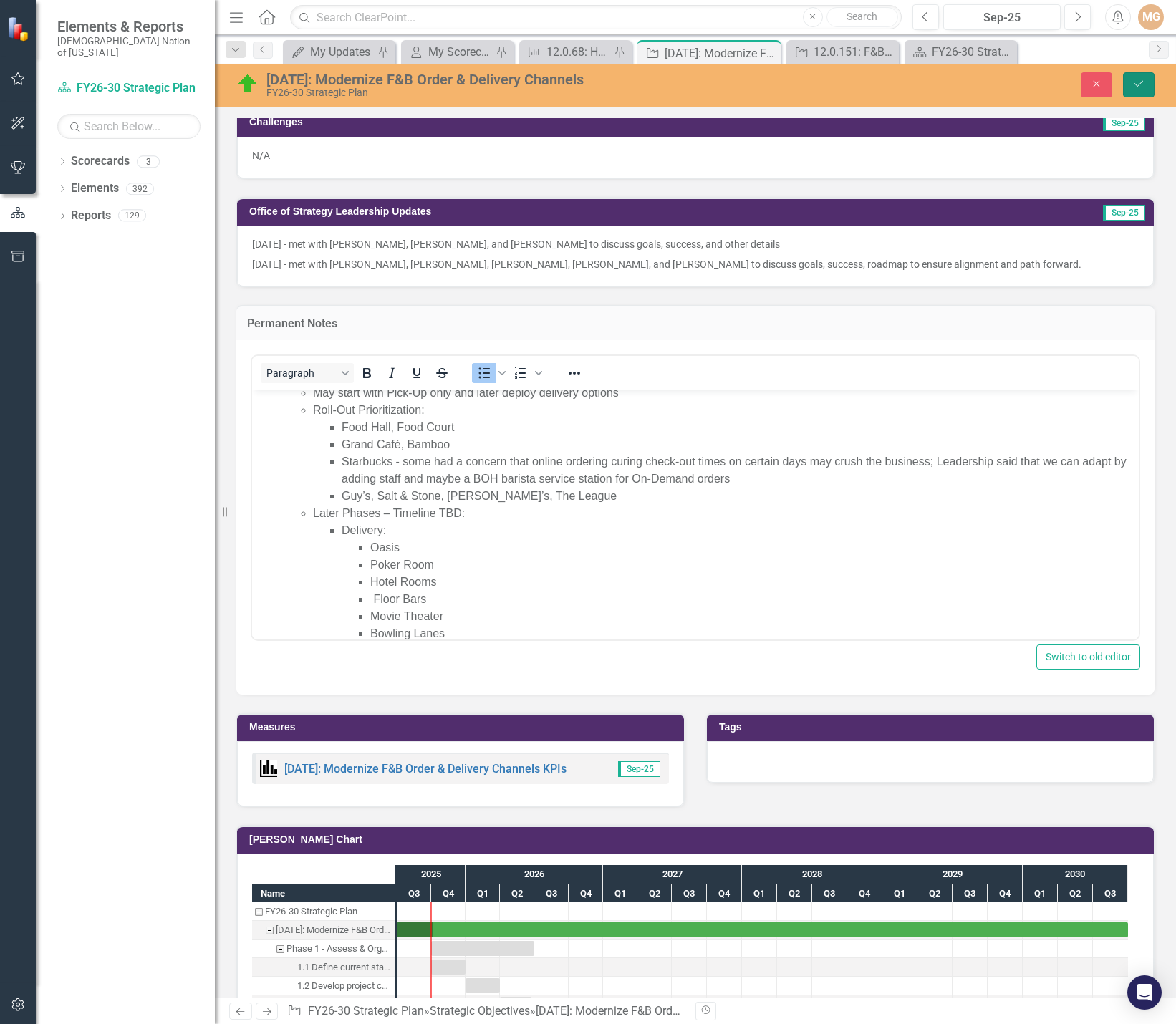
click at [1147, 88] on button "Save" at bounding box center [1139, 85] width 32 height 25
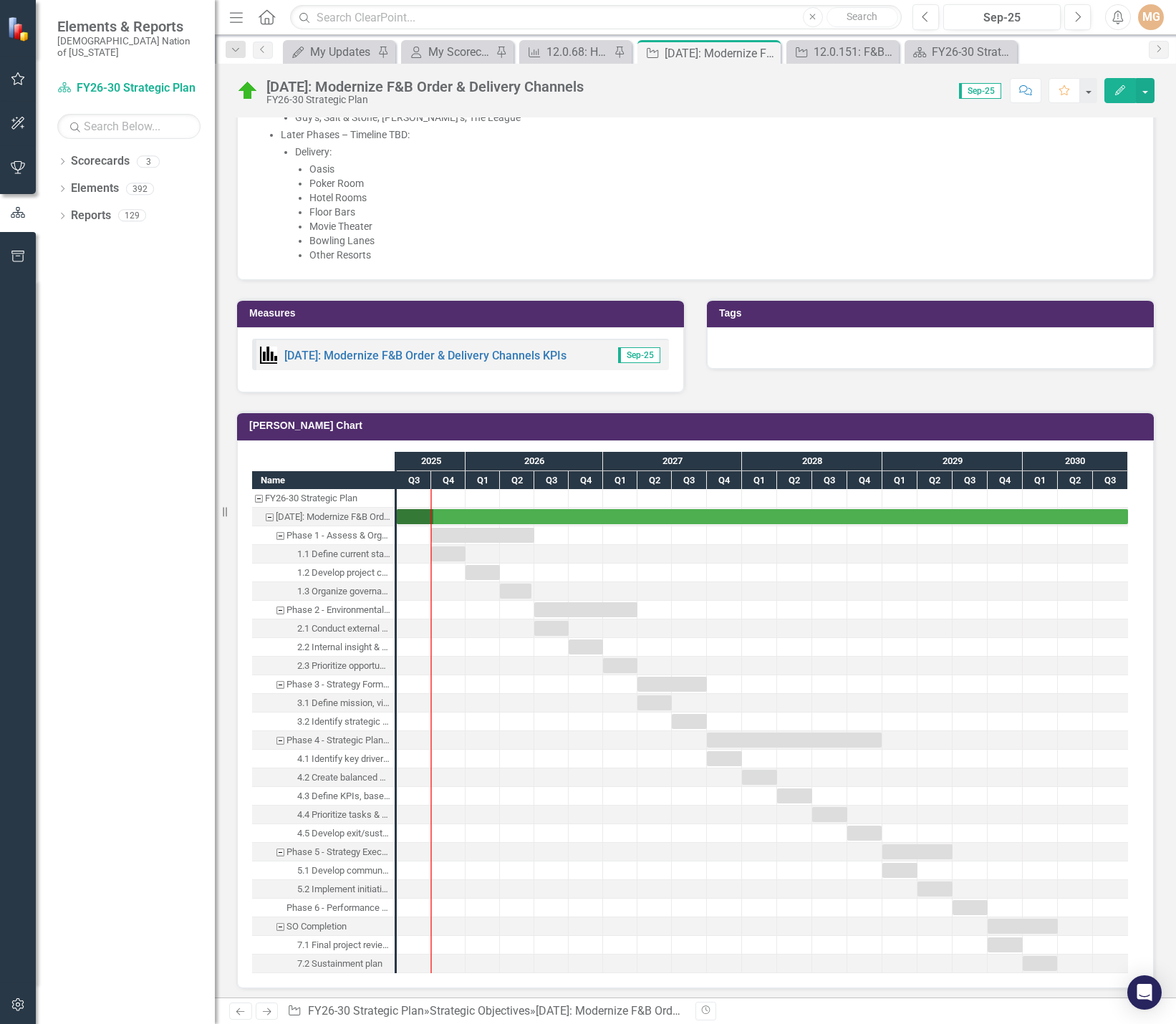
scroll to position [1934, 0]
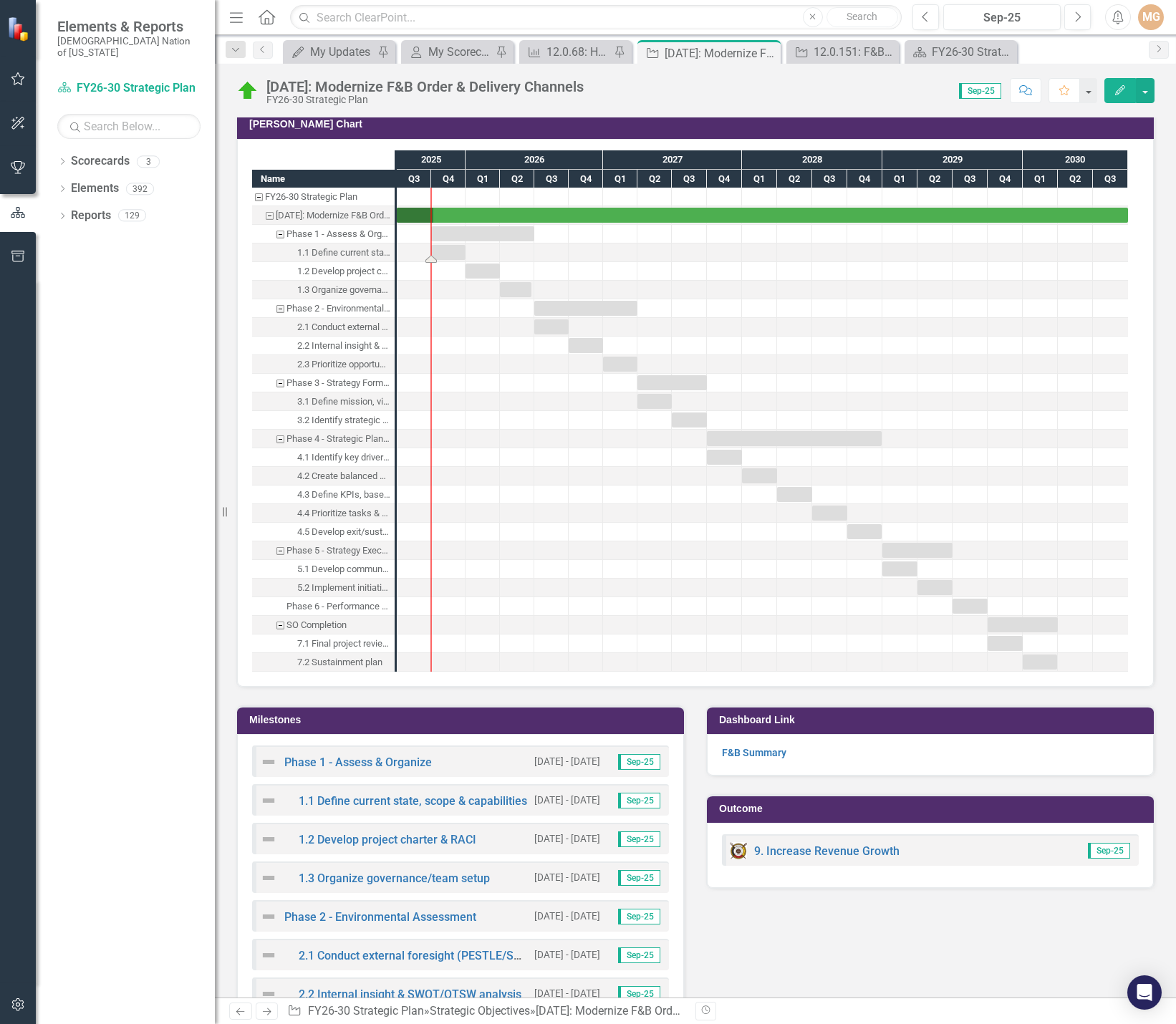
click at [446, 255] on div "Task: Start date: 2025-10-01 End date: 2025-12-31" at bounding box center [448, 252] width 34 height 15
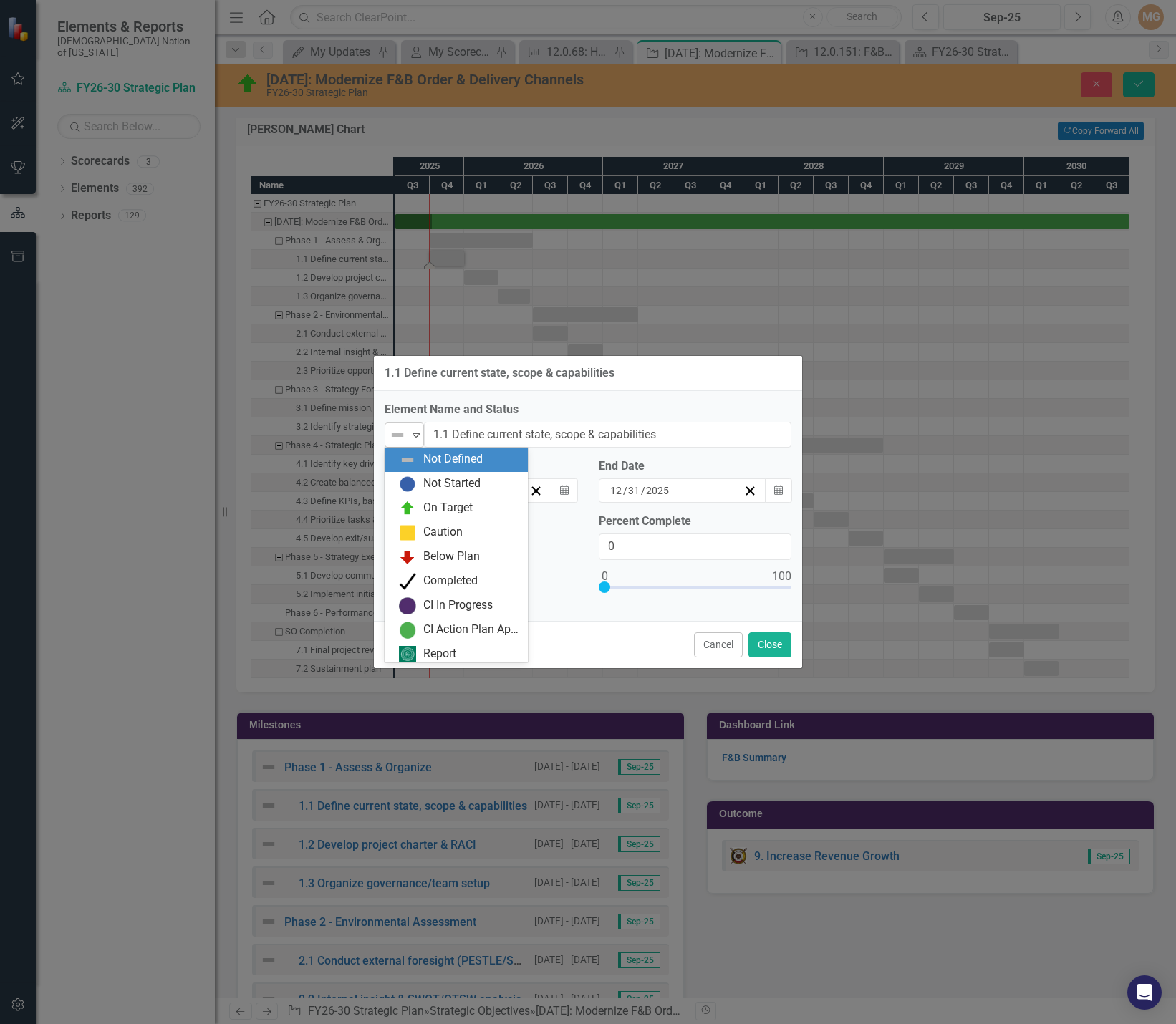
click at [408, 432] on div "Not Defined" at bounding box center [398, 435] width 22 height 20
click at [427, 581] on div "Completed" at bounding box center [450, 581] width 54 height 16
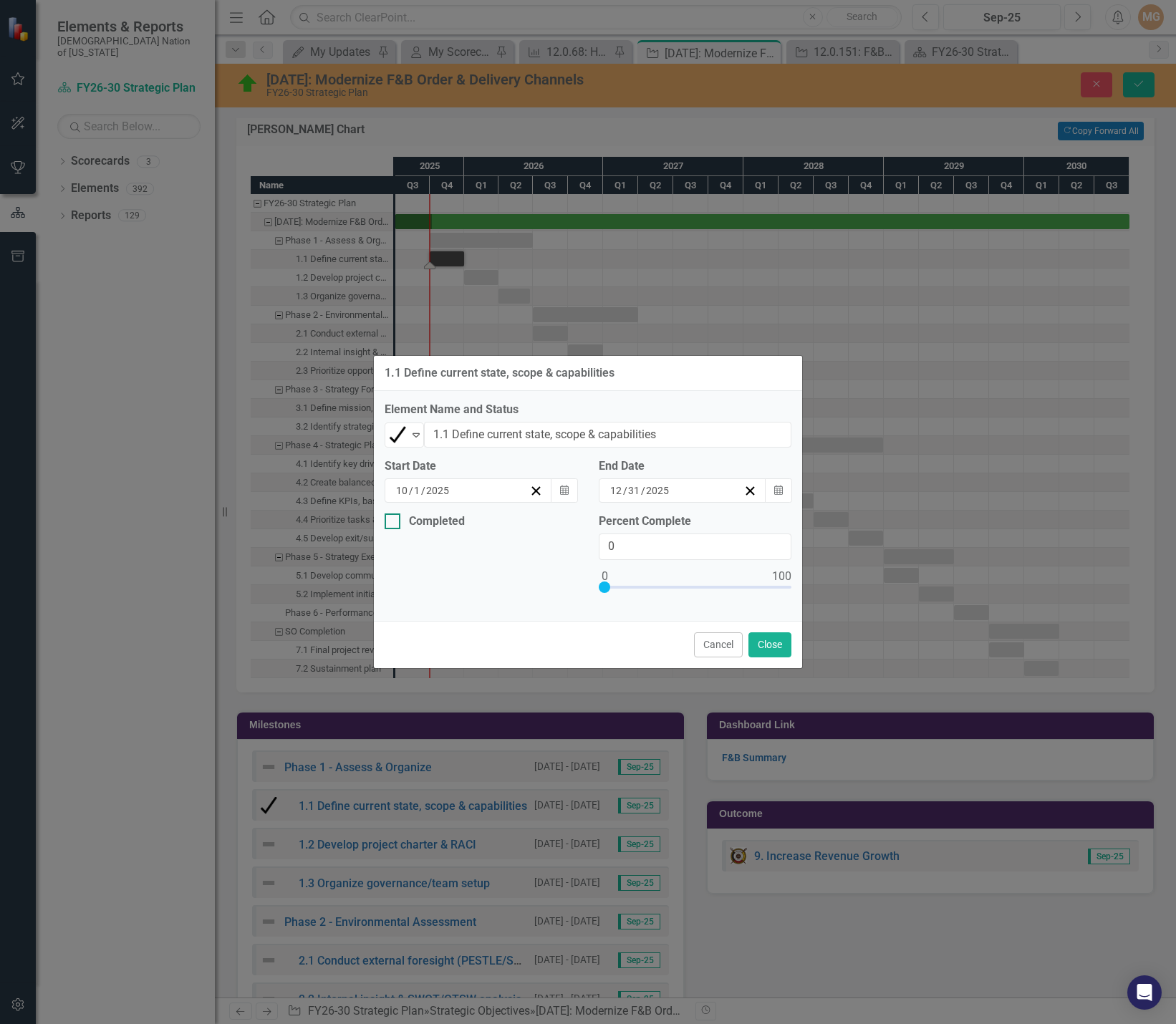
click at [425, 522] on div "Completed" at bounding box center [437, 522] width 56 height 0
click at [394, 523] on input "Completed" at bounding box center [389, 519] width 9 height 9
checkbox input "true"
click at [782, 489] on icon "Calendar" at bounding box center [778, 491] width 9 height 10
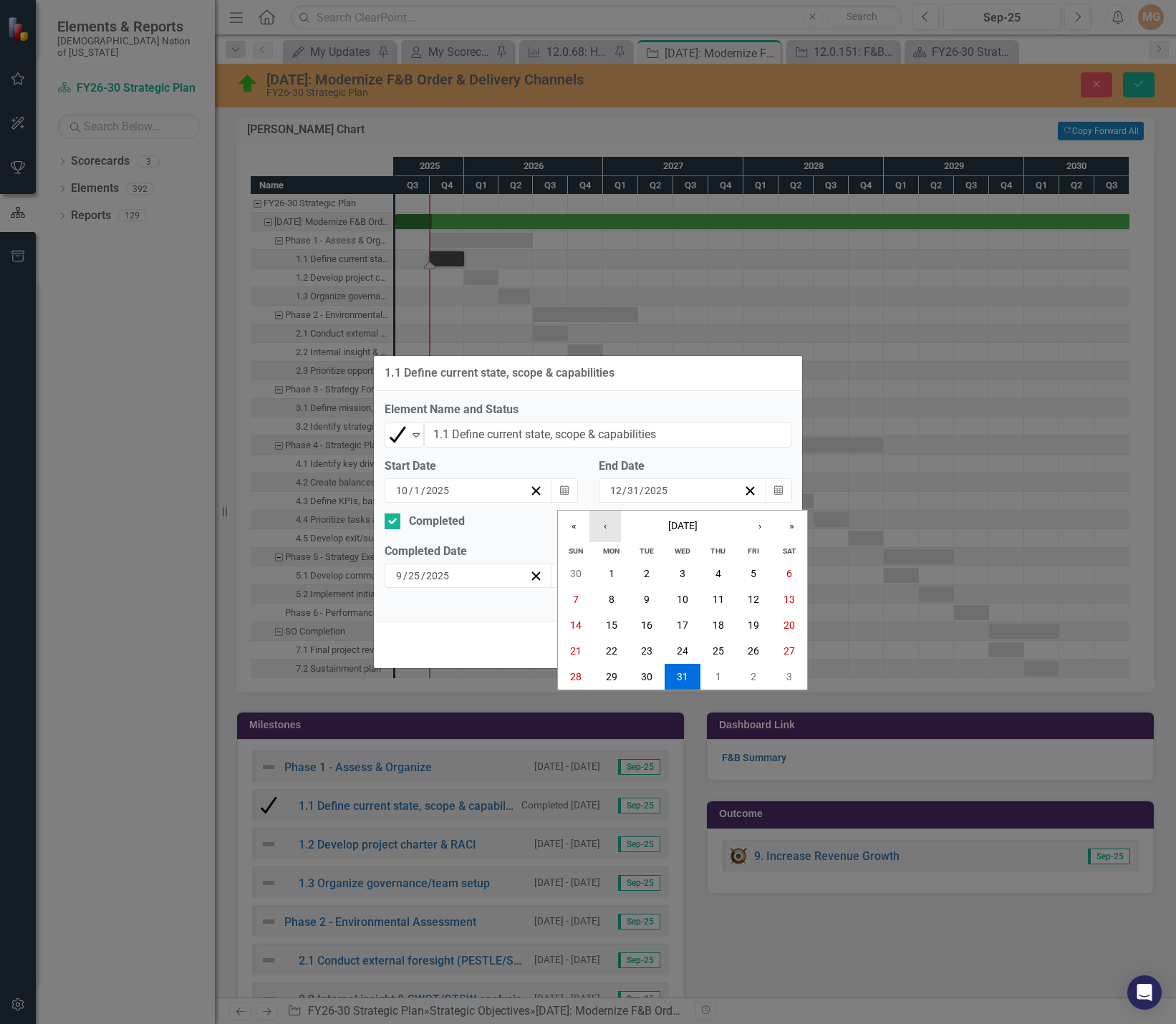
click at [602, 533] on button "‹" at bounding box center [605, 526] width 32 height 32
click at [767, 650] on button "26" at bounding box center [755, 651] width 36 height 26
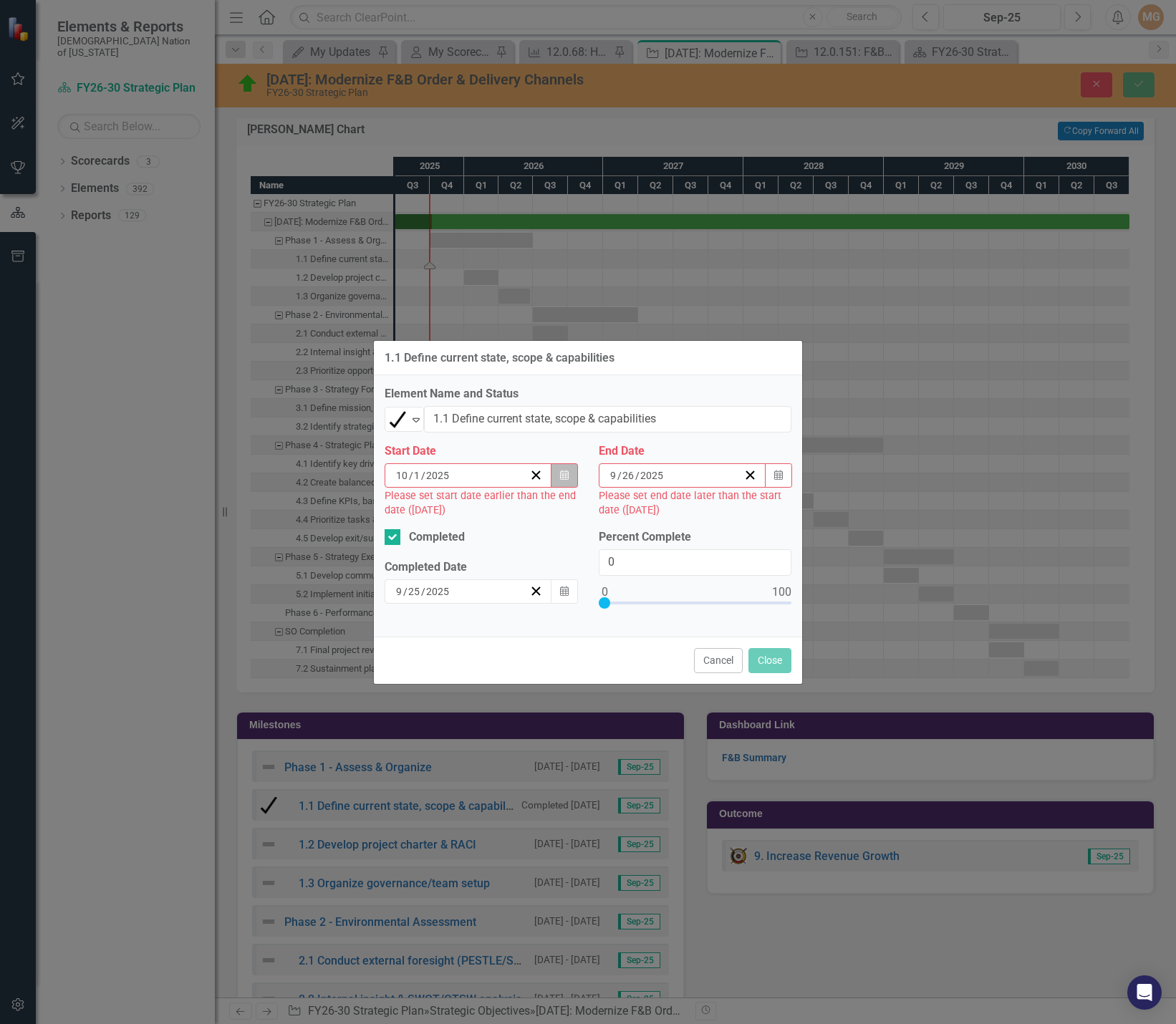
click at [569, 477] on button "Calendar" at bounding box center [564, 475] width 27 height 24
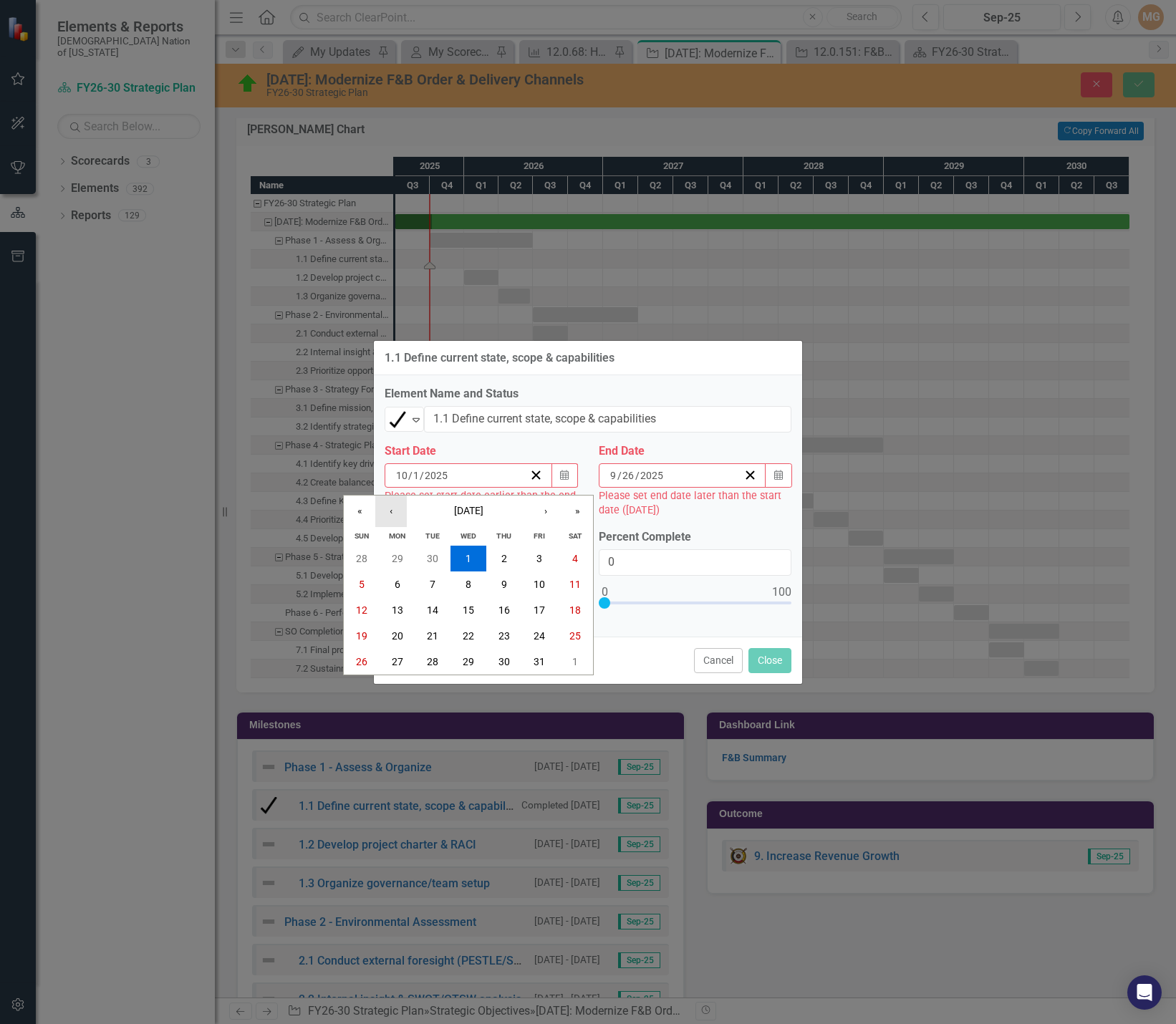
click at [391, 514] on button "‹" at bounding box center [390, 512] width 32 height 32
click at [383, 512] on button "‹" at bounding box center [390, 512] width 32 height 32
click at [429, 559] on button "1" at bounding box center [432, 558] width 36 height 26
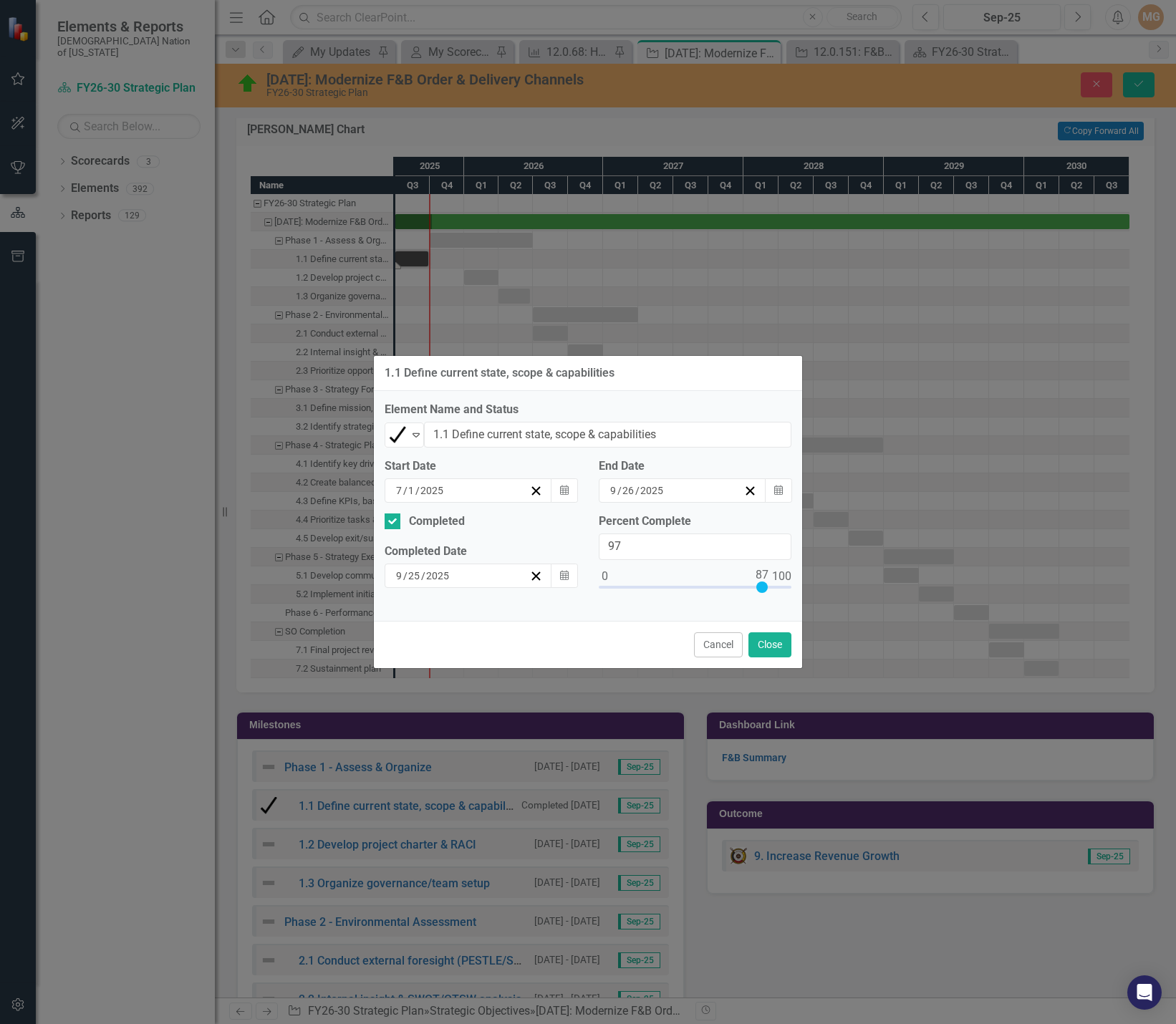
type input "100"
drag, startPoint x: 604, startPoint y: 584, endPoint x: 802, endPoint y: 588, distance: 198.0
click at [802, 588] on div "1.1 Define current state, scope & capabilities Element Name and Status Complete…" at bounding box center [588, 512] width 430 height 314
click at [771, 655] on button "Close" at bounding box center [769, 645] width 43 height 25
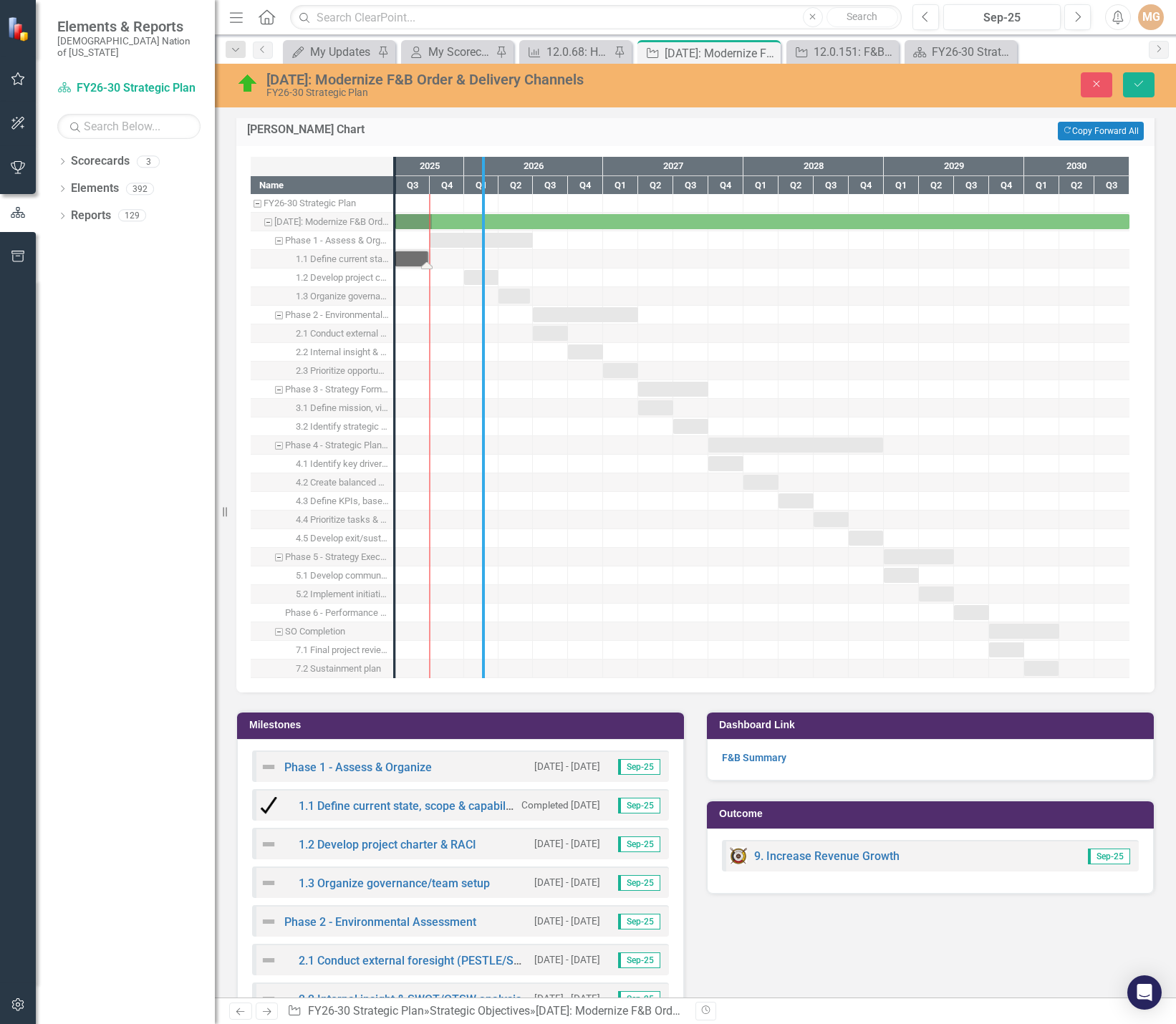
drag, startPoint x: 397, startPoint y: 207, endPoint x: 486, endPoint y: 212, distance: 89.1
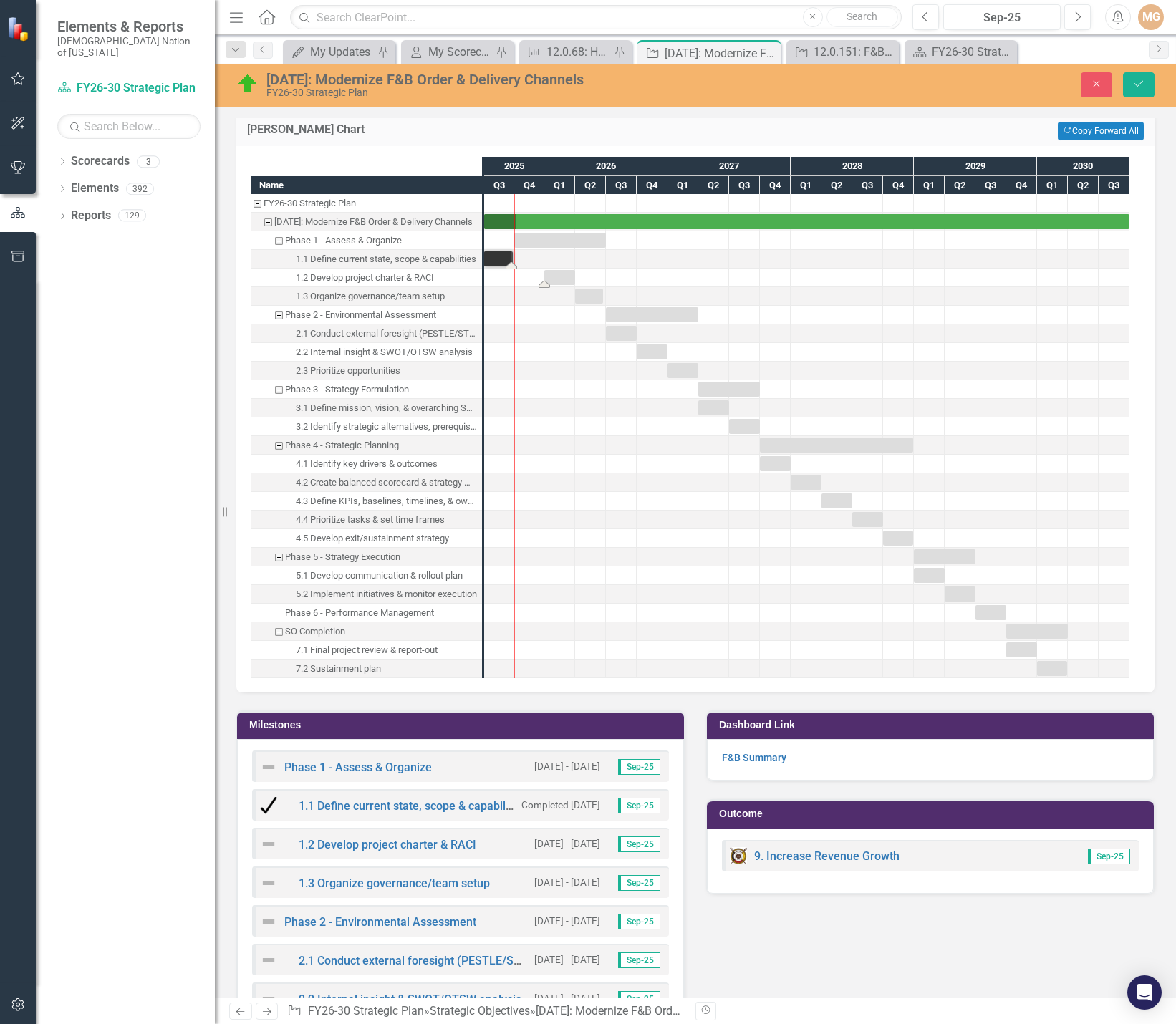
click at [558, 276] on div "Task: Start date: 2026-01-01 End date: 2026-03-31" at bounding box center [560, 277] width 31 height 15
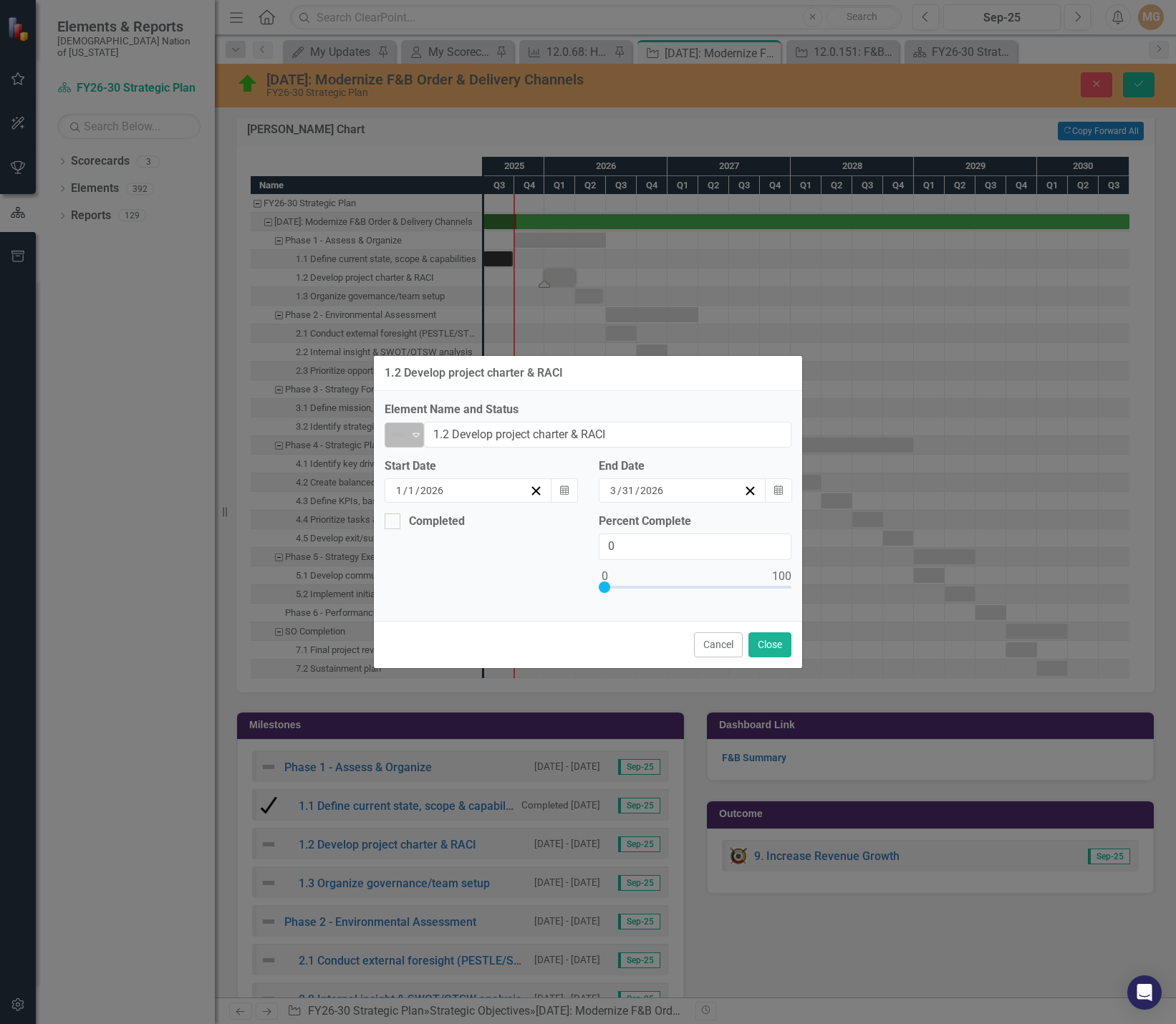
click at [413, 440] on icon "Expand" at bounding box center [416, 435] width 14 height 12
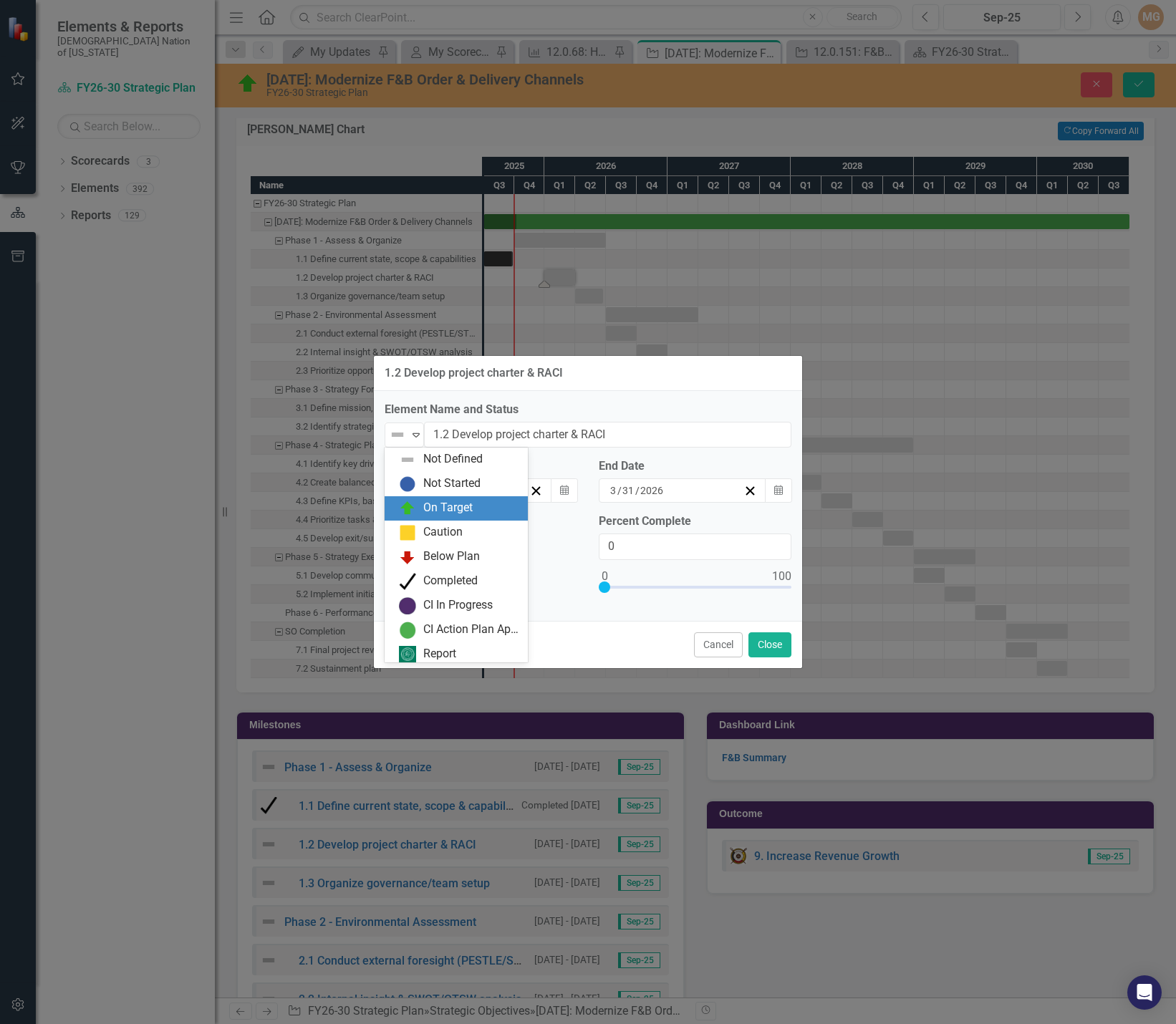
click at [442, 506] on div "On Target" at bounding box center [448, 508] width 50 height 16
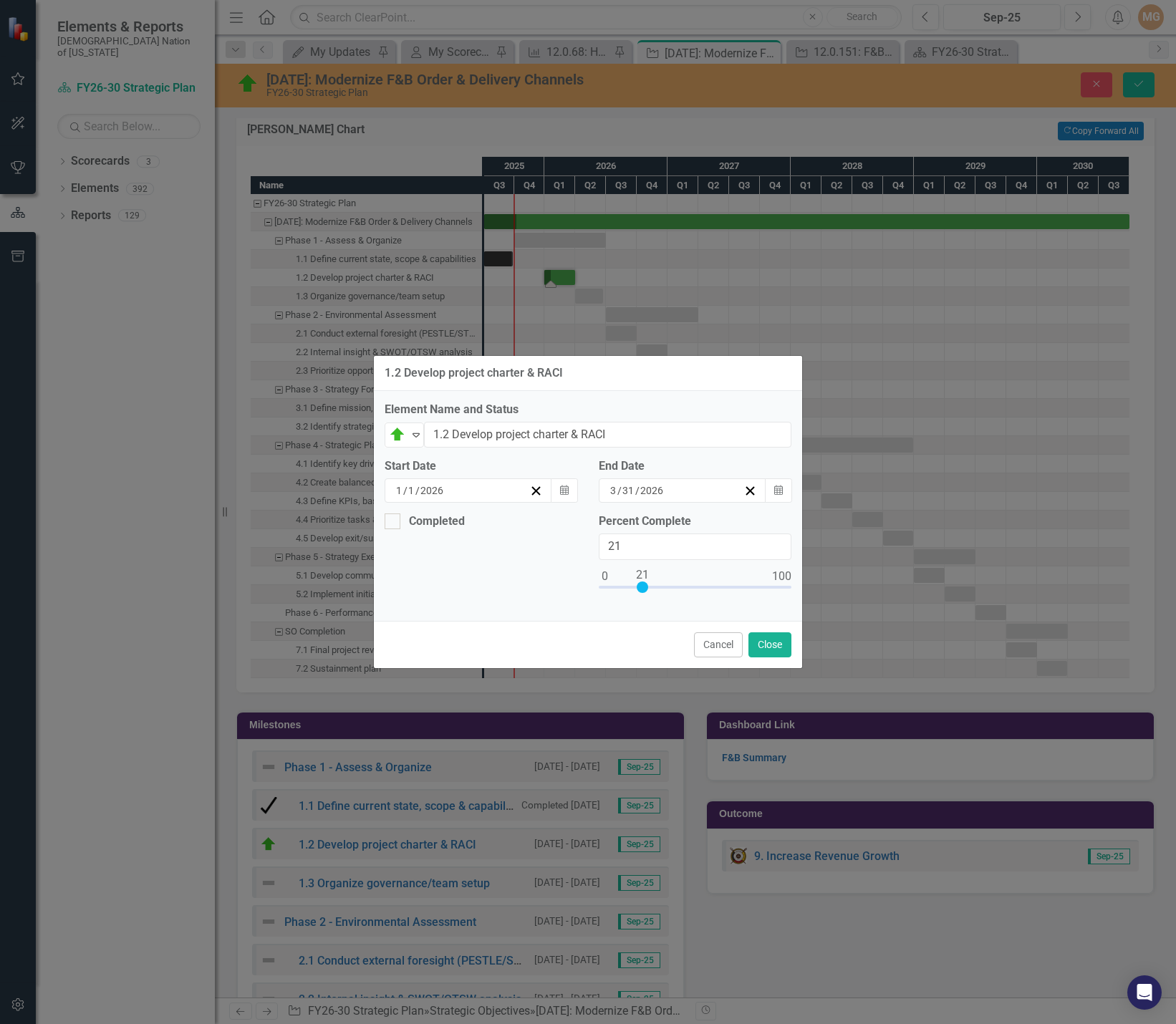
type input "20"
drag, startPoint x: 606, startPoint y: 587, endPoint x: 642, endPoint y: 586, distance: 36.0
click at [642, 586] on div at bounding box center [640, 587] width 12 height 12
click at [754, 643] on button "Close" at bounding box center [769, 645] width 43 height 25
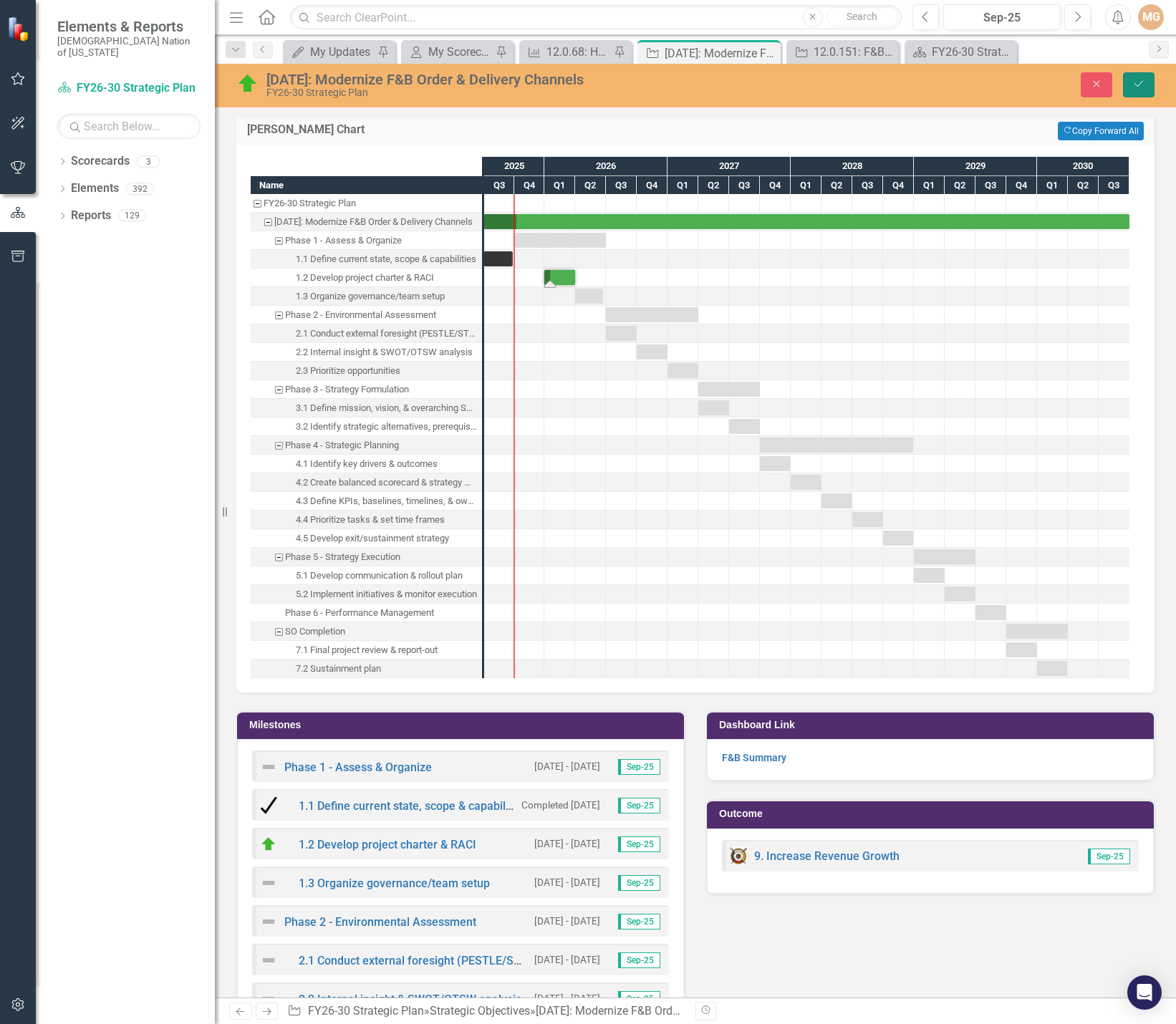
click at [1144, 92] on button "Save" at bounding box center [1139, 85] width 32 height 25
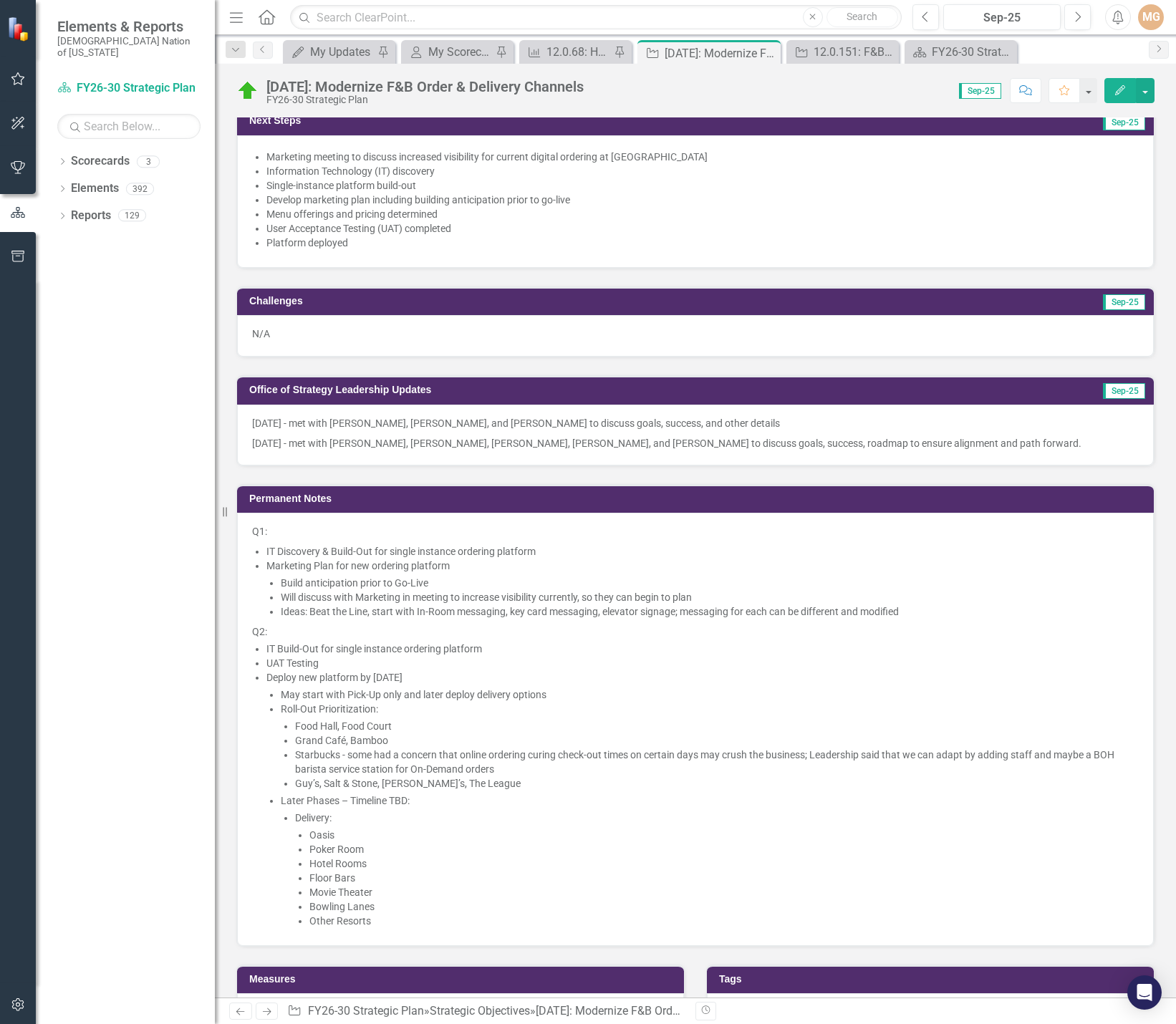
scroll to position [931, 0]
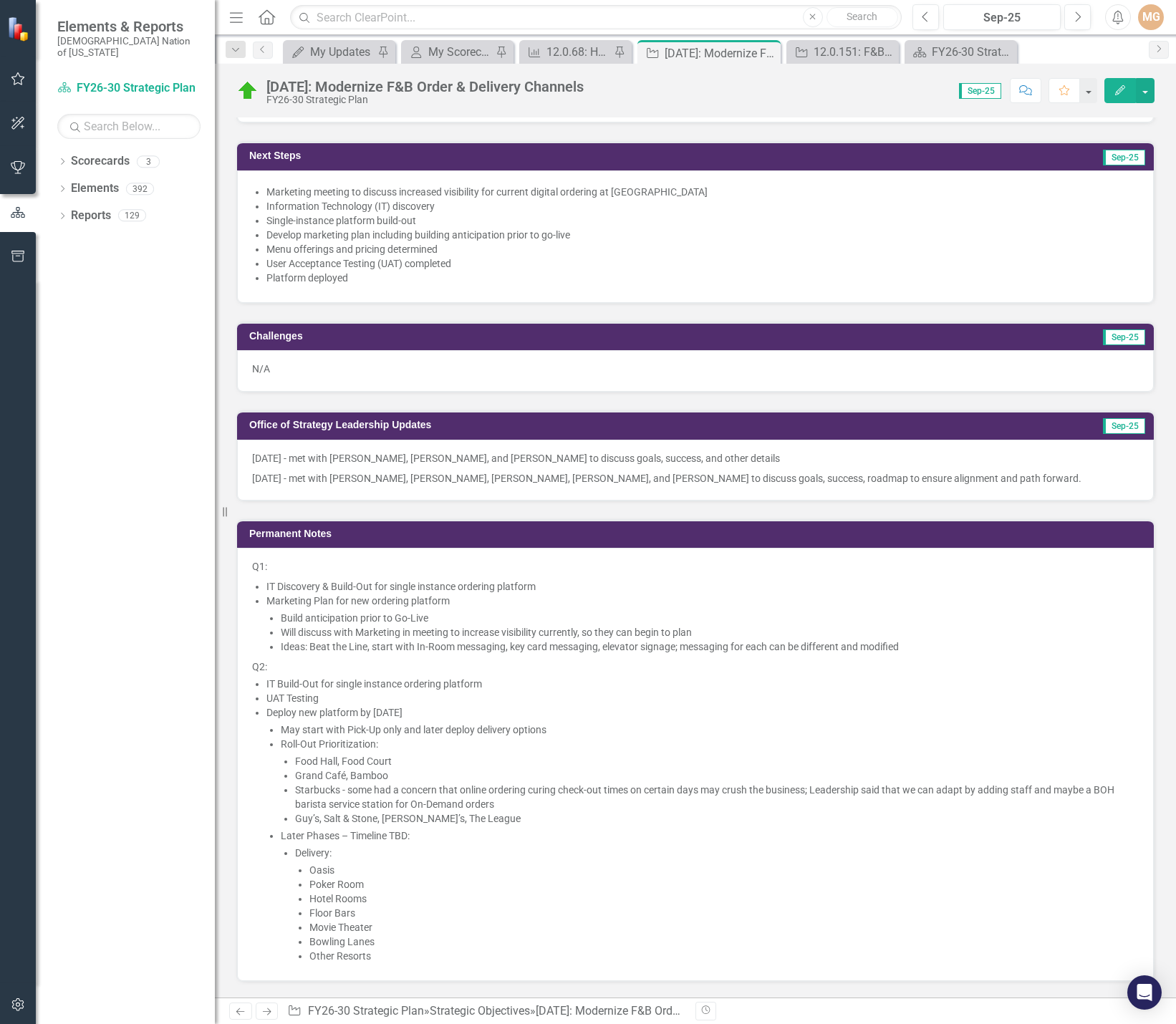
click at [394, 873] on li "Oasis" at bounding box center [724, 870] width 829 height 14
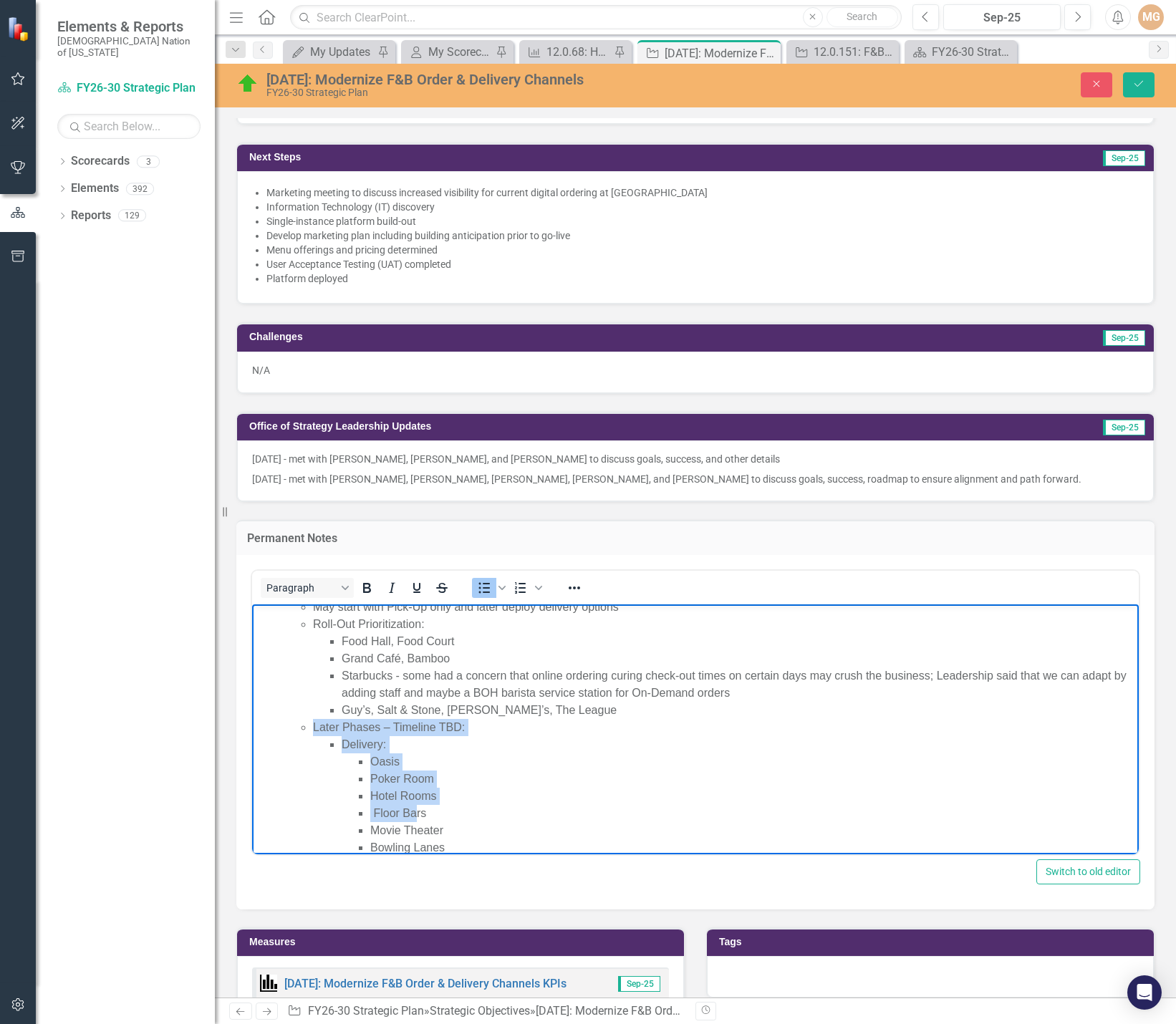
scroll to position [250, 0]
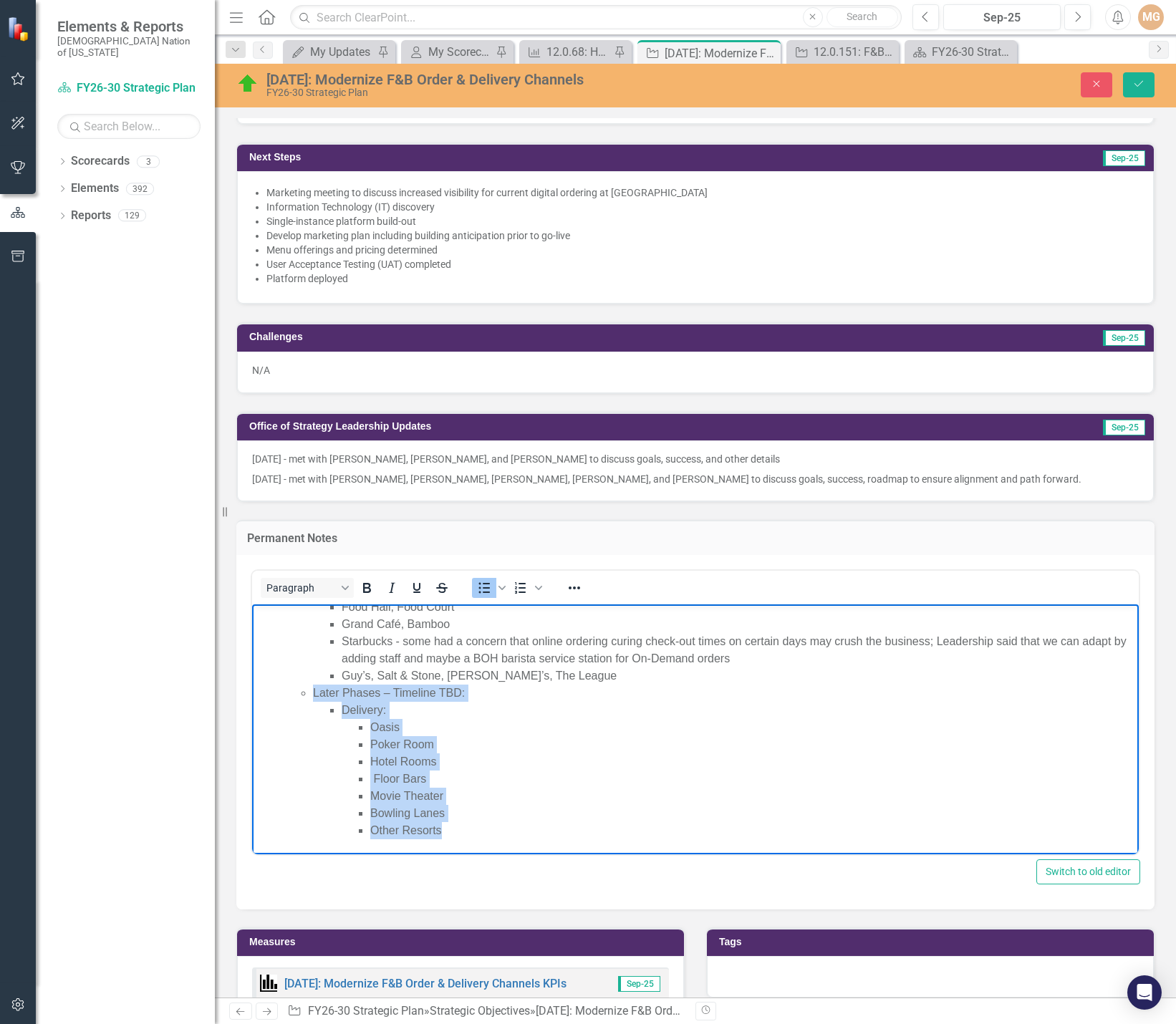
drag, startPoint x: 312, startPoint y: 727, endPoint x: 460, endPoint y: 830, distance: 180.3
click at [460, 830] on ul "May start with Pick-Up only and later deploy delivery options Roll-Out Prioriti…" at bounding box center [709, 701] width 851 height 275
click at [576, 587] on icon "Reveal or hide additional toolbar items" at bounding box center [574, 588] width 17 height 17
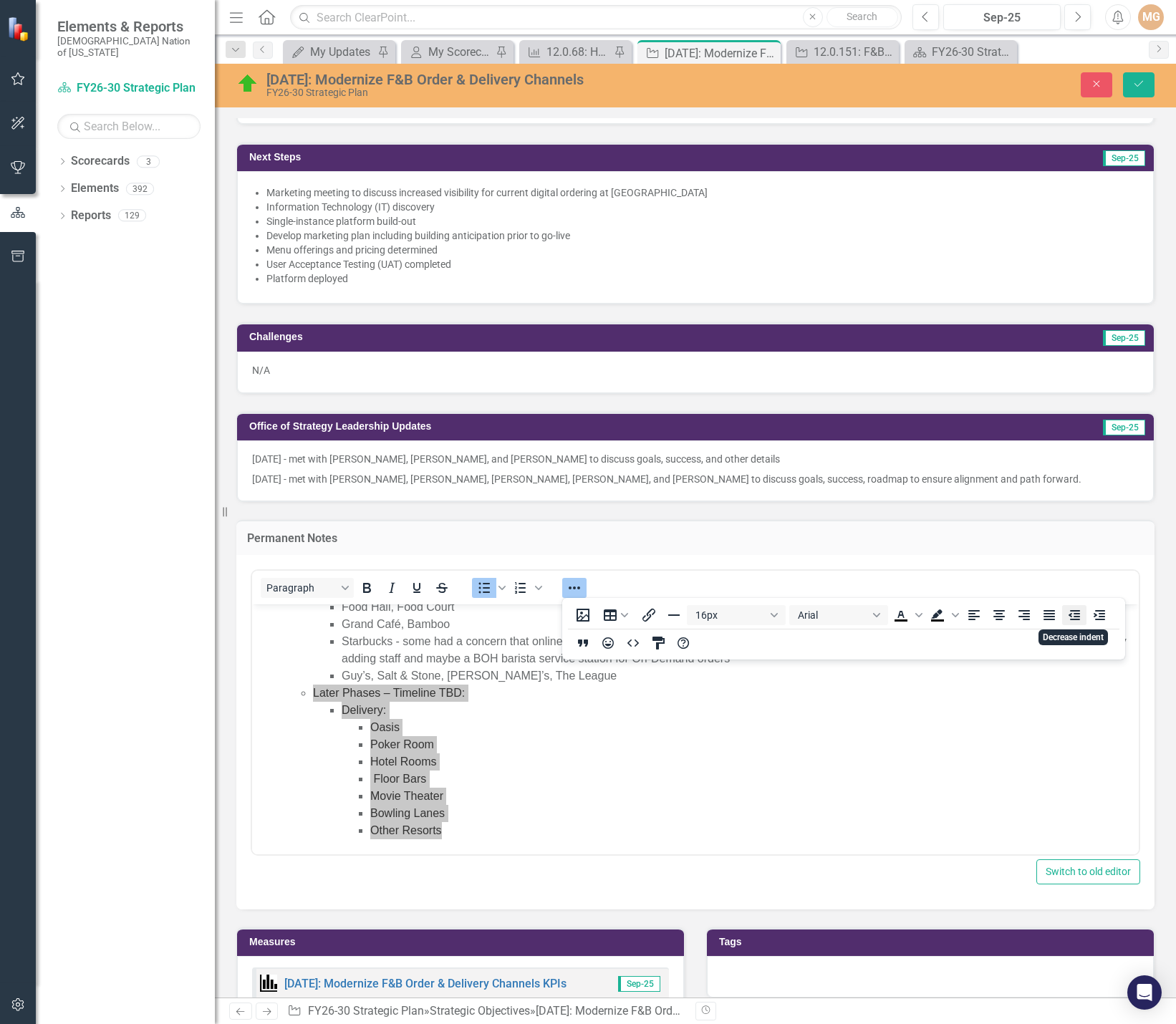
click at [1078, 616] on icon "Decrease indent" at bounding box center [1074, 616] width 17 height 17
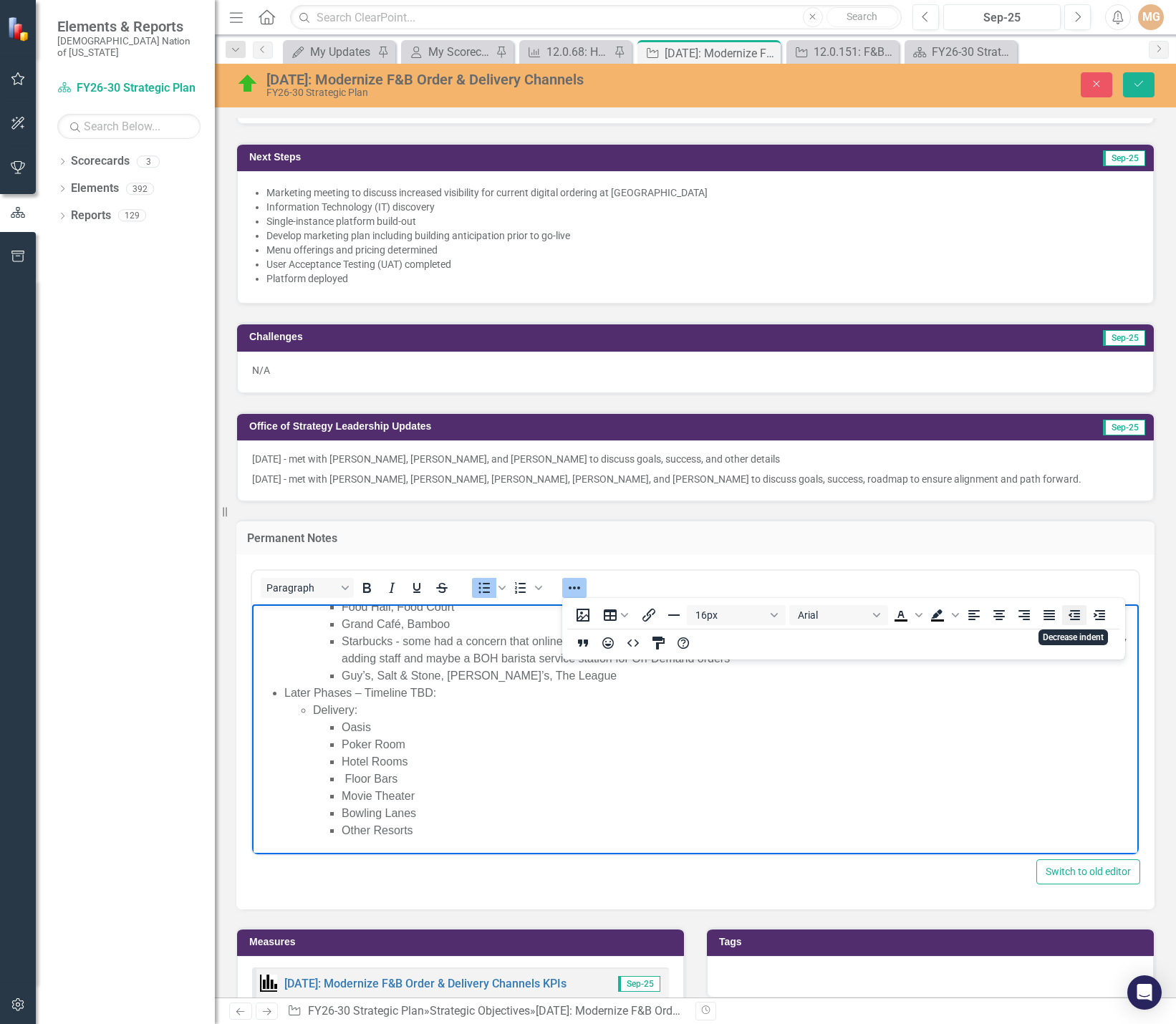
click at [1078, 616] on icon "Decrease indent" at bounding box center [1074, 616] width 17 height 17
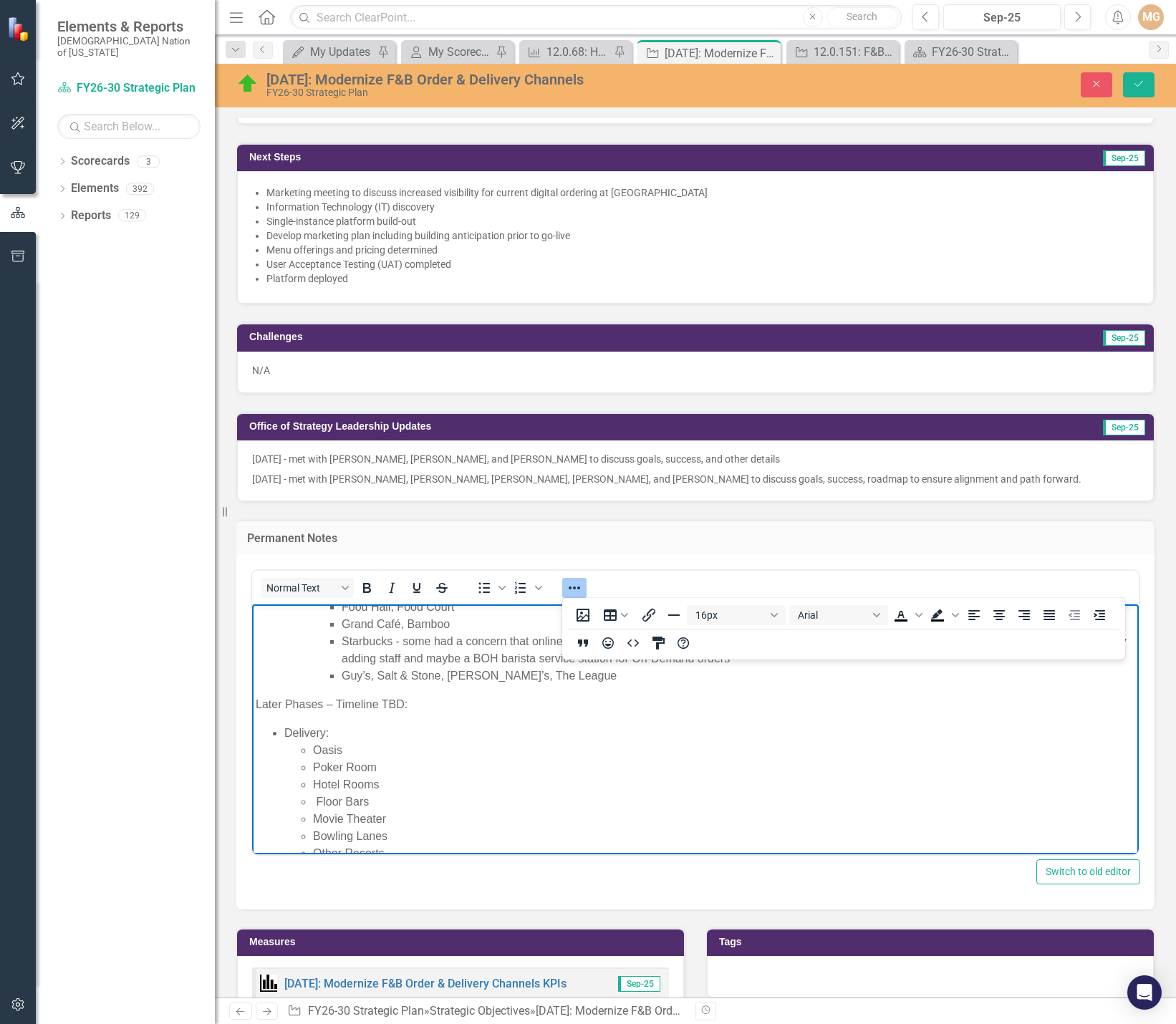
click at [645, 802] on li "Floor Bars" at bounding box center [723, 801] width 822 height 17
click at [285, 731] on li "Delivery: Oasis Poker Room Hotel Rooms Floor Bars Movie Theater Bowling Lanes O…" at bounding box center [709, 793] width 851 height 137
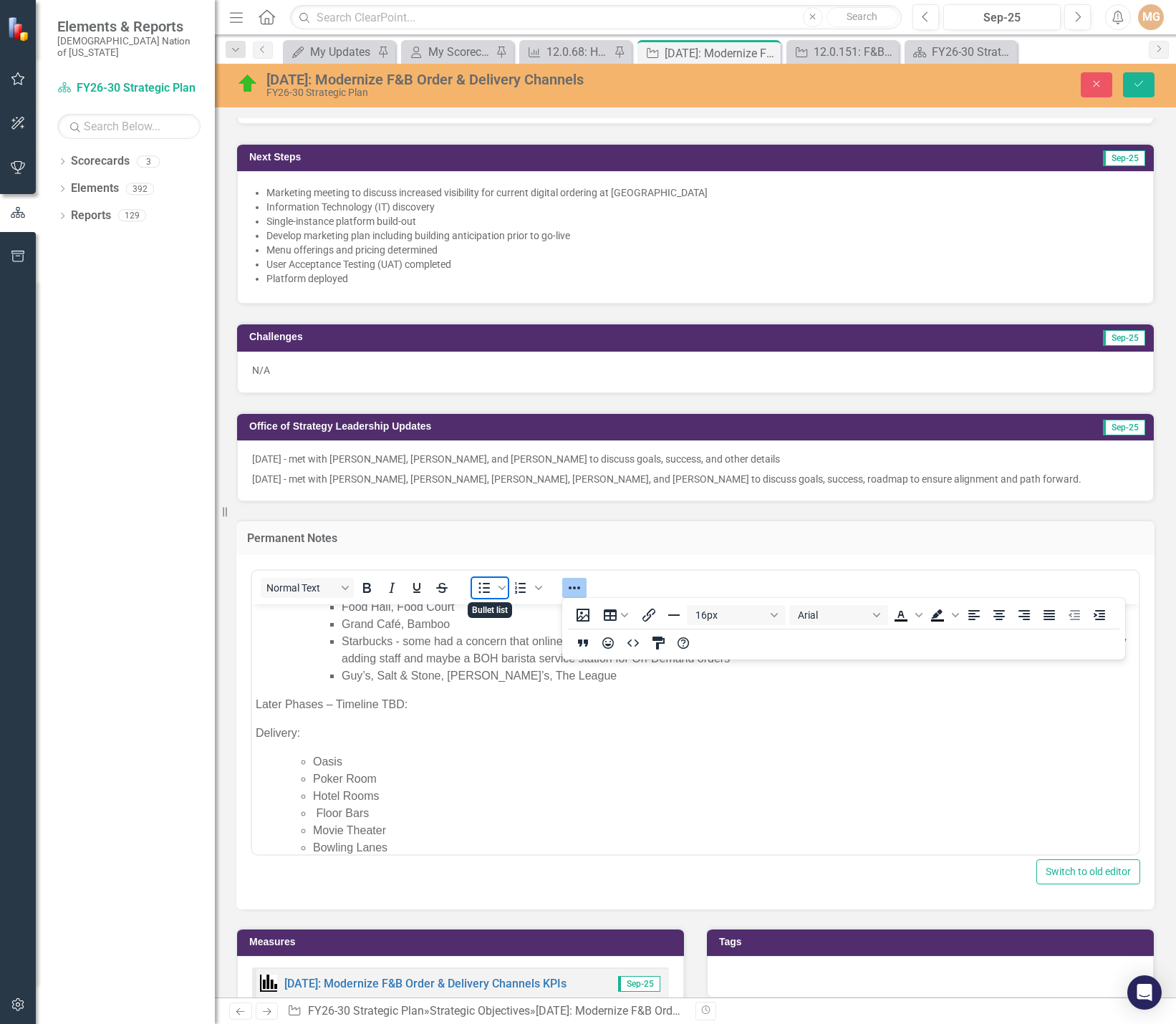
click at [480, 591] on icon "Bullet list" at bounding box center [484, 588] width 17 height 17
click at [1134, 84] on icon "Save" at bounding box center [1139, 83] width 13 height 10
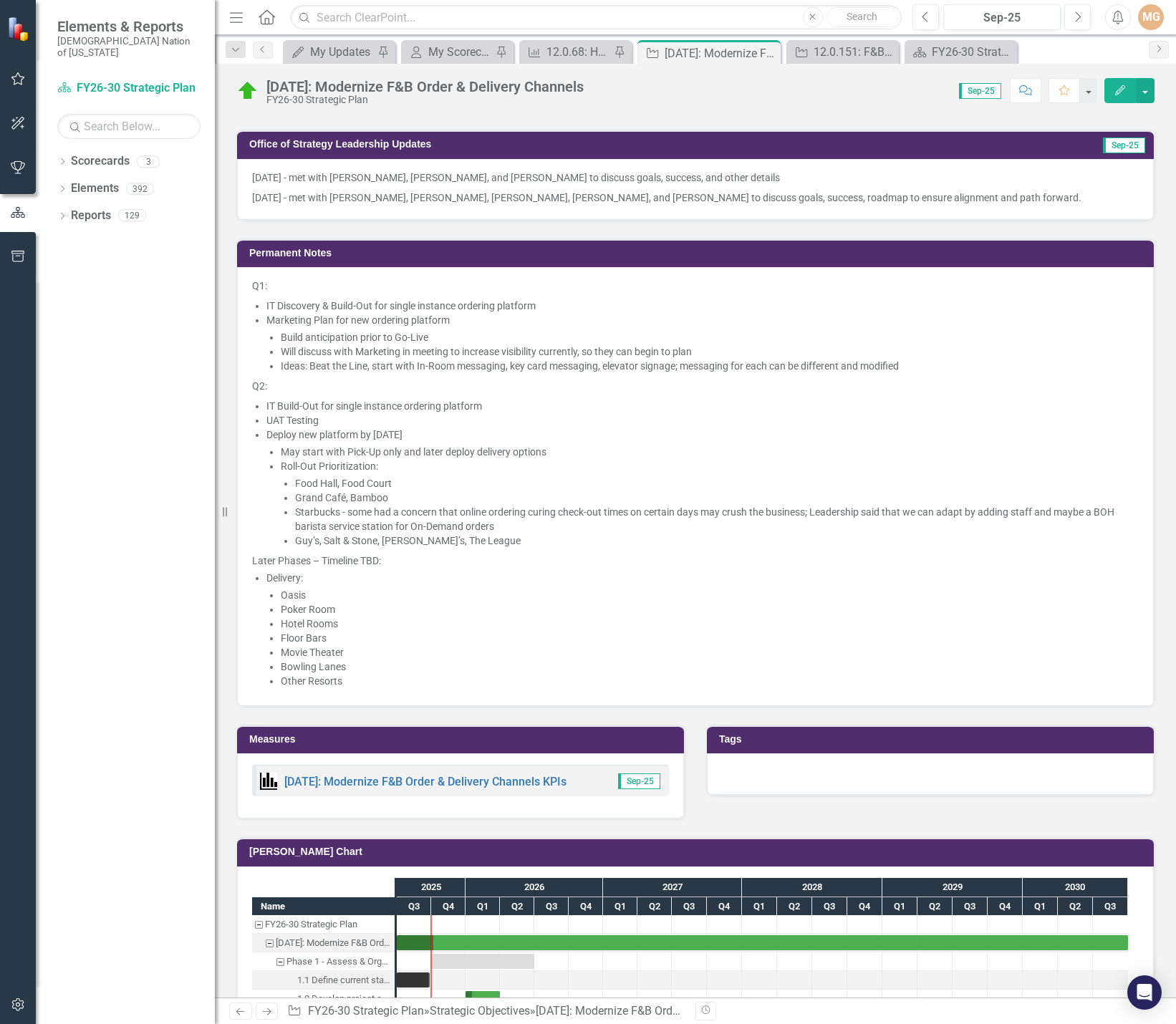
scroll to position [1218, 0]
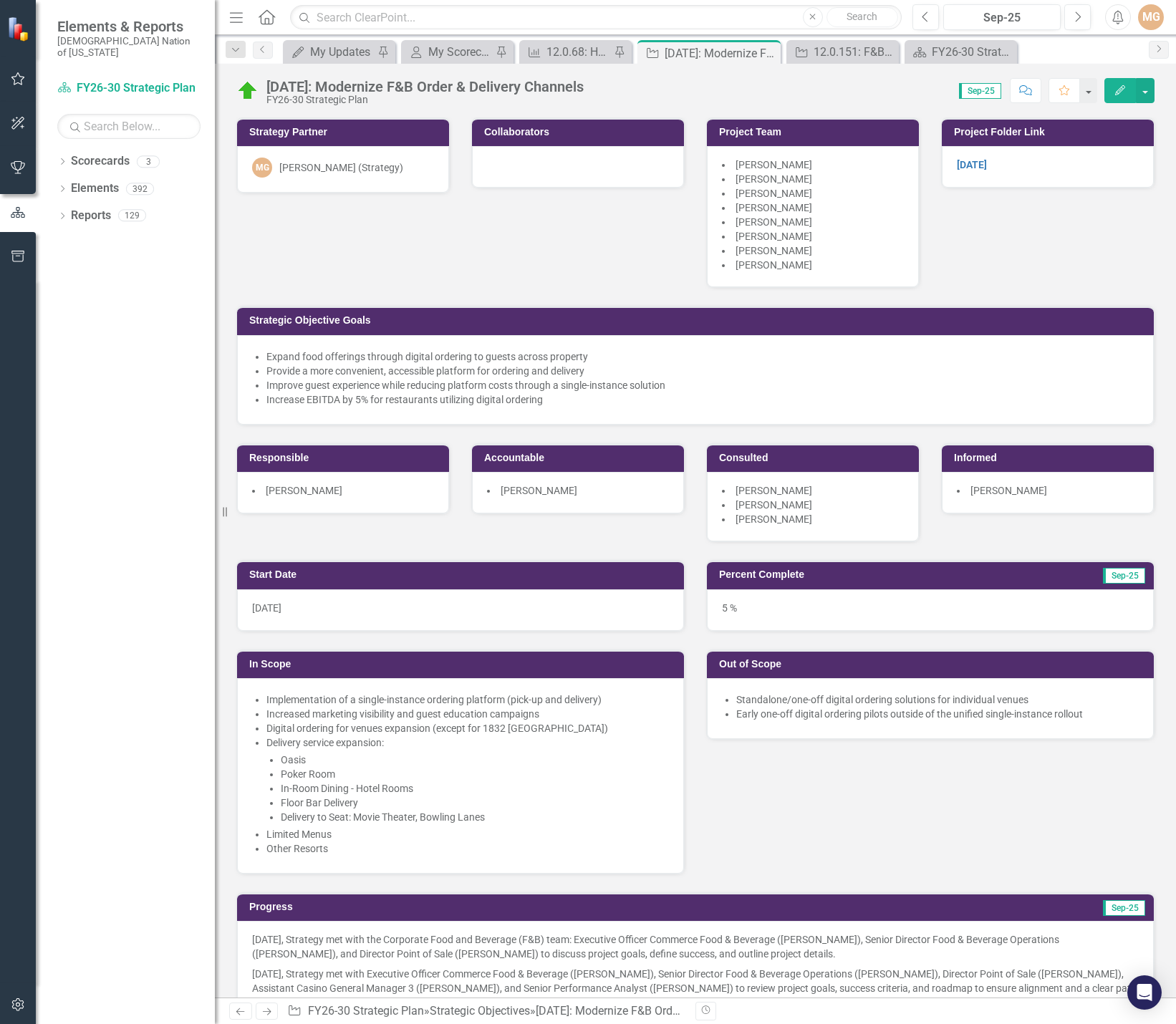
scroll to position [1218, 0]
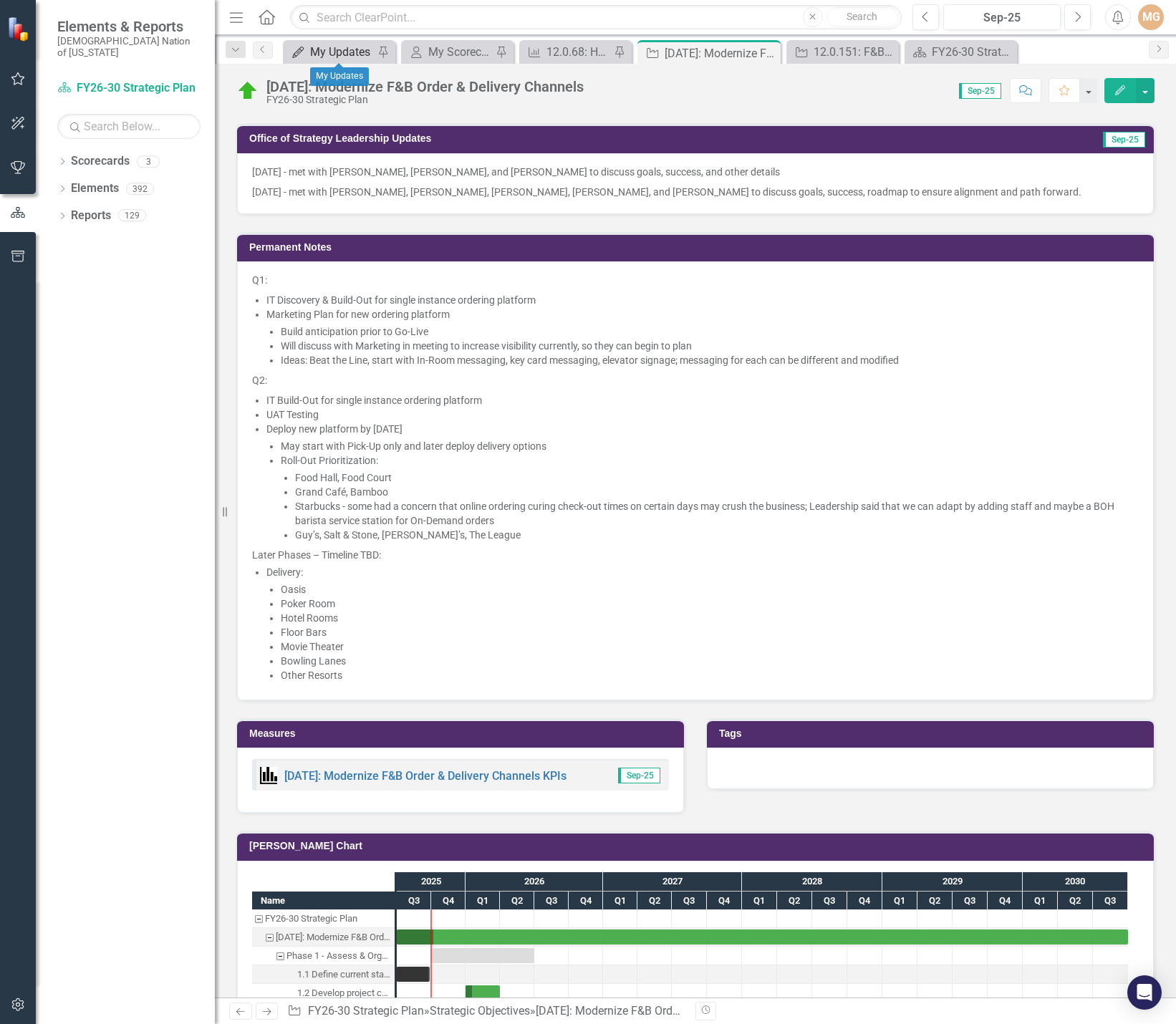
click at [350, 57] on div "My Updates" at bounding box center [342, 51] width 64 height 18
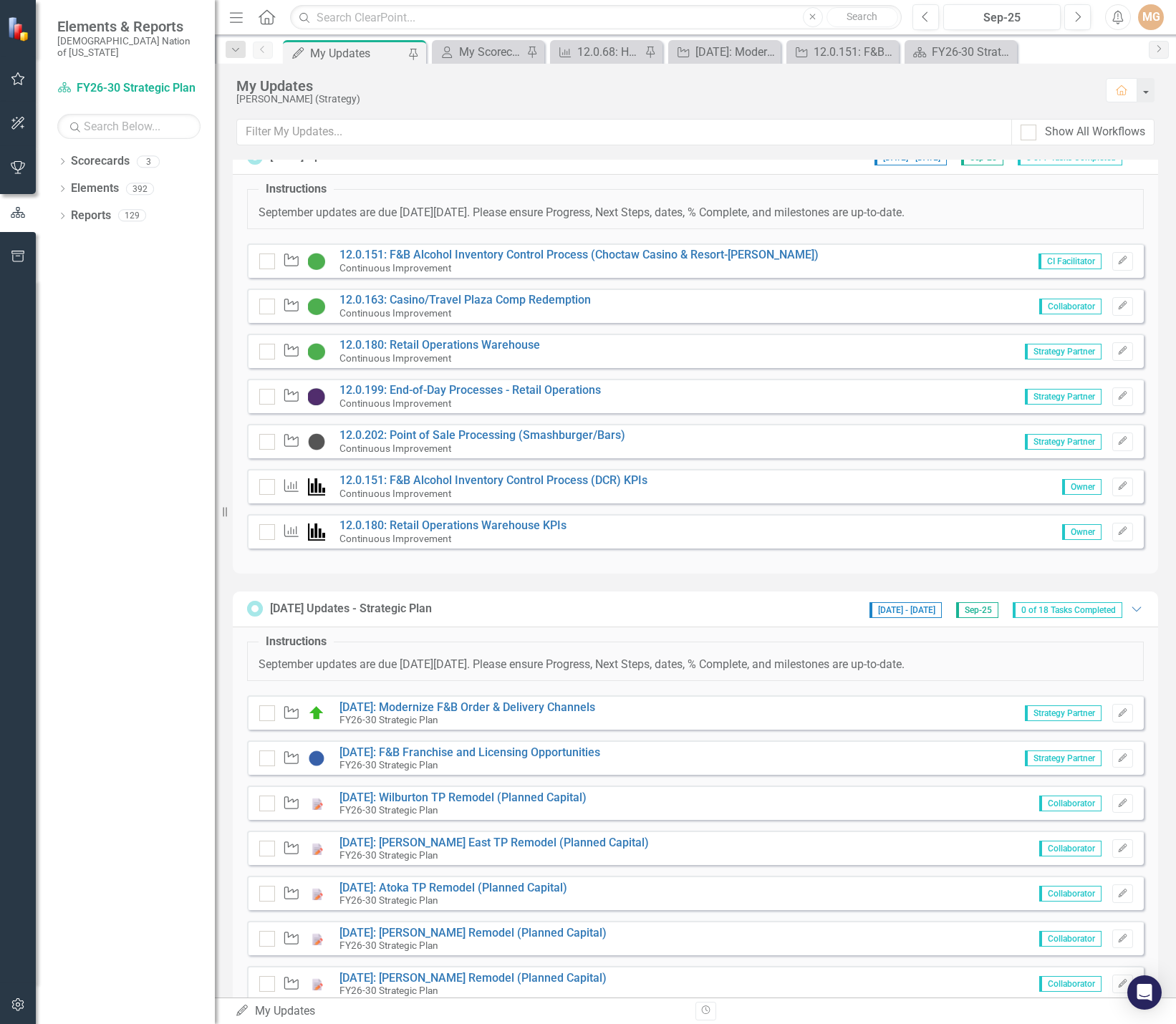
scroll to position [286, 0]
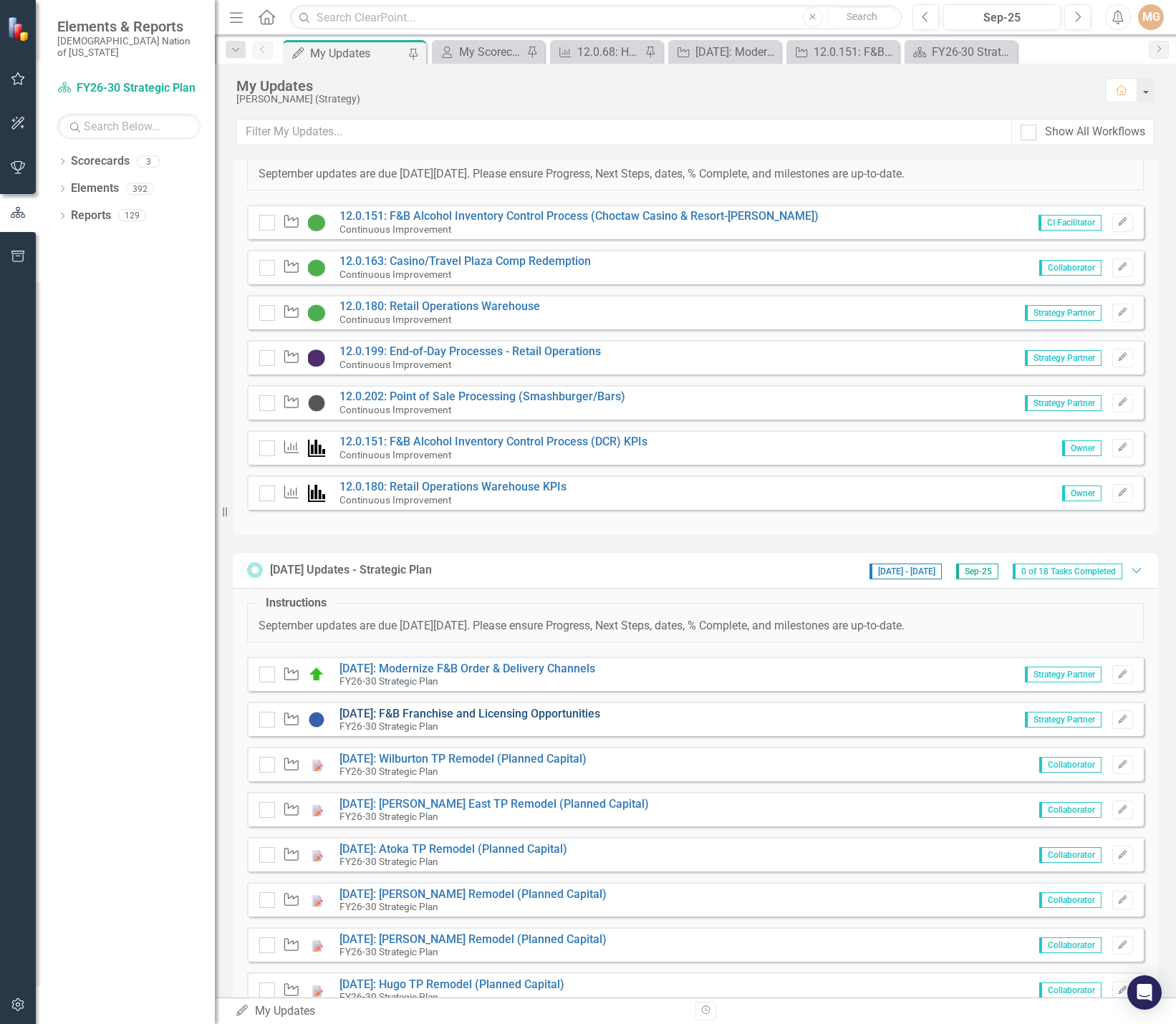
click at [553, 715] on link "[DATE]: F&B Franchise and Licensing Opportunities" at bounding box center [470, 714] width 261 height 14
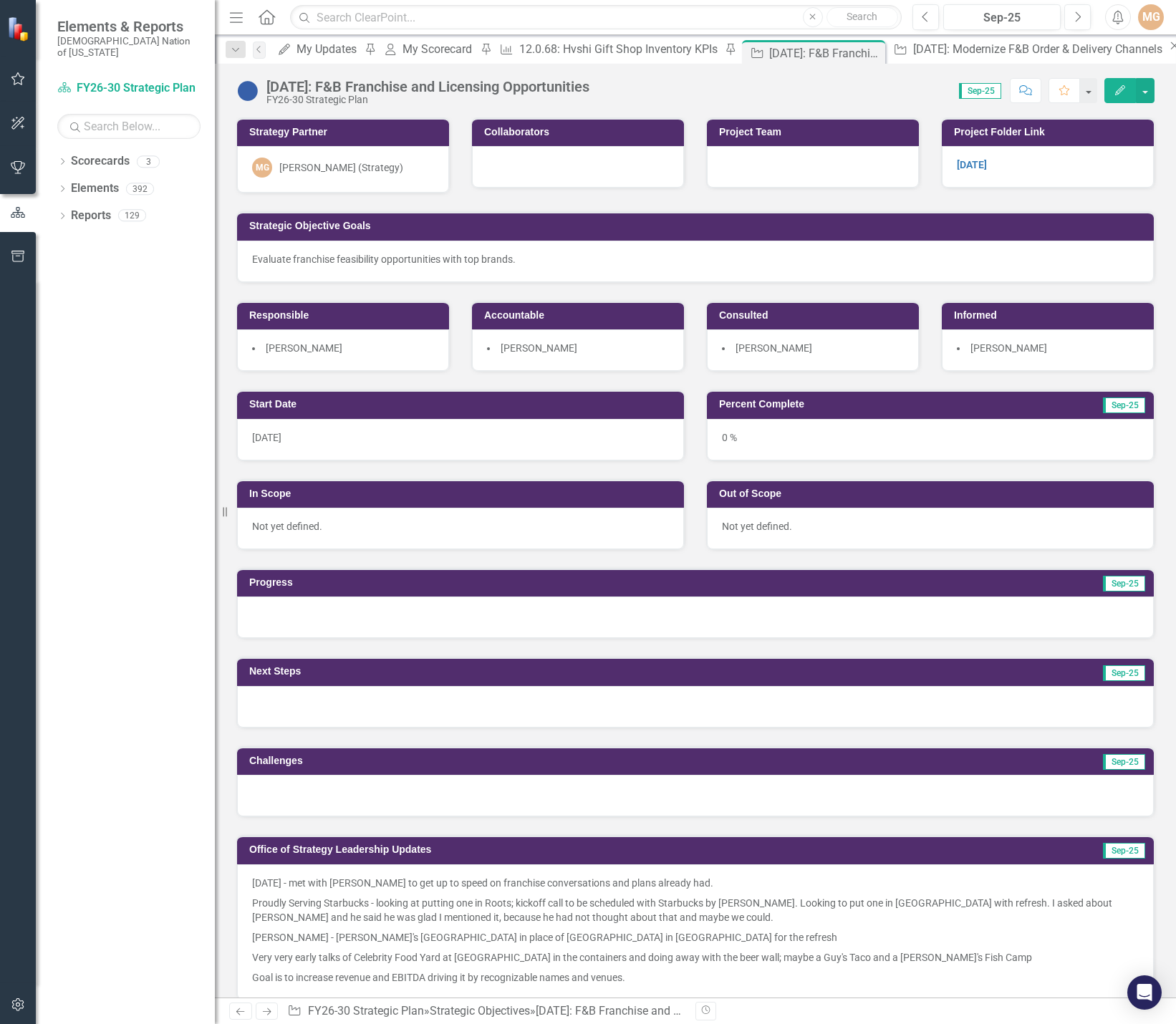
click at [245, 95] on img at bounding box center [248, 91] width 23 height 23
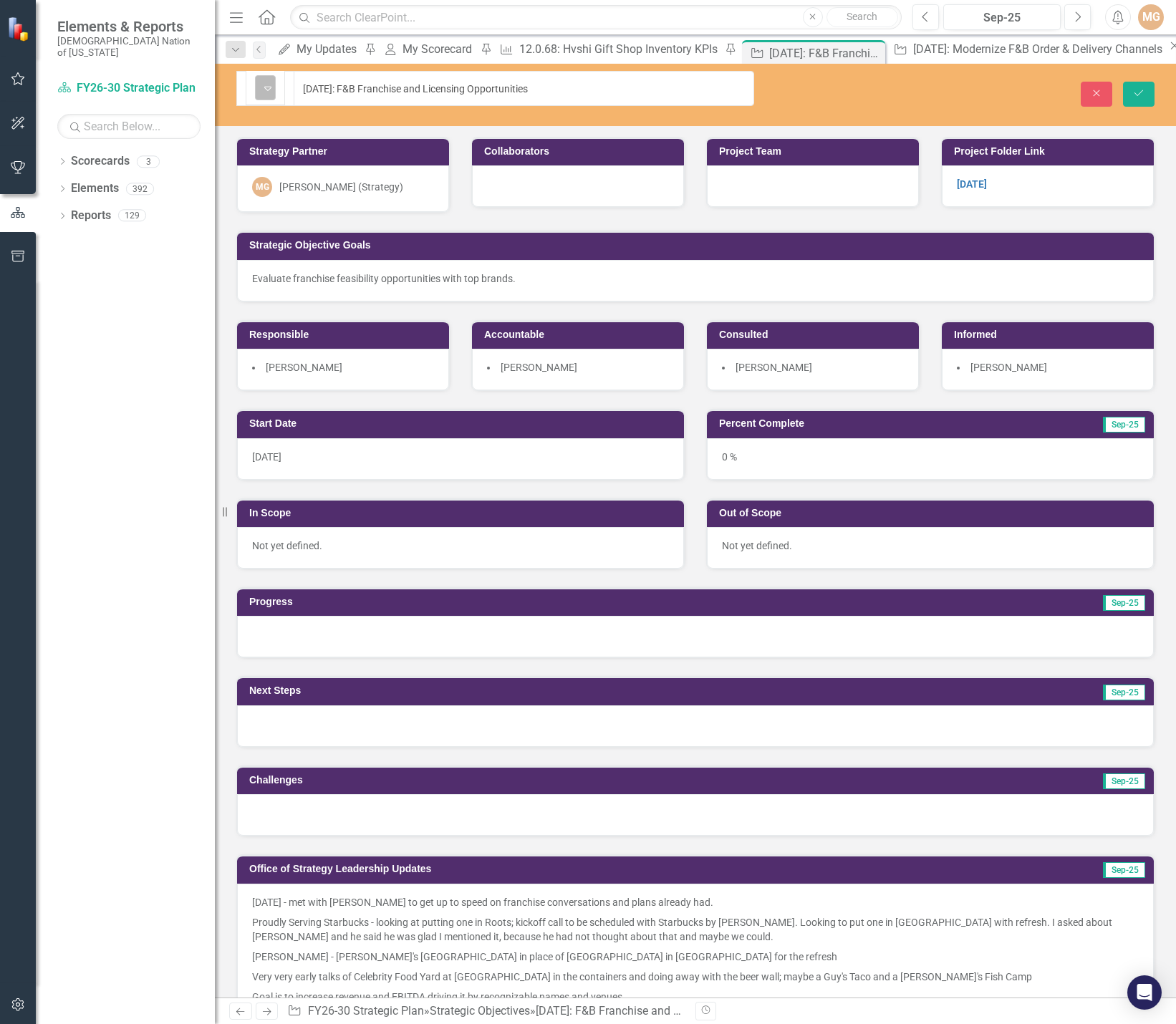
click at [265, 86] on icon "Expand" at bounding box center [268, 88] width 14 height 12
click at [793, 168] on div at bounding box center [813, 186] width 212 height 42
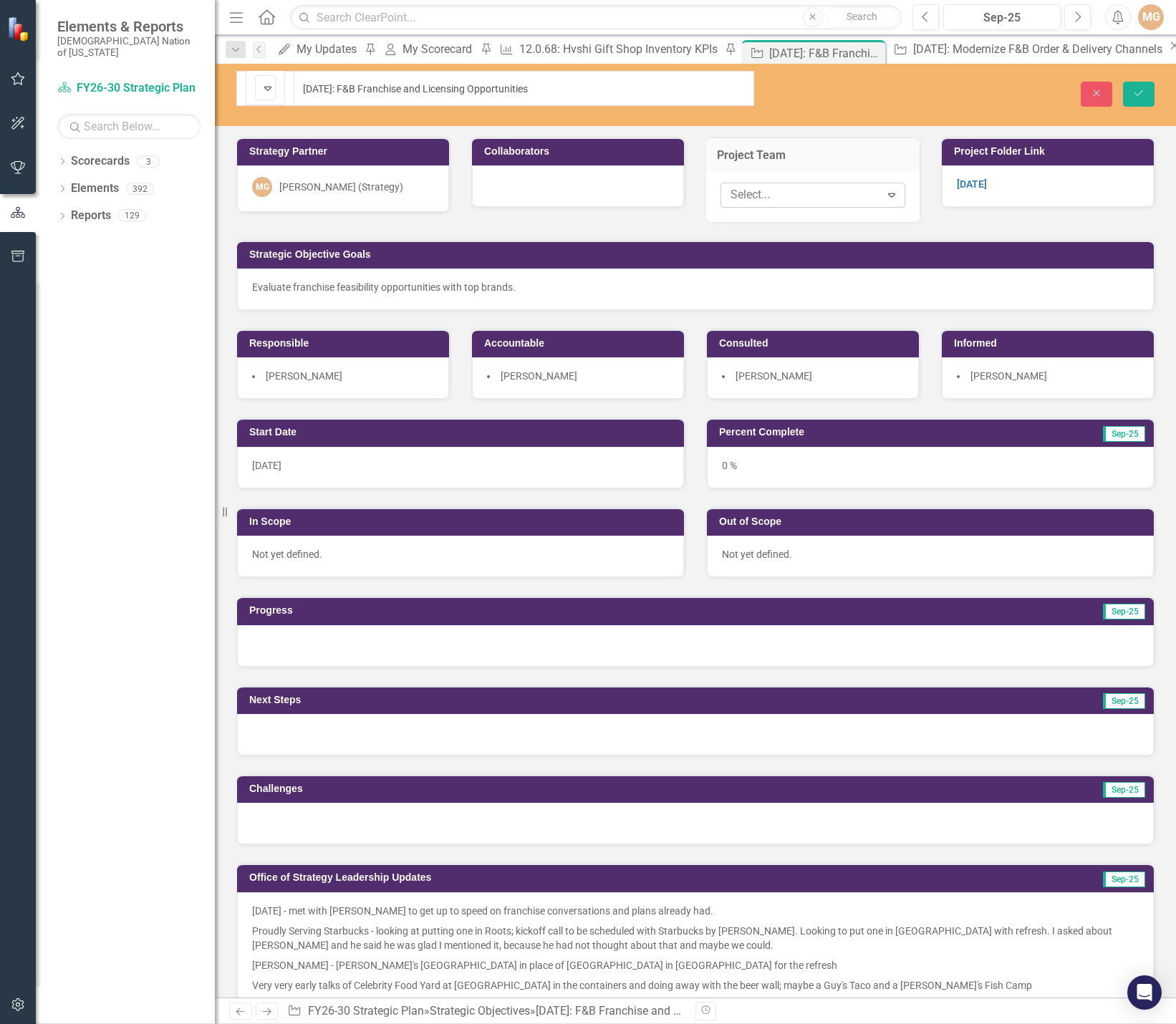
click at [793, 186] on div at bounding box center [803, 195] width 155 height 19
type input "montan"
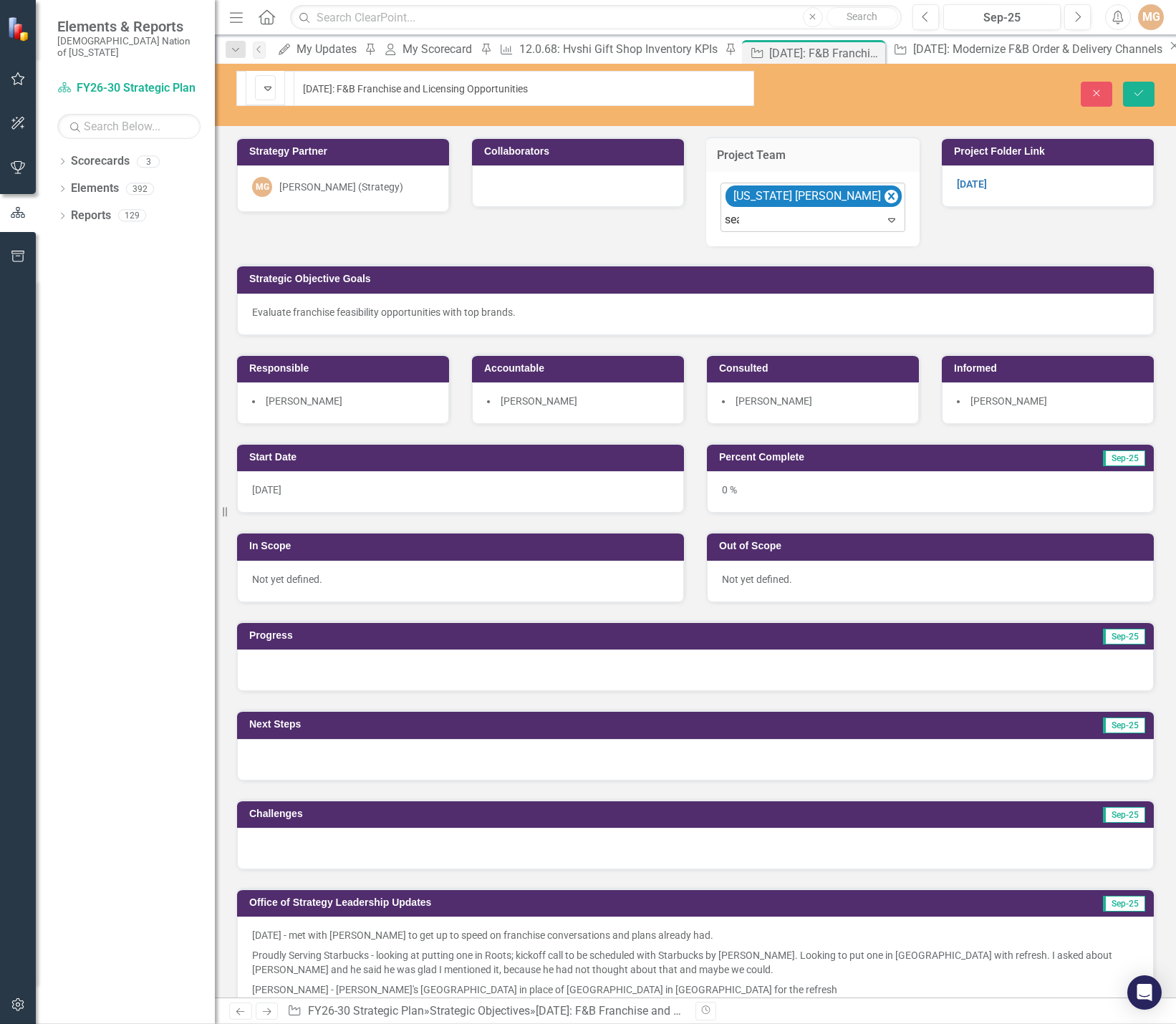
type input "sean"
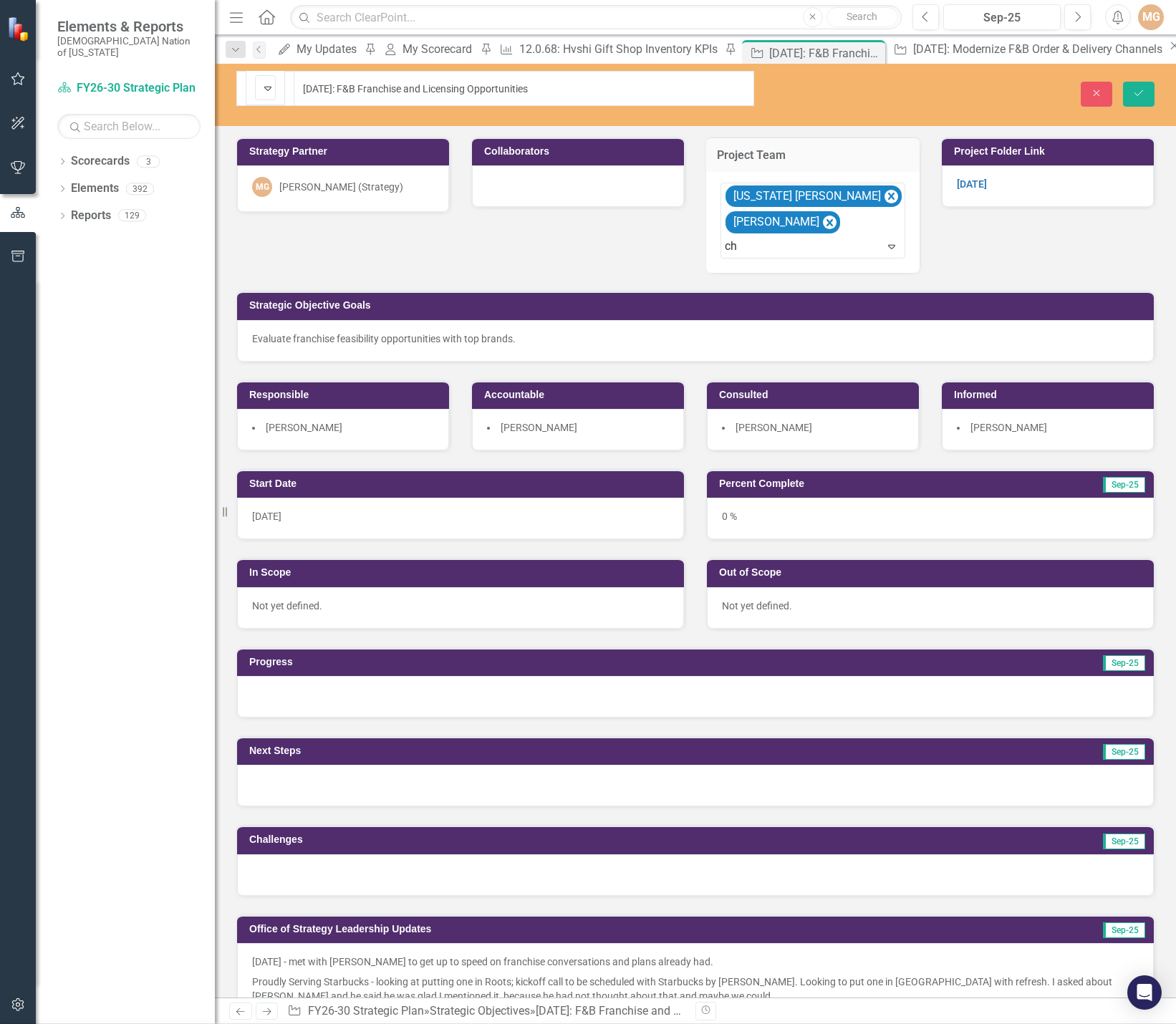
type input "c"
type input "weller"
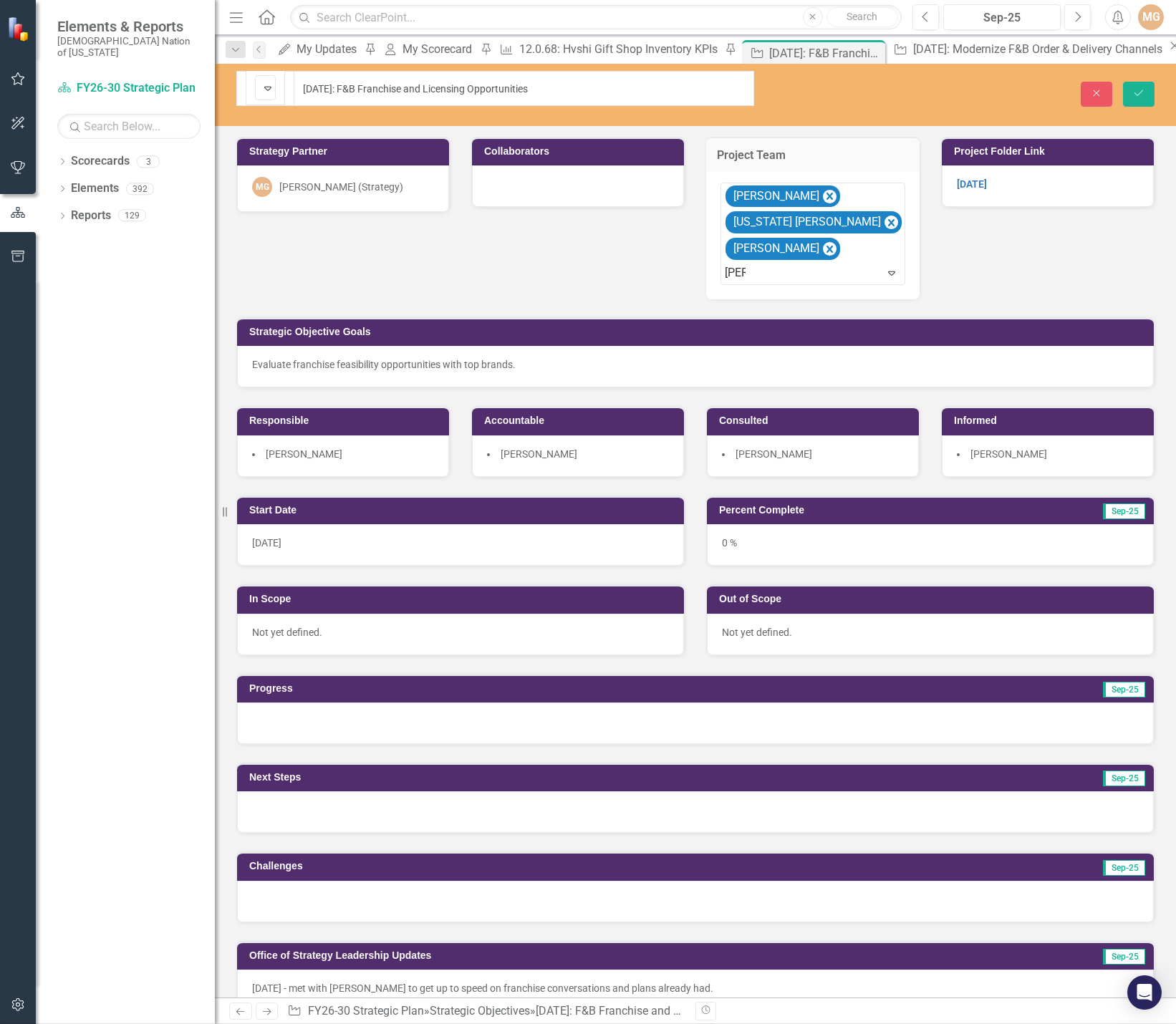
type input "scott"
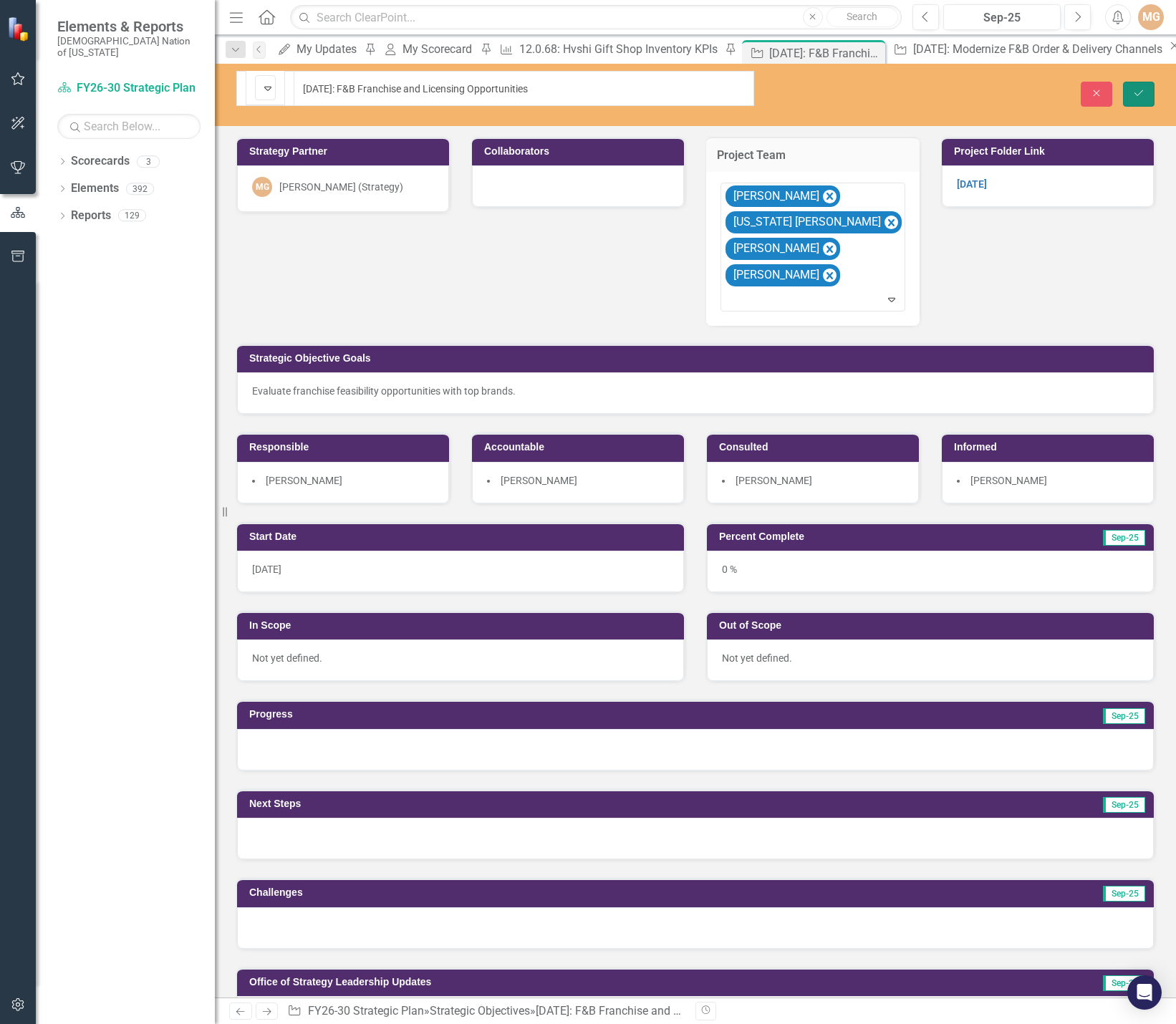
click at [1142, 88] on icon "Save" at bounding box center [1139, 92] width 13 height 10
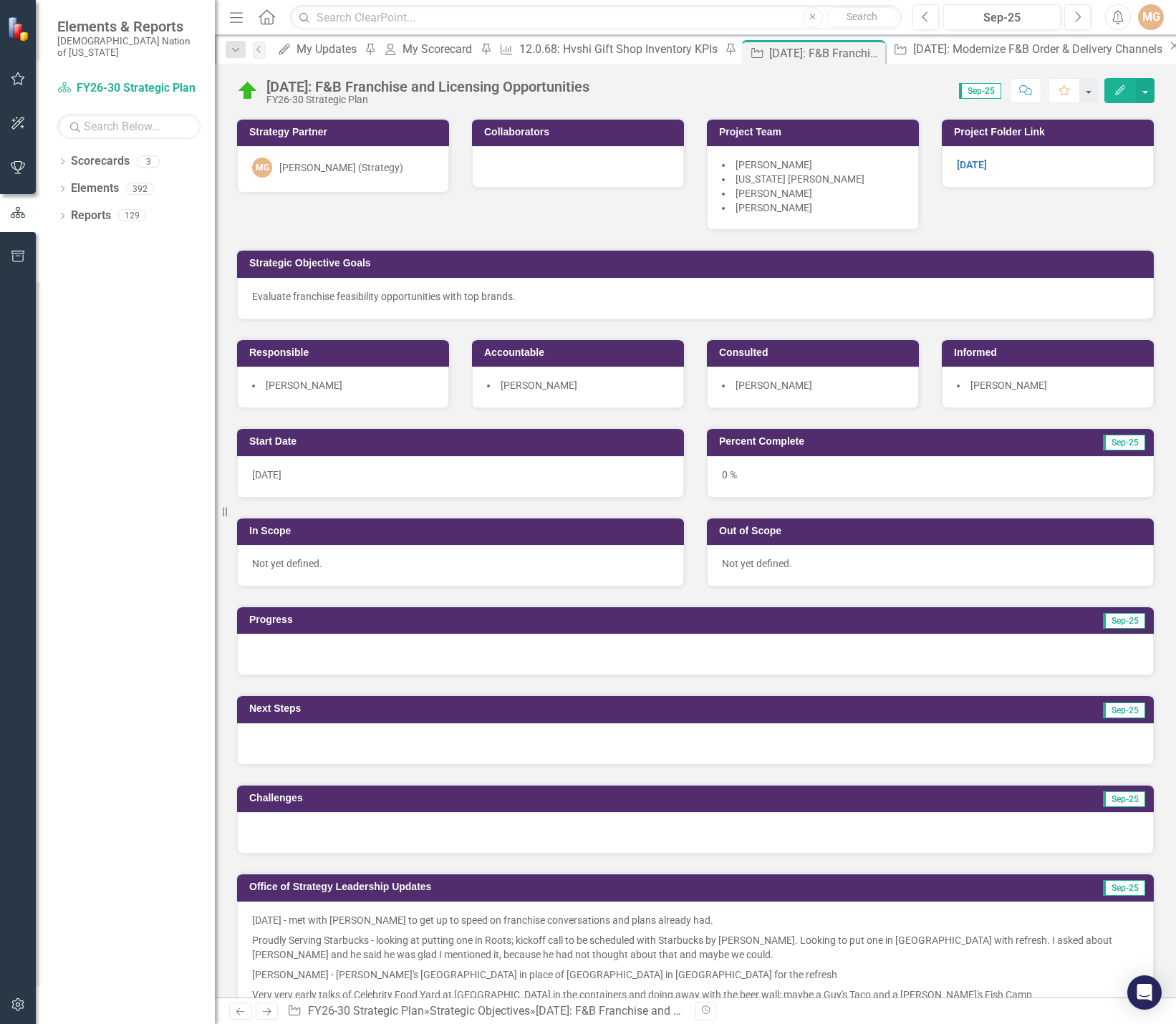
click at [616, 655] on div at bounding box center [695, 655] width 917 height 42
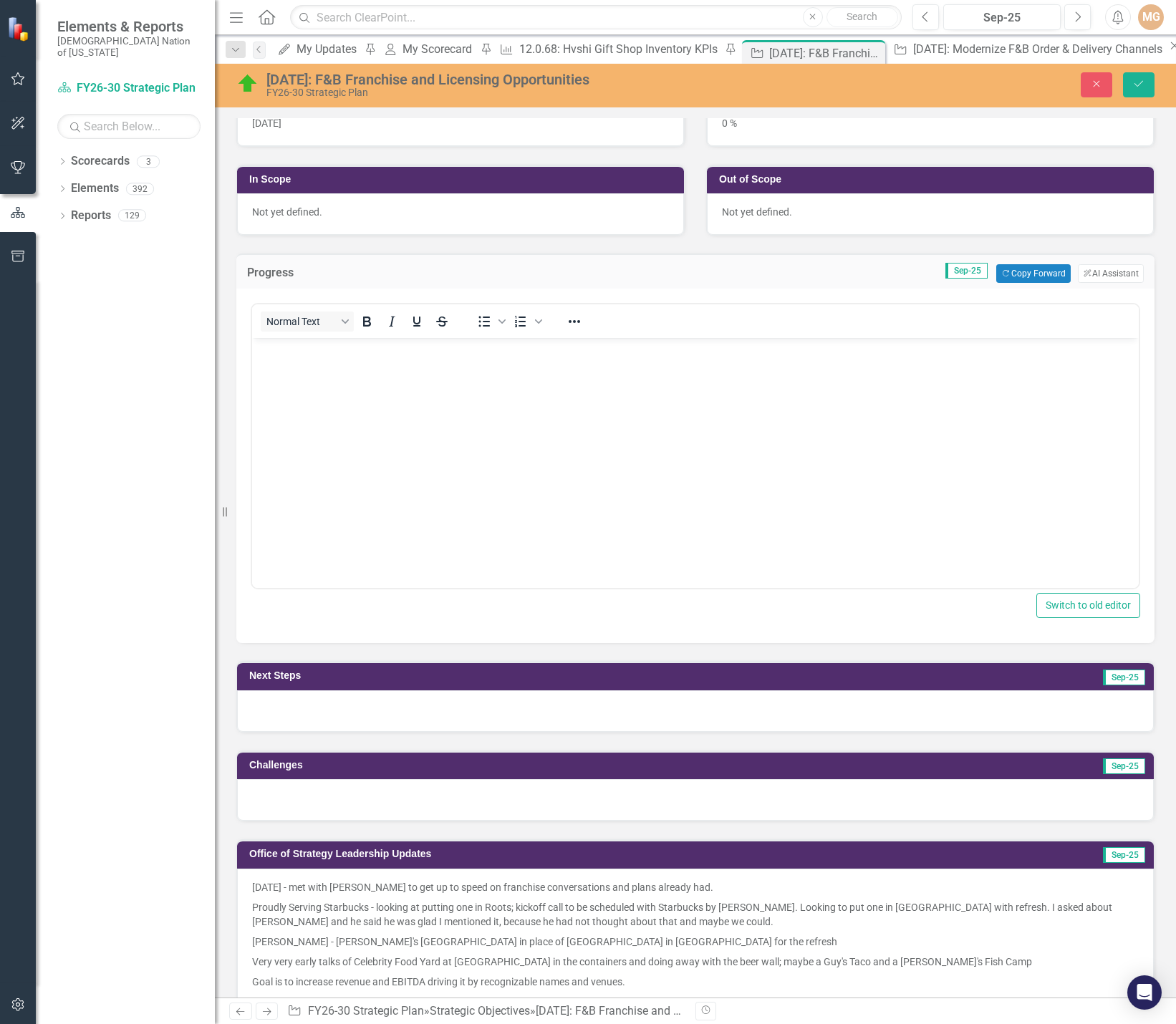
scroll to position [358, 0]
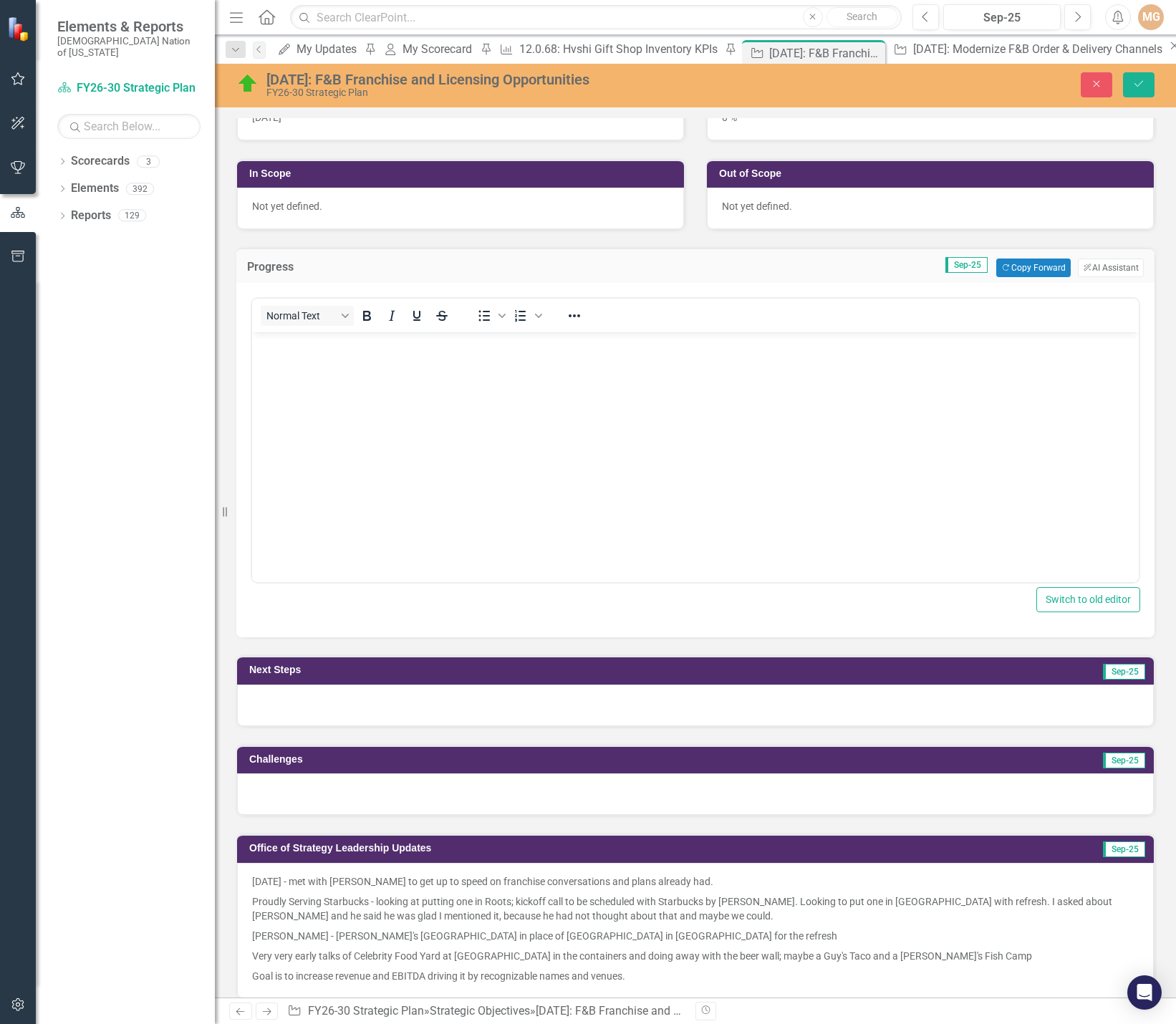
click at [468, 704] on div at bounding box center [695, 706] width 917 height 42
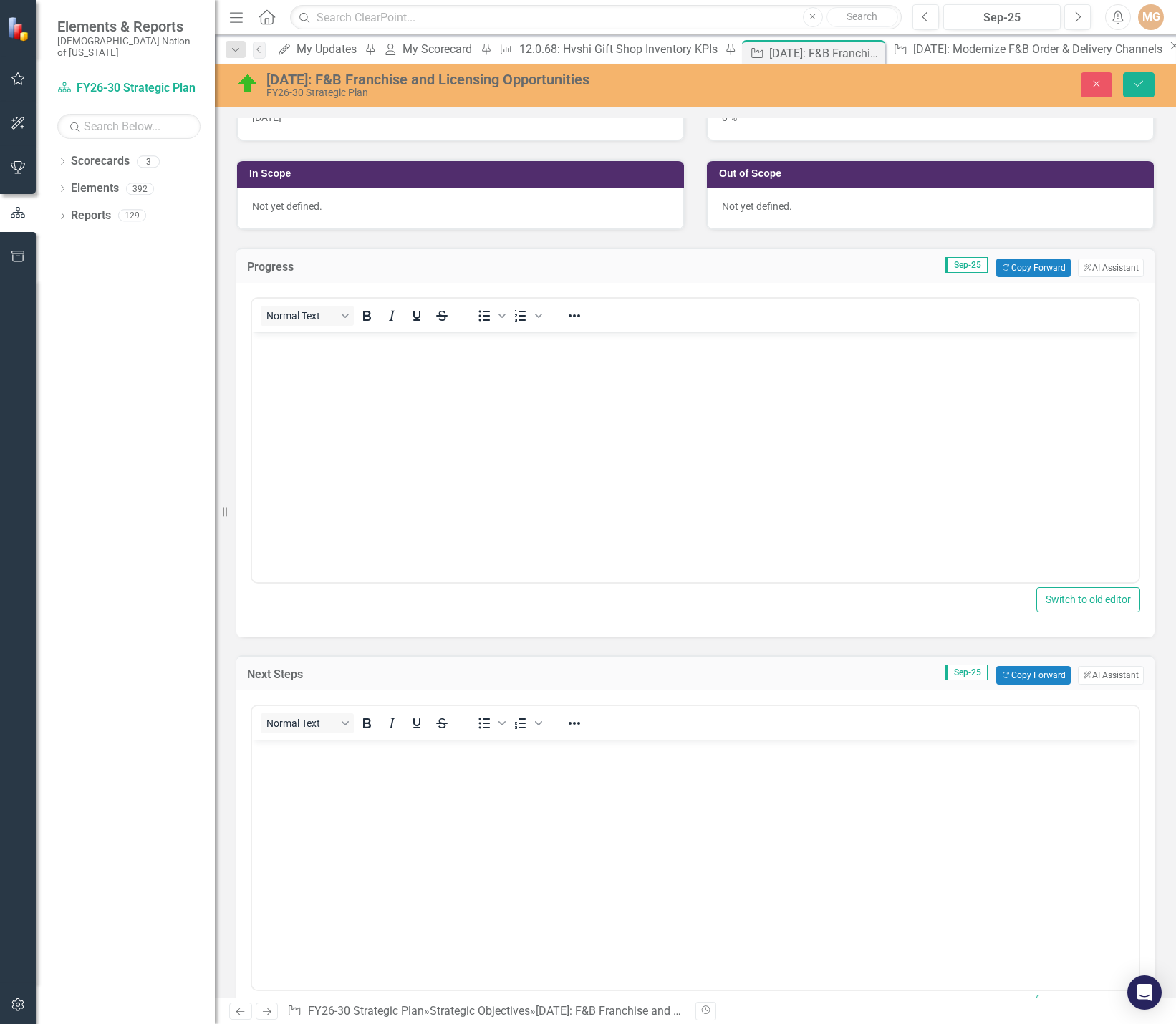
scroll to position [0, 0]
click at [510, 452] on body "Rich Text Area. Press ALT-0 for help." at bounding box center [696, 439] width 886 height 215
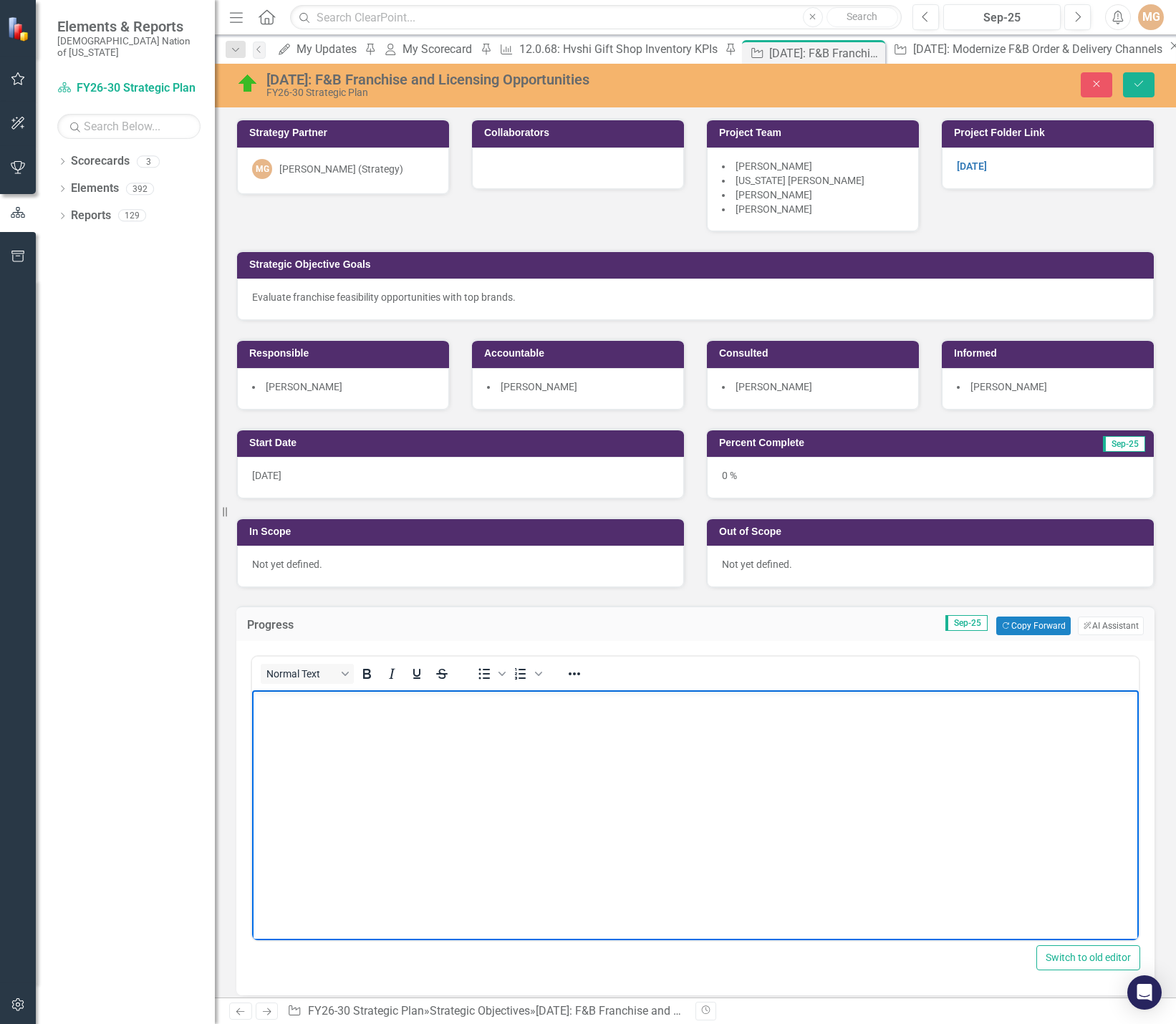
click at [533, 297] on div "Evaluate franchise feasibility opportunities with top brands." at bounding box center [696, 297] width 886 height 14
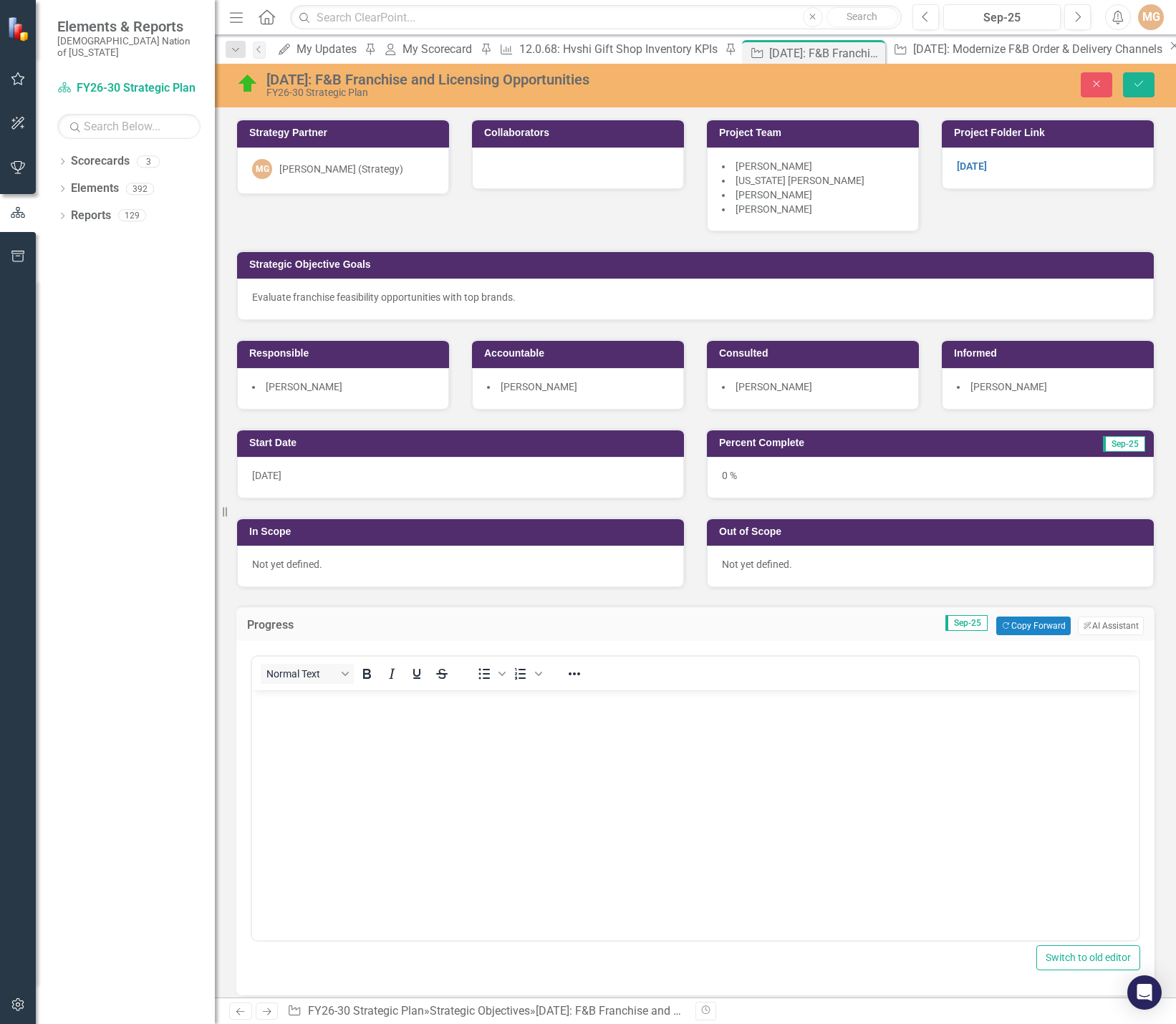
click at [533, 297] on div "Evaluate franchise feasibility opportunities with top brands." at bounding box center [696, 297] width 886 height 14
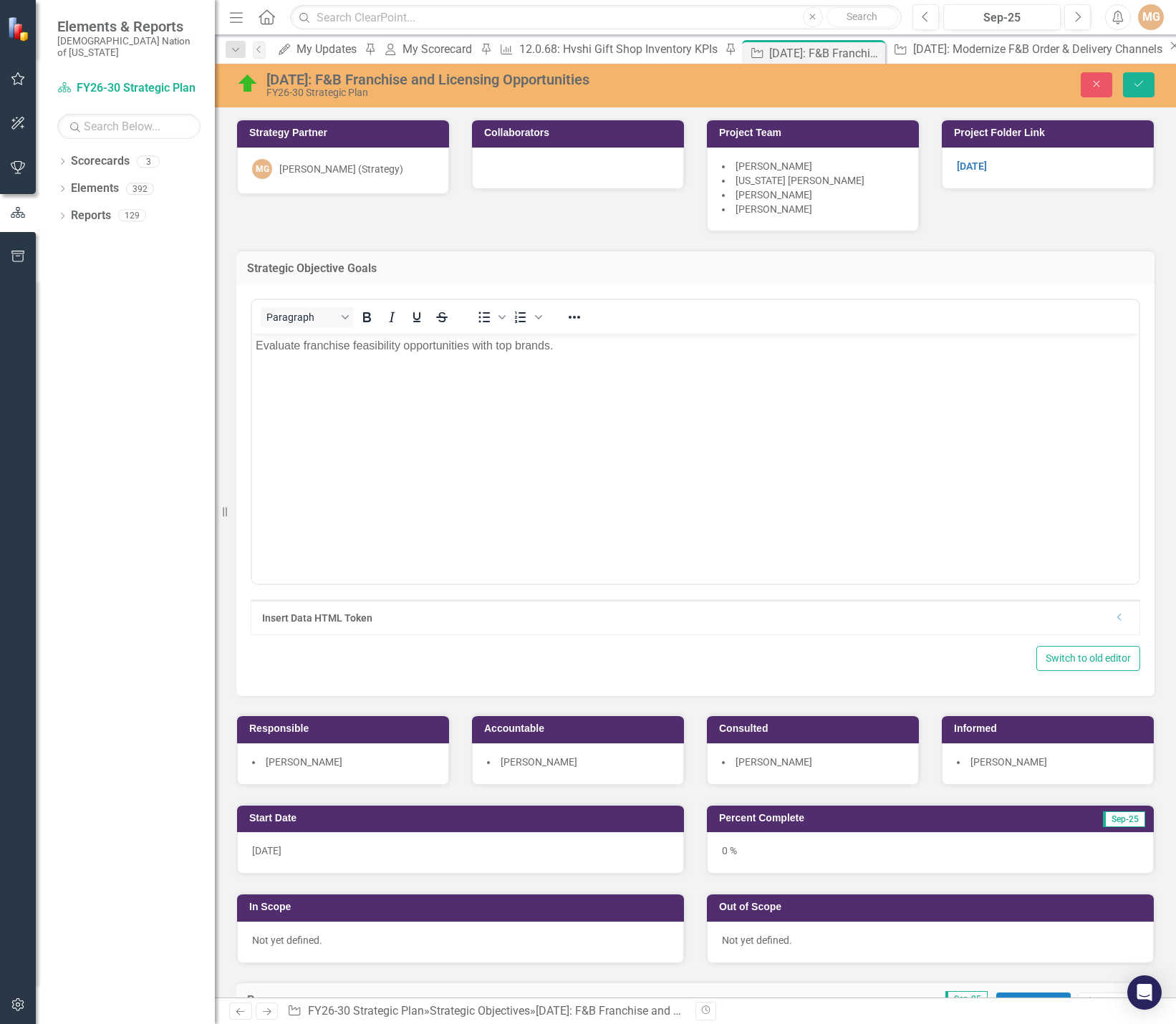
click at [580, 343] on div "Evaluate franchise feasibility opportunities with top brands." at bounding box center [695, 346] width 879 height 17
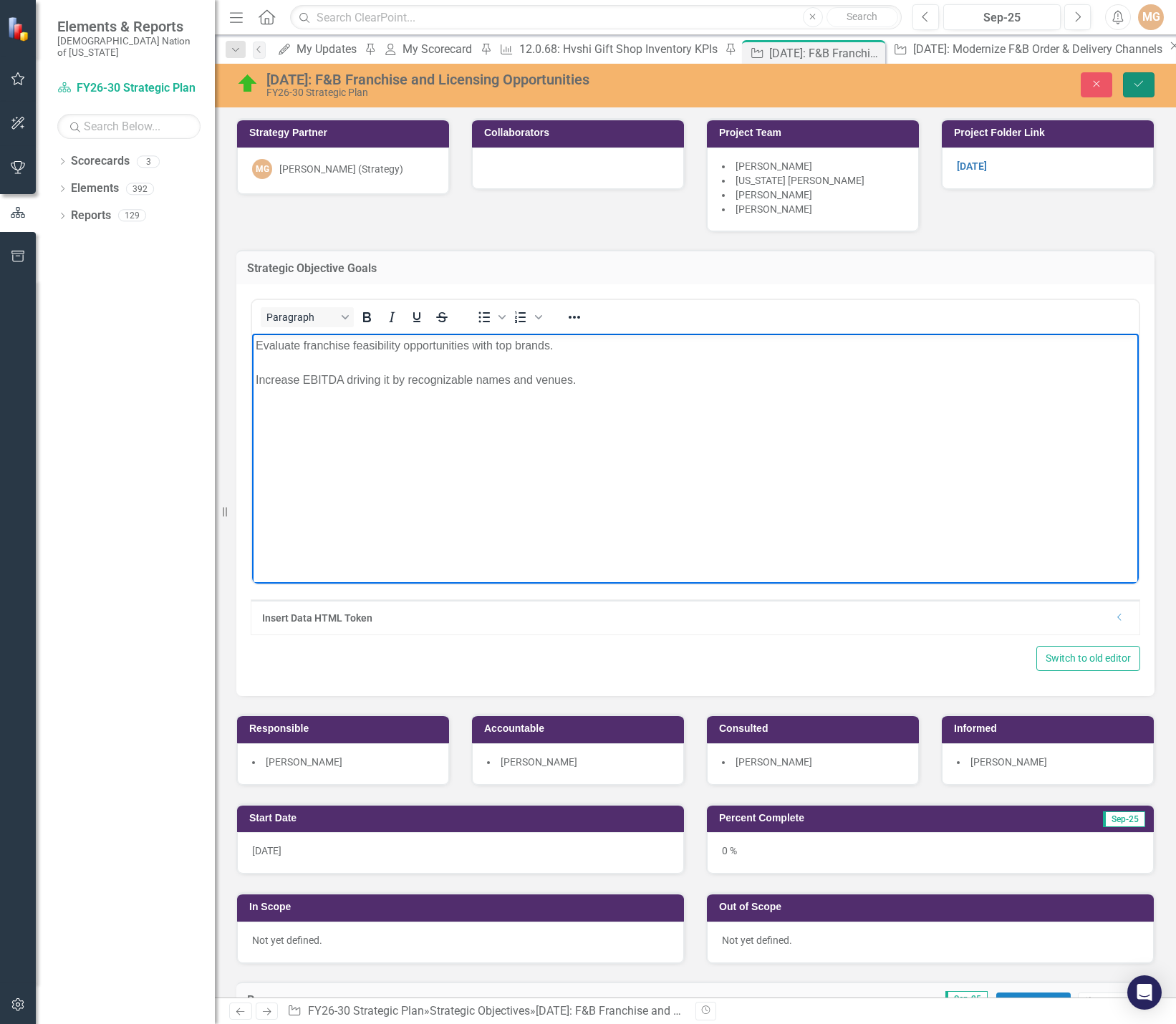
click at [1143, 92] on button "Save" at bounding box center [1139, 85] width 32 height 25
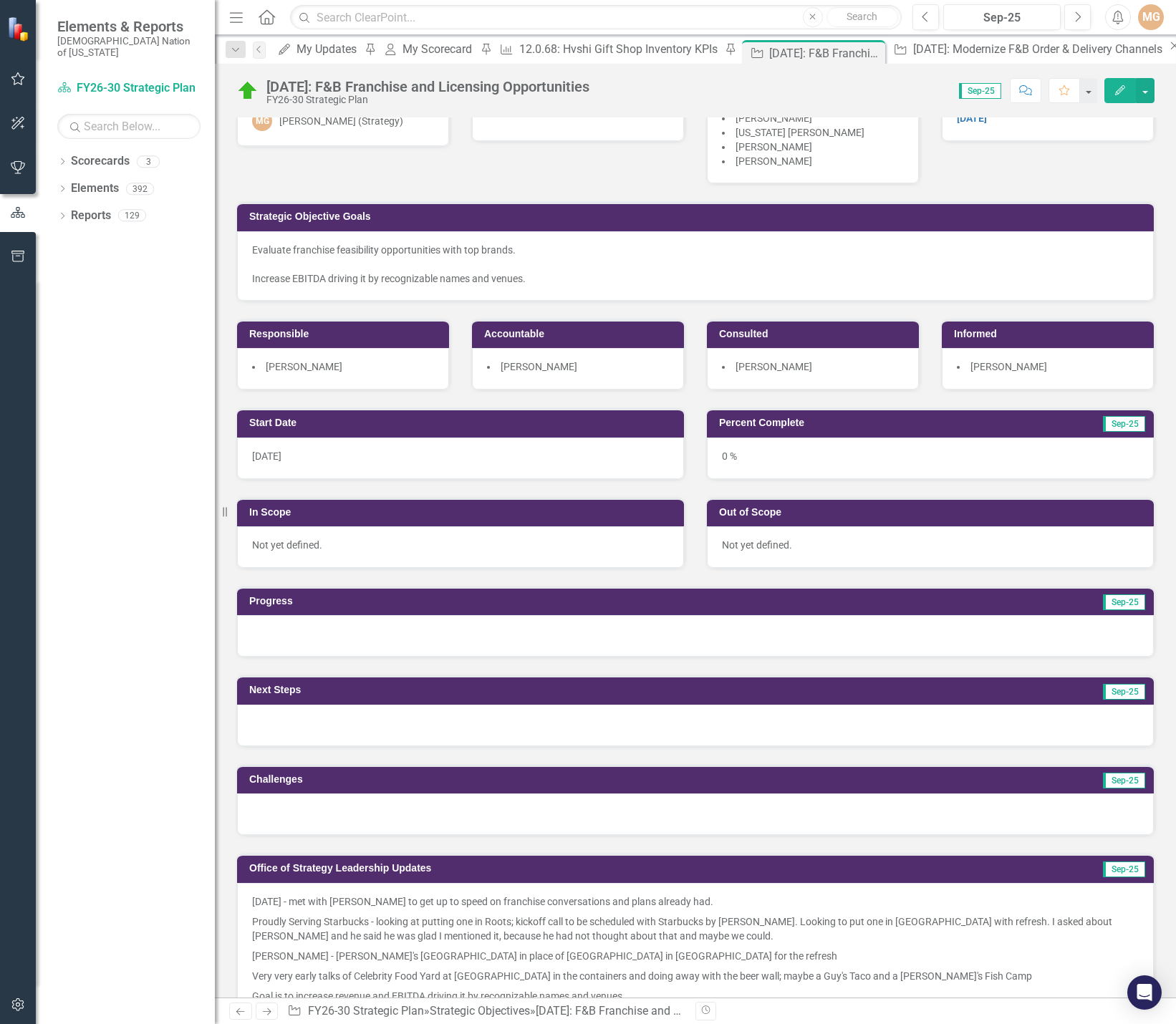
scroll to position [71, 0]
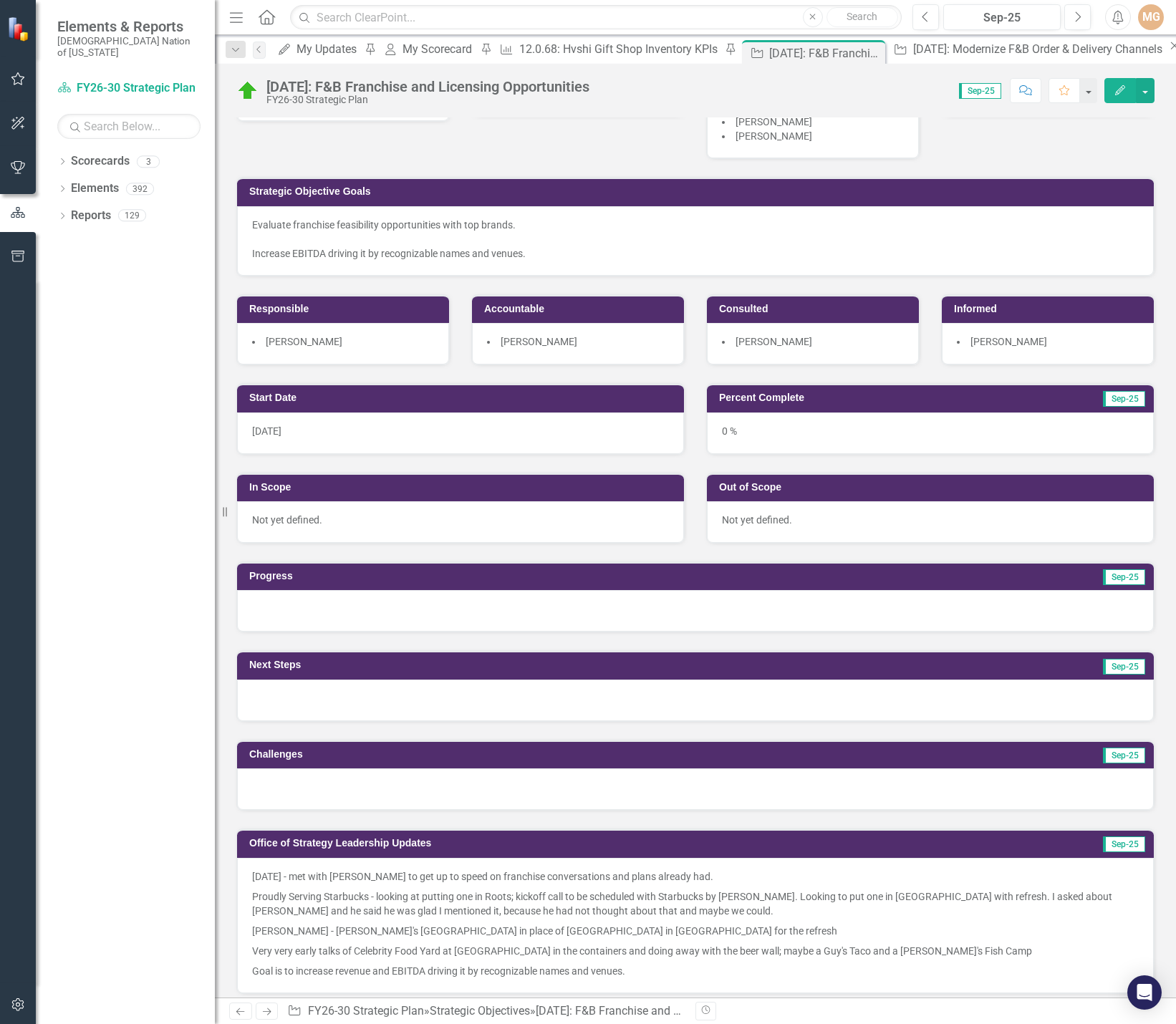
click at [519, 170] on div "Strategic Objective Goals Evaluate franchise feasibility opportunities with top…" at bounding box center [696, 217] width 940 height 116
click at [338, 521] on p "Not yet defined." at bounding box center [460, 520] width 417 height 14
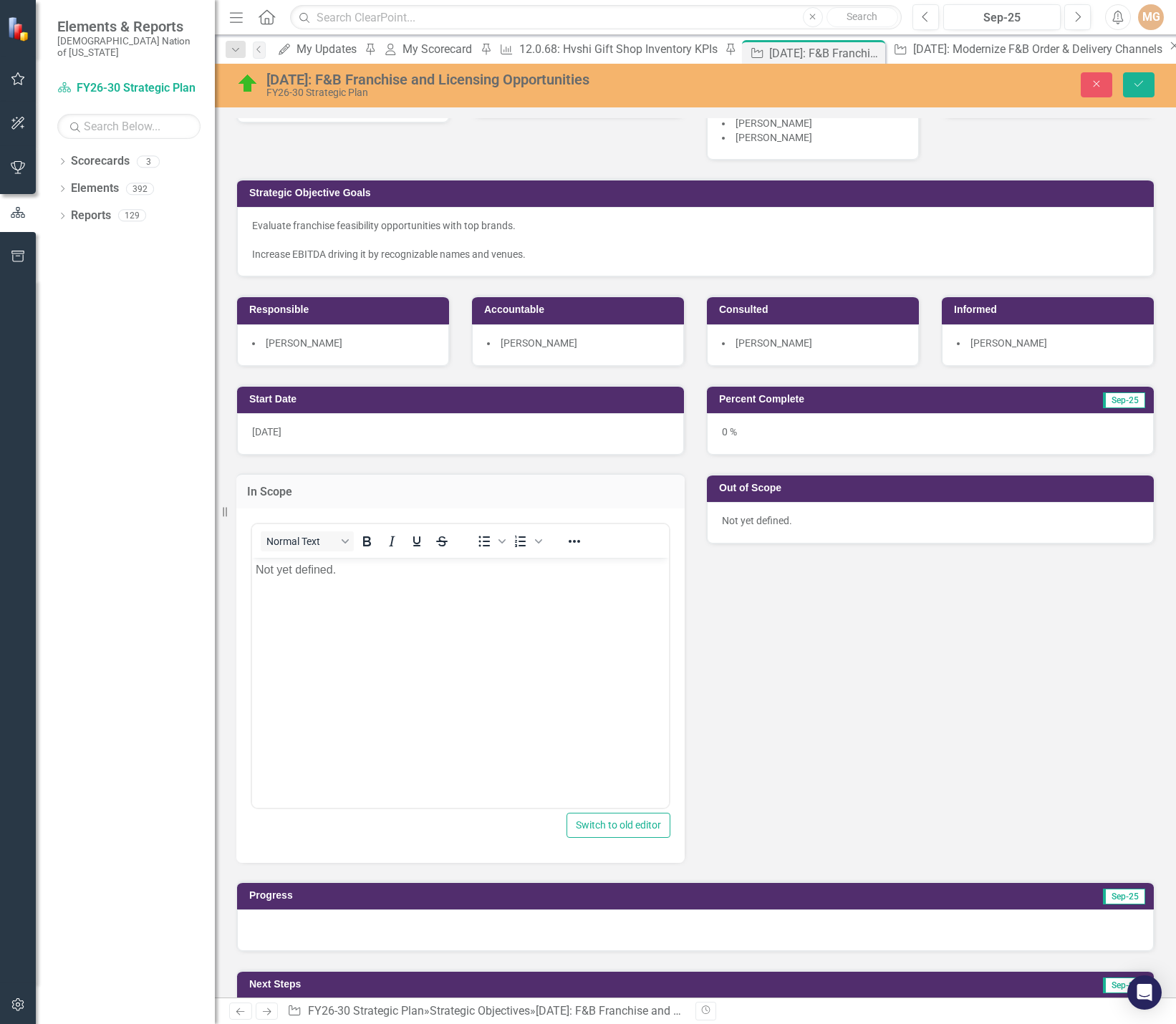
scroll to position [0, 0]
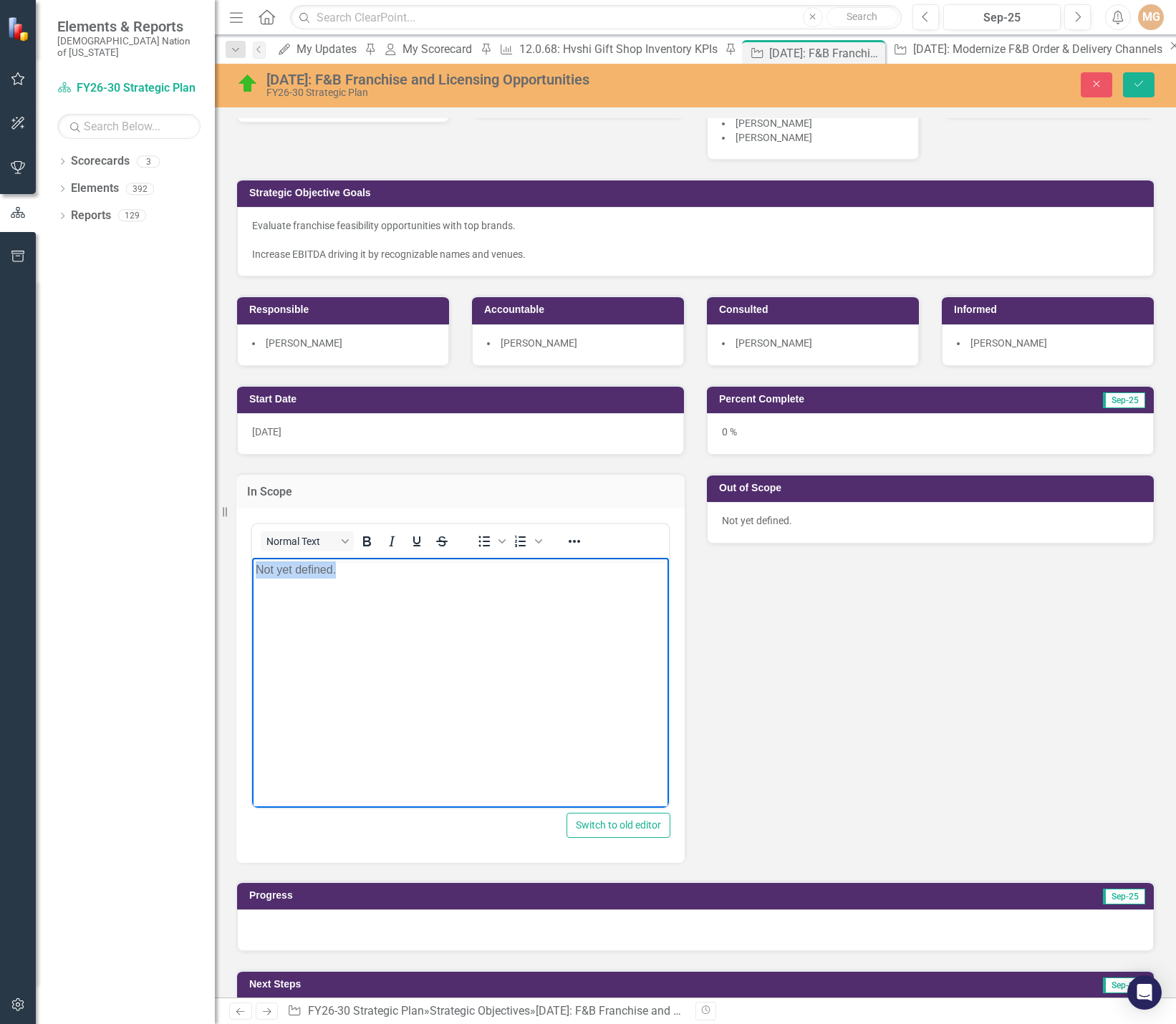
drag, startPoint x: 331, startPoint y: 573, endPoint x: 460, endPoint y: 1123, distance: 564.9
click at [252, 564] on html "Not yet defined." at bounding box center [460, 665] width 417 height 215
click at [487, 540] on icon "Bullet list" at bounding box center [484, 541] width 17 height 17
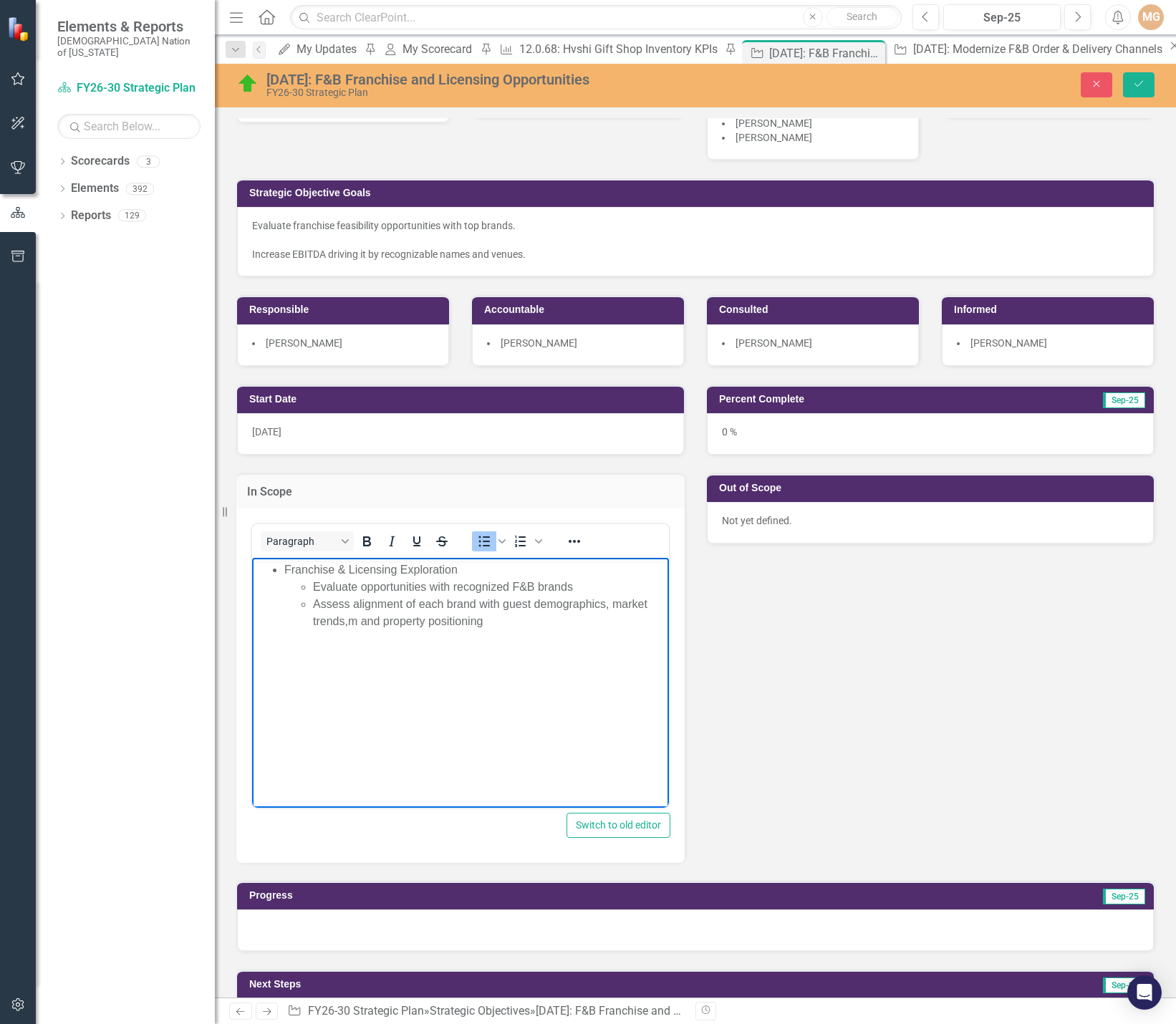
click at [363, 622] on li "Assess alignment of each brand with guest demographics, market trends,m and pro…" at bounding box center [489, 613] width 352 height 34
click at [500, 620] on li "Assess alignment of each brand with guest demographics, market trends, and prop…" at bounding box center [489, 613] width 352 height 34
click at [581, 543] on icon "Reveal or hide additional toolbar items" at bounding box center [574, 541] width 17 height 17
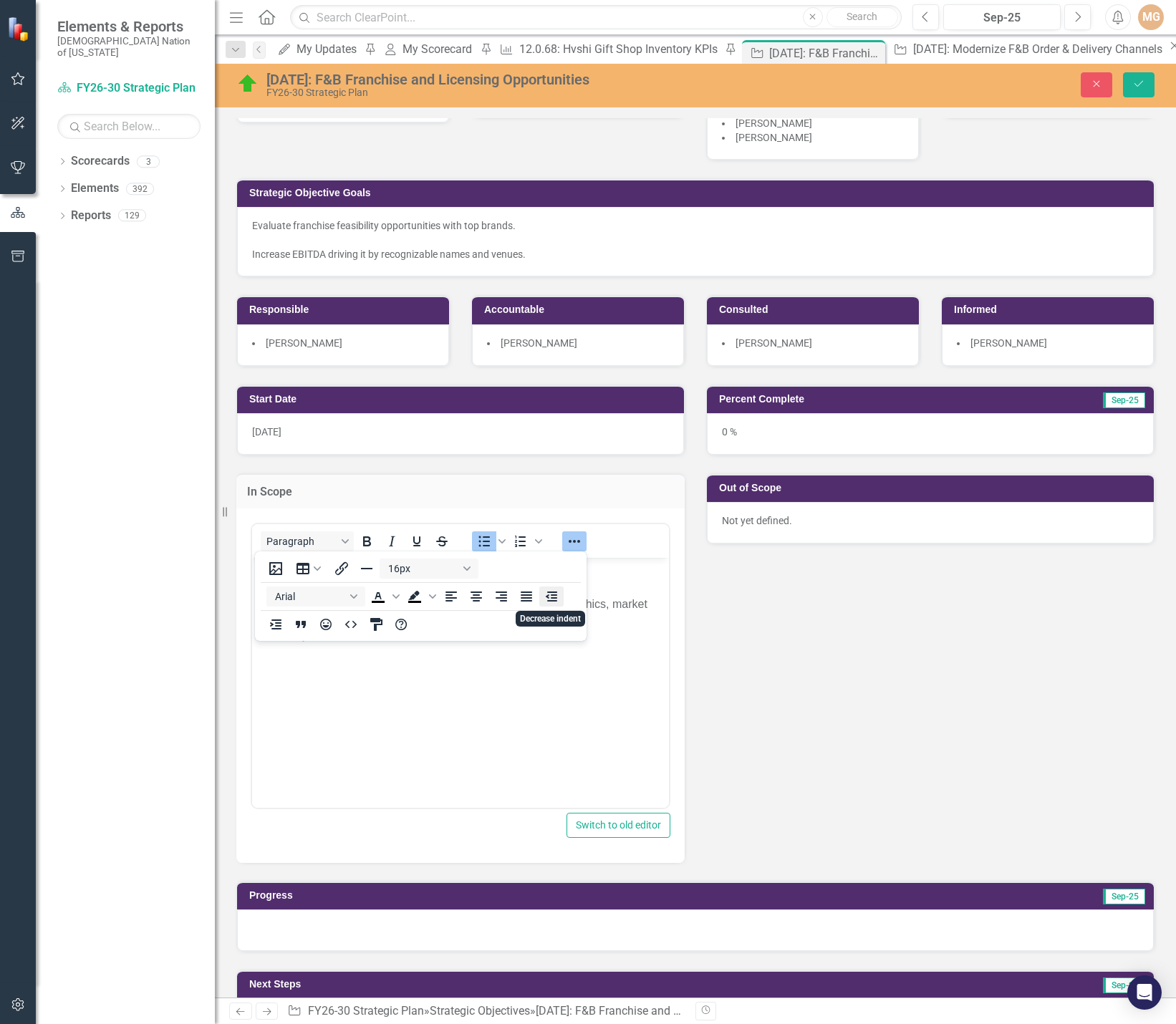
click at [550, 595] on icon "Decrease indent" at bounding box center [551, 597] width 17 height 17
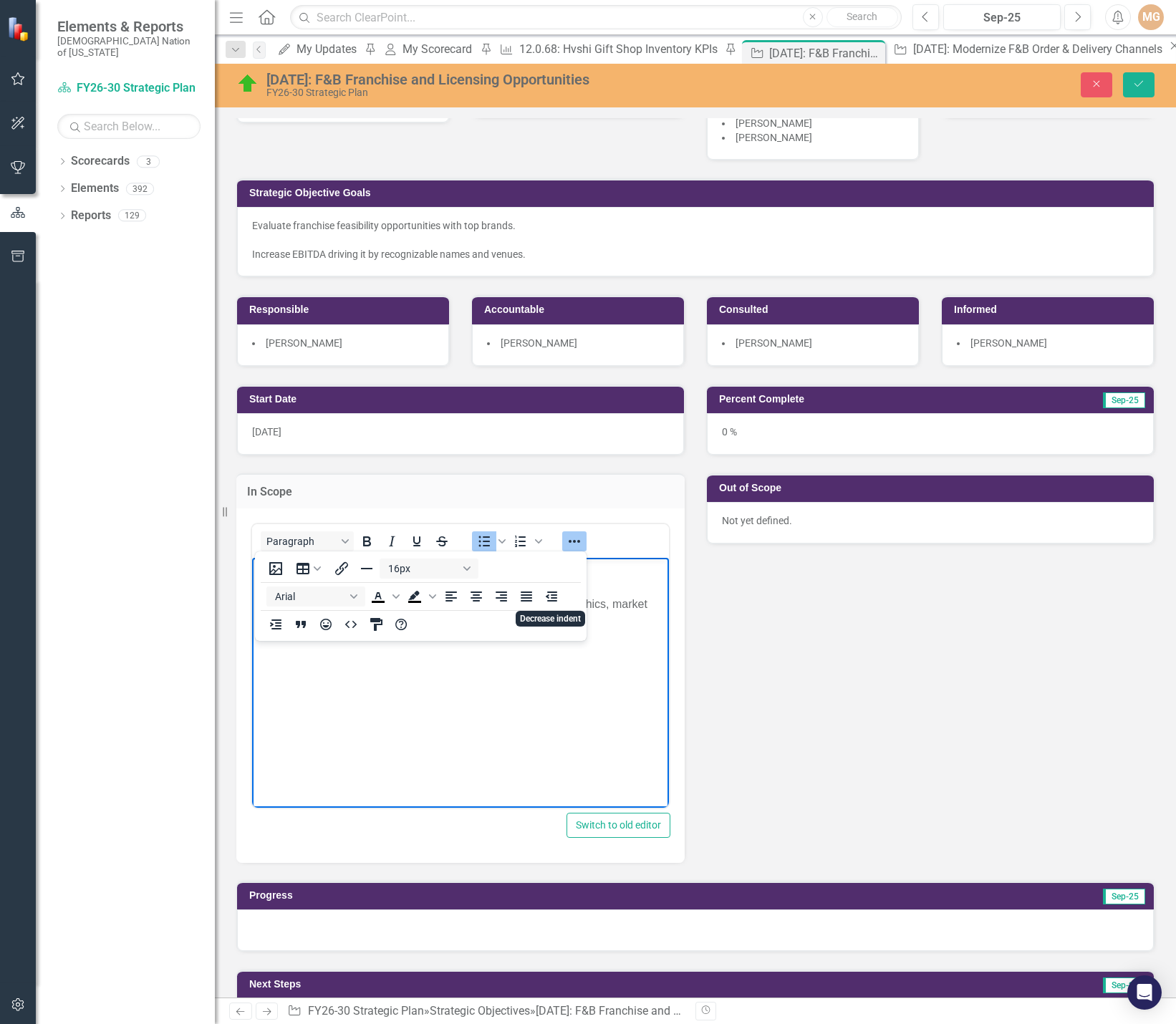
click at [575, 545] on icon "Reveal or hide additional toolbar items" at bounding box center [574, 541] width 17 height 17
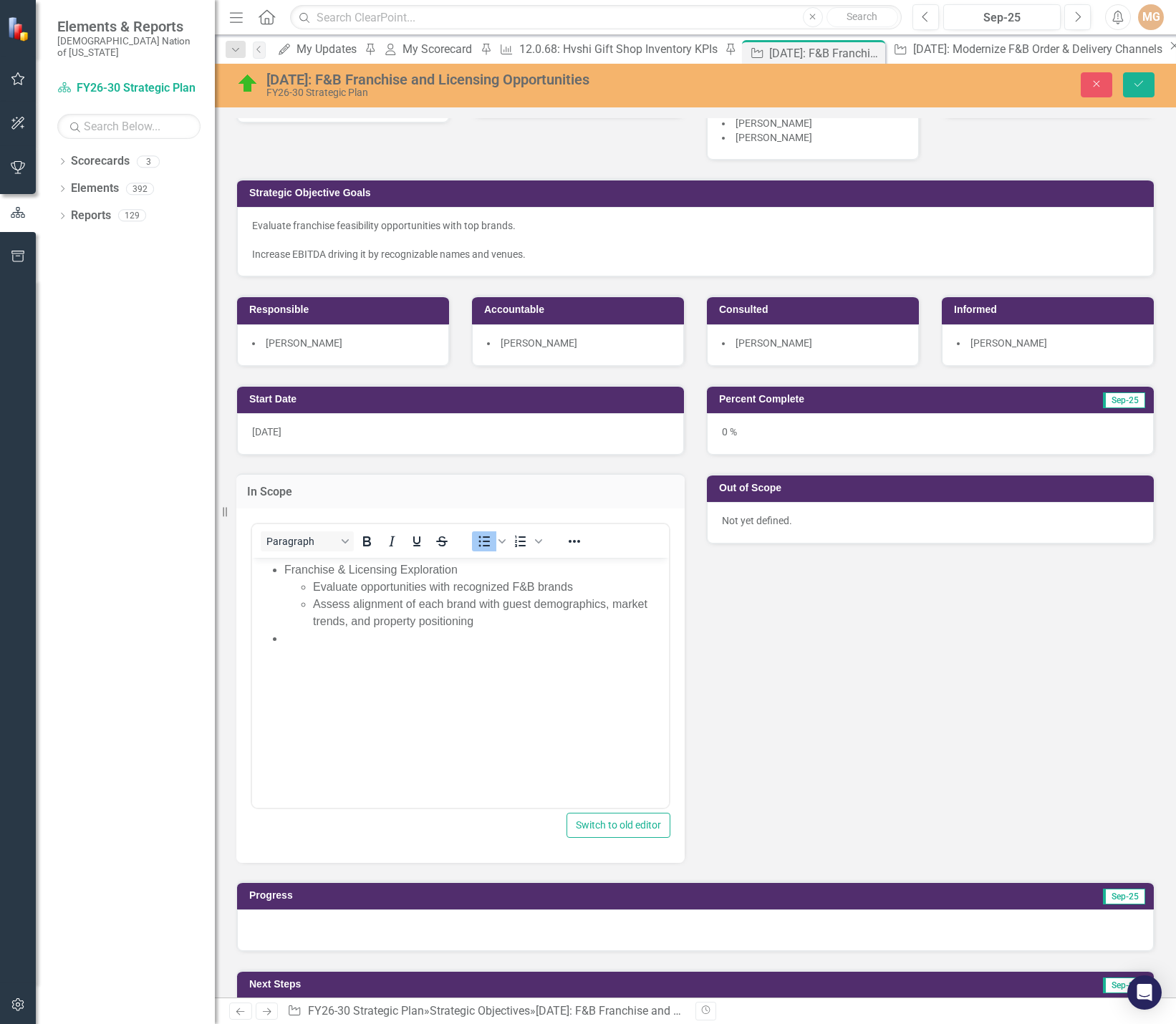
click at [326, 648] on body "Franchise & Licensing Exploration Evaluate opportunities with recognized F&B br…" at bounding box center [460, 665] width 417 height 215
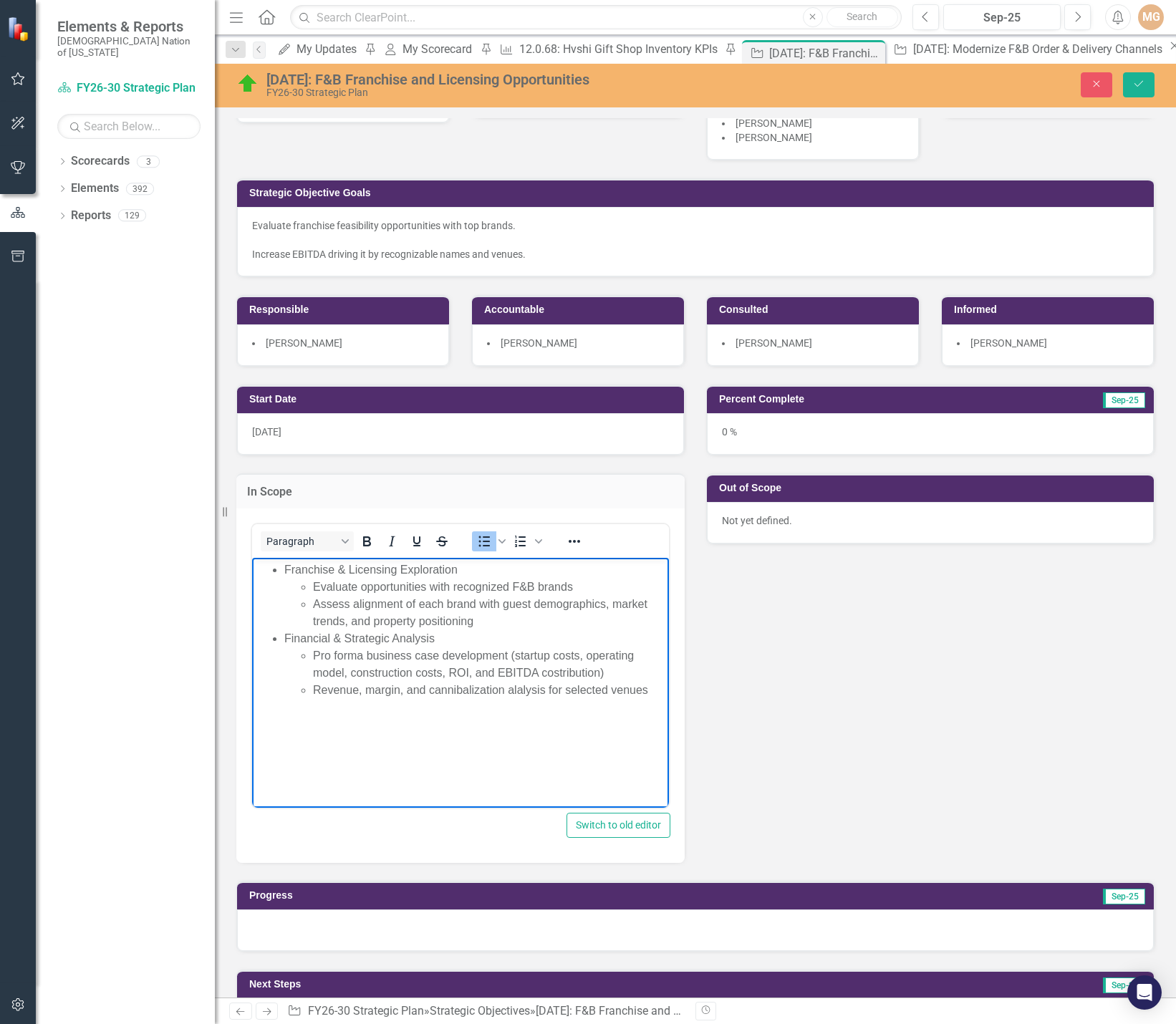
click at [514, 689] on li "Revenue, margin, and cannibalization alalysis for selected venues" at bounding box center [489, 689] width 352 height 17
click at [654, 686] on li "Revenue, margin, and cannibalization analysis for selected venues" at bounding box center [489, 689] width 352 height 17
click at [560, 675] on li "Pro forma business case development (startup costs, operating model, constructi…" at bounding box center [489, 664] width 352 height 34
click at [581, 710] on li "B" at bounding box center [489, 707] width 352 height 17
click at [574, 671] on li "Pro forma business case development (startup costs, operating model, constructi…" at bounding box center [489, 664] width 352 height 34
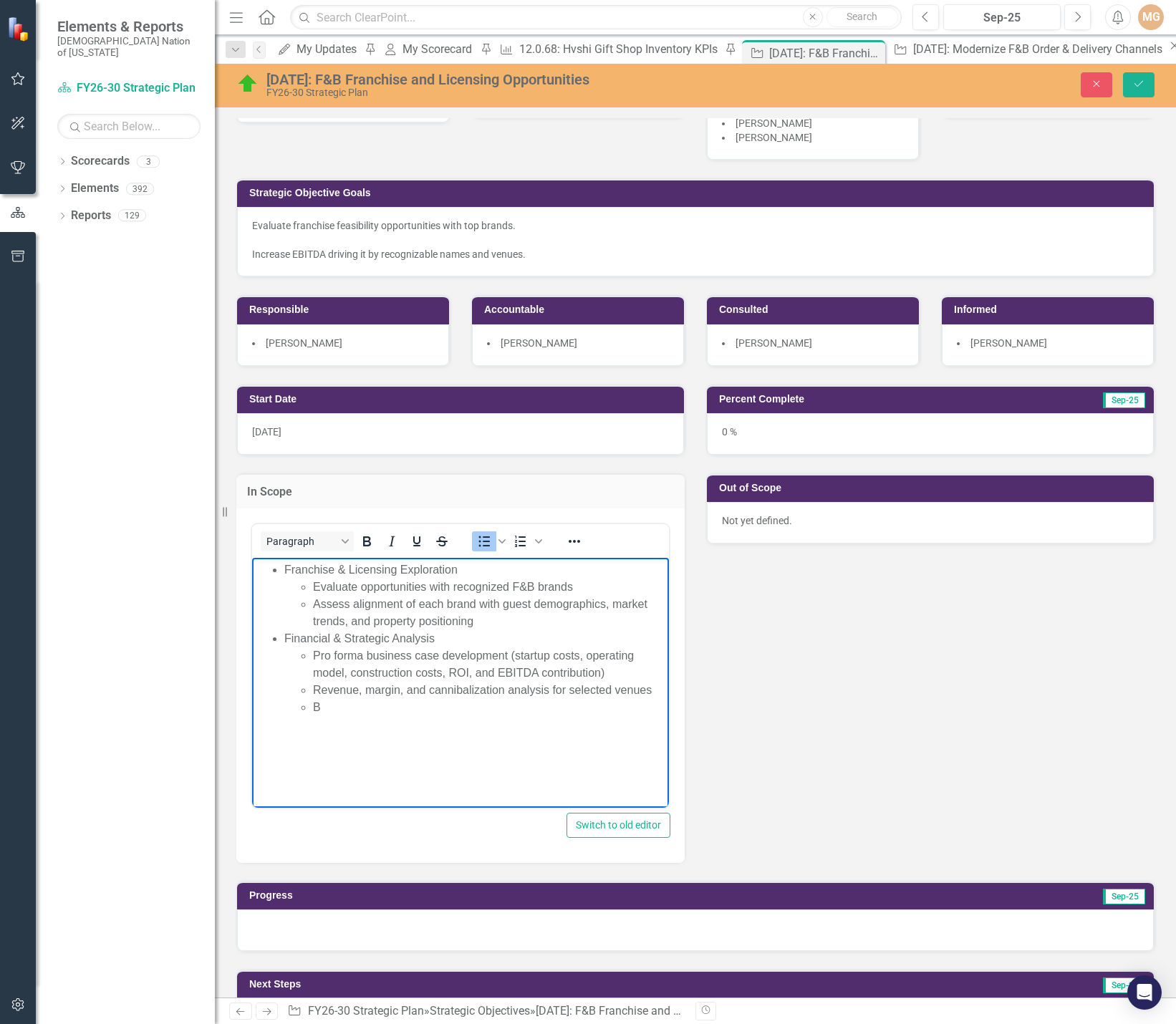
click at [397, 707] on li "B" at bounding box center [489, 707] width 352 height 17
click at [579, 545] on icon "Reveal or hide additional toolbar items" at bounding box center [574, 541] width 17 height 17
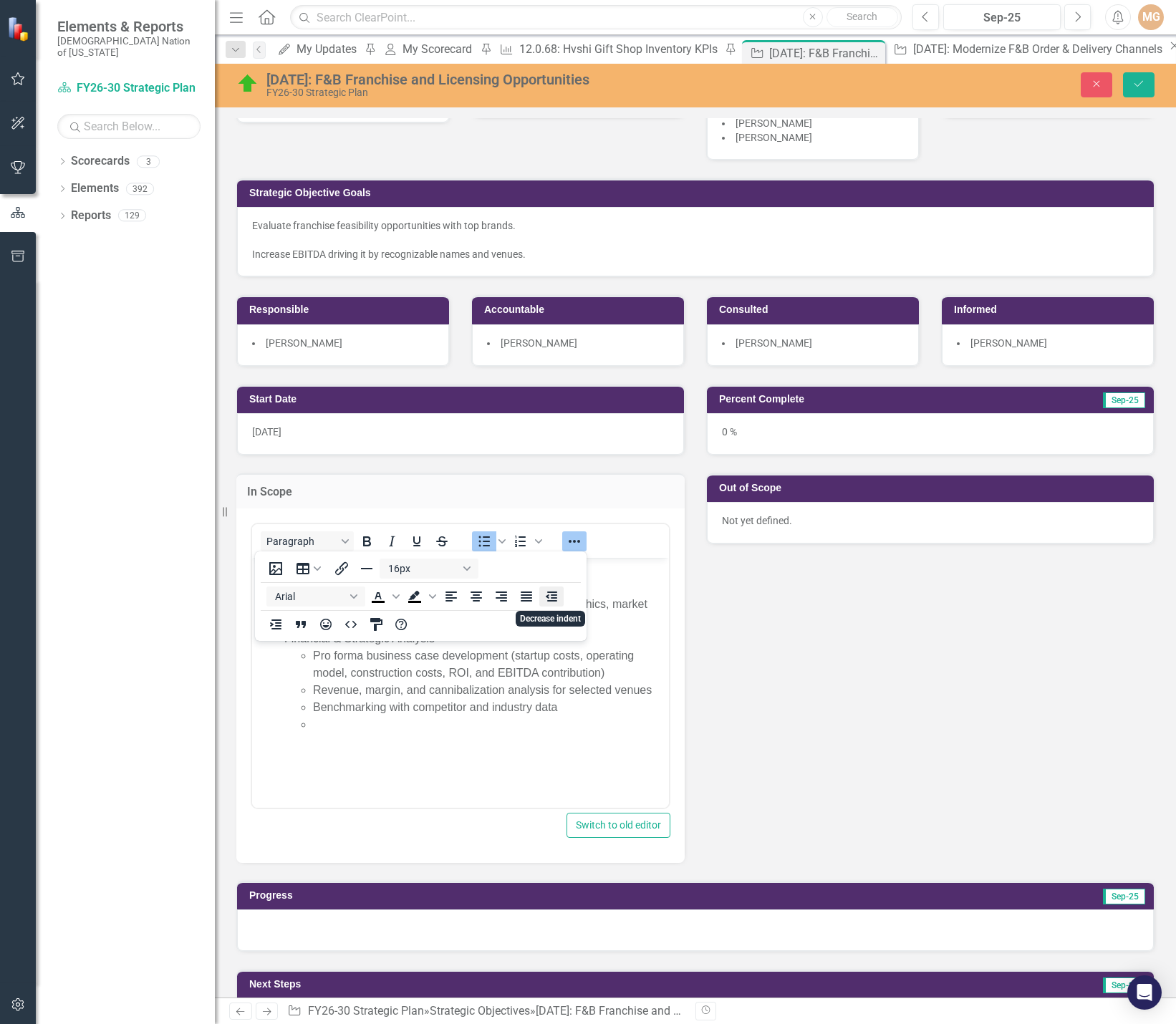
click at [551, 596] on icon "Decrease indent" at bounding box center [551, 597] width 17 height 17
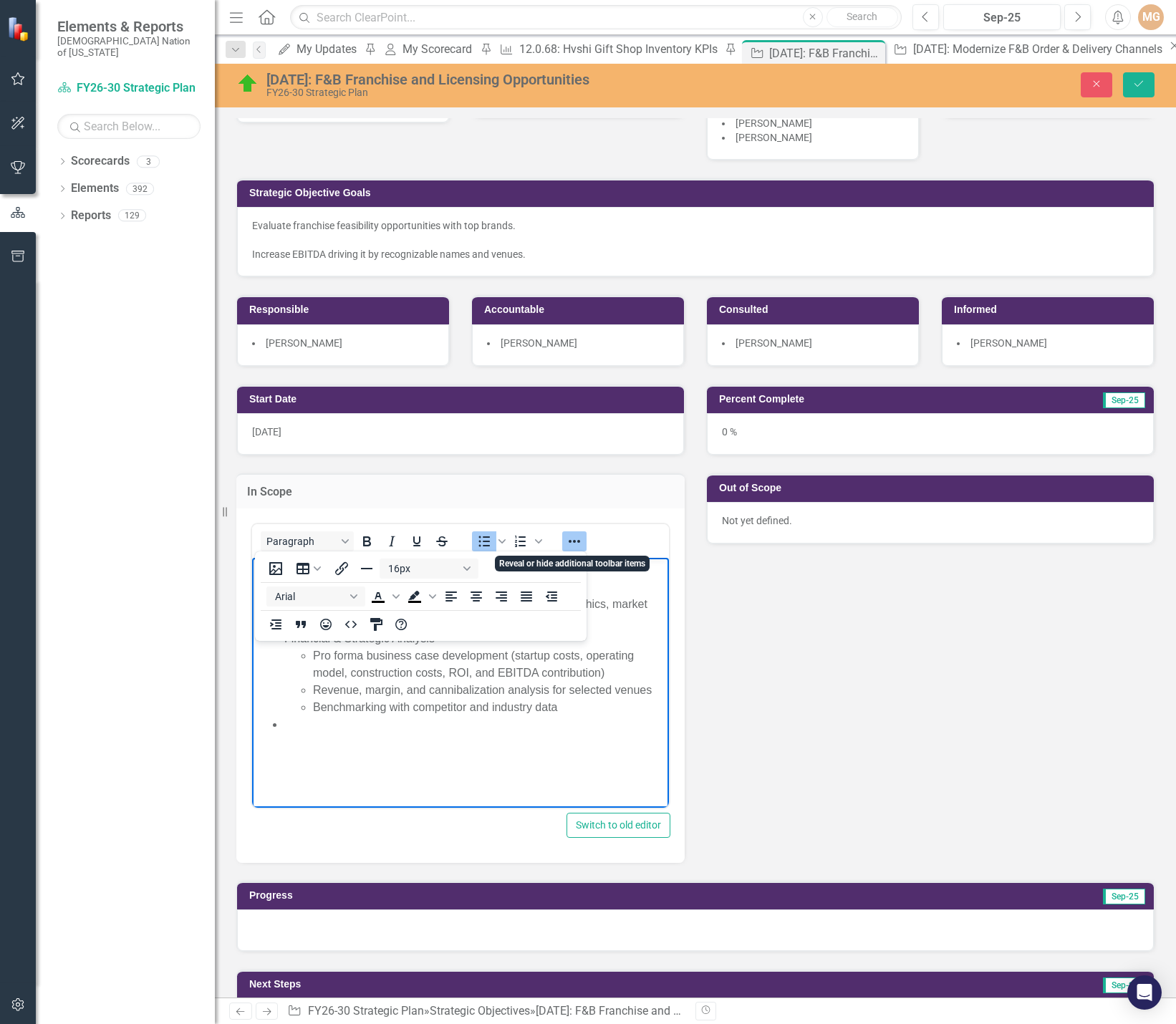
click at [578, 543] on icon "Reveal or hide additional toolbar items" at bounding box center [574, 541] width 17 height 17
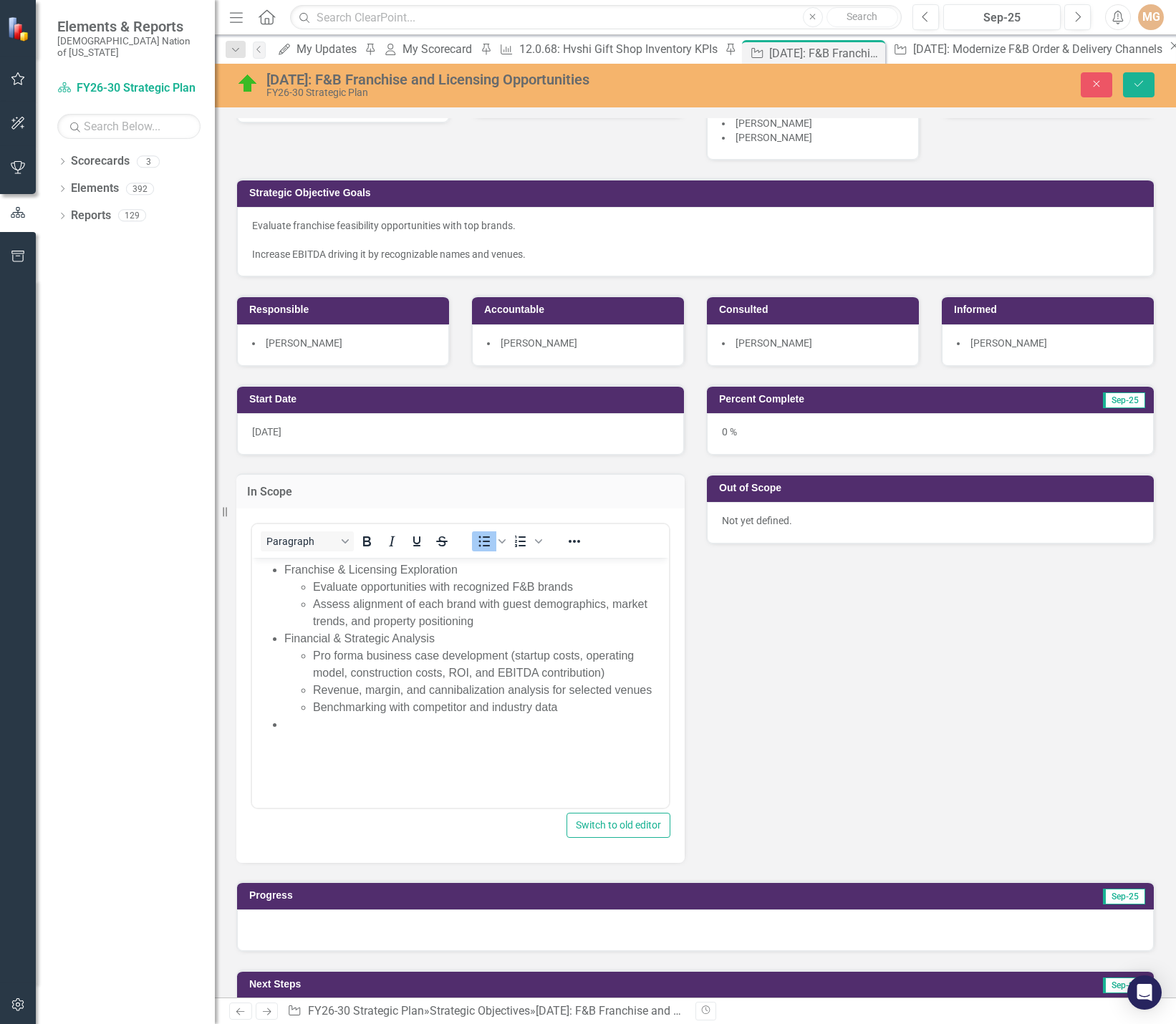
click at [333, 727] on li "Rich Text Area. Press ALT-0 for help." at bounding box center [474, 724] width 381 height 17
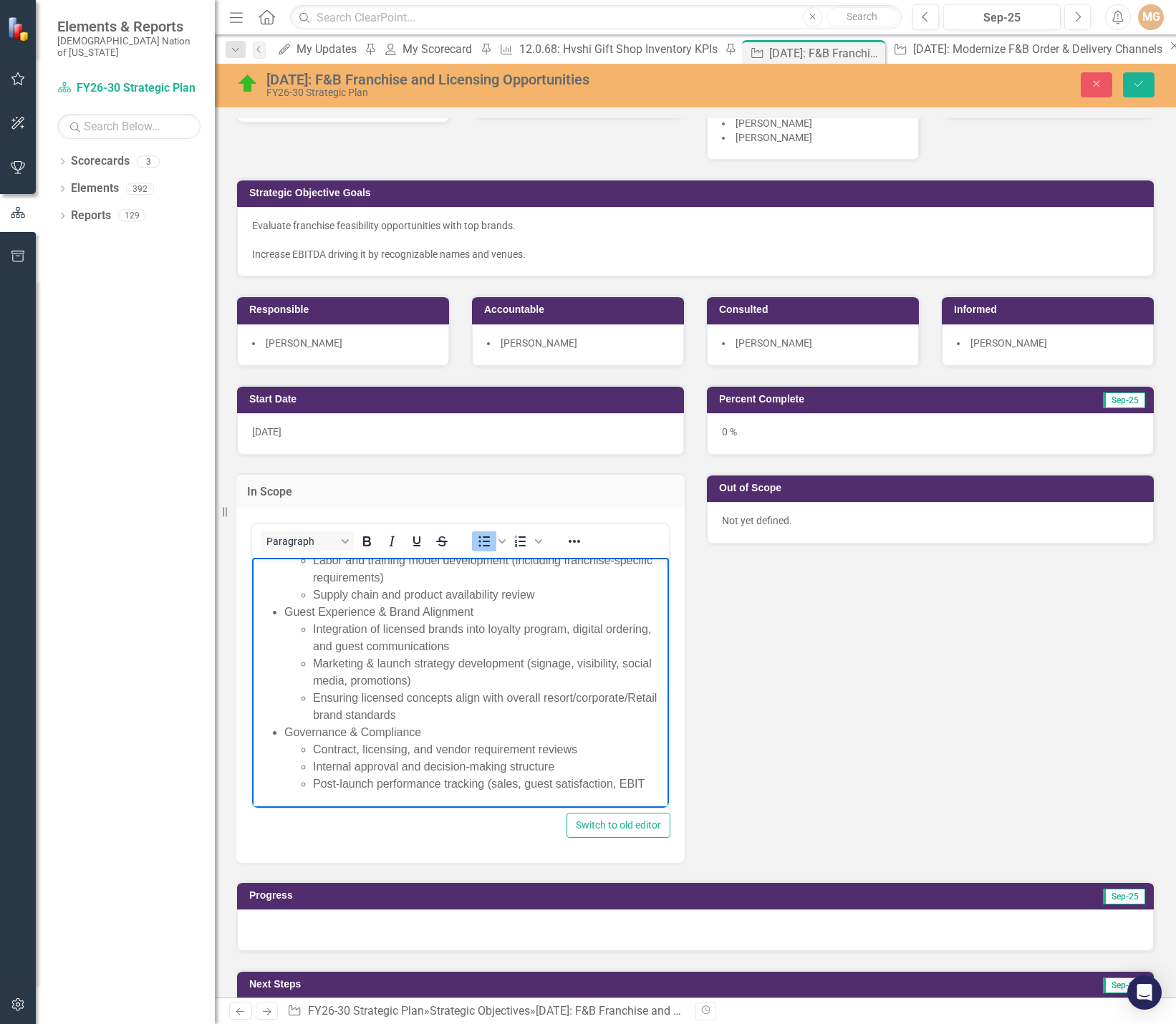
scroll to position [215, 0]
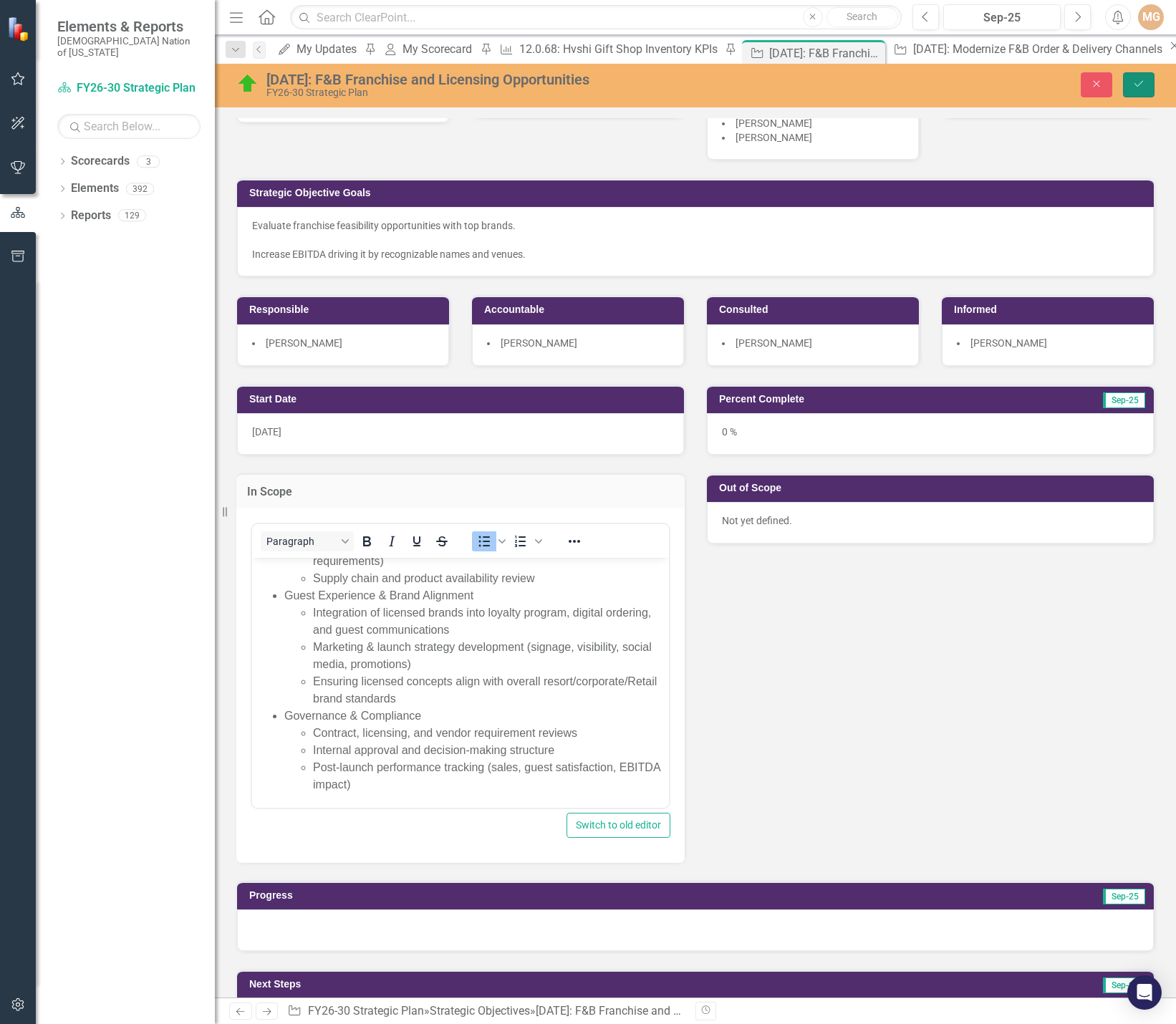
click at [1150, 85] on button "Save" at bounding box center [1139, 85] width 32 height 25
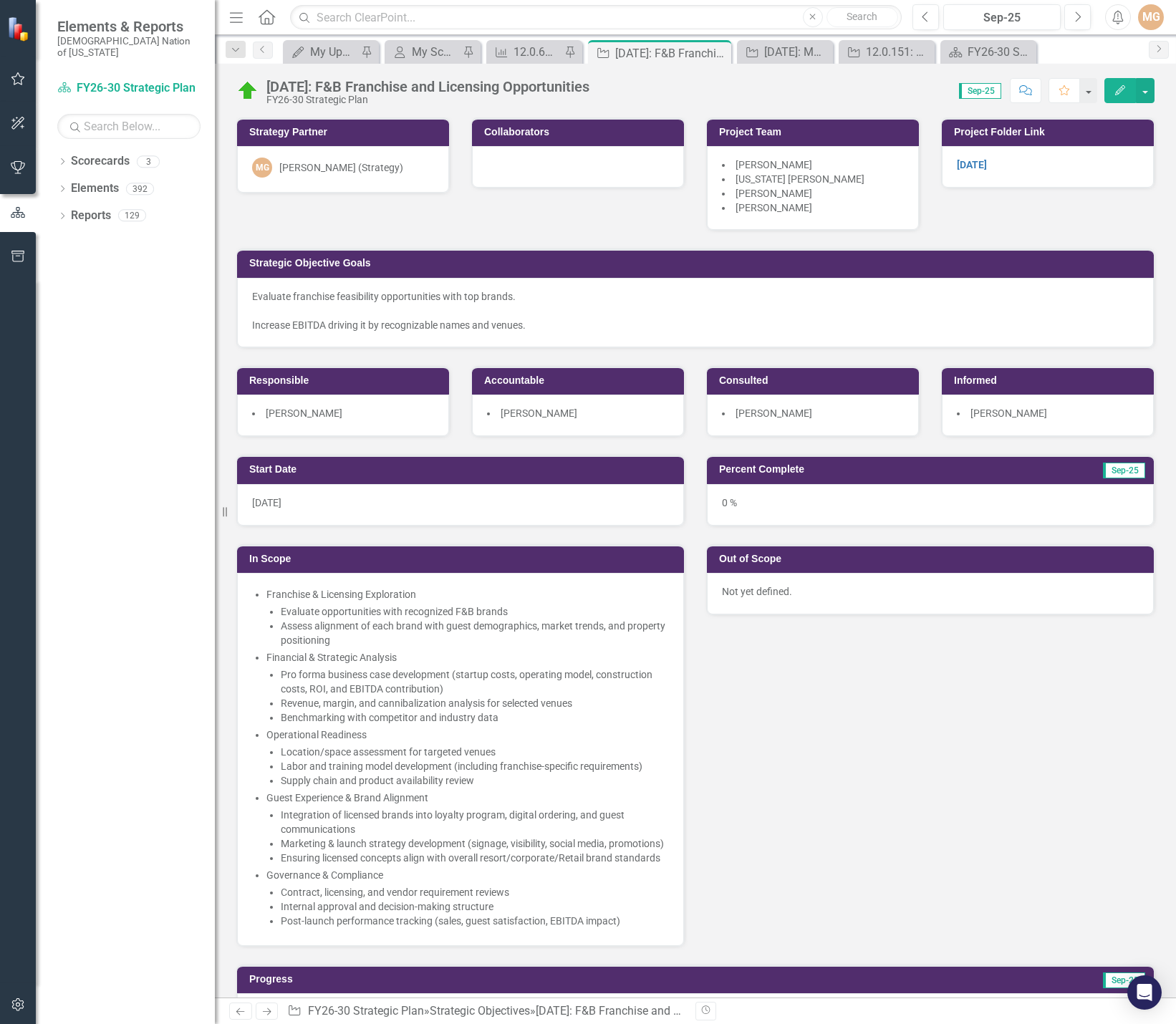
scroll to position [215, 0]
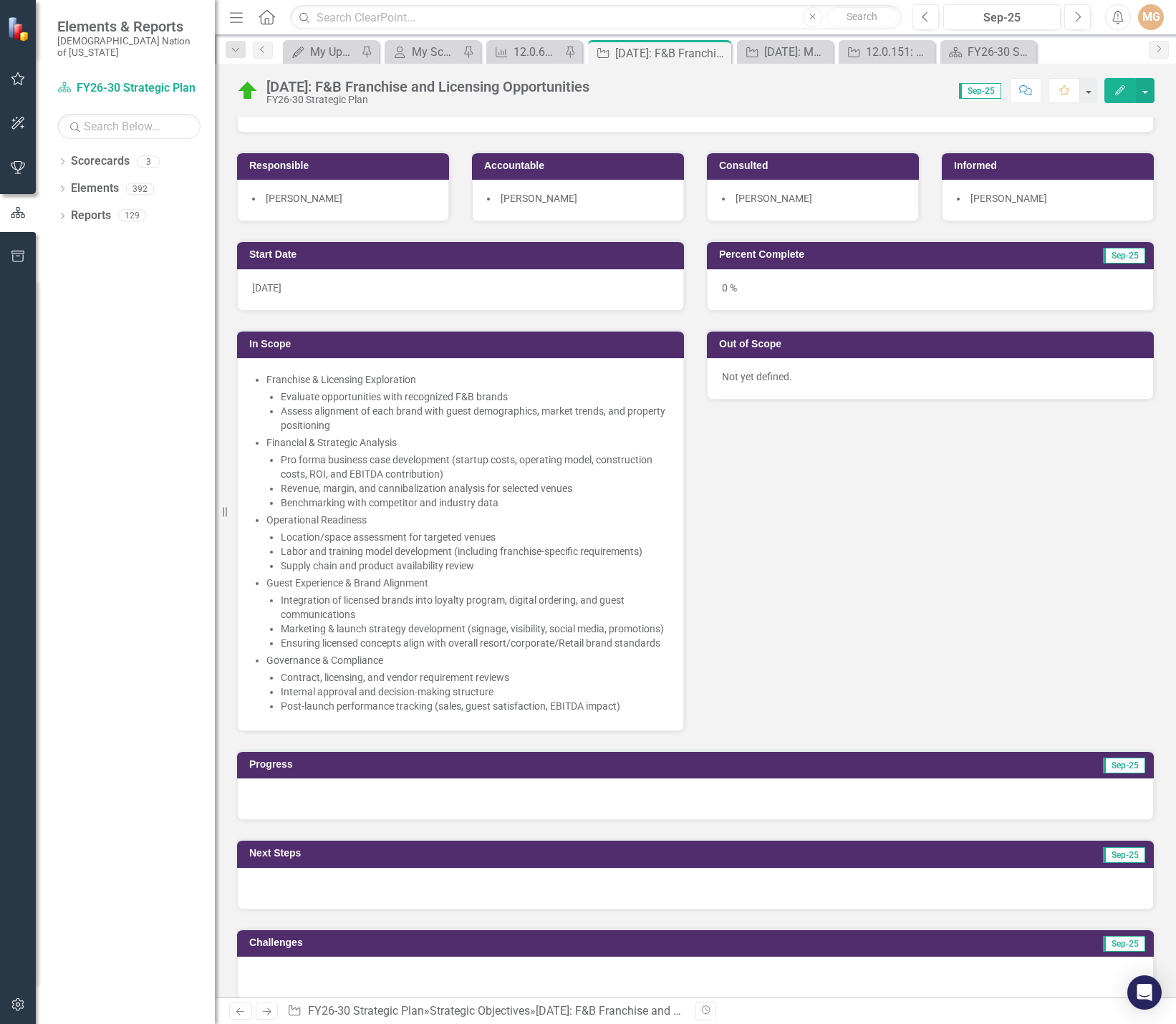
click at [817, 380] on p "Not yet defined." at bounding box center [930, 377] width 417 height 14
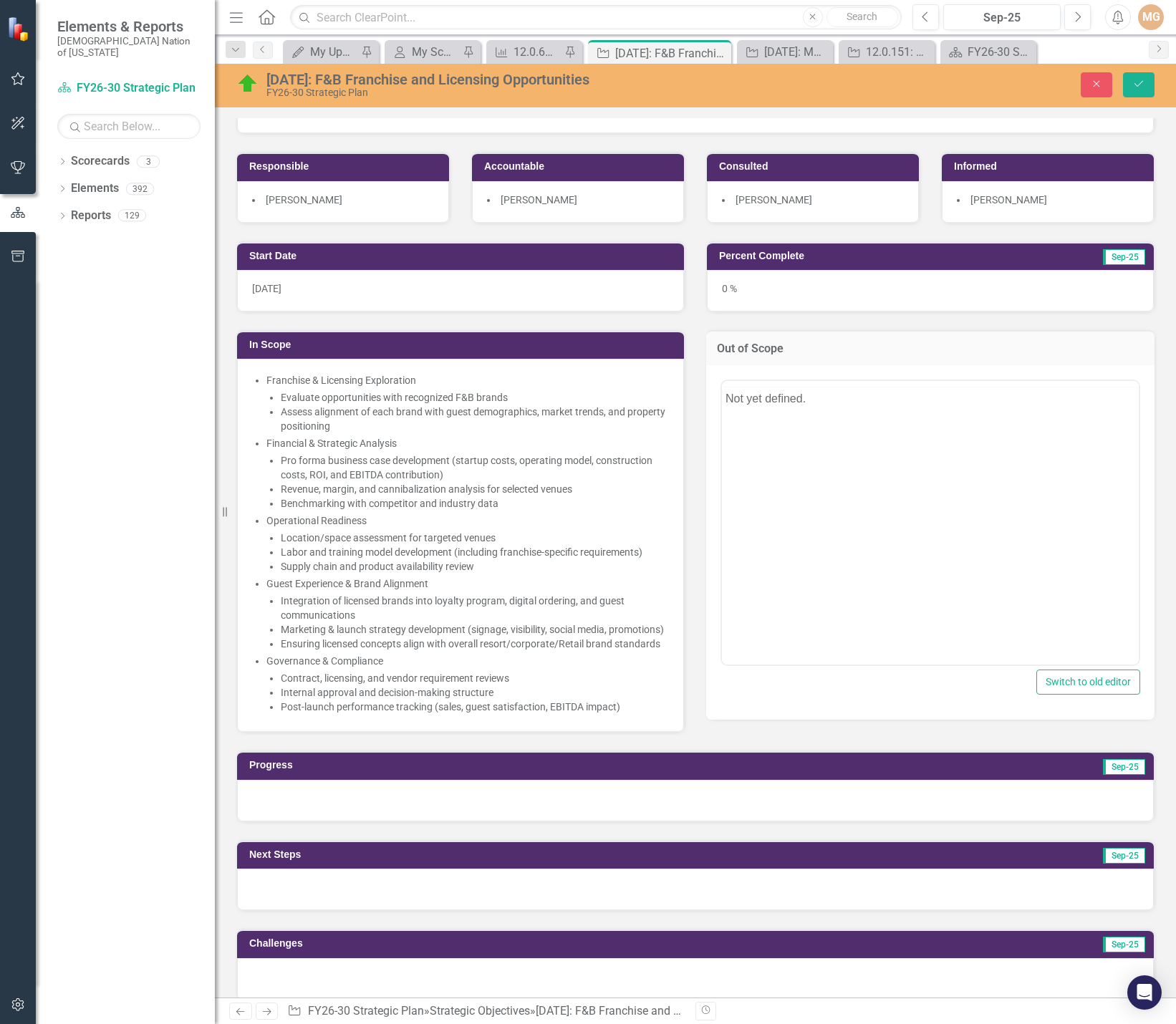
scroll to position [0, 0]
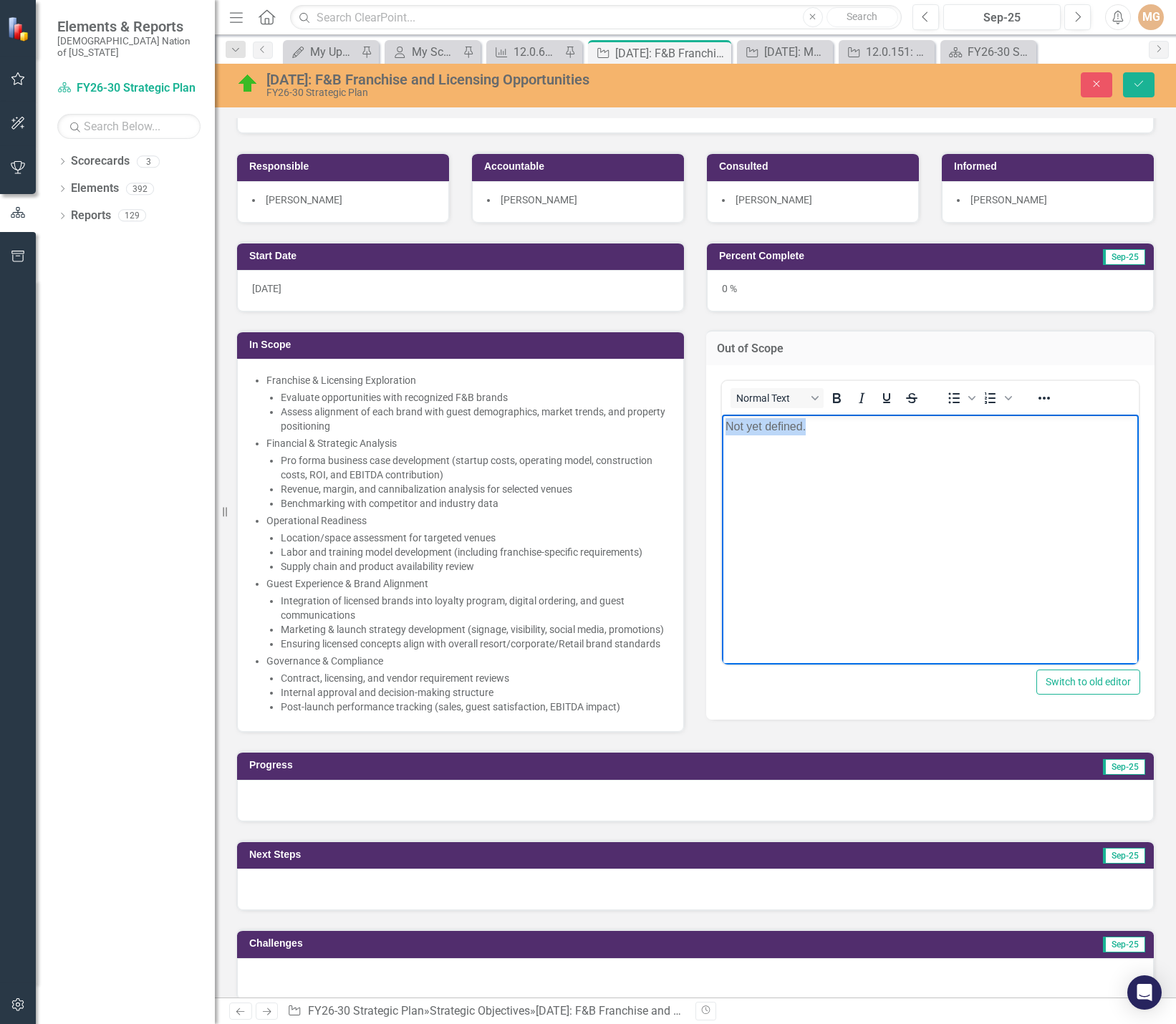
drag, startPoint x: 783, startPoint y: 429, endPoint x: 700, endPoint y: 428, distance: 83.0
click at [722, 428] on html "Not yet defined." at bounding box center [930, 521] width 417 height 215
click at [945, 397] on icon "Bullet list" at bounding box center [954, 398] width 17 height 17
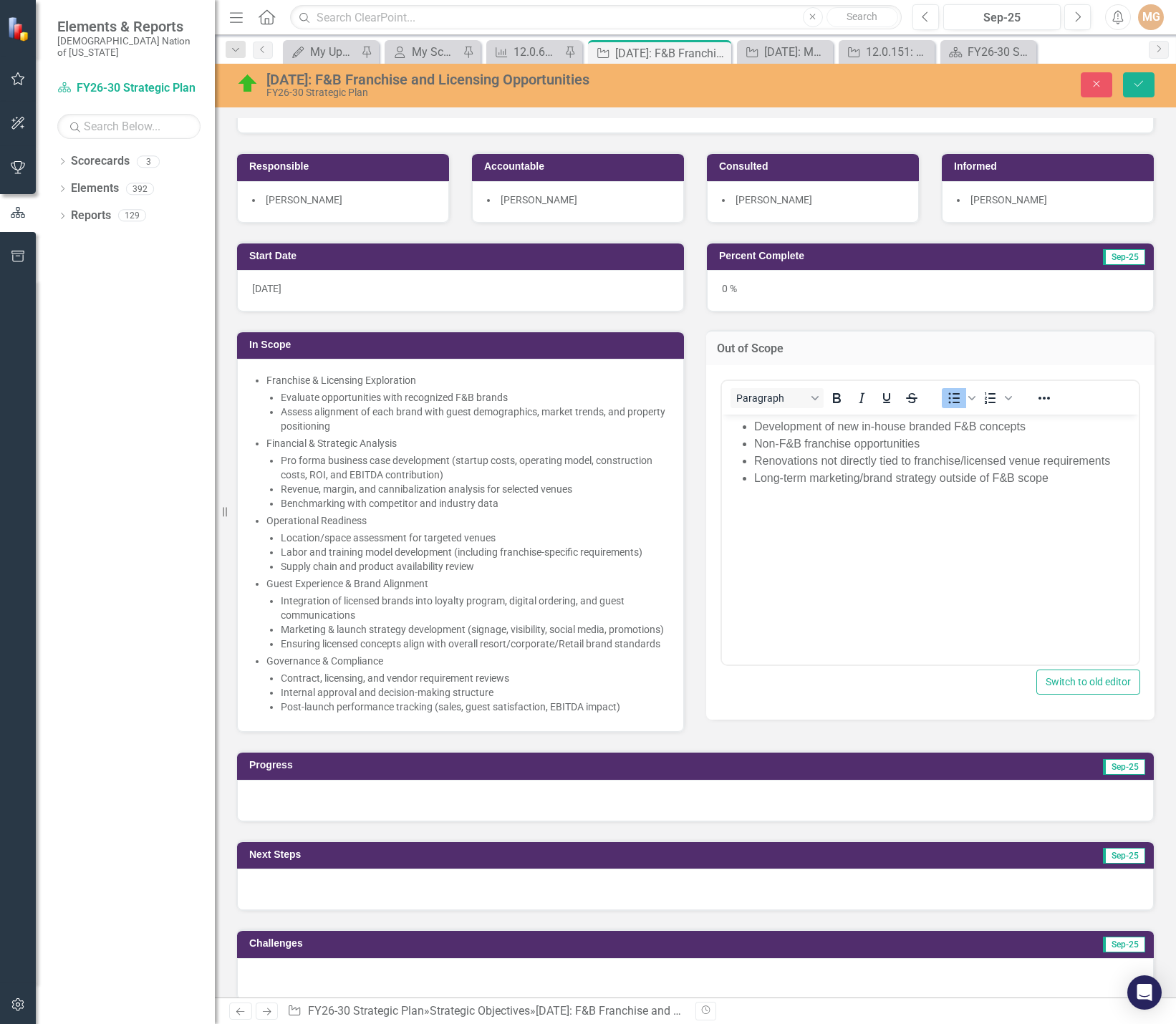
click at [1130, 97] on div "[DATE]: F&B Franchise and Licensing Opportunities FY26-30 Strategic Plan Close …" at bounding box center [696, 84] width 961 height 27
click at [1144, 94] on button "Save" at bounding box center [1139, 85] width 32 height 25
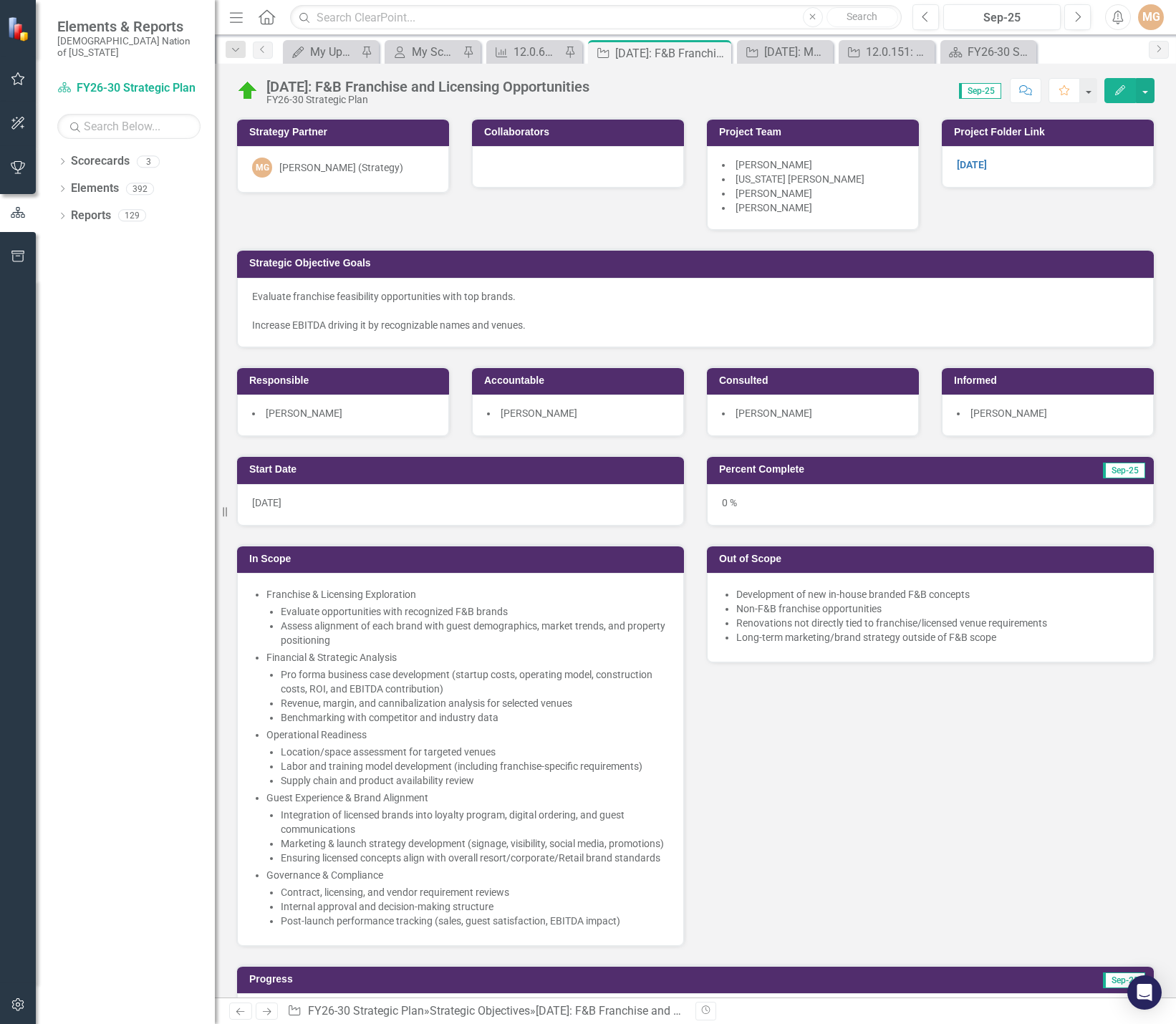
click at [741, 781] on div "Start Date [DATE] In Scope Franchise & Licensing Exploration Evaluate opportuni…" at bounding box center [696, 692] width 940 height 510
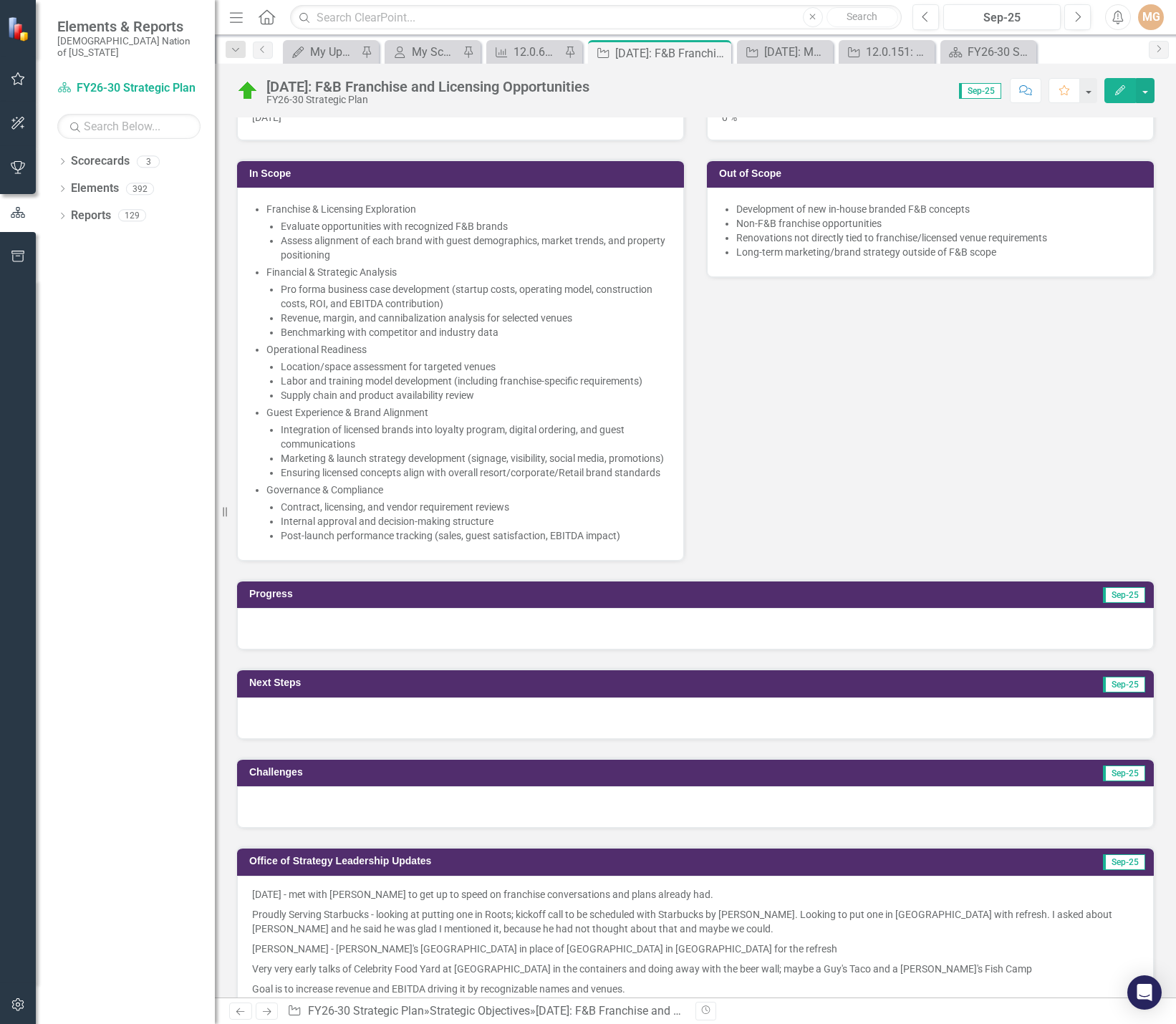
scroll to position [430, 0]
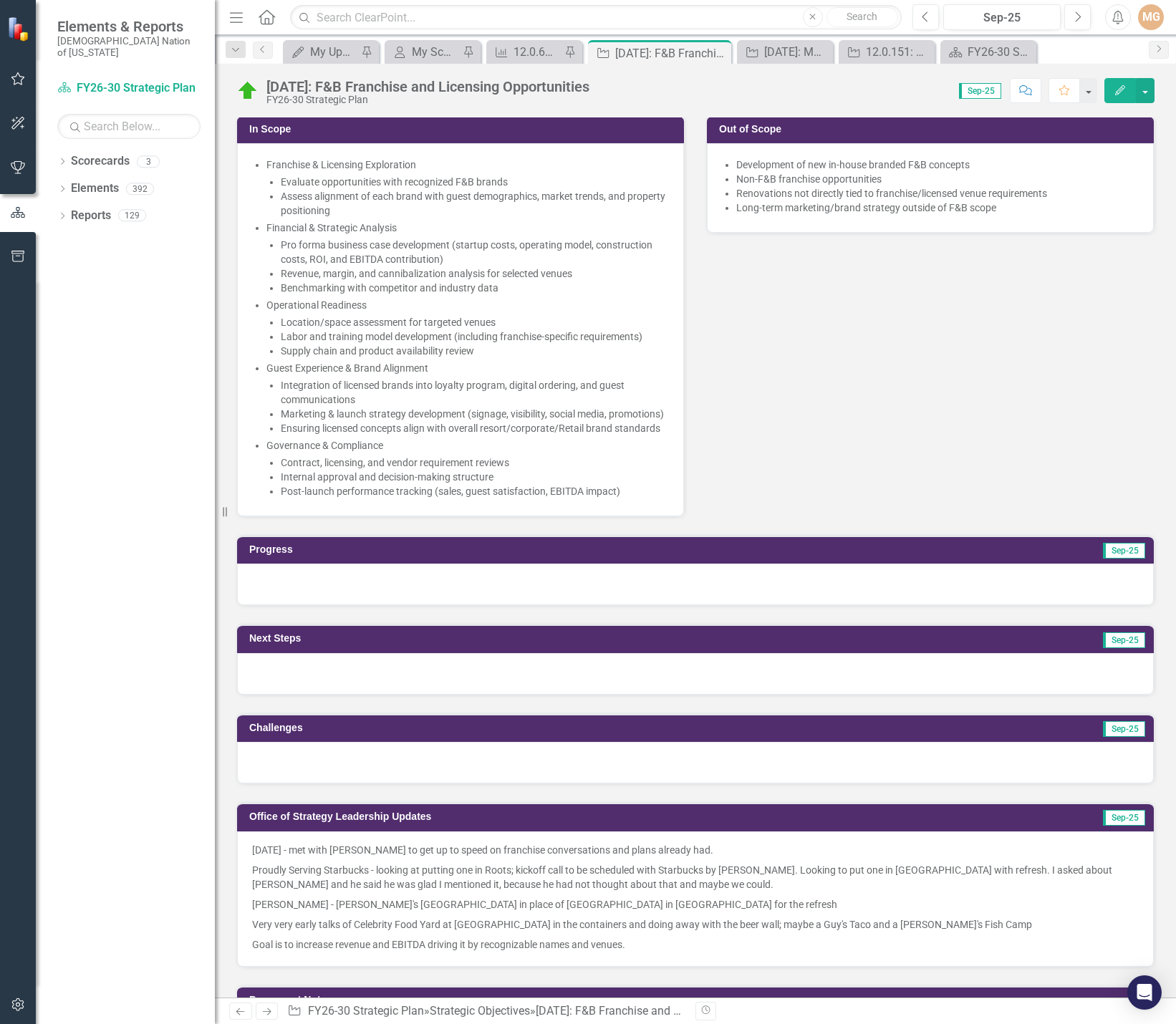
click at [384, 599] on div at bounding box center [695, 585] width 917 height 42
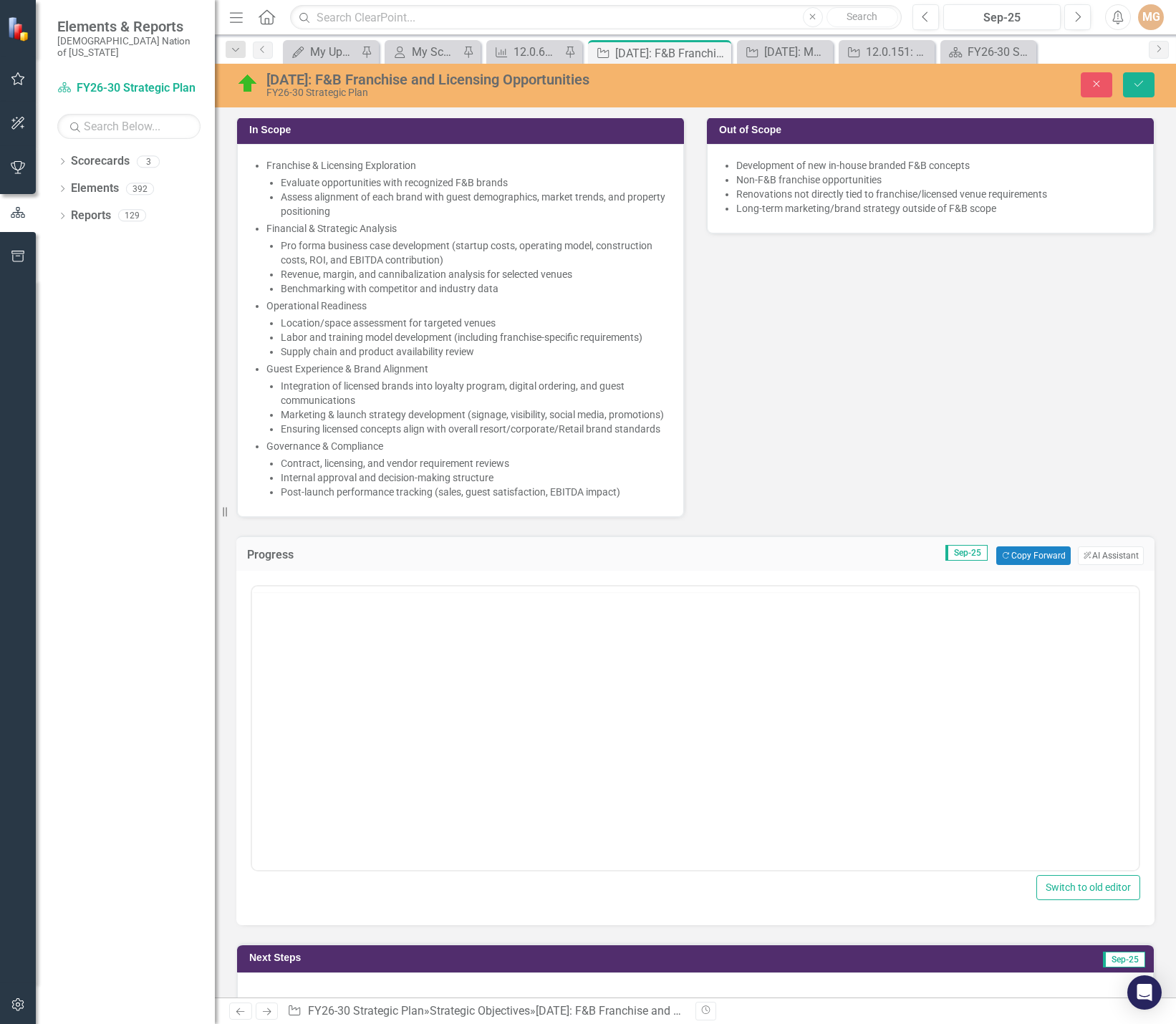
scroll to position [0, 0]
click at [371, 654] on body "Rich Text Area. Press ALT-0 for help." at bounding box center [696, 727] width 886 height 215
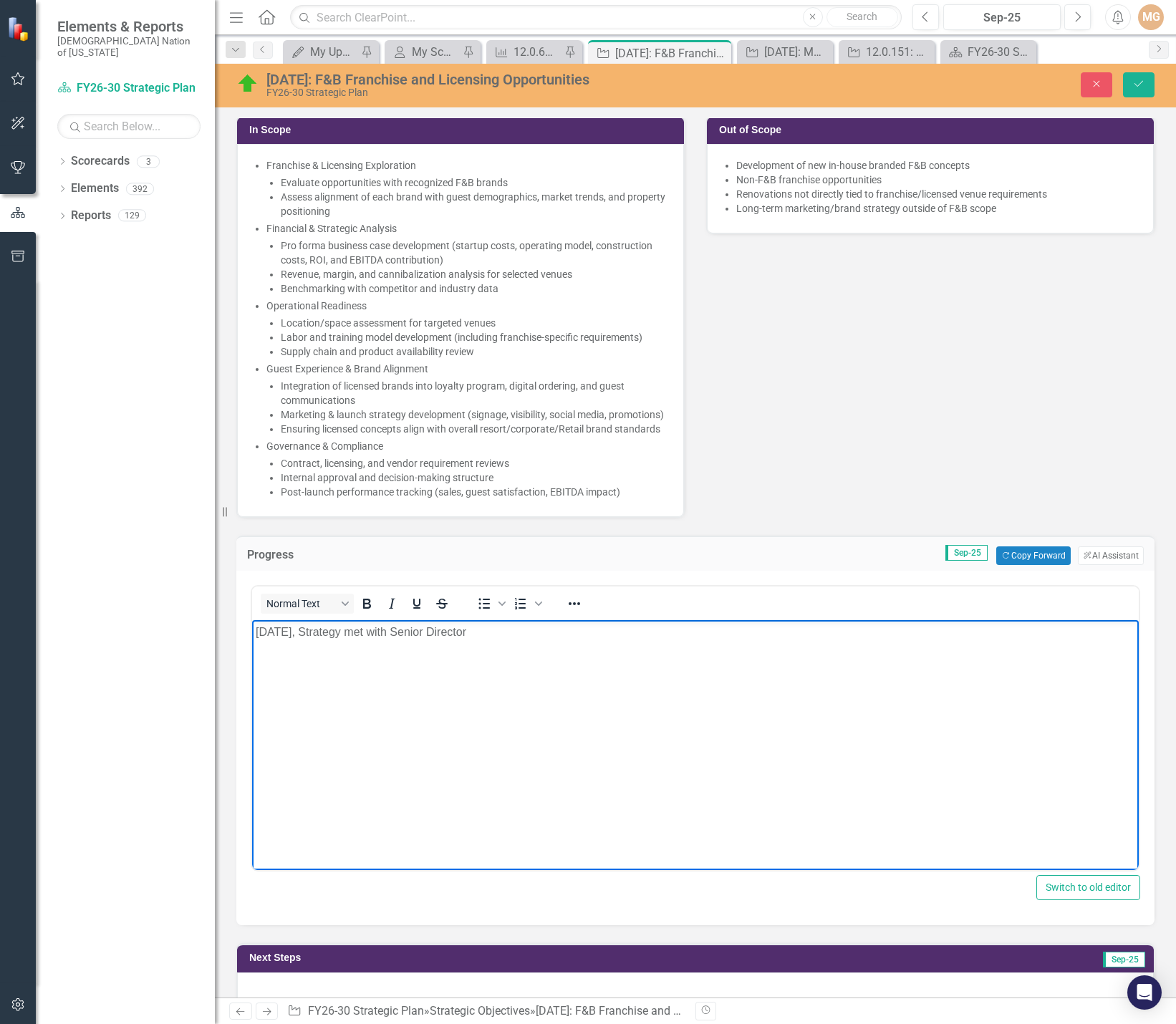
click at [543, 643] on body "[DATE], Strategy met with Senior Director" at bounding box center [696, 727] width 886 height 215
click at [834, 640] on p "[DATE], Strategy met with Senior Director of Food & Beverage (F&B) Operations (…" at bounding box center [695, 633] width 879 height 17
click at [531, 671] on body "[DATE], Strategy met with Senior Director of Food & Beverage (F&B) Operations (…" at bounding box center [696, 727] width 886 height 215
click at [857, 637] on p "[DATE], Strategy met with Senior Director of Food & Beverage (F&B) Operations (…" at bounding box center [695, 633] width 879 height 17
click at [791, 630] on p "[DATE], Strategy met with Senior Director of Food & Beverage (F&B) Operations (…" at bounding box center [695, 633] width 879 height 17
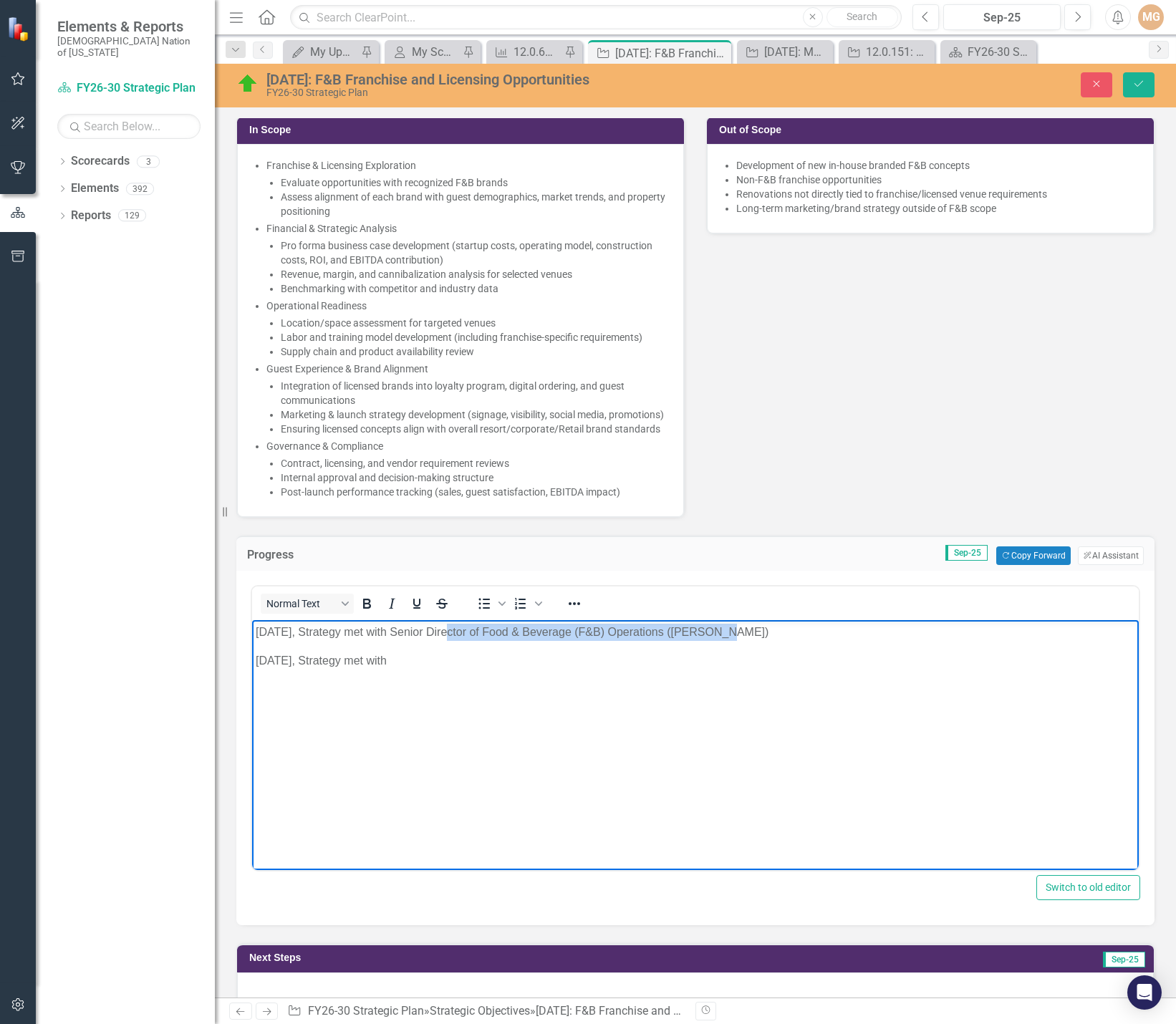
drag, startPoint x: 724, startPoint y: 630, endPoint x: 454, endPoint y: 631, distance: 270.0
click at [454, 631] on p "[DATE], Strategy met with Senior Director of Food & Beverage (F&B) Operations (…" at bounding box center [695, 633] width 879 height 17
copy p "Senior Director of Food & Beverage (F&B) Operations"
click at [460, 656] on p "[DATE], Strategy met with" at bounding box center [695, 661] width 879 height 17
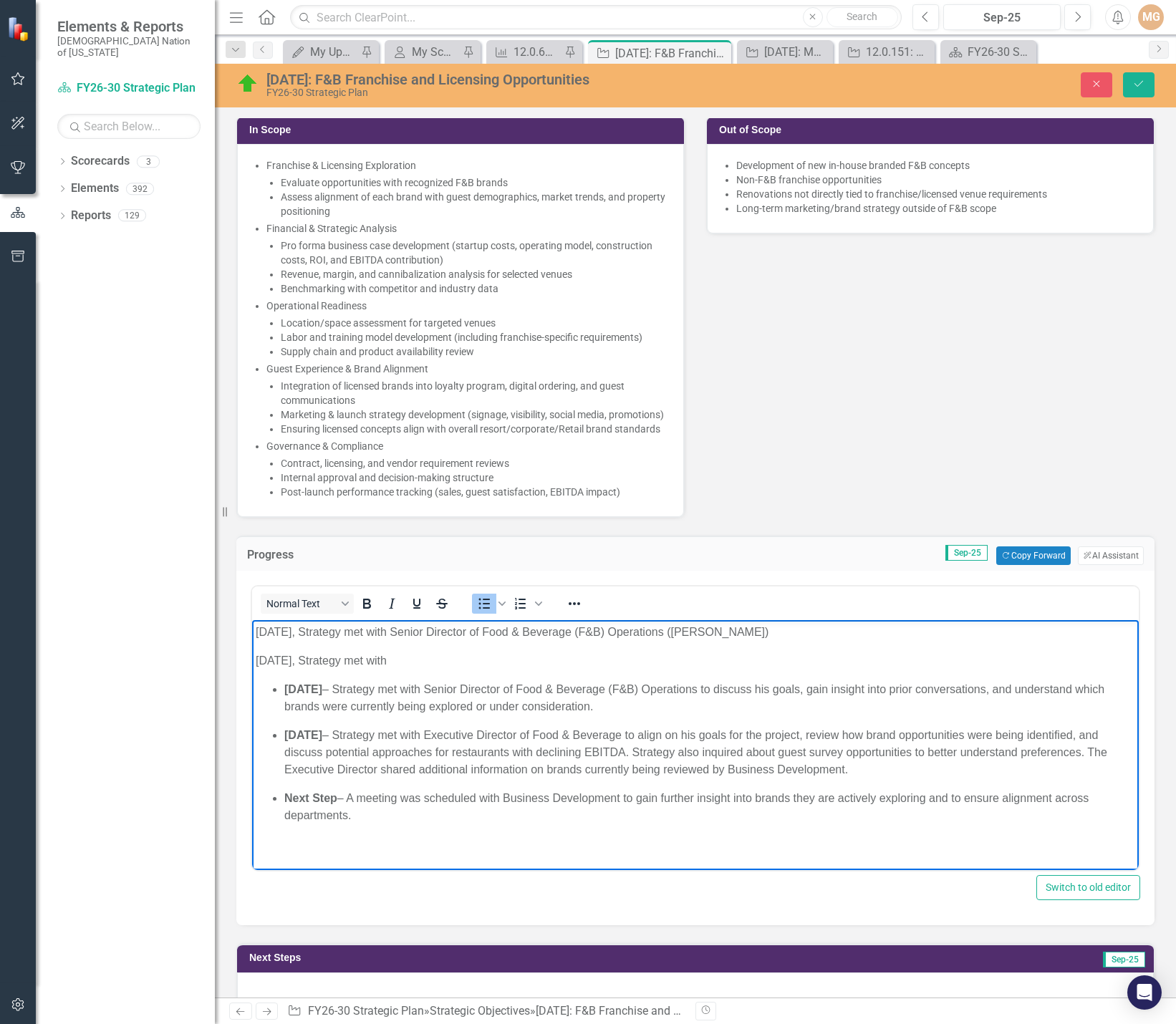
click at [764, 690] on p "[DATE] – Strategy met with Senior Director of Food & Beverage (F&B) Operations …" at bounding box center [709, 698] width 851 height 34
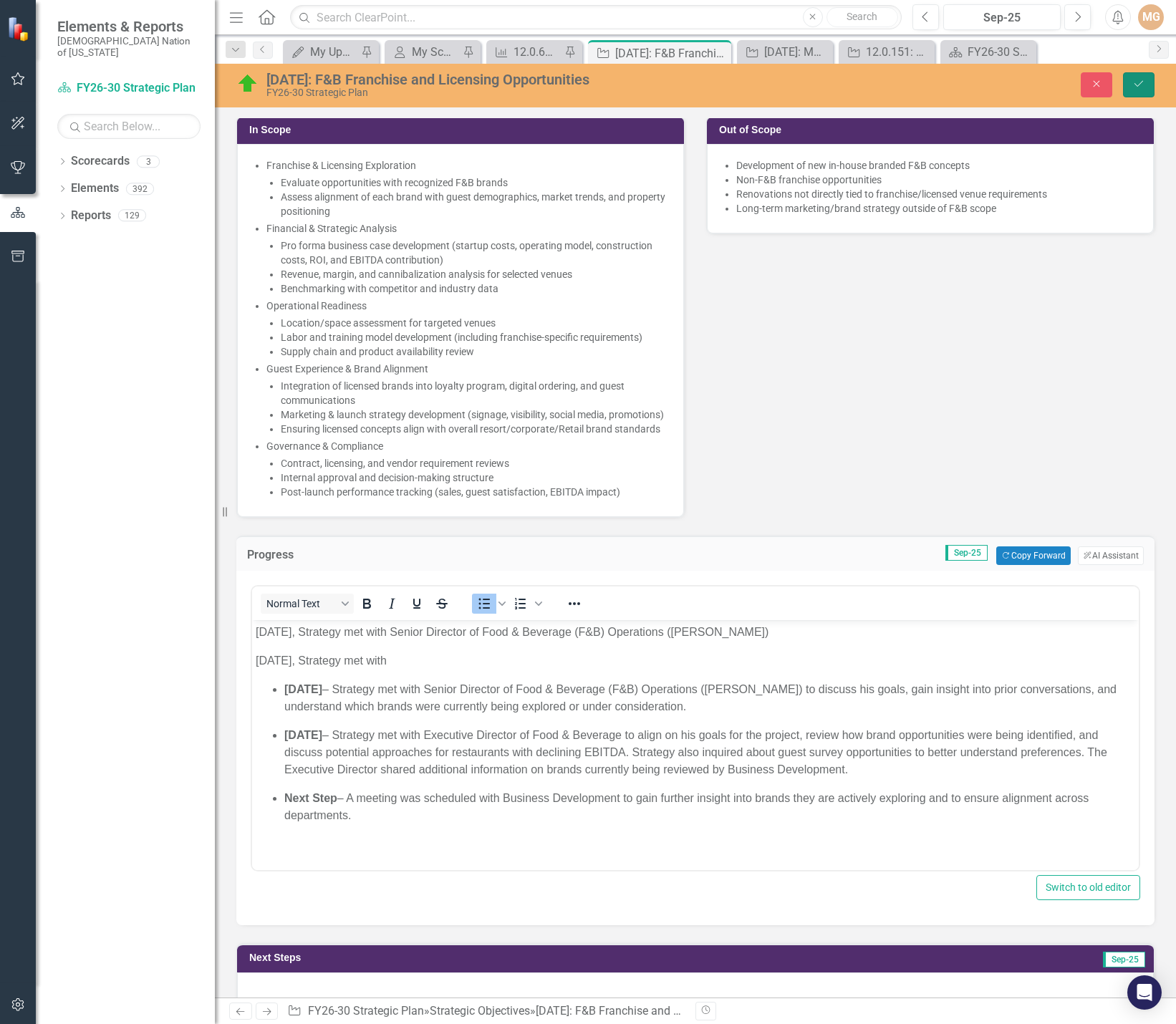
click at [1144, 92] on button "Save" at bounding box center [1139, 85] width 32 height 25
